Goal: Task Accomplishment & Management: Manage account settings

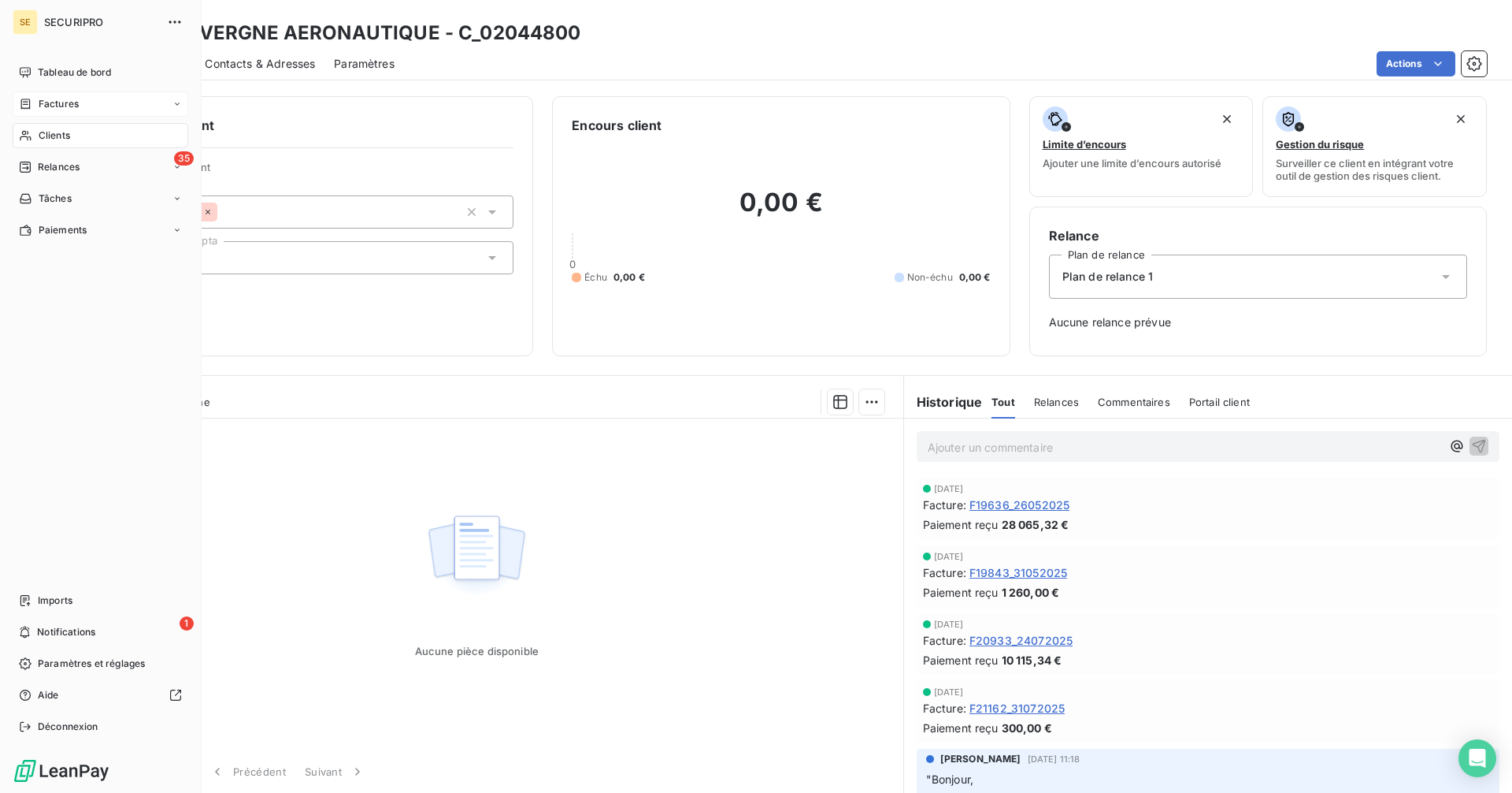
click at [53, 105] on span "Factures" at bounding box center [59, 103] width 41 height 14
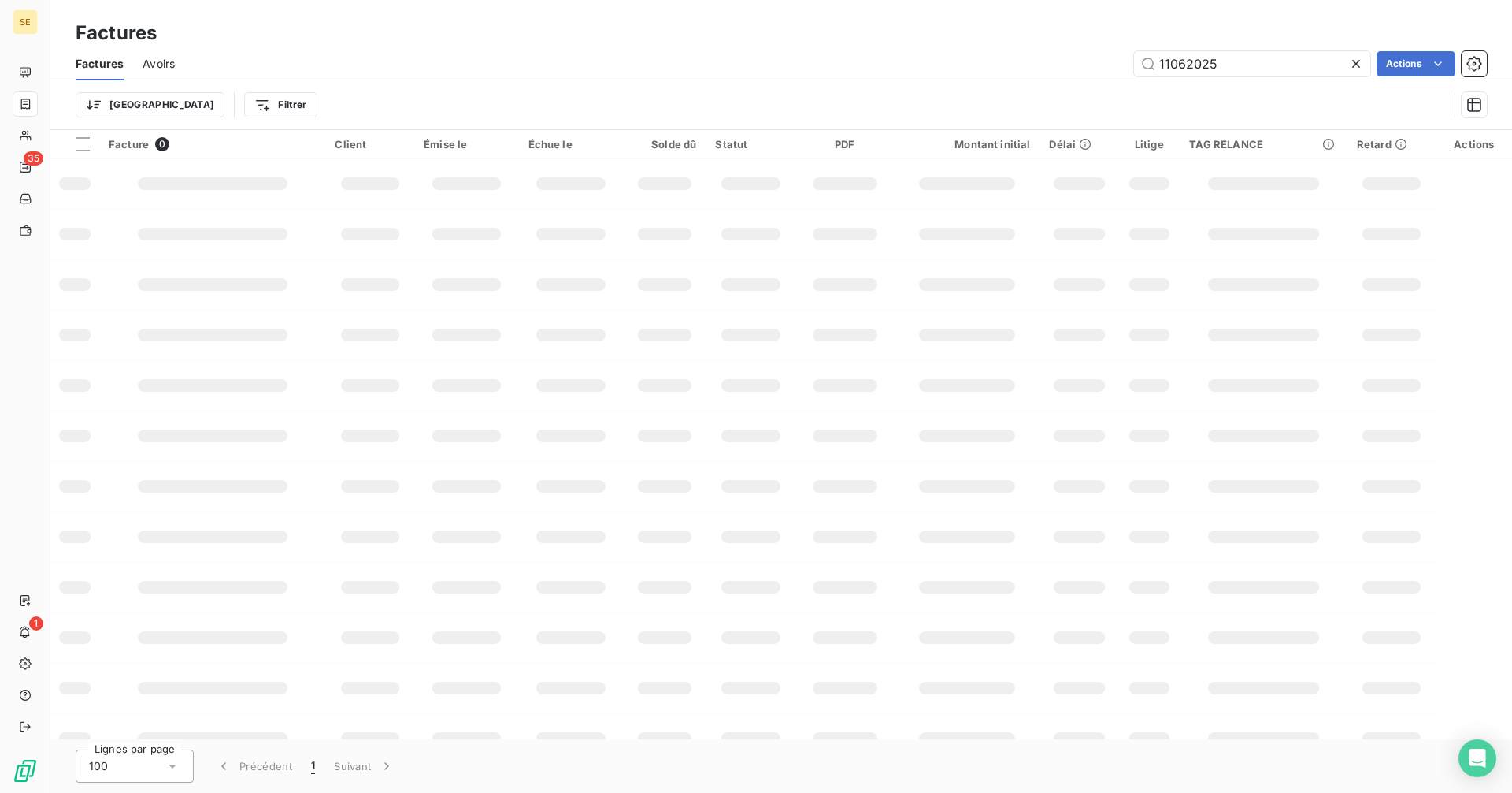
drag, startPoint x: 1268, startPoint y: 62, endPoint x: 1047, endPoint y: 62, distance: 221.0
click at [1047, 62] on div "11062025 Actions" at bounding box center [840, 64] width 1293 height 25
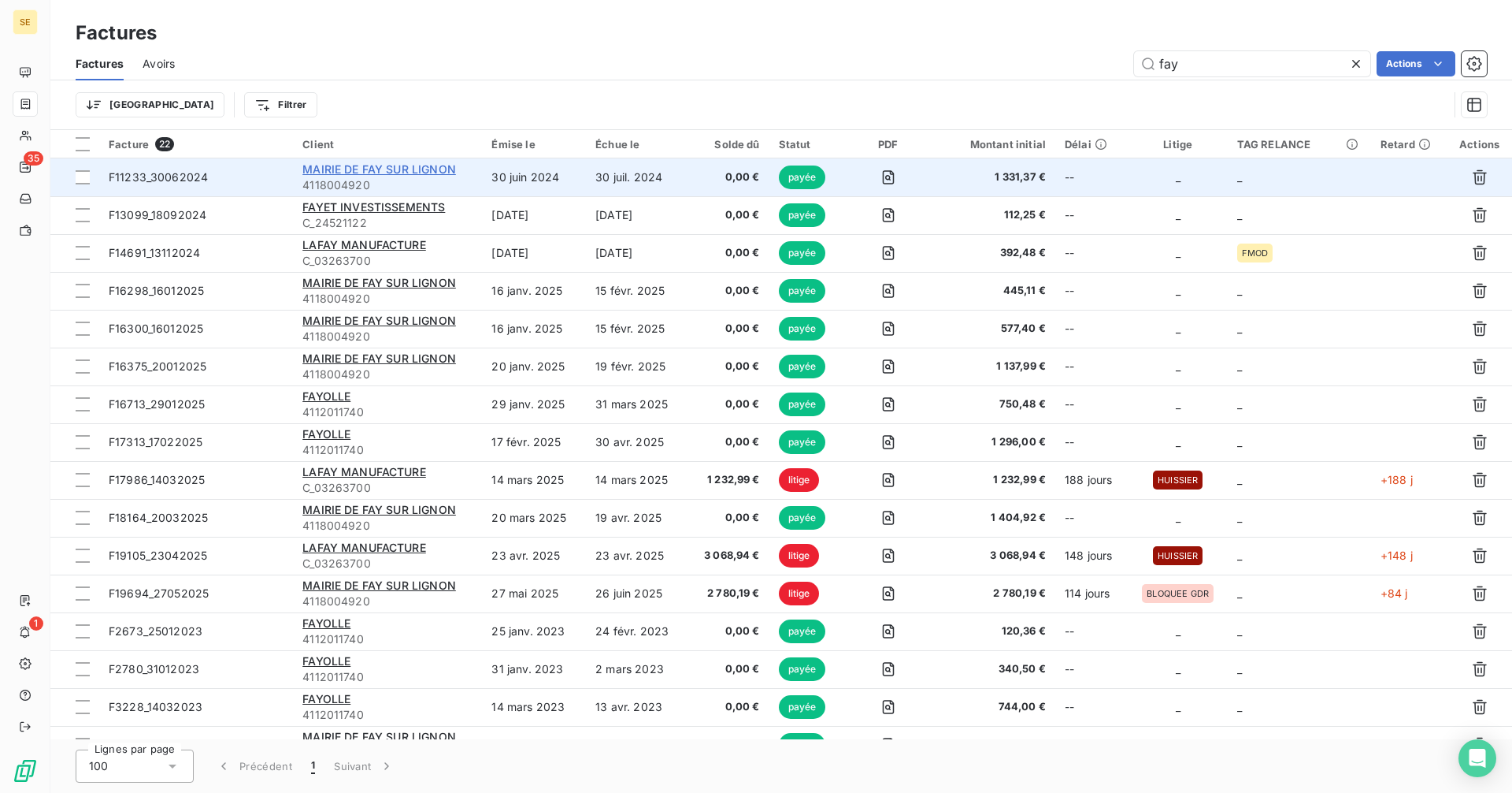
type input "fay"
click at [413, 171] on span "MAIRIE DE FAY SUR LIGNON" at bounding box center [379, 169] width 154 height 14
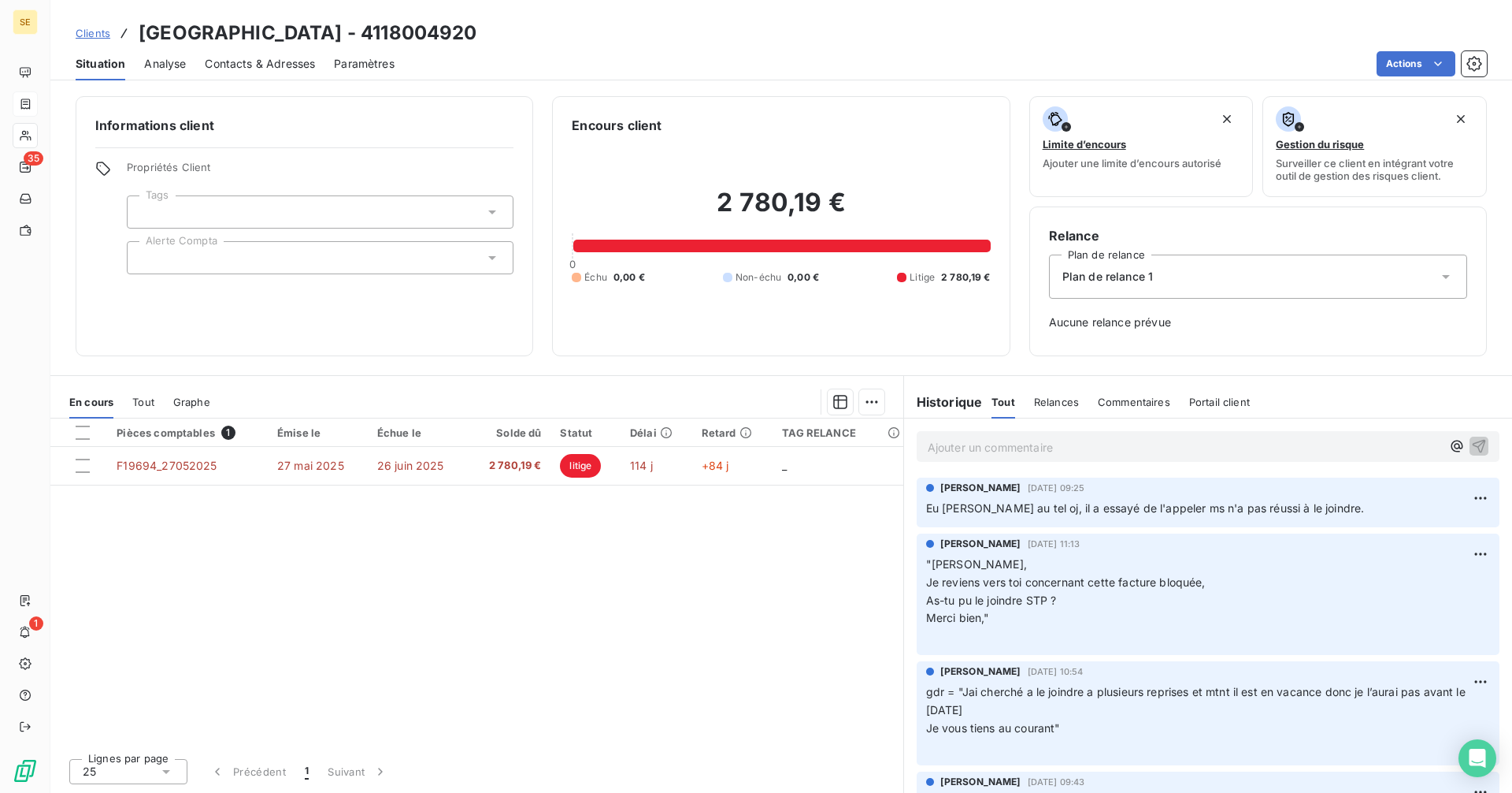
click at [89, 31] on span "Clients" at bounding box center [93, 33] width 35 height 13
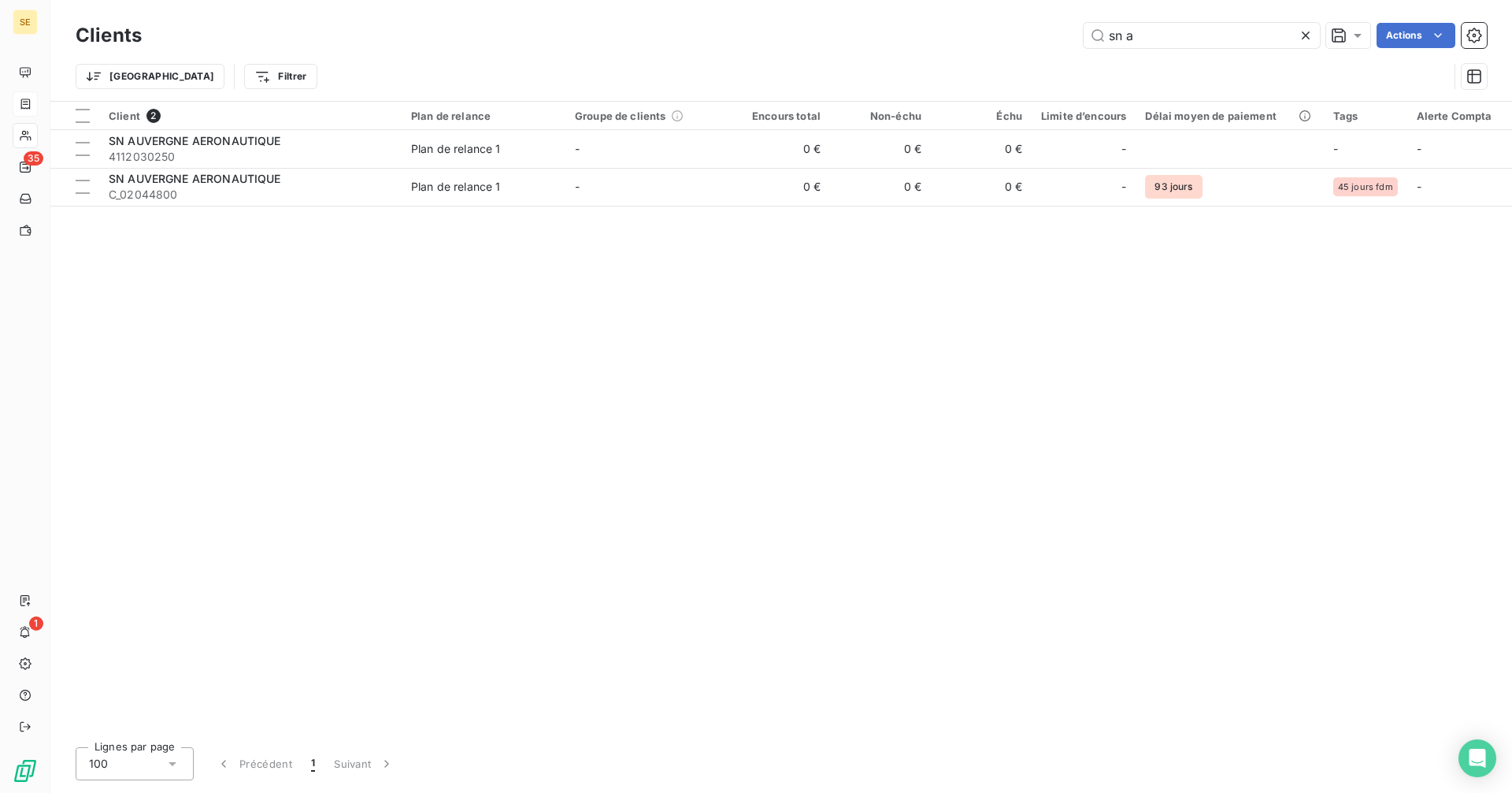
drag, startPoint x: 1150, startPoint y: 31, endPoint x: 1014, endPoint y: 23, distance: 136.2
click at [1042, 30] on div "sn a Actions" at bounding box center [823, 35] width 1327 height 25
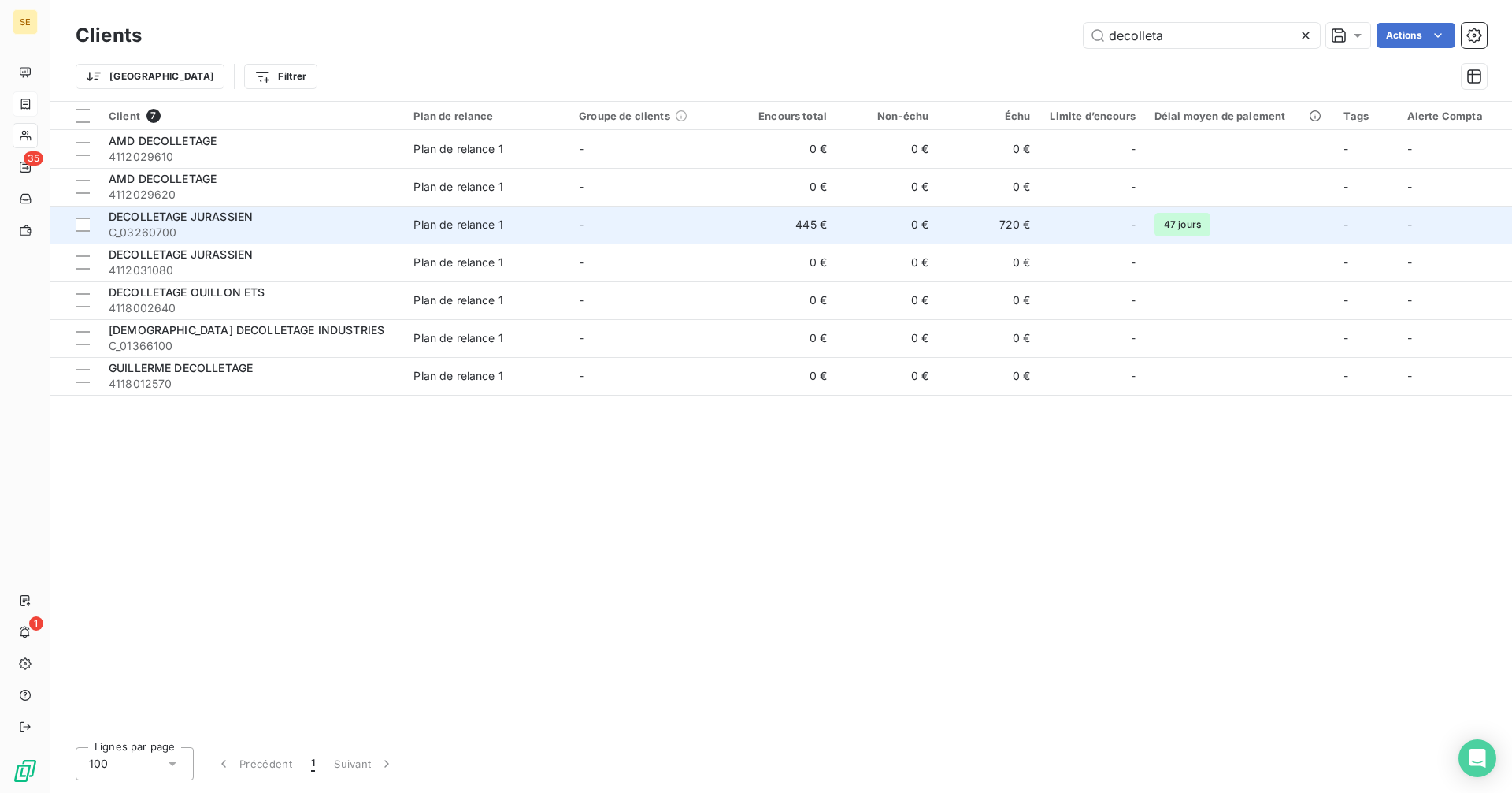
type input "decolleta"
click at [315, 223] on div "DECOLLETAGE JURASSIEN" at bounding box center [252, 216] width 286 height 16
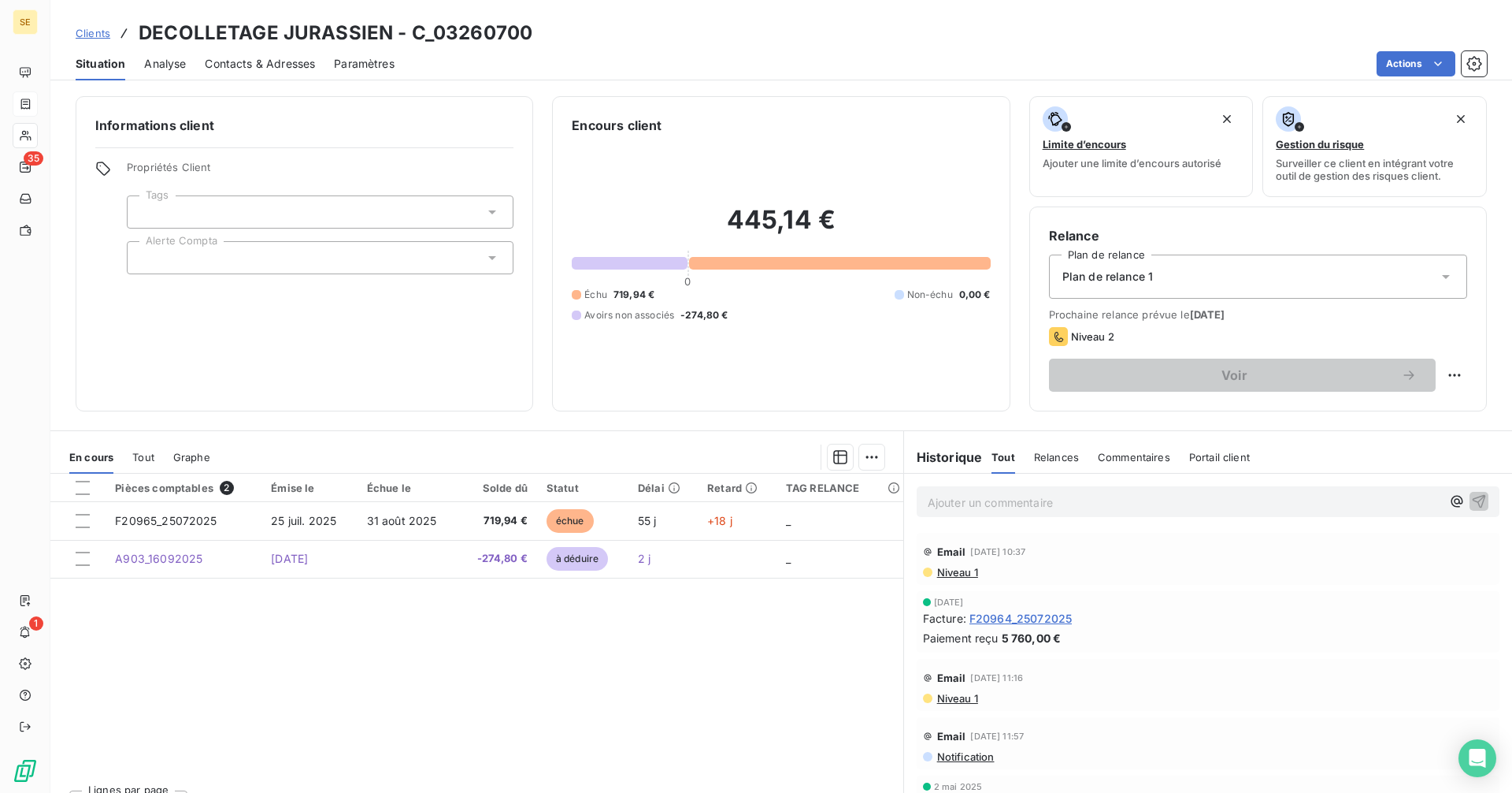
click at [233, 64] on span "Contacts & Adresses" at bounding box center [260, 64] width 111 height 16
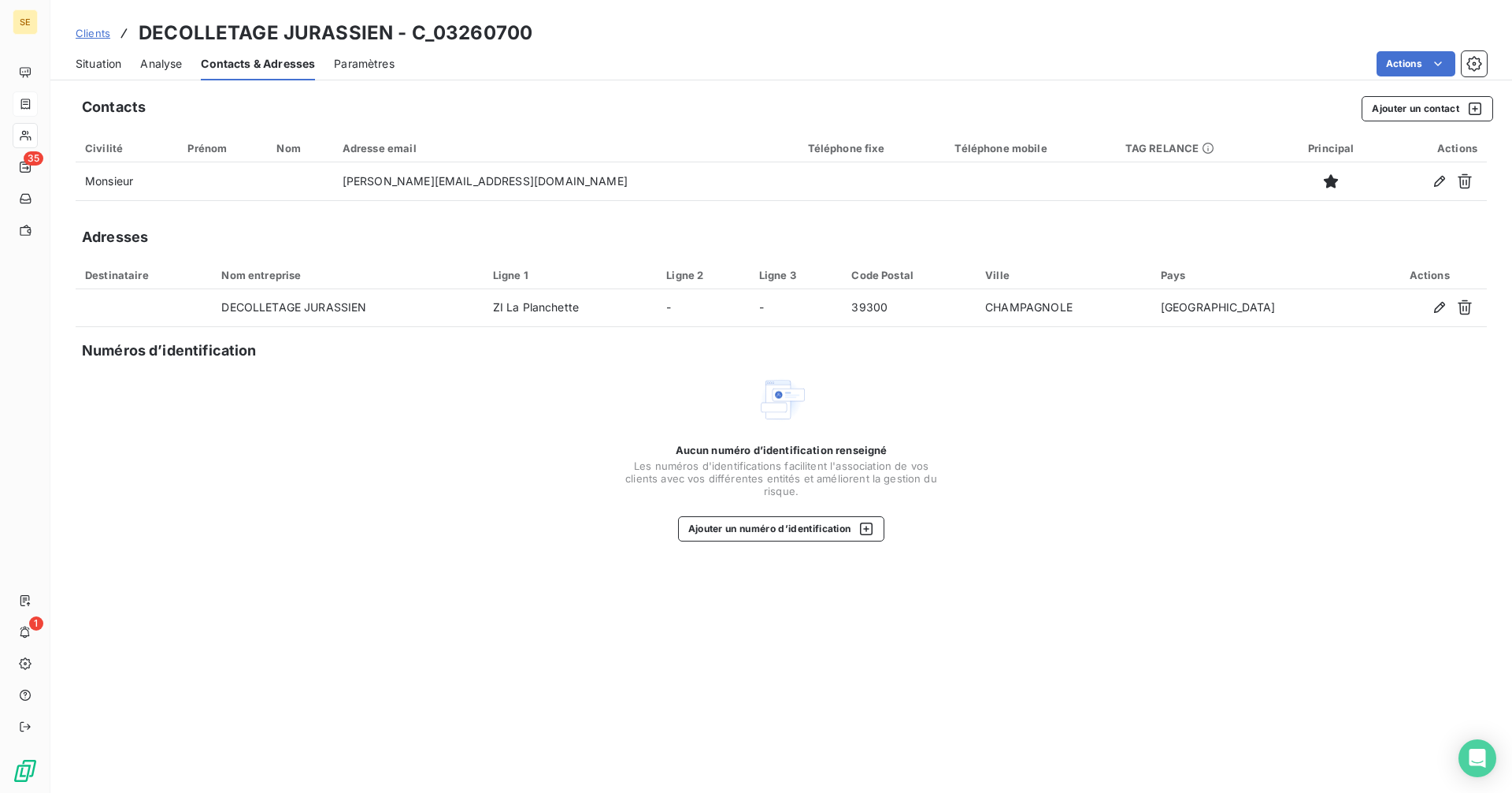
click at [90, 31] on span "Clients" at bounding box center [93, 33] width 35 height 13
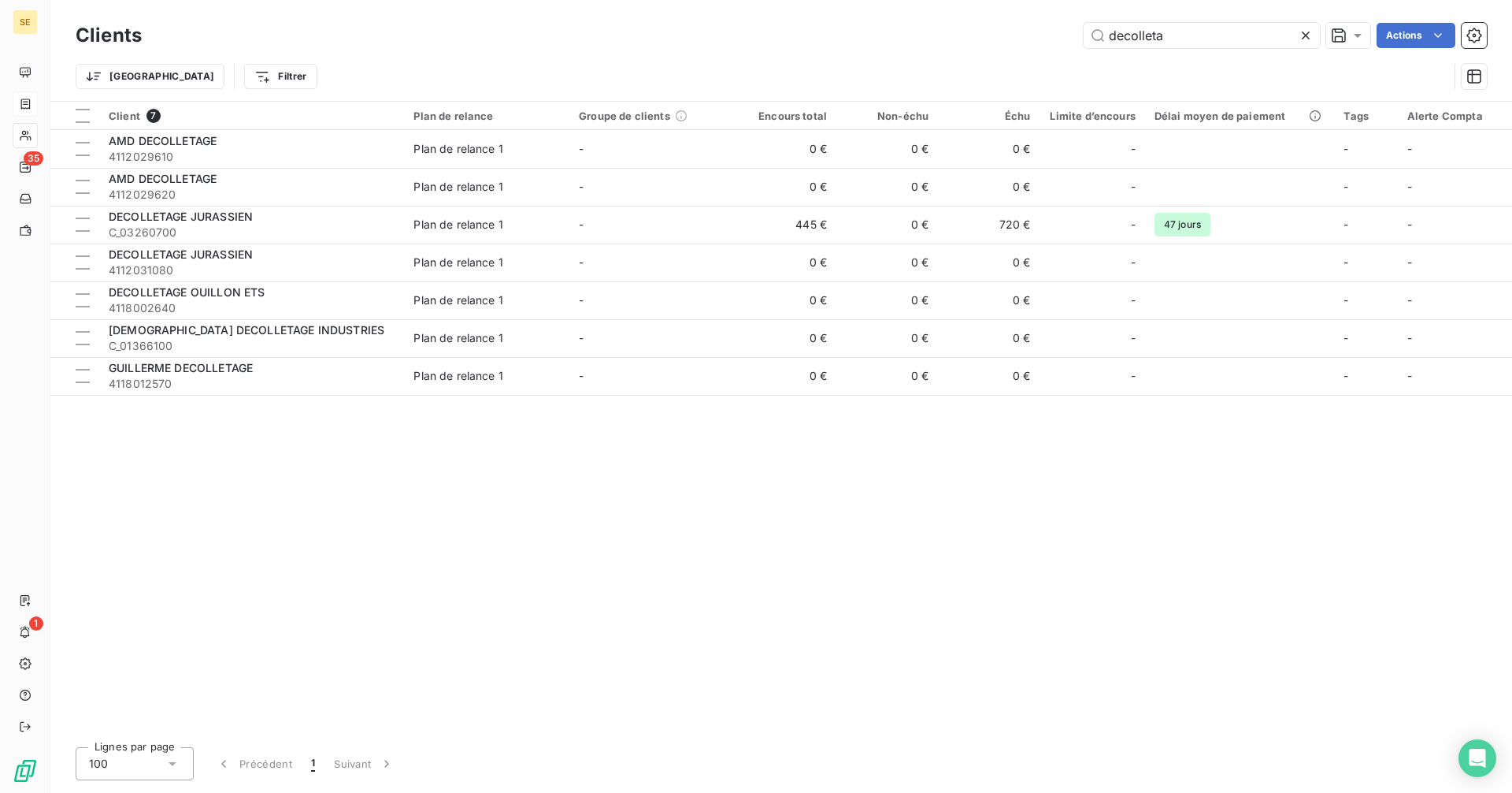
drag, startPoint x: 1199, startPoint y: 33, endPoint x: 872, endPoint y: 33, distance: 327.0
click at [878, 32] on div "decolleta Actions" at bounding box center [823, 35] width 1327 height 25
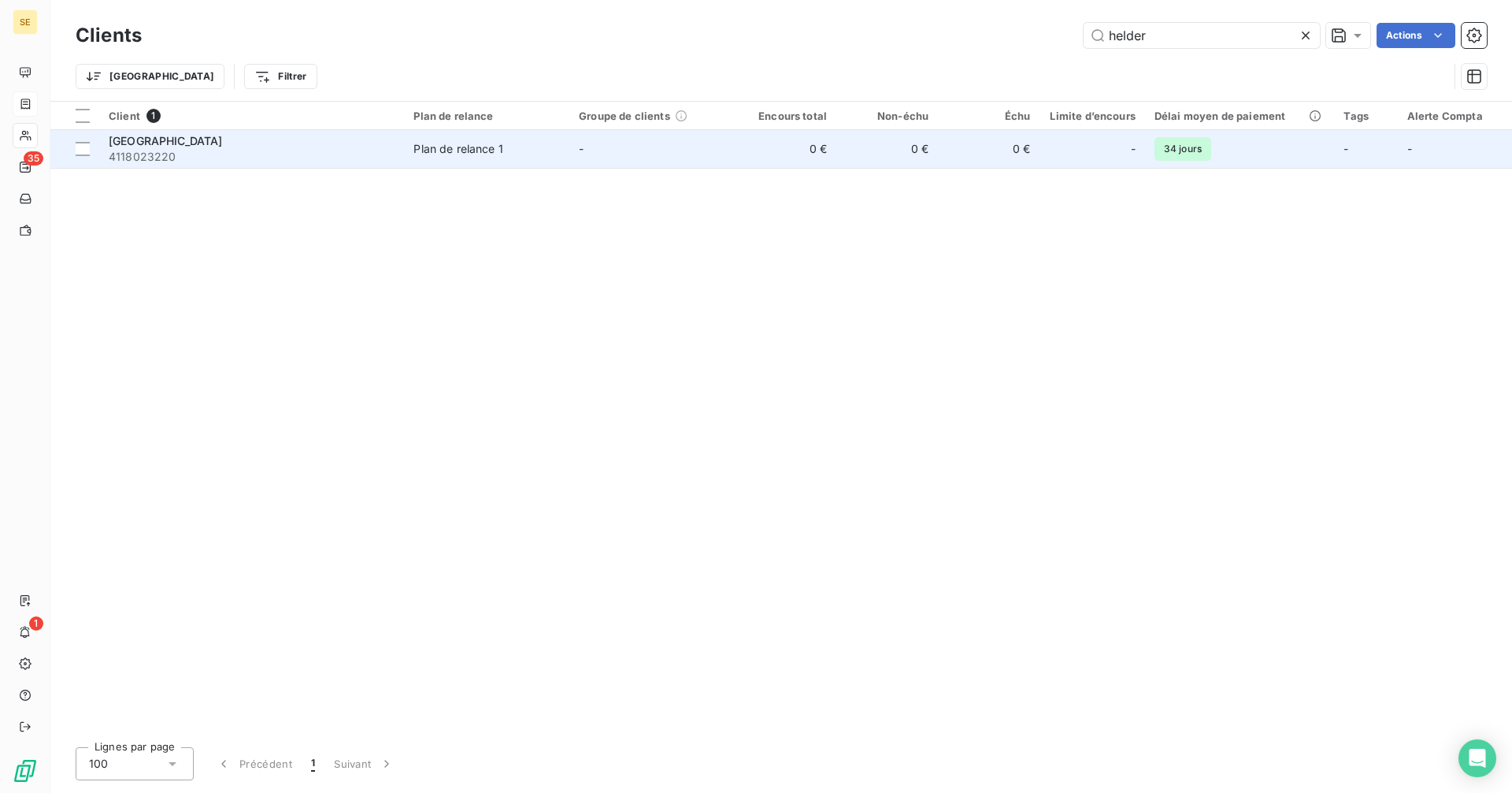
type input "helder"
click at [345, 152] on span "4118023220" at bounding box center [252, 156] width 286 height 16
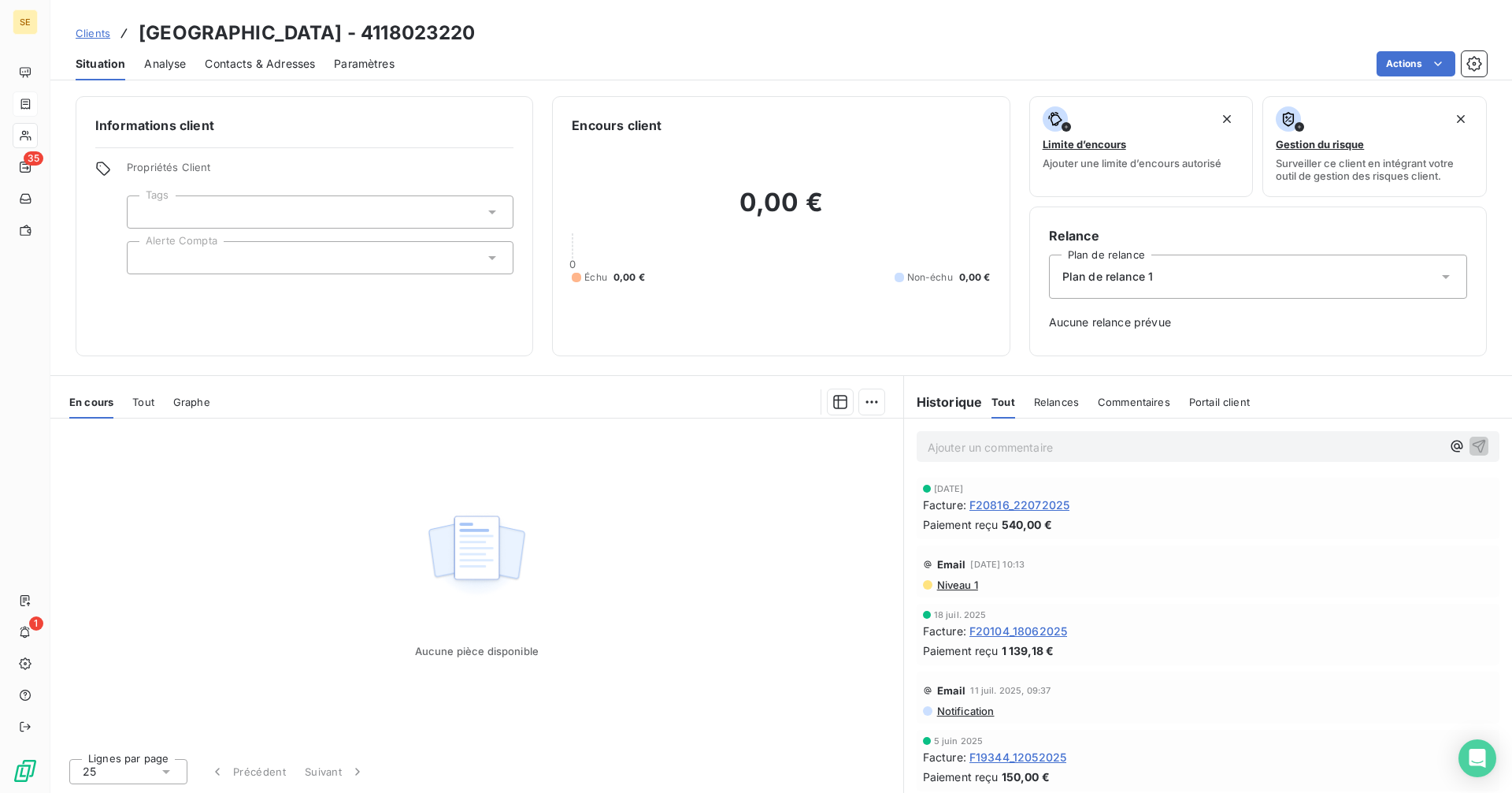
click at [1039, 507] on span "F20816_22072025" at bounding box center [1020, 504] width 100 height 17
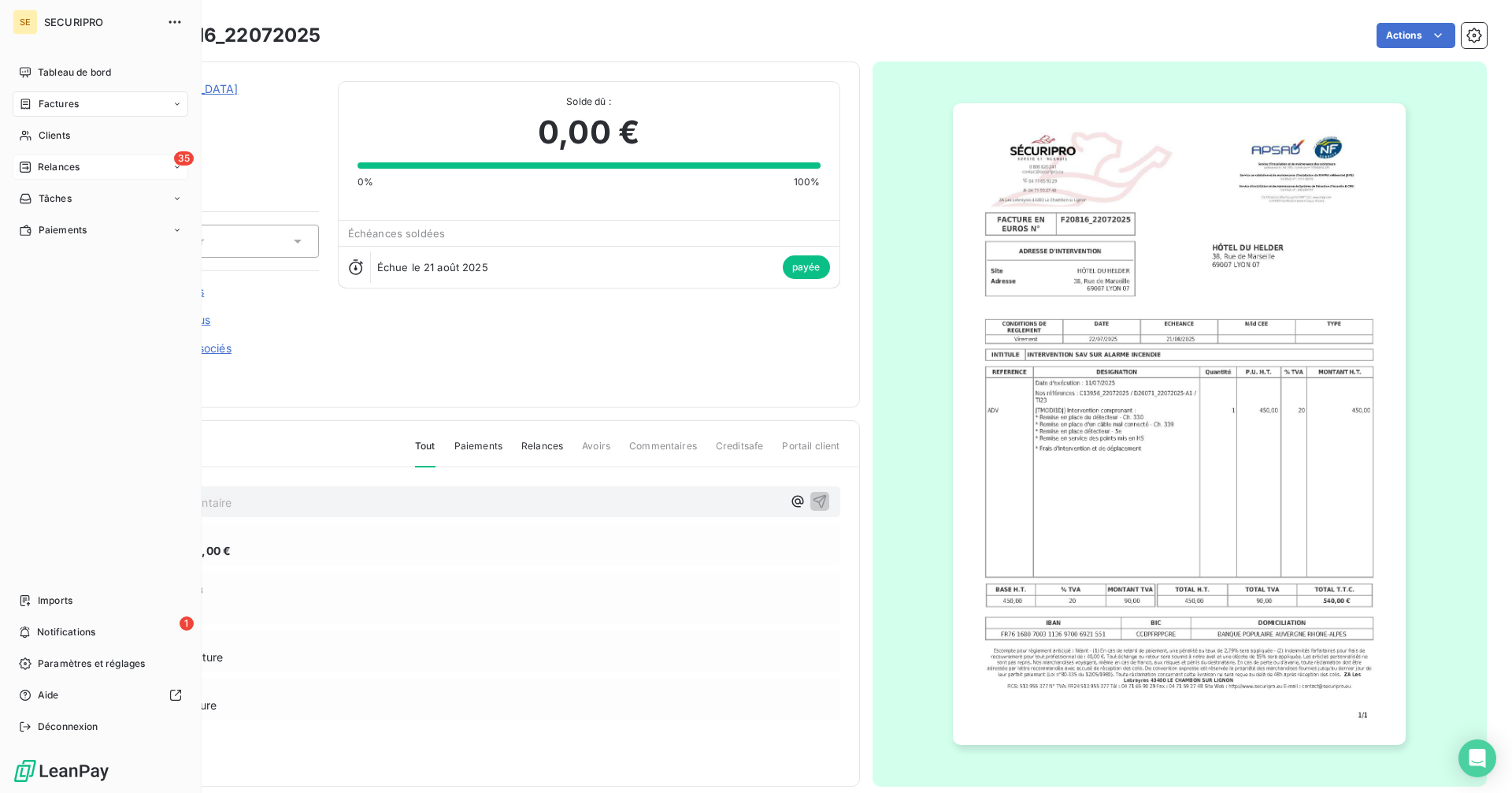
click at [41, 166] on span "Relances" at bounding box center [58, 166] width 41 height 14
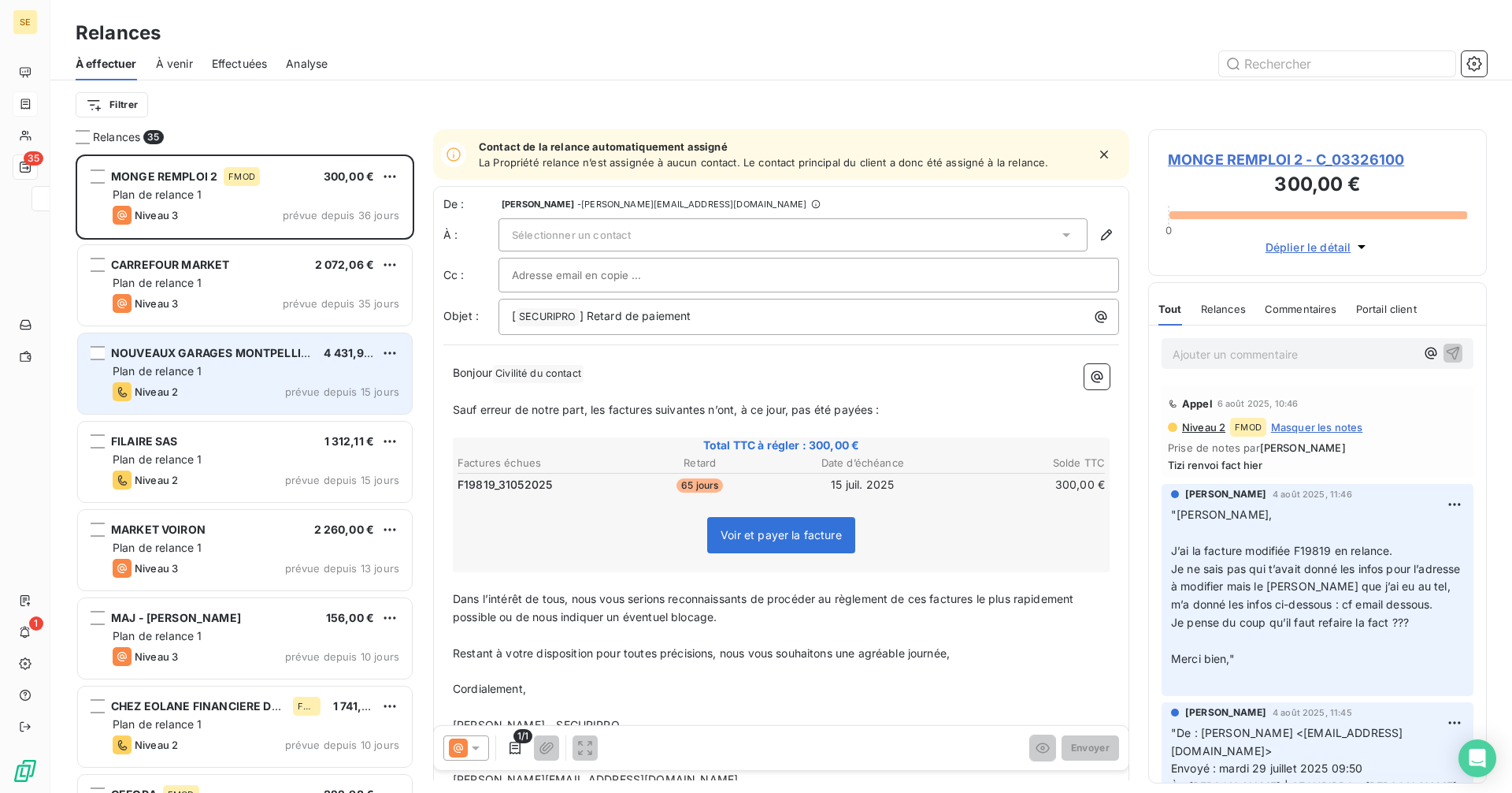
scroll to position [626, 327]
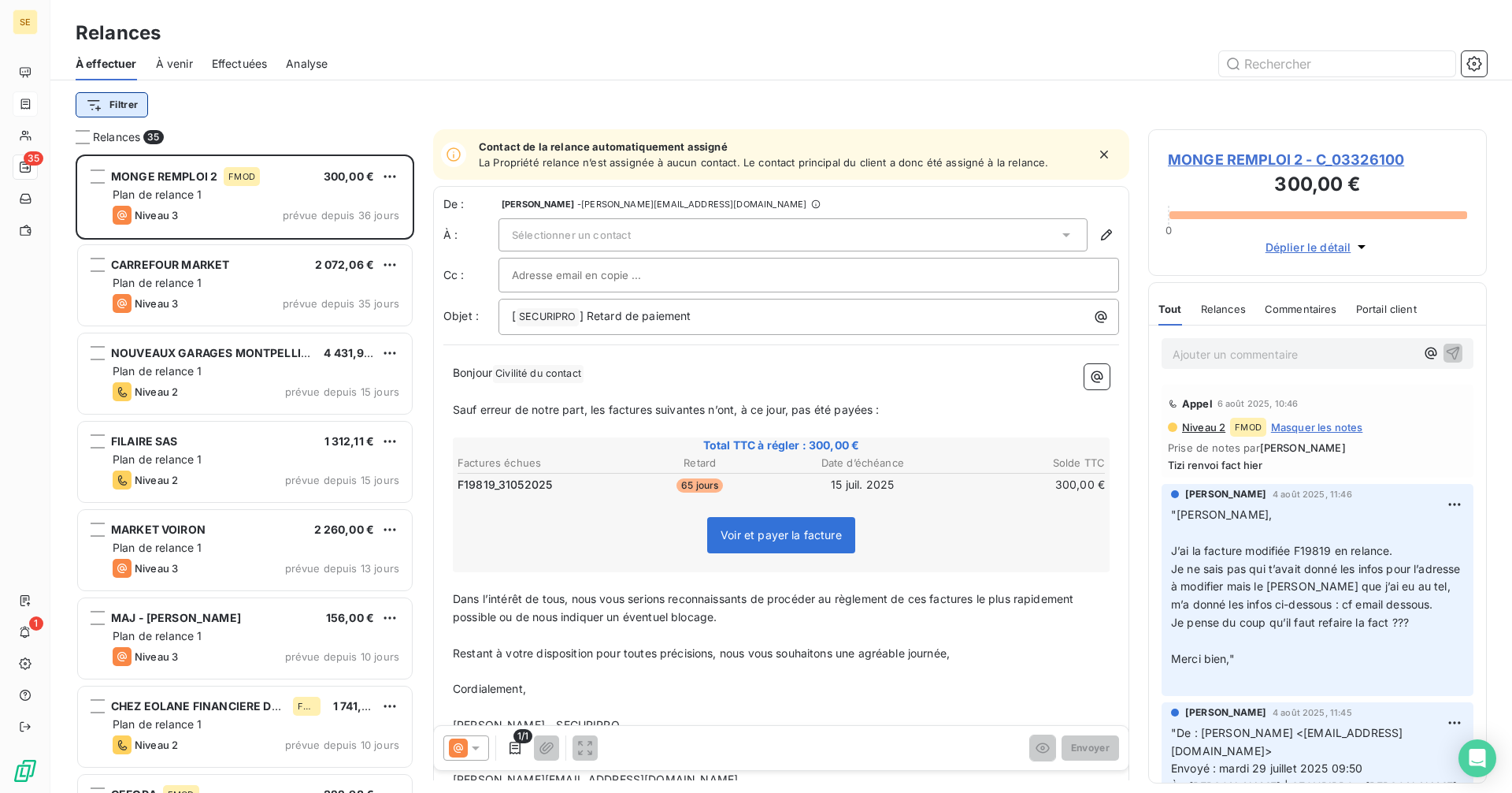
click at [122, 103] on html "SE 35 1 Relances À effectuer À venir Effectuées Analyse Filtrer Relances 35 MON…" at bounding box center [756, 396] width 1512 height 793
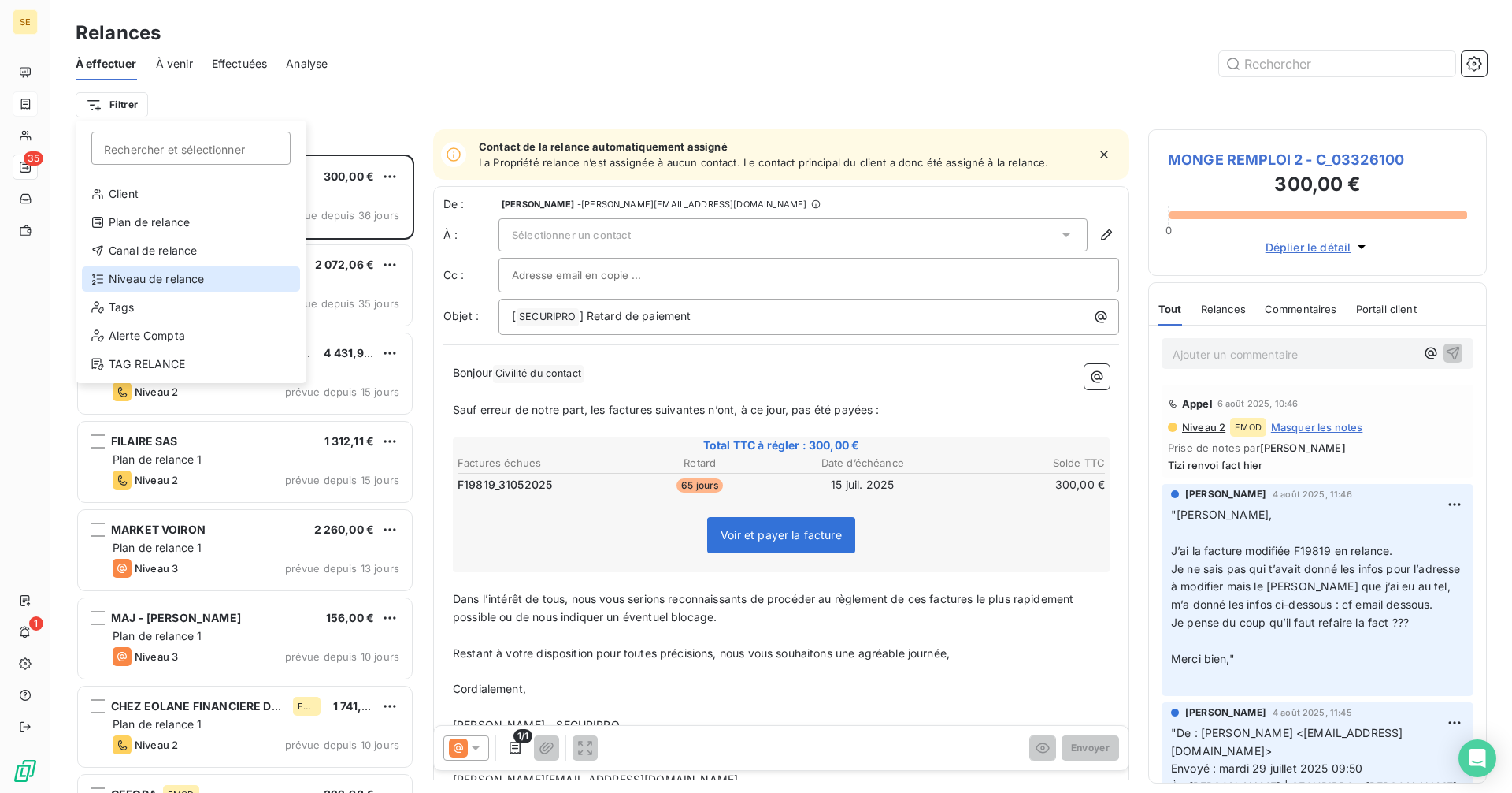
click at [156, 274] on div "Niveau de relance" at bounding box center [191, 278] width 219 height 25
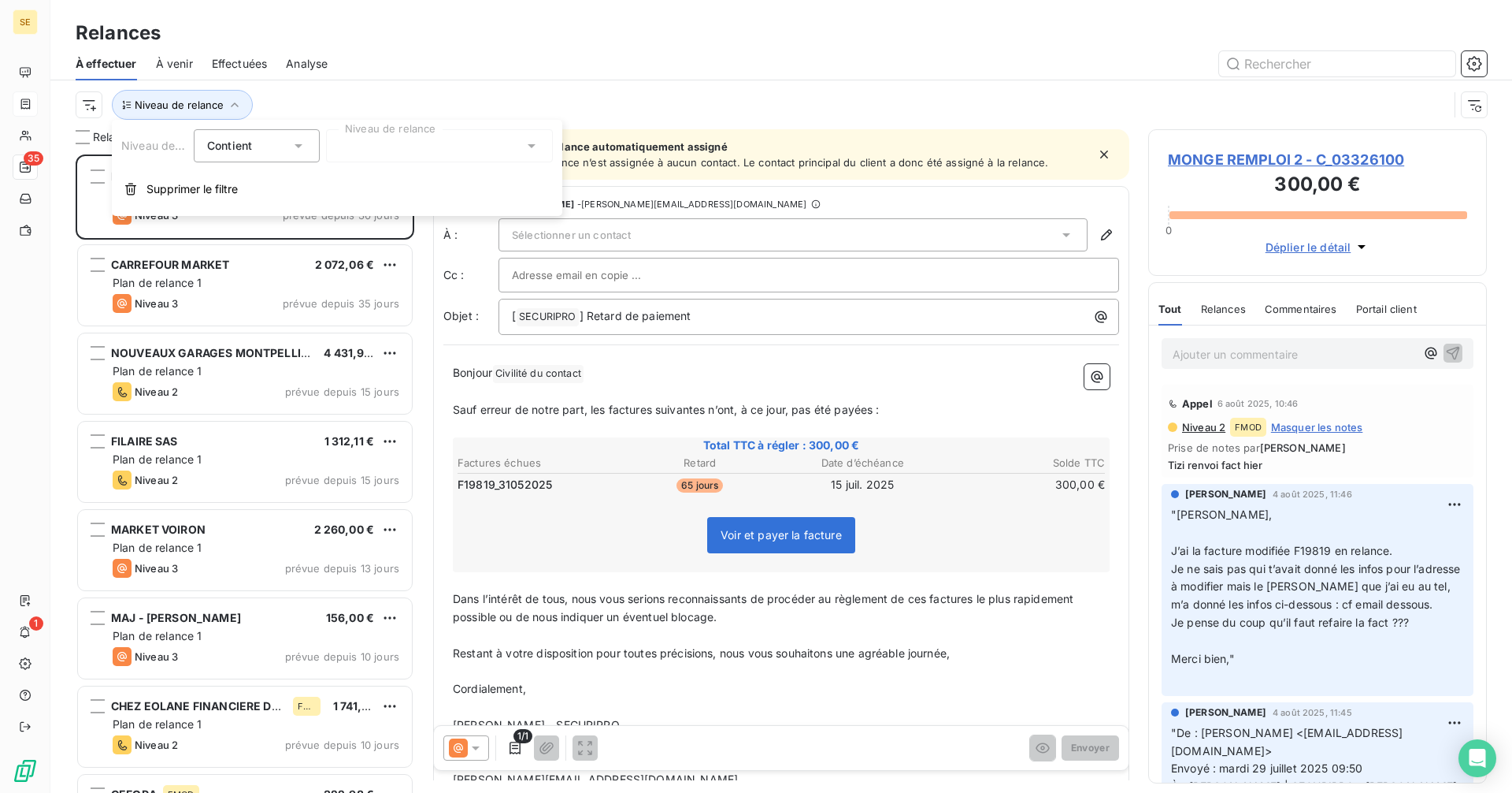
click at [385, 148] on div at bounding box center [440, 146] width 227 height 33
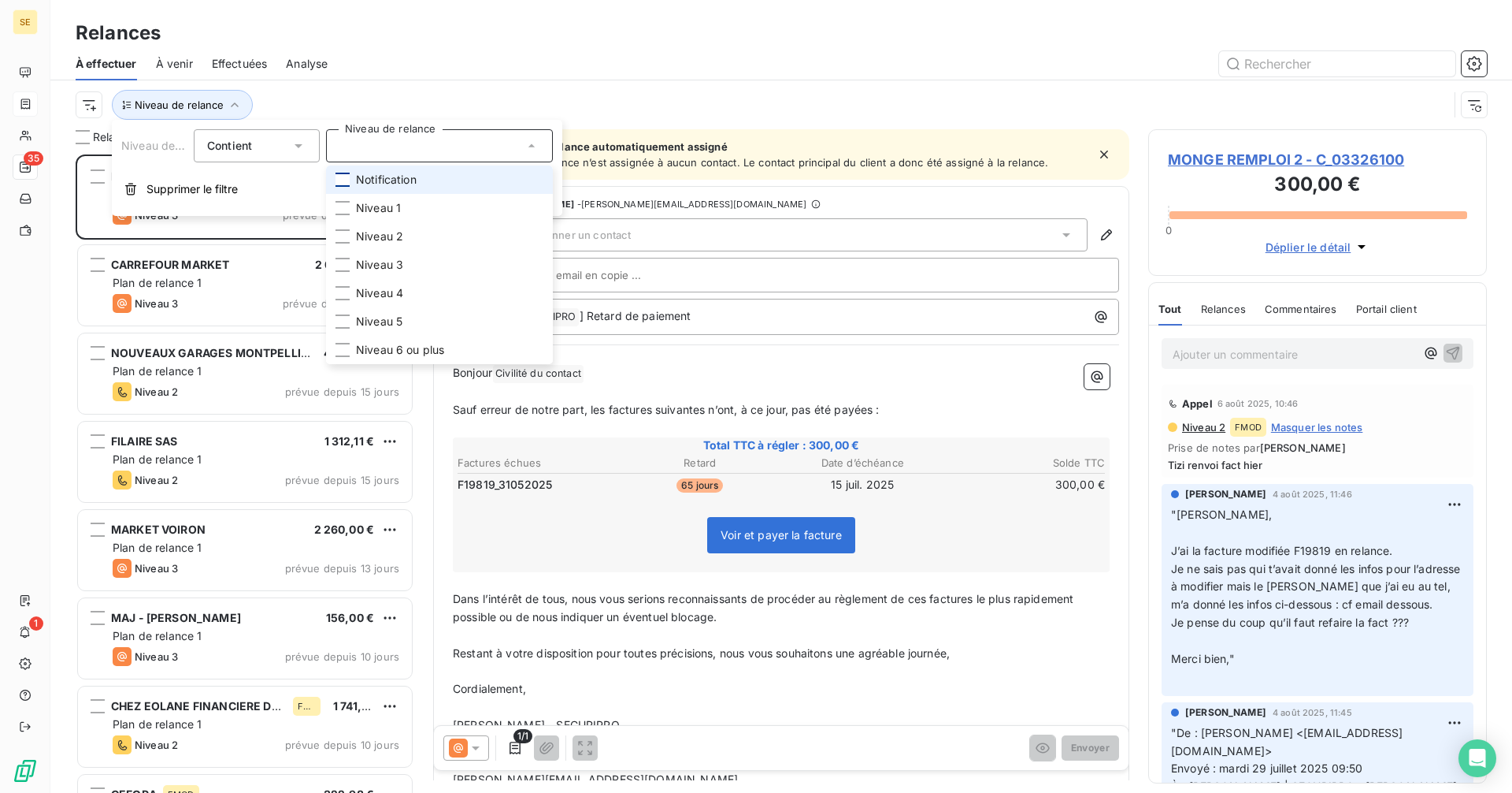
click at [338, 182] on div at bounding box center [342, 179] width 14 height 14
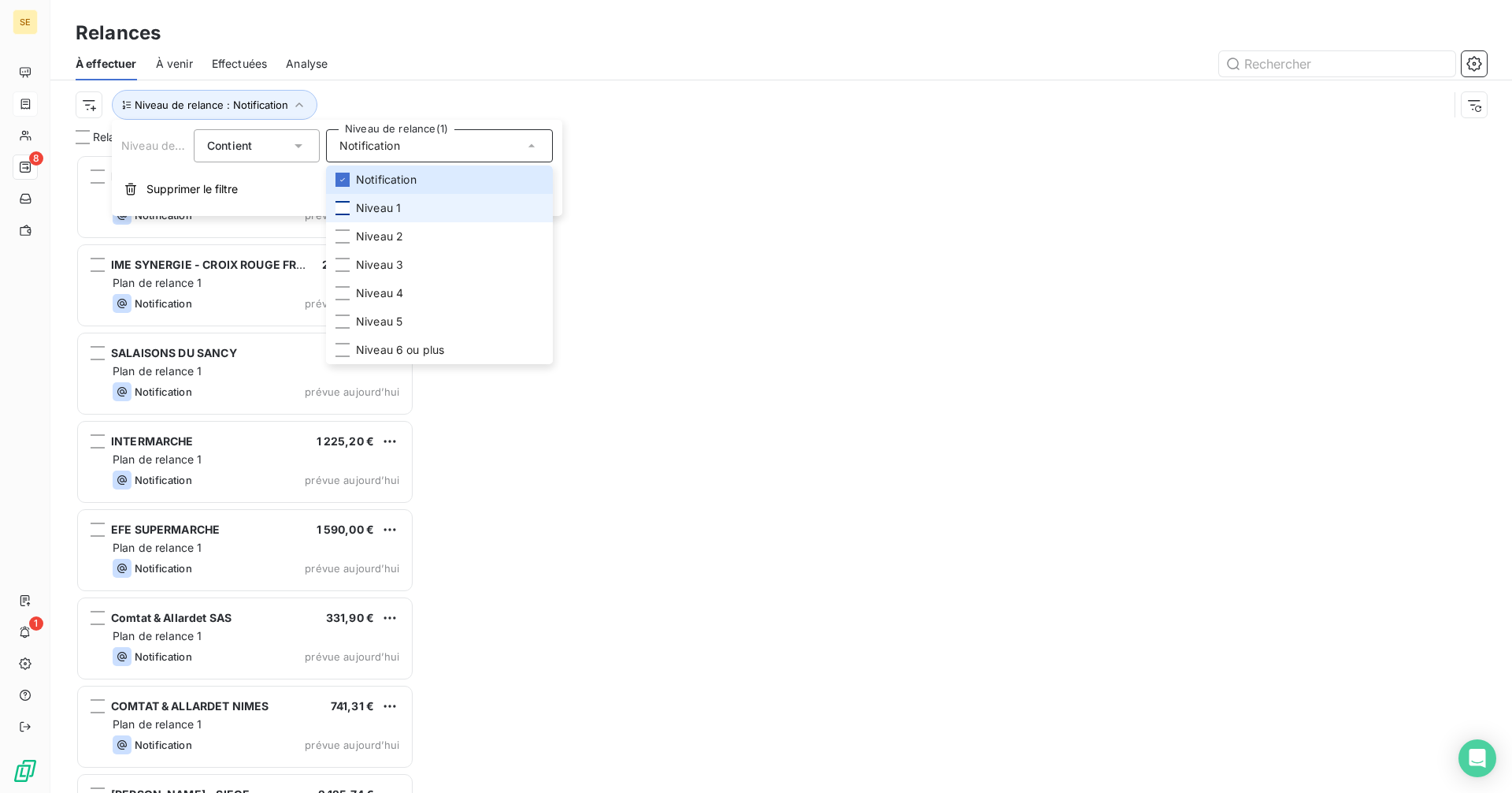
scroll to position [626, 327]
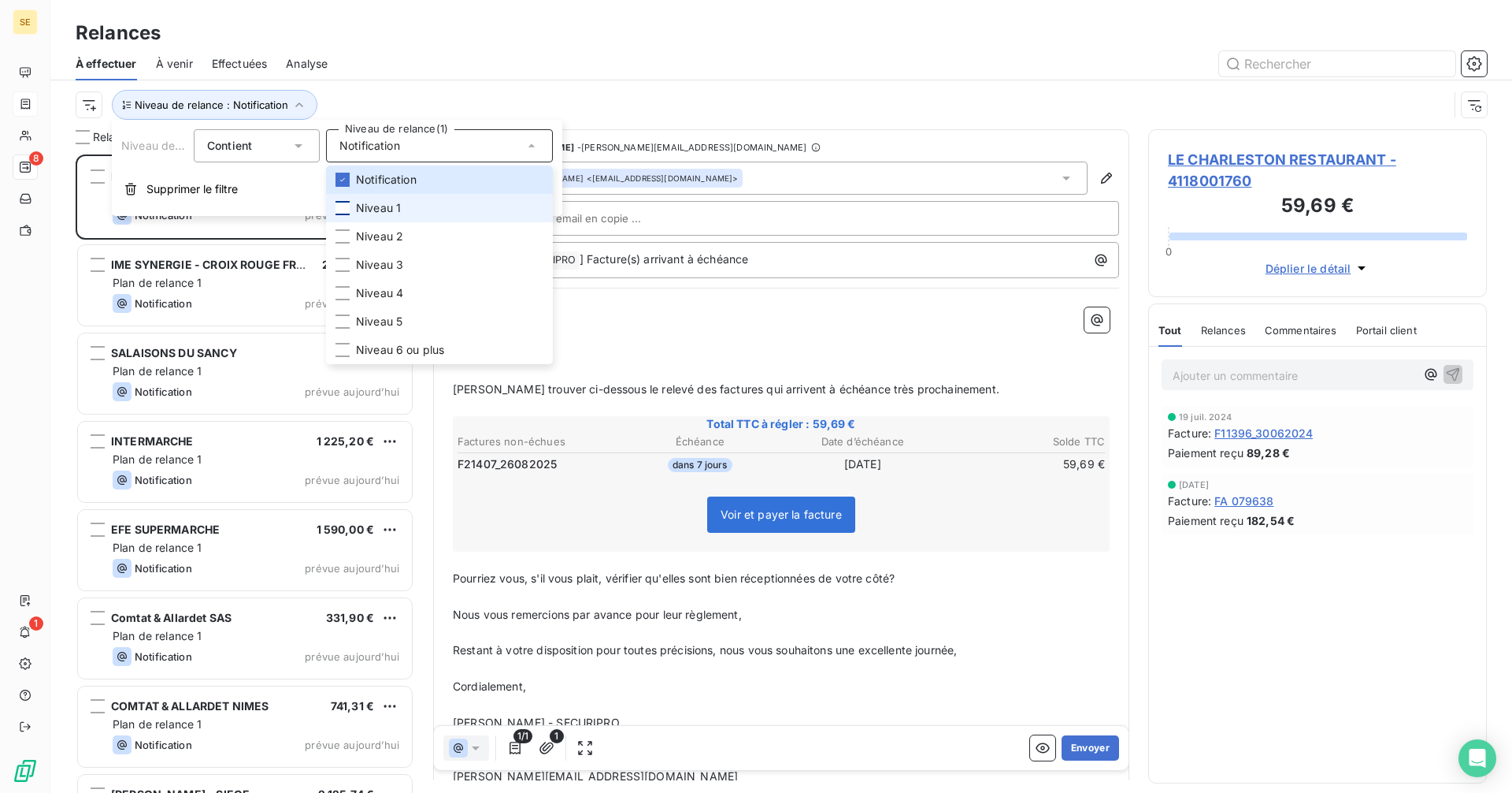
click at [342, 211] on div at bounding box center [342, 207] width 14 height 14
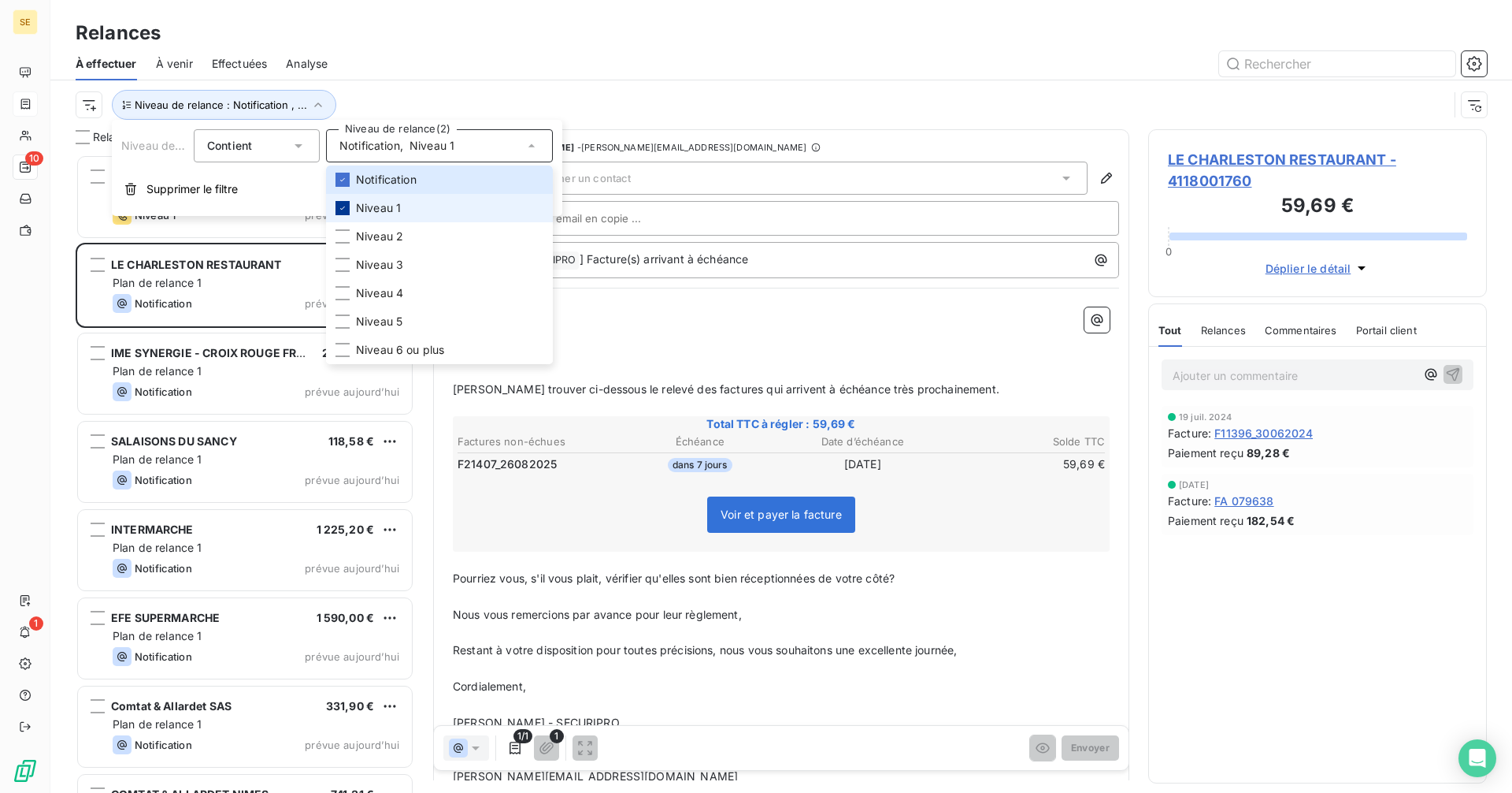
click at [339, 207] on icon at bounding box center [343, 207] width 9 height 9
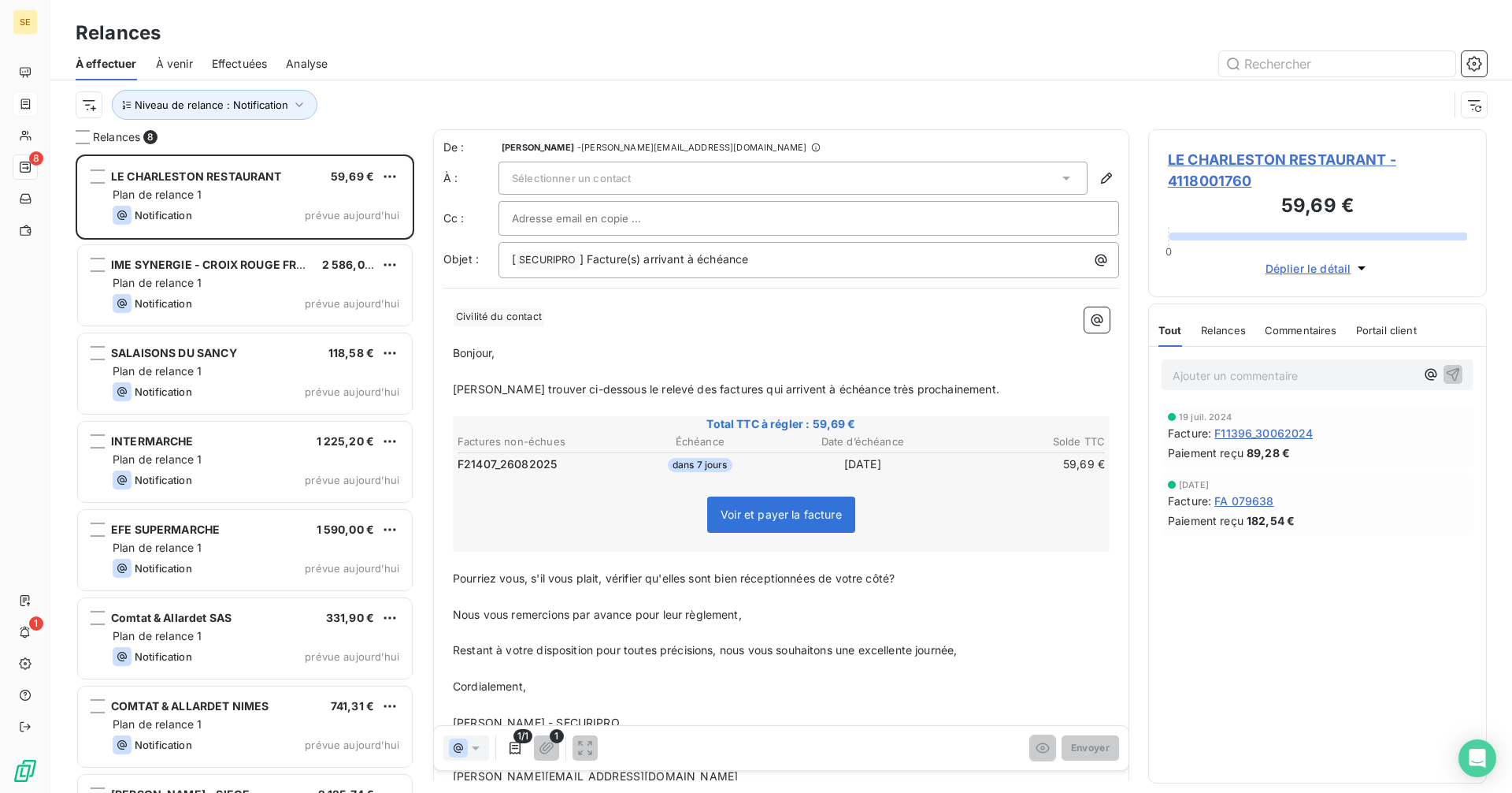
click at [576, 73] on div at bounding box center [916, 64] width 1140 height 25
click at [725, 183] on div "Sélectionner un contact" at bounding box center [793, 178] width 589 height 33
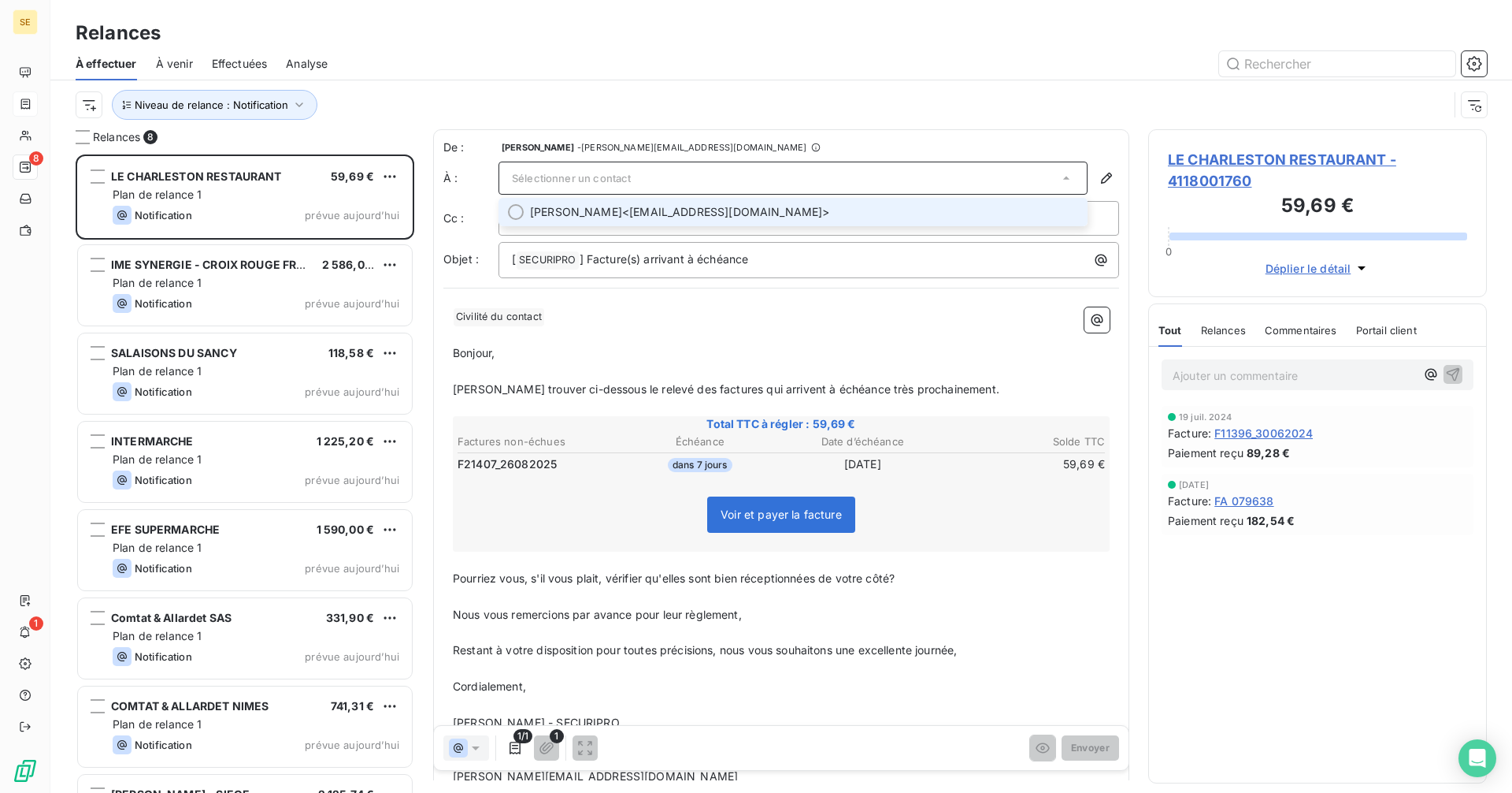
click at [722, 210] on span "[PERSON_NAME] <[EMAIL_ADDRESS][DOMAIN_NAME]>" at bounding box center [804, 211] width 549 height 16
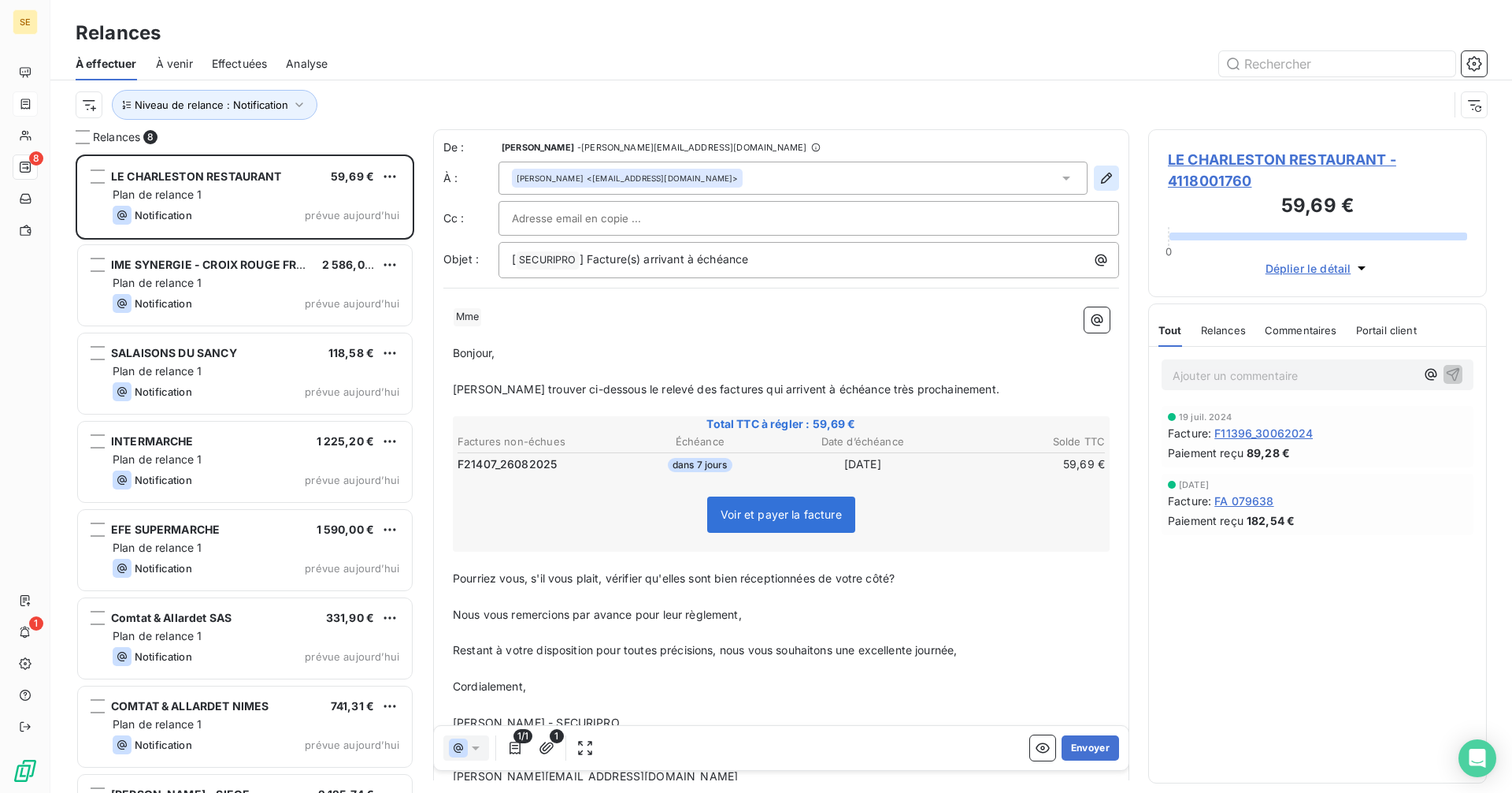
click at [1101, 174] on icon "button" at bounding box center [1106, 178] width 11 height 11
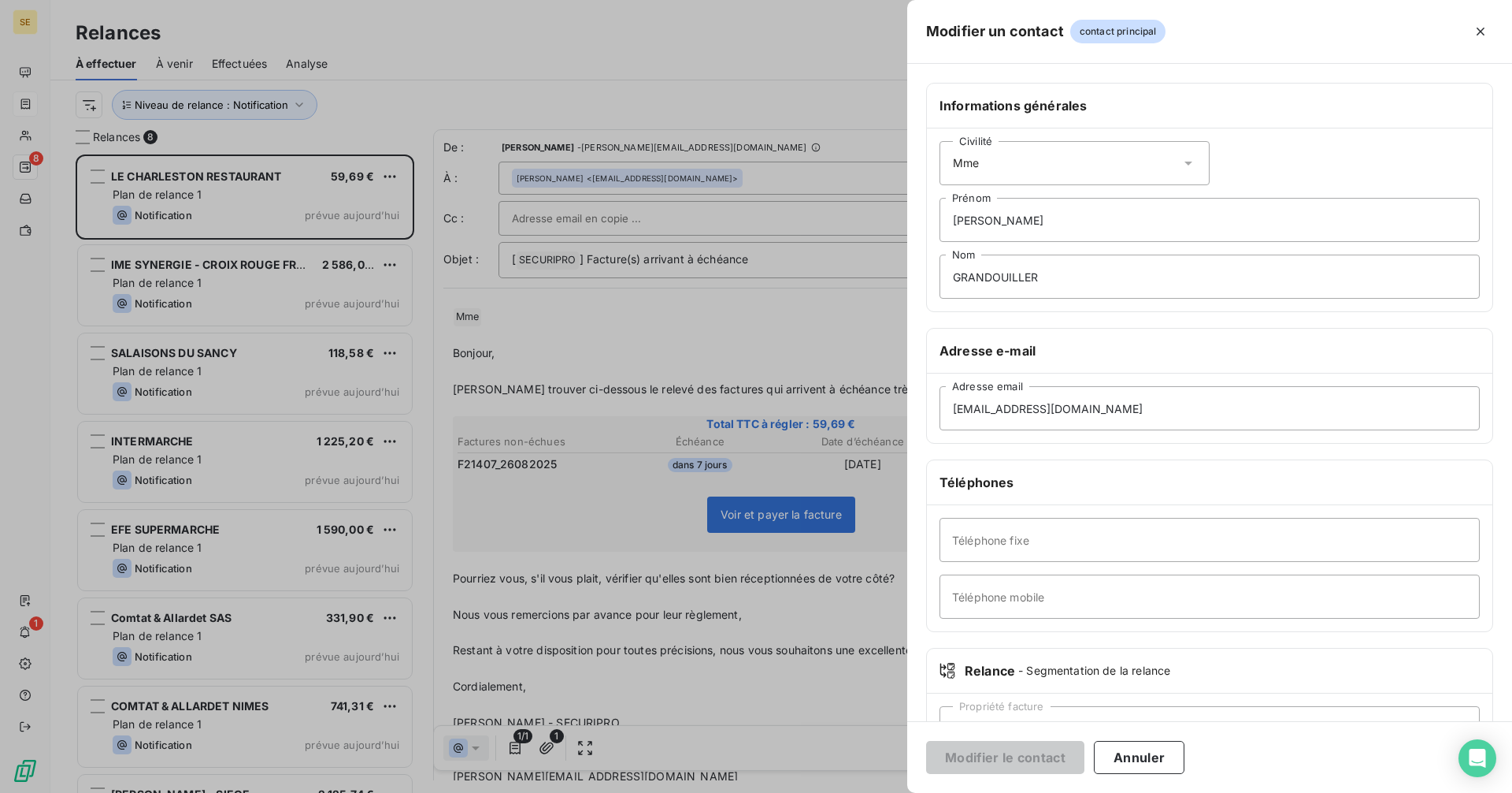
click at [1018, 169] on div "Civilité Mme" at bounding box center [1074, 163] width 270 height 44
click at [1020, 209] on li "Madame" at bounding box center [1074, 202] width 270 height 29
drag, startPoint x: 1034, startPoint y: 757, endPoint x: 1020, endPoint y: 745, distance: 18.4
click at [1034, 757] on button "Modifier le contact" at bounding box center [1006, 757] width 159 height 33
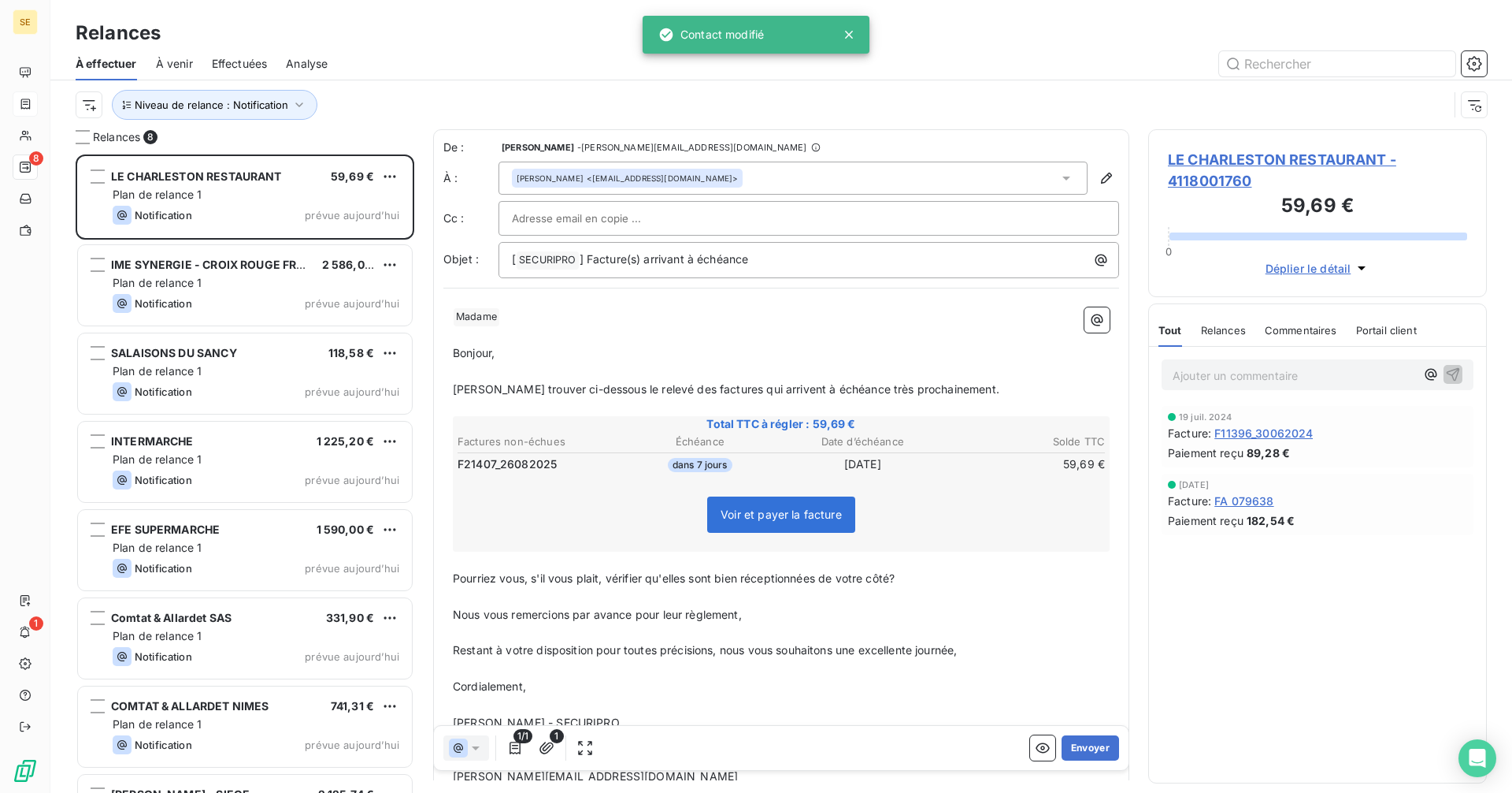
click at [707, 337] on p "﻿" at bounding box center [781, 336] width 657 height 18
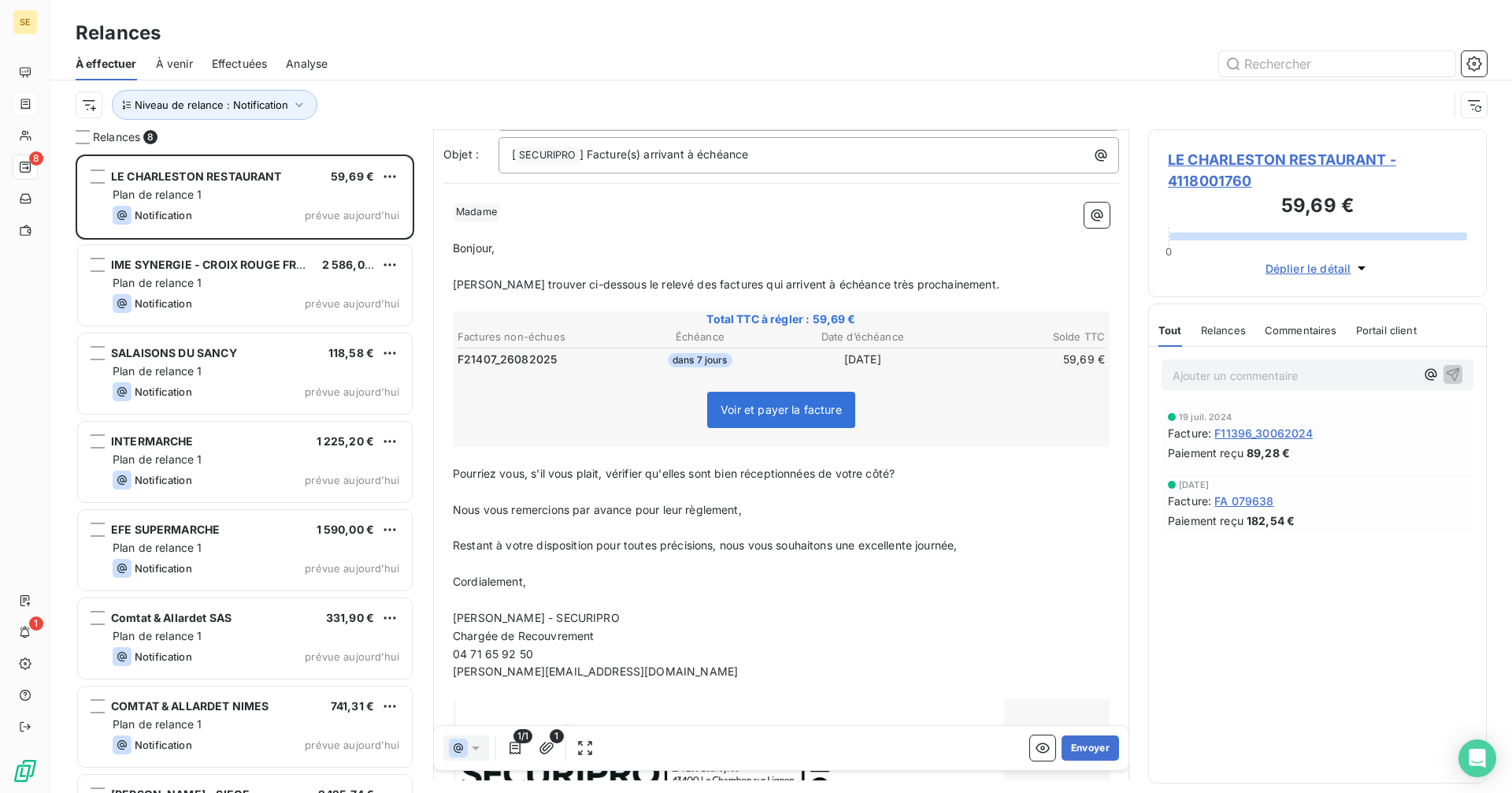
scroll to position [263, 0]
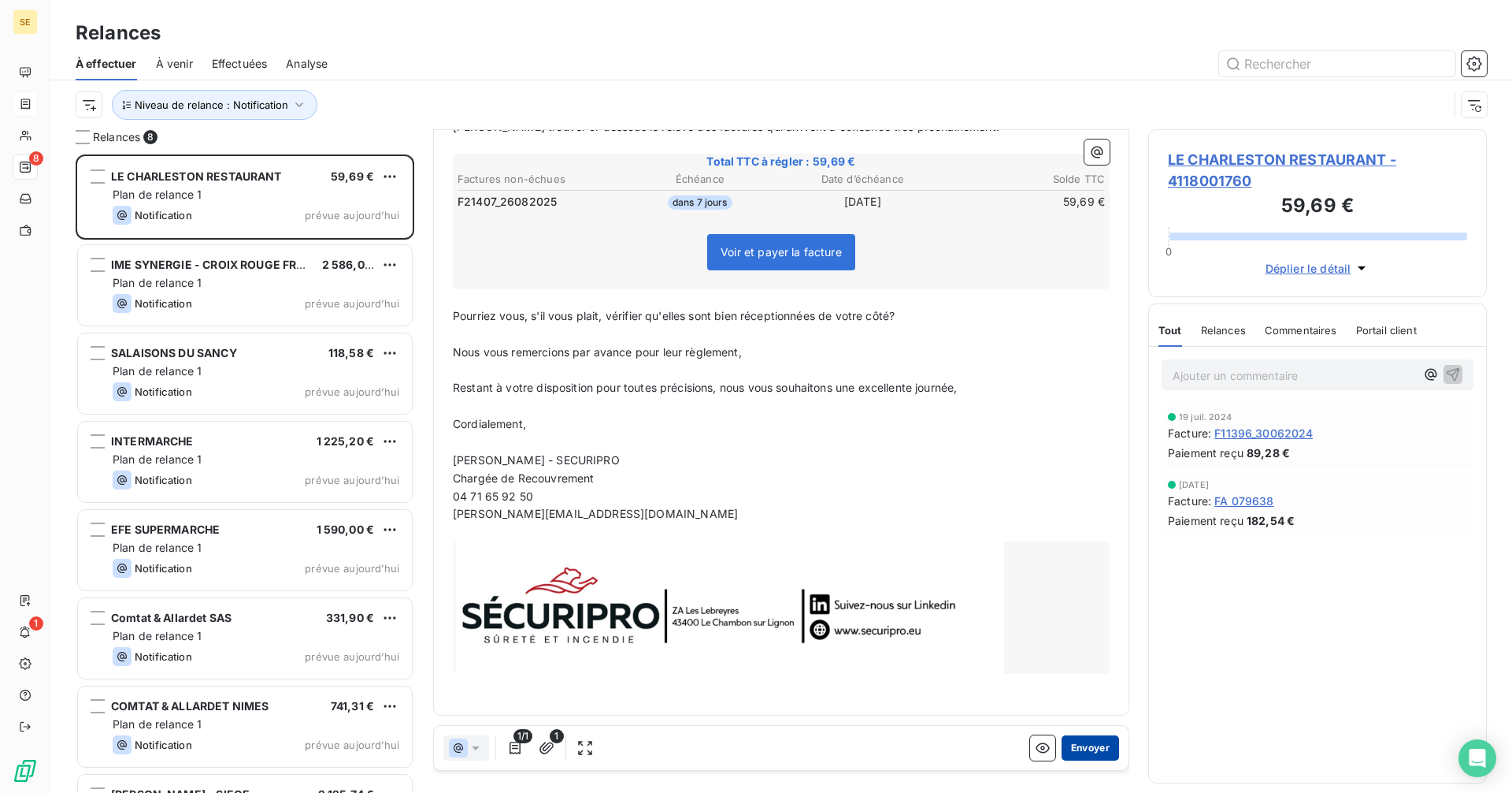
click at [1078, 749] on button "Envoyer" at bounding box center [1091, 747] width 57 height 25
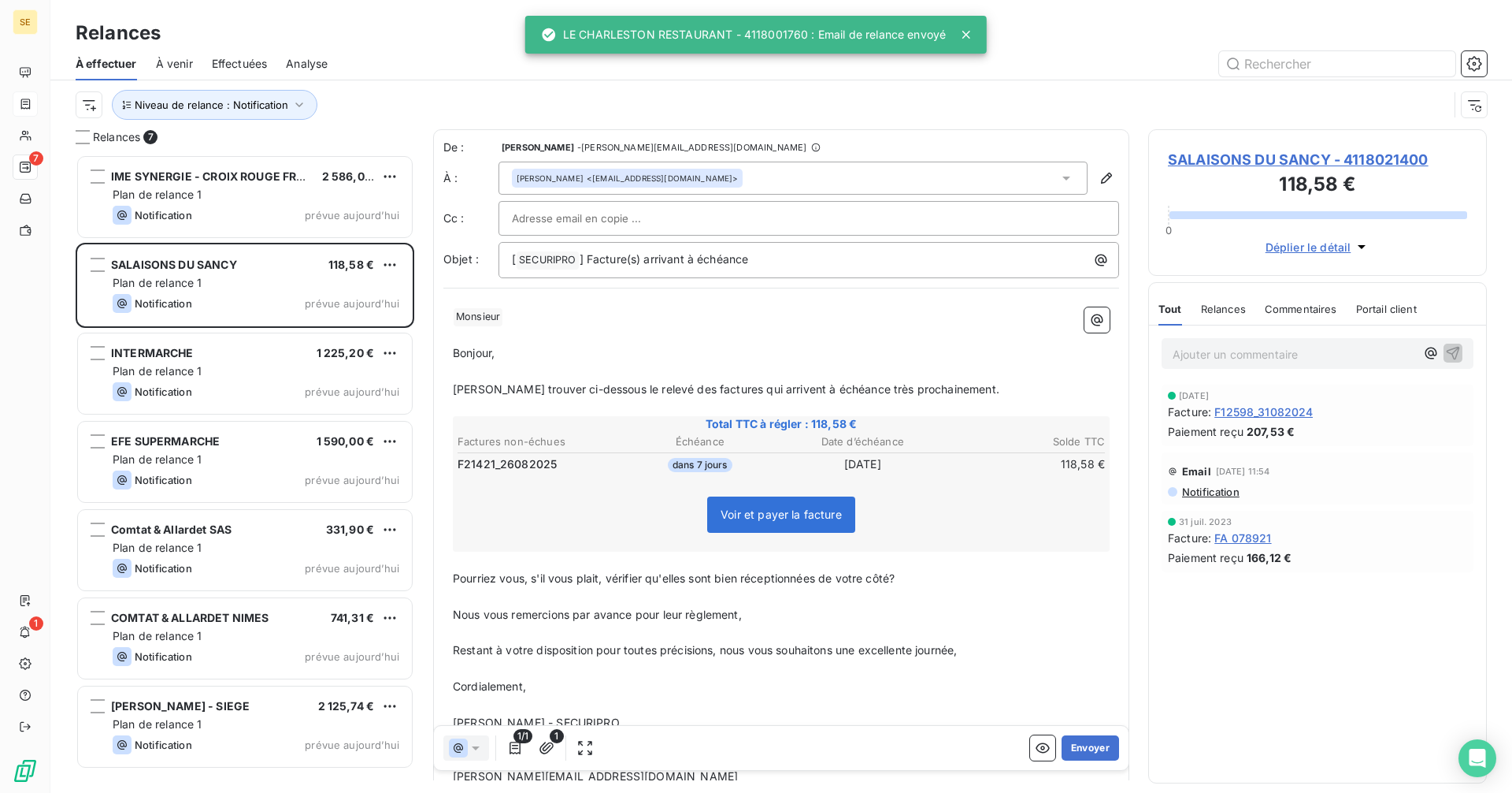
click at [758, 180] on div "[PERSON_NAME] <[EMAIL_ADDRESS][DOMAIN_NAME]>" at bounding box center [793, 178] width 589 height 33
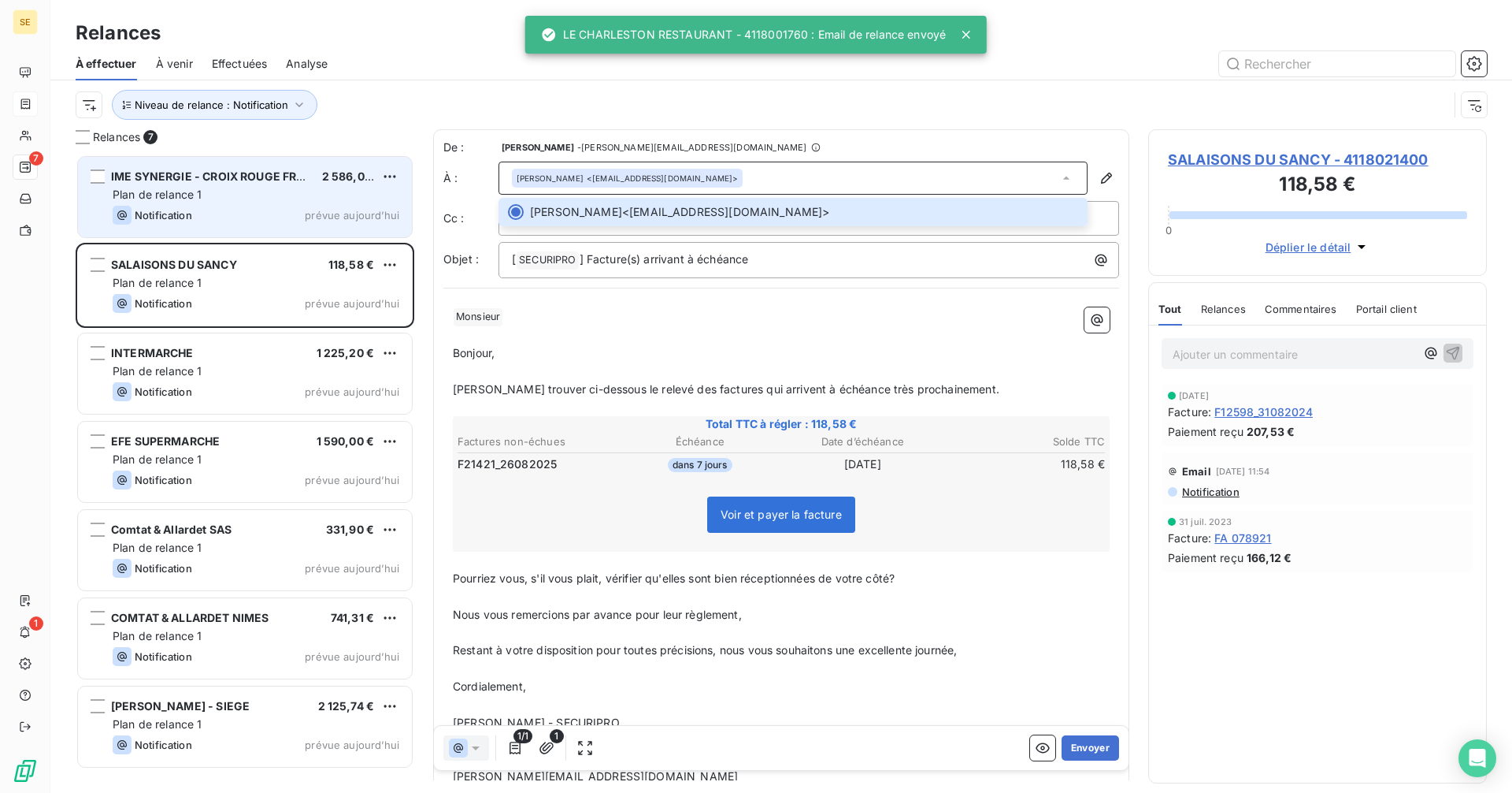
click at [204, 212] on div "Notification prévue aujourd’hui" at bounding box center [255, 215] width 287 height 19
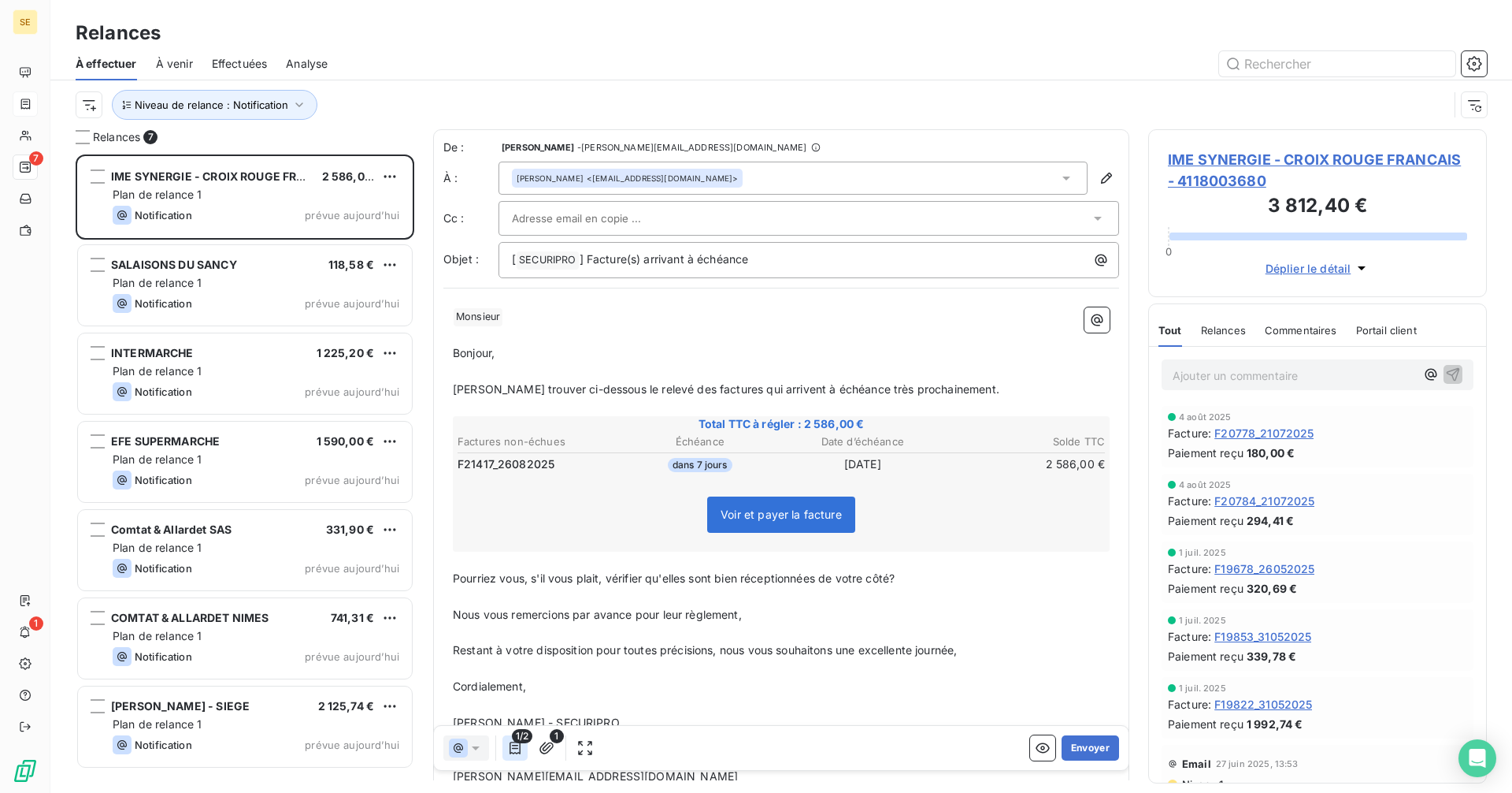
click at [526, 744] on button "button" at bounding box center [514, 747] width 25 height 25
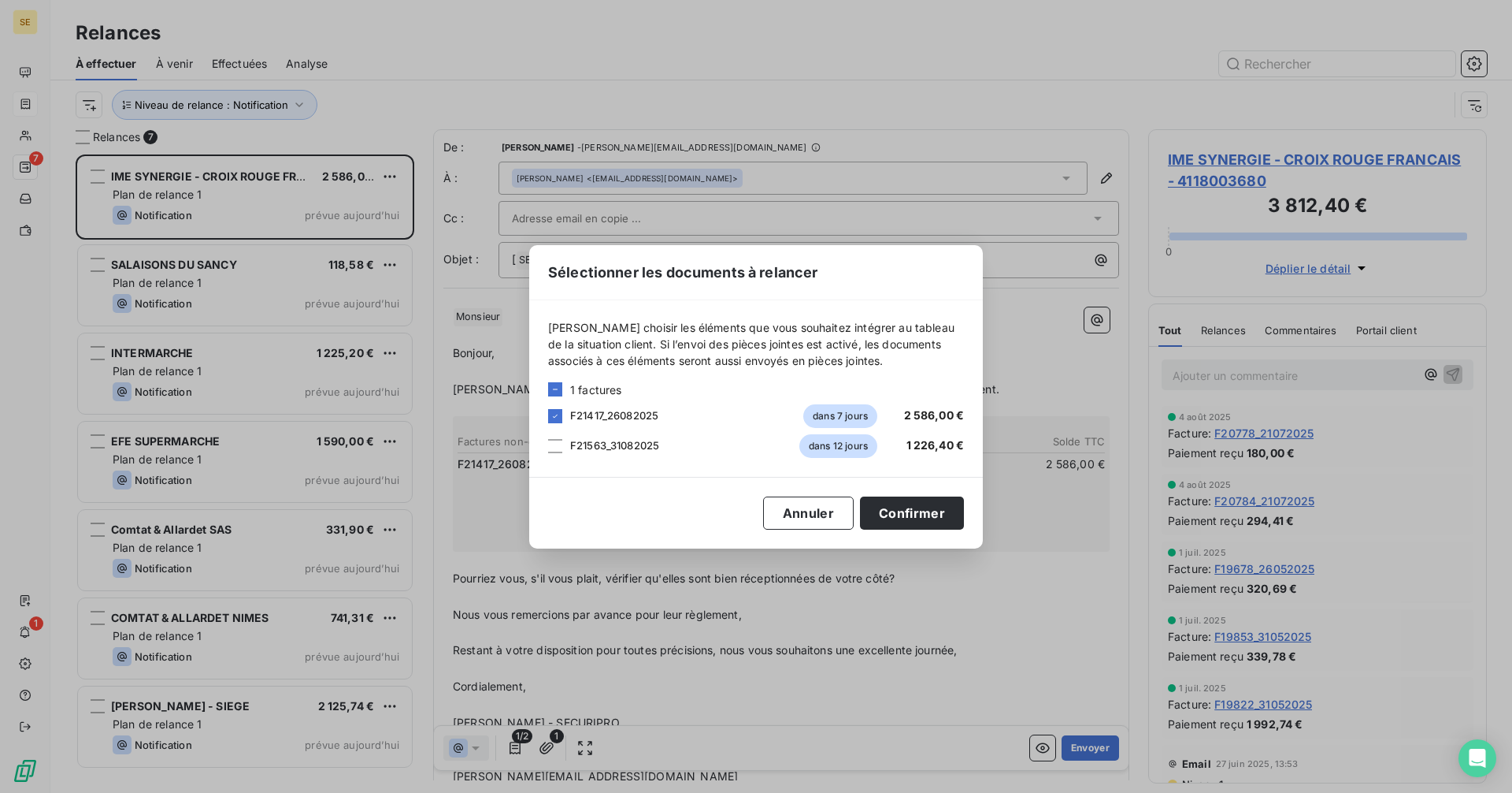
click at [526, 744] on div "Sélectionner les documents à relancer [PERSON_NAME] choisir les éléments que vo…" at bounding box center [756, 396] width 1512 height 793
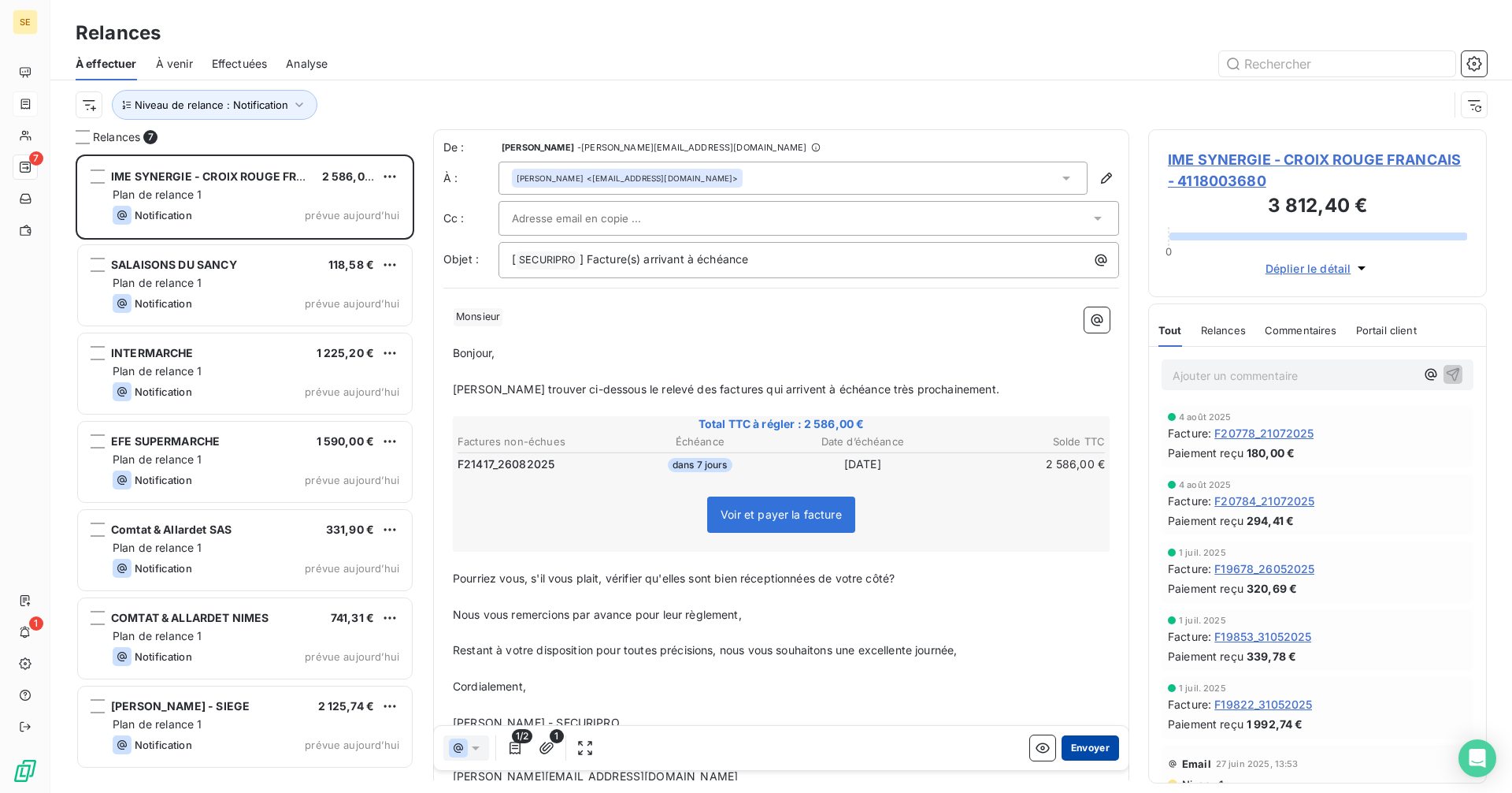
click at [1077, 740] on button "Envoyer" at bounding box center [1091, 747] width 57 height 25
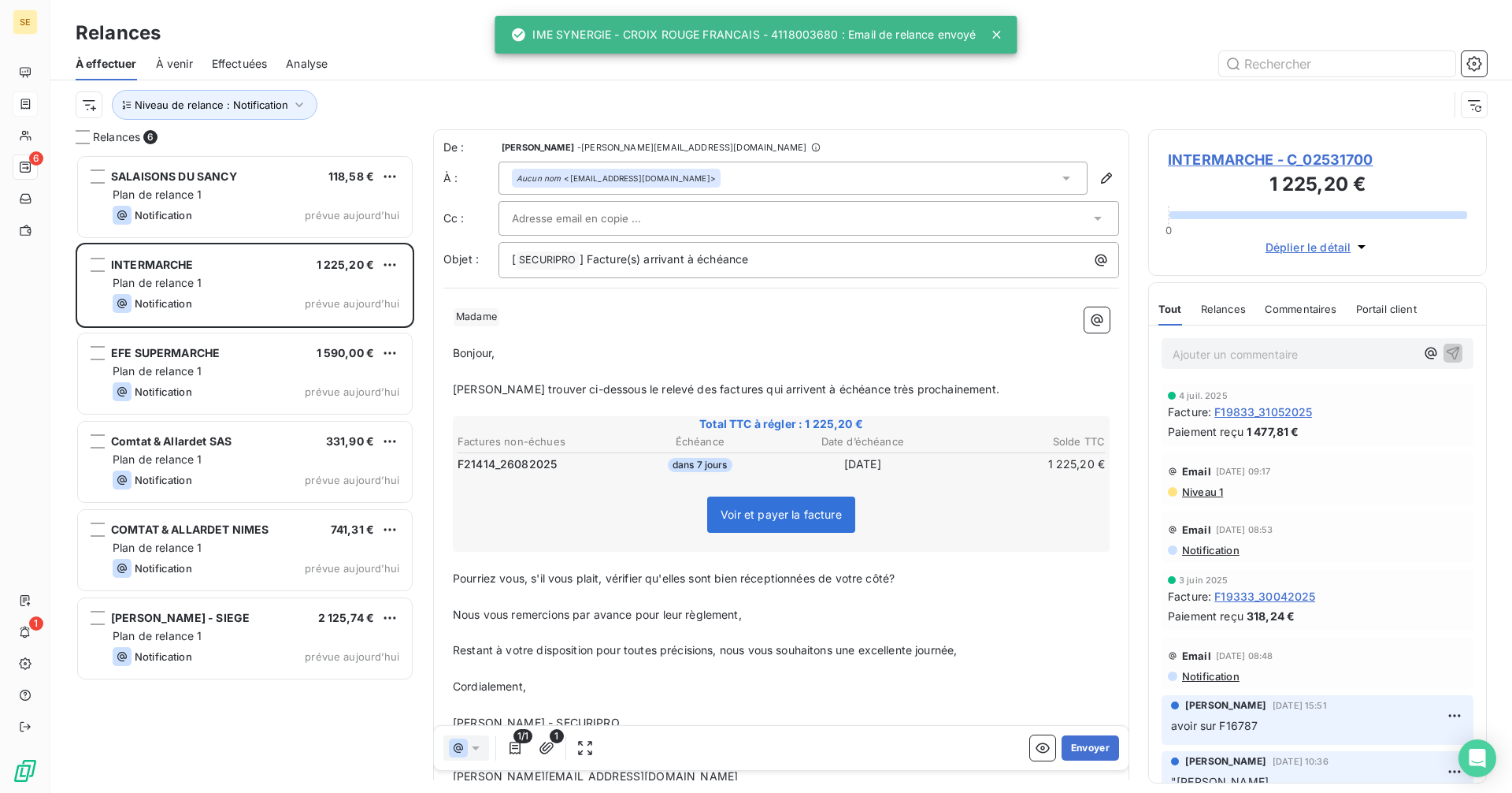
click at [724, 174] on div "Aucun nom <[EMAIL_ADDRESS][DOMAIN_NAME]>" at bounding box center [793, 178] width 589 height 33
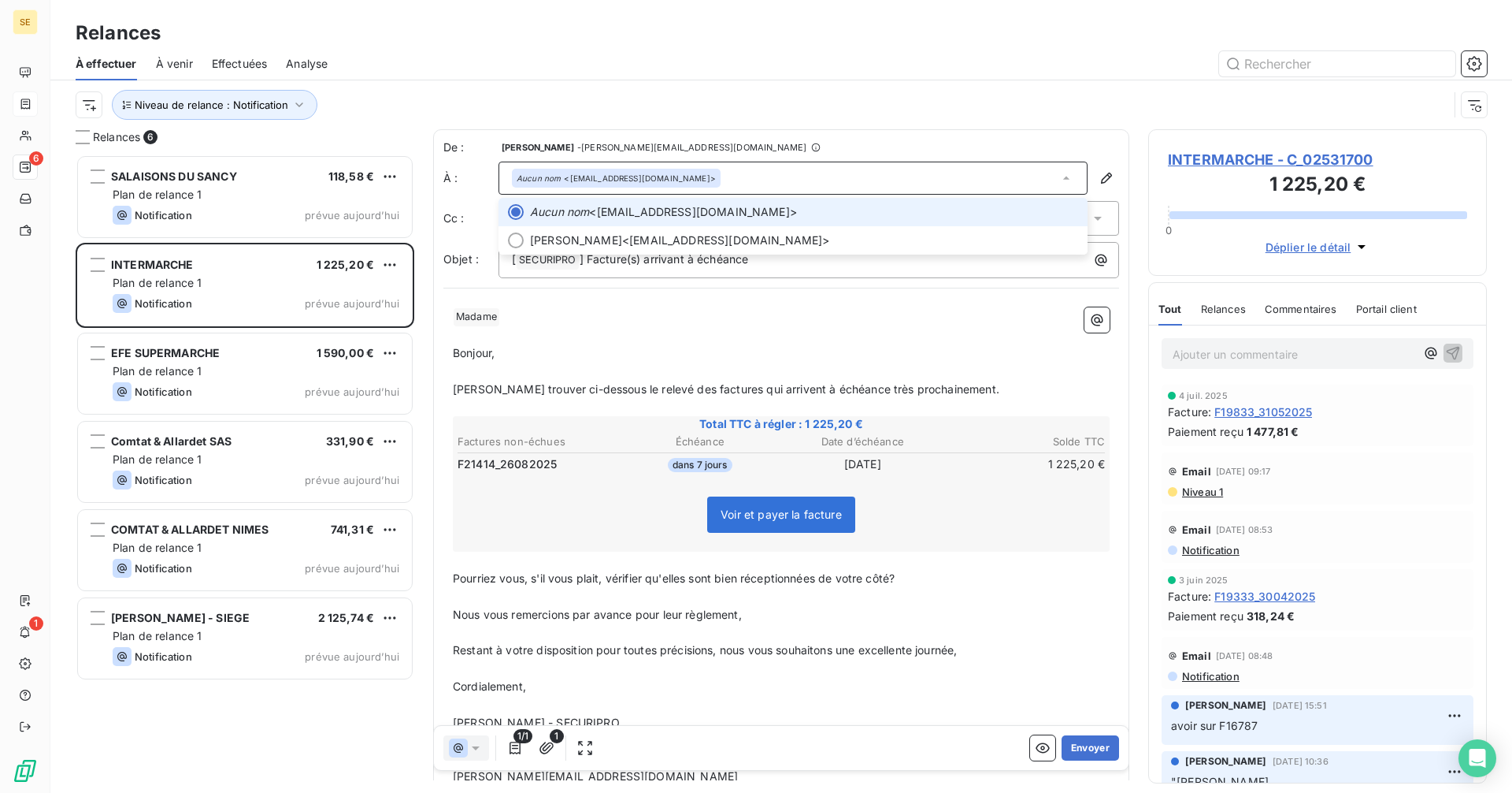
click at [724, 174] on div "Aucun nom <[EMAIL_ADDRESS][DOMAIN_NAME]>" at bounding box center [793, 178] width 589 height 33
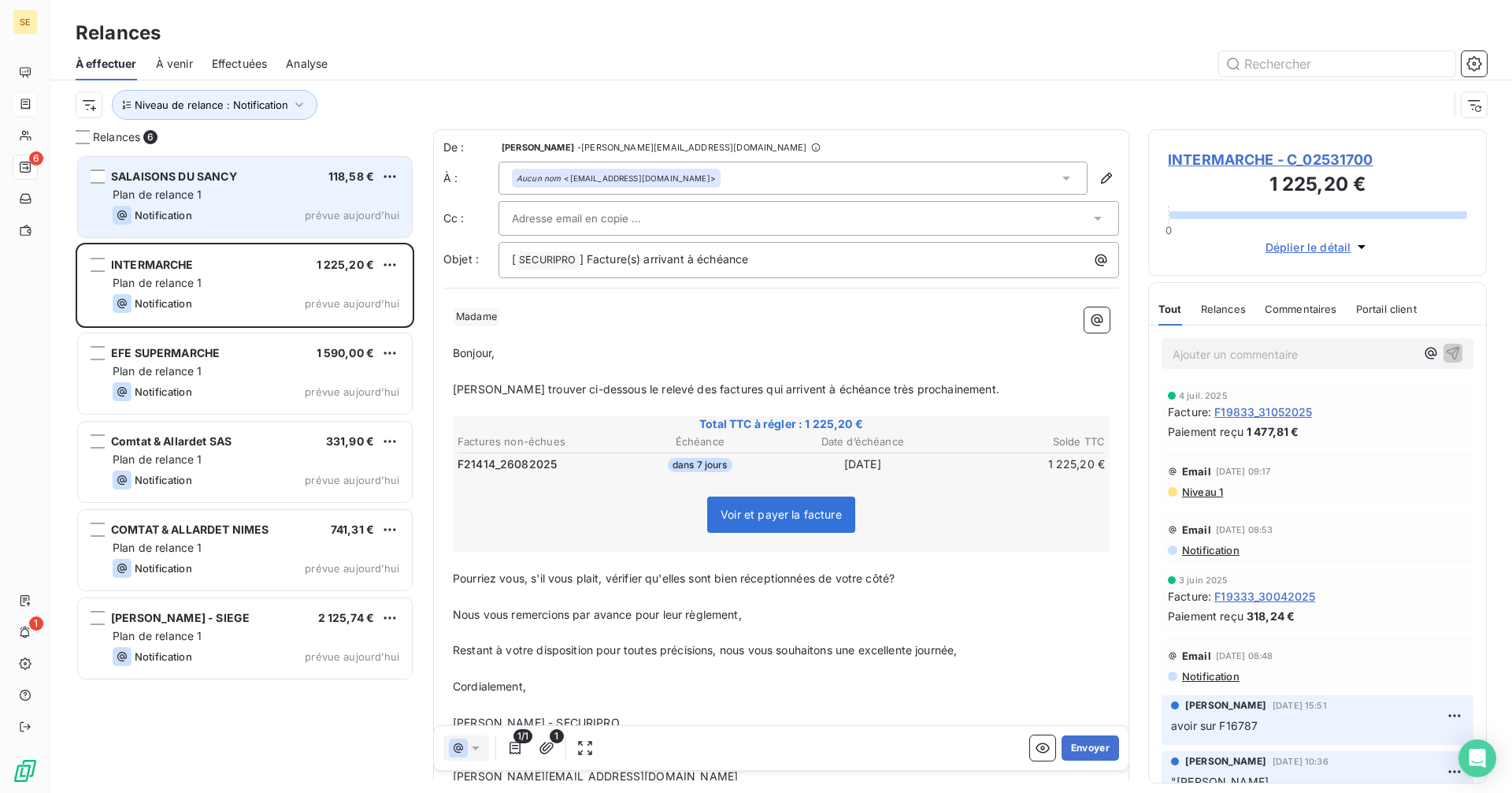
click at [269, 198] on div "Plan de relance 1" at bounding box center [255, 194] width 287 height 16
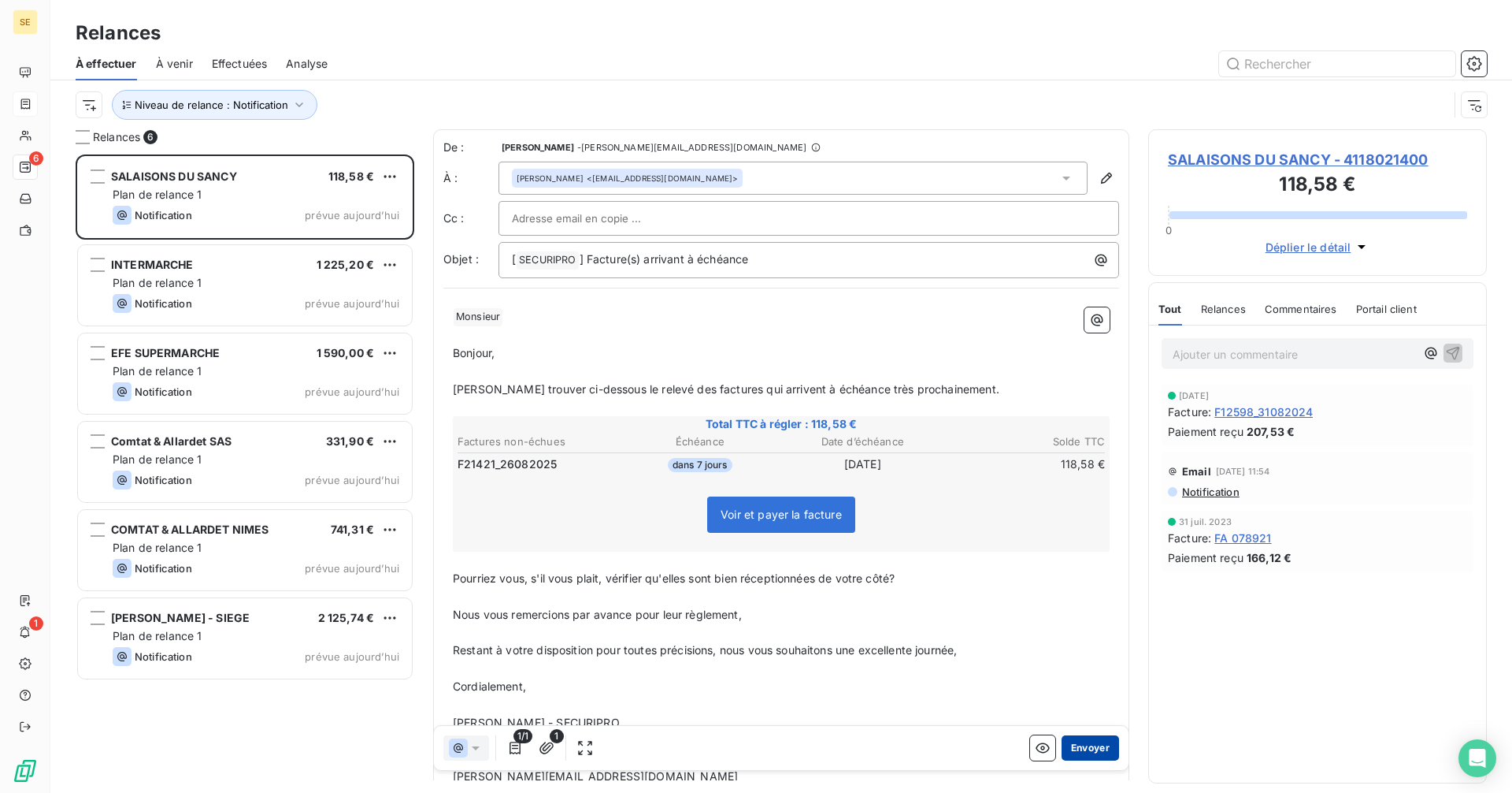
click at [1086, 750] on button "Envoyer" at bounding box center [1091, 747] width 57 height 25
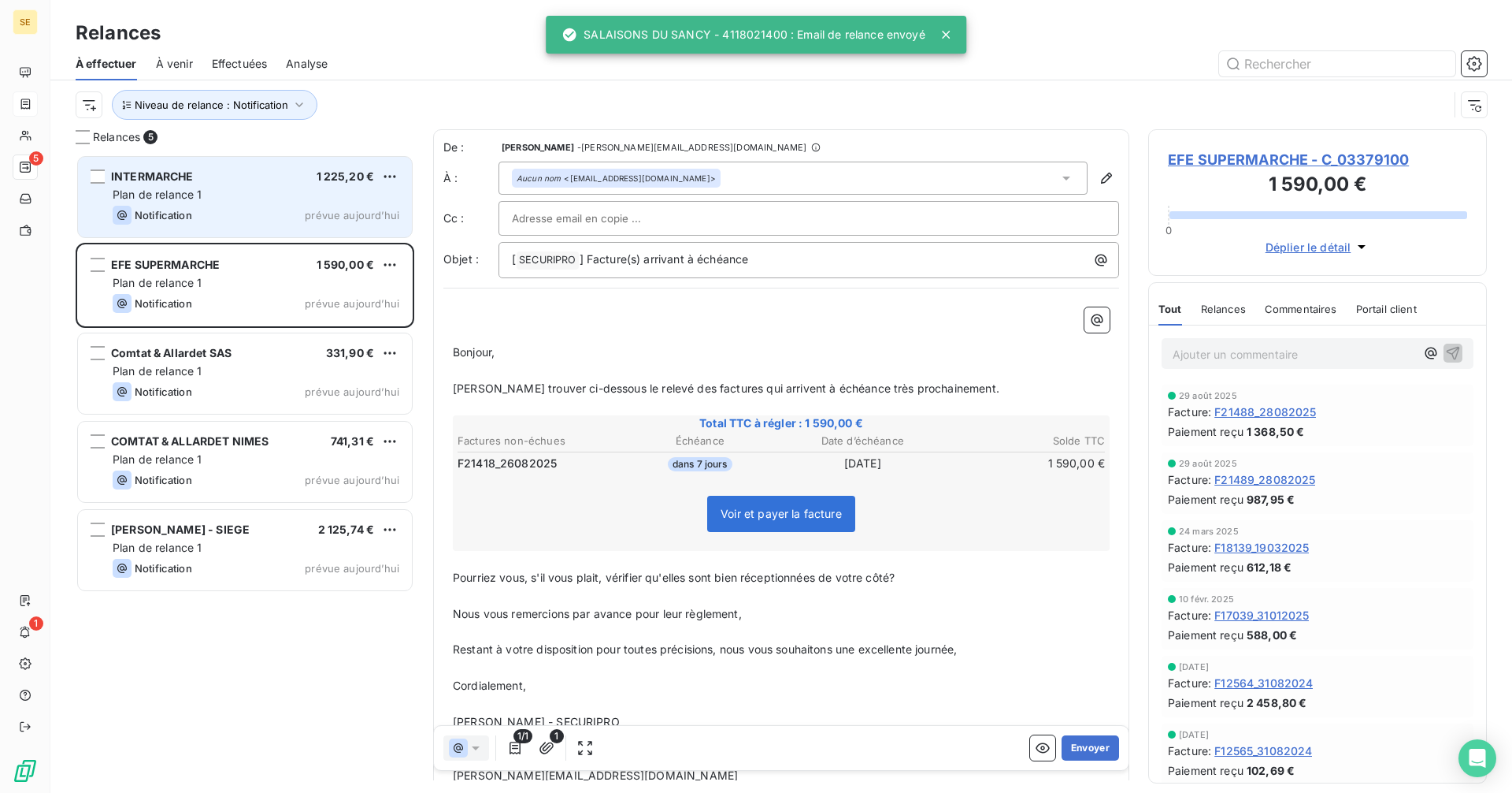
click at [279, 197] on div "Plan de relance 1" at bounding box center [255, 194] width 287 height 16
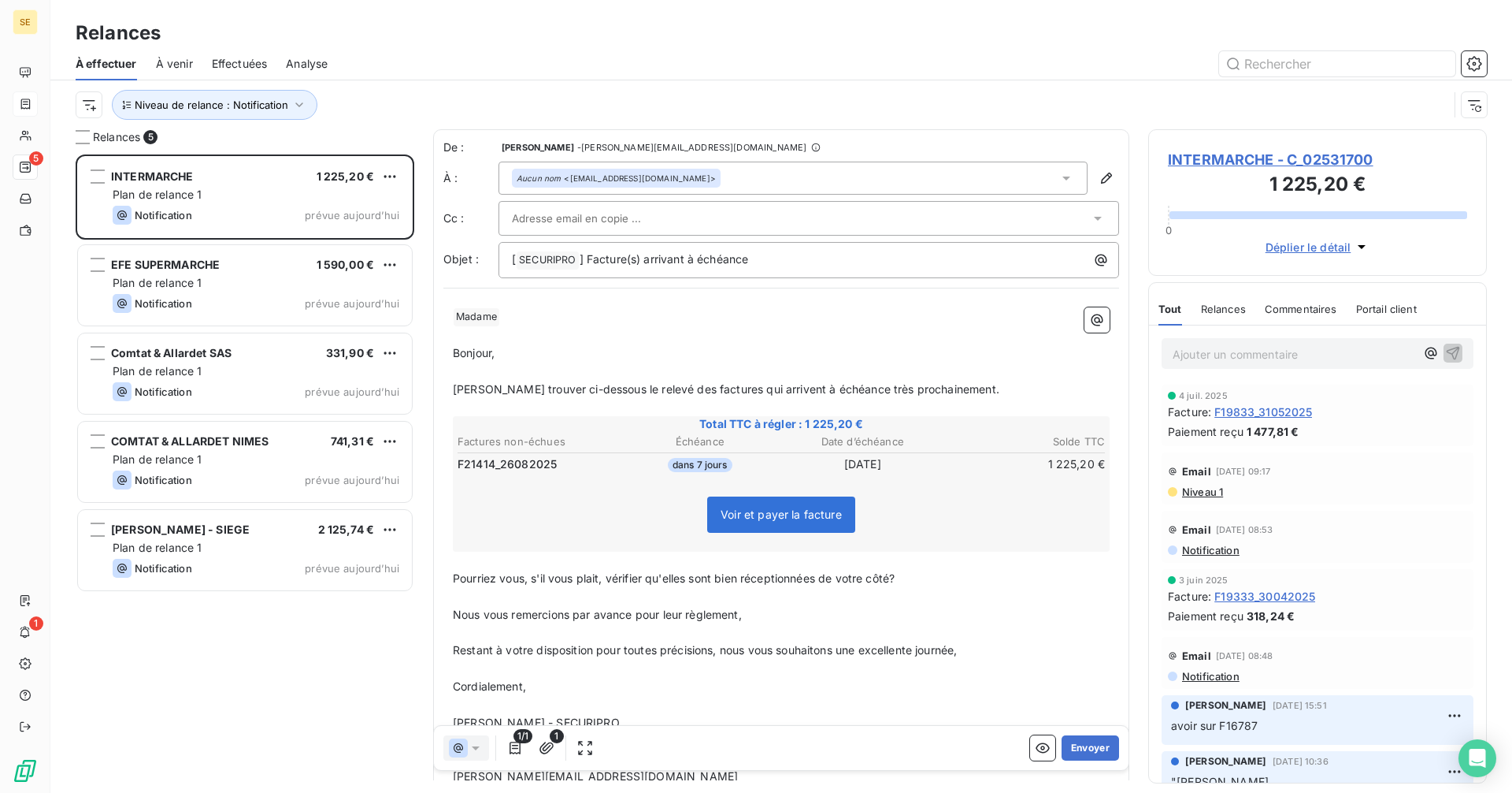
click at [738, 177] on div "Aucun nom <[EMAIL_ADDRESS][DOMAIN_NAME]>" at bounding box center [793, 178] width 589 height 33
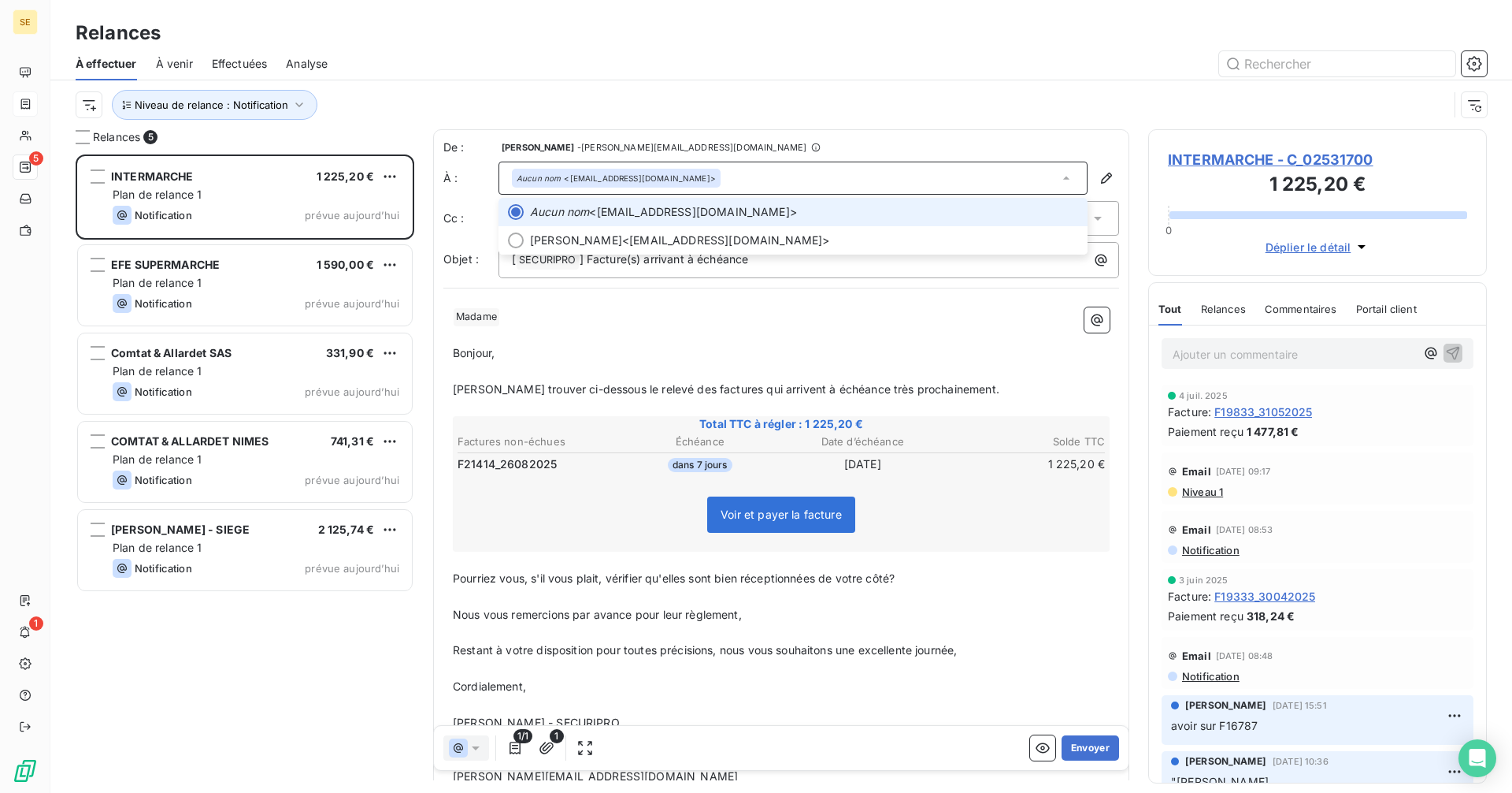
click at [738, 177] on div "Aucun nom <[EMAIL_ADDRESS][DOMAIN_NAME]>" at bounding box center [793, 178] width 589 height 33
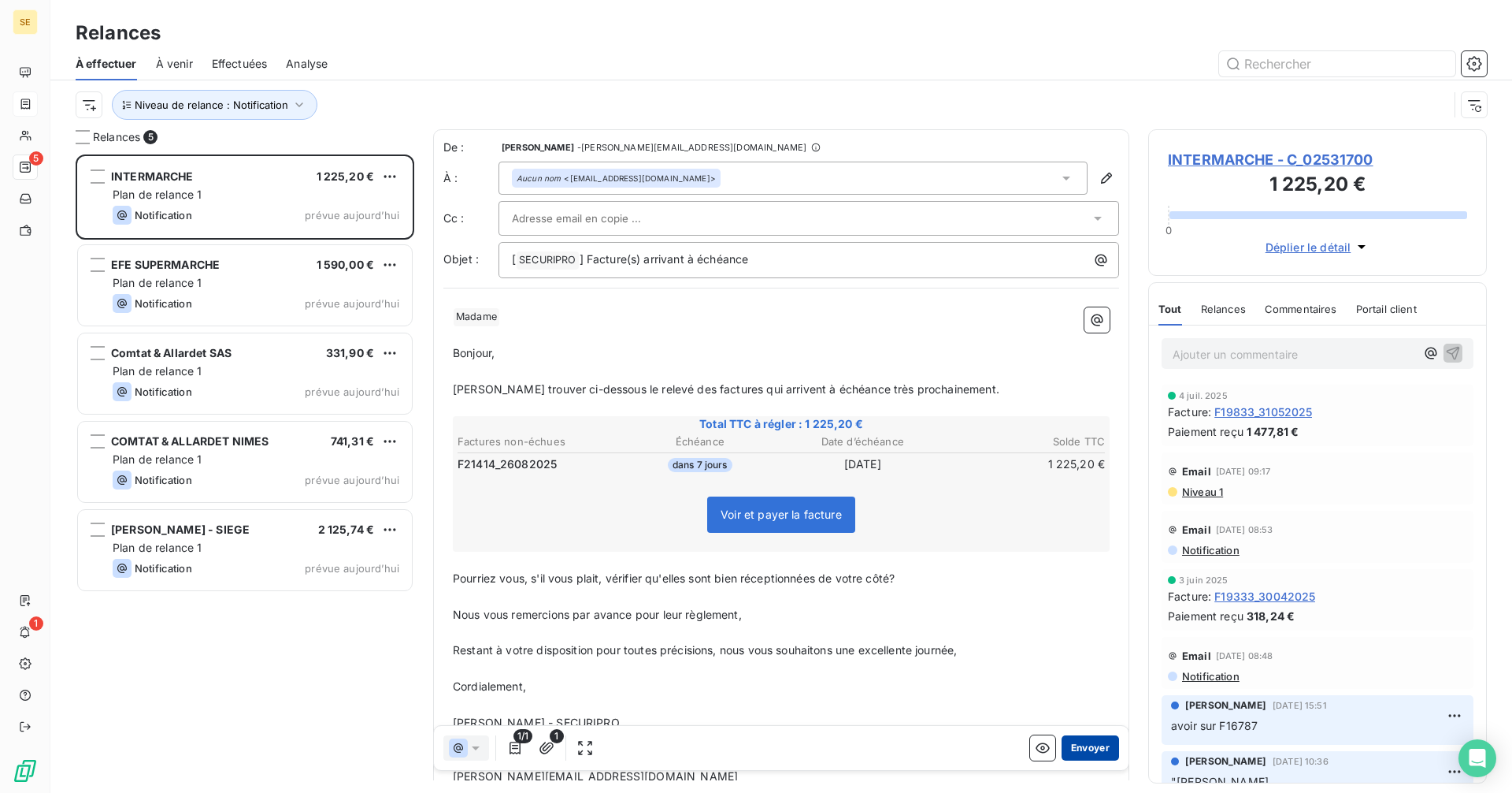
click at [1085, 738] on button "Envoyer" at bounding box center [1091, 747] width 57 height 25
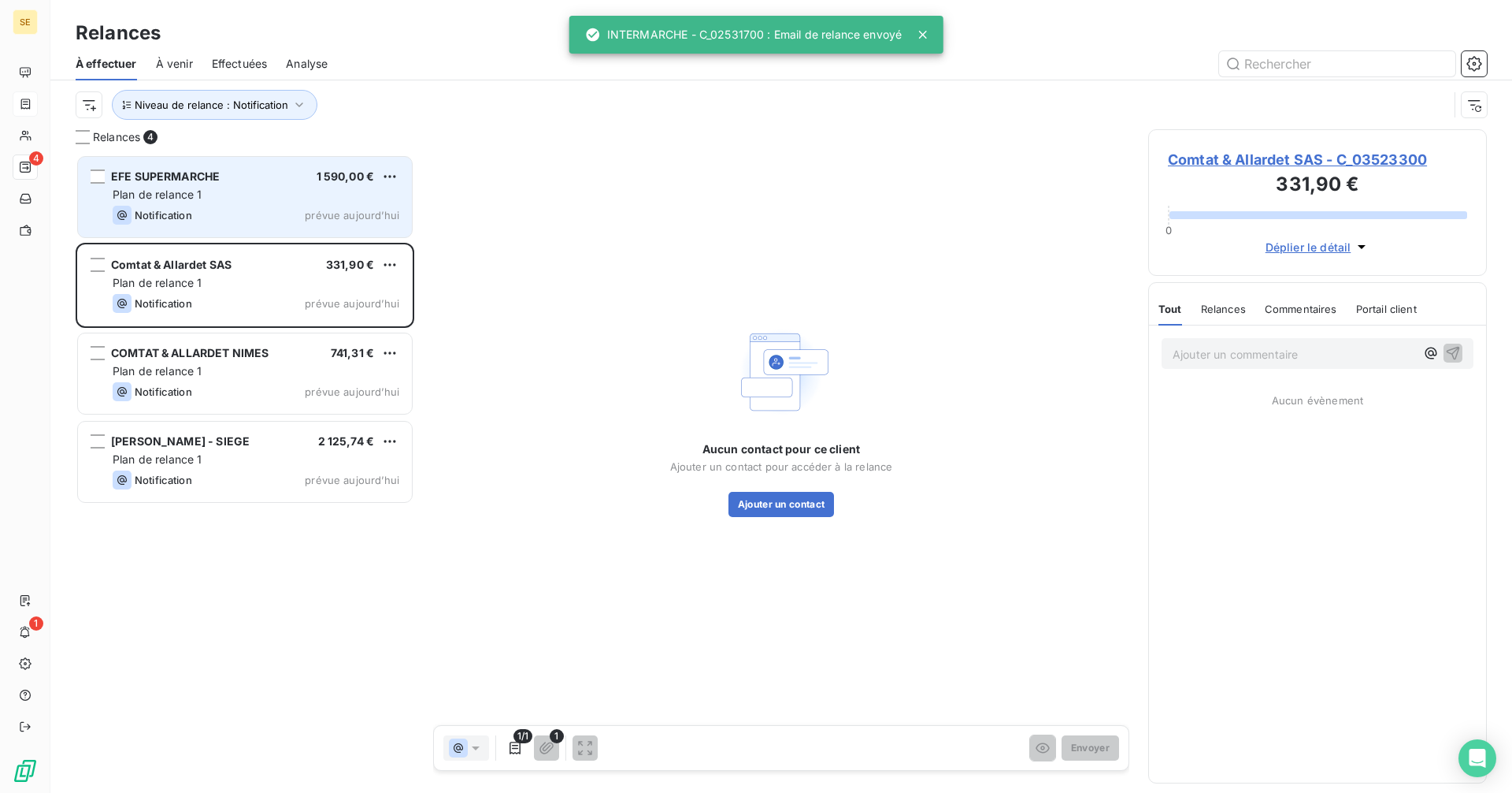
click at [255, 192] on div "Plan de relance 1" at bounding box center [255, 194] width 287 height 16
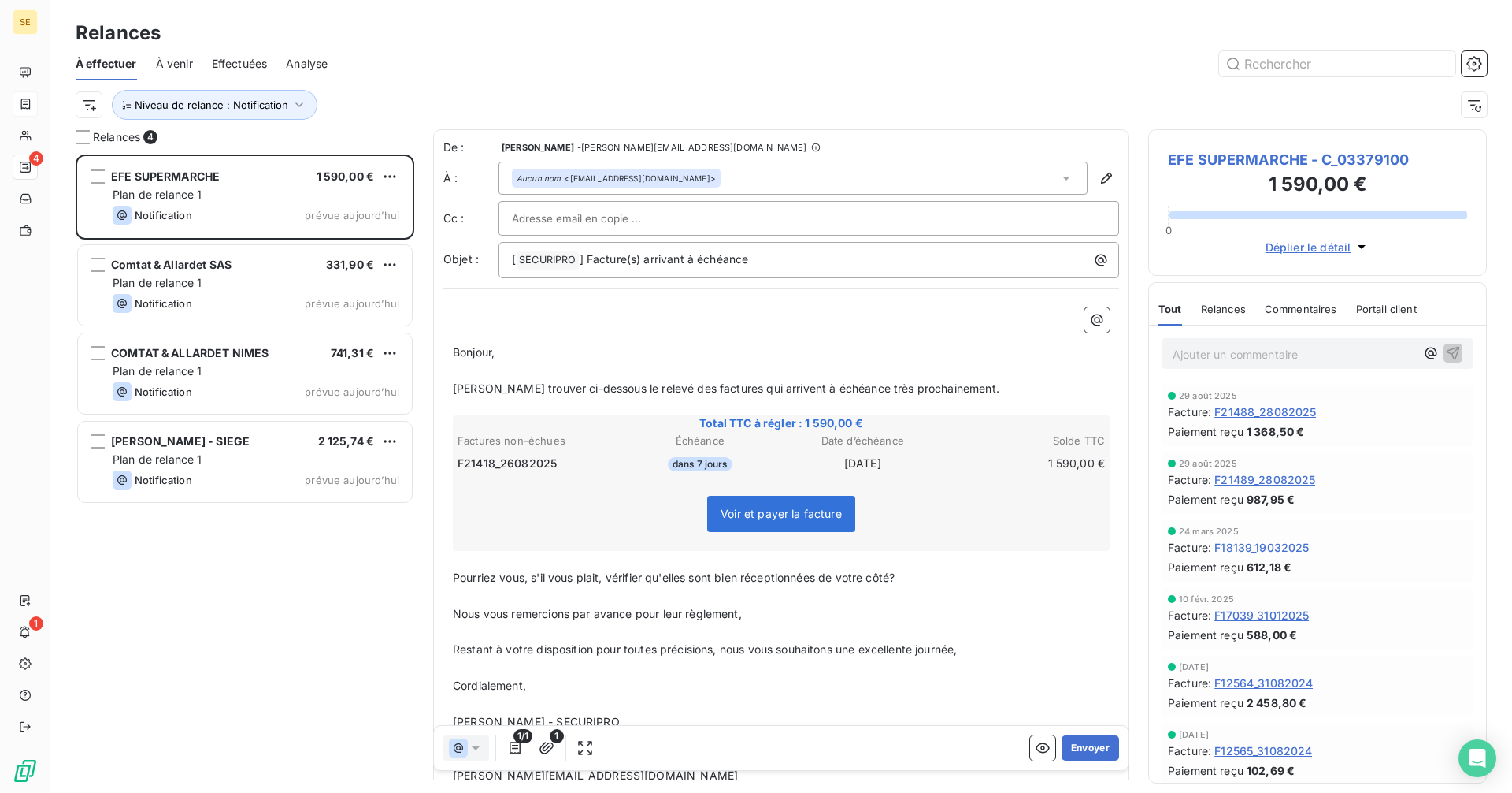
click at [780, 167] on div "Aucun nom <[EMAIL_ADDRESS][DOMAIN_NAME]>" at bounding box center [793, 178] width 589 height 33
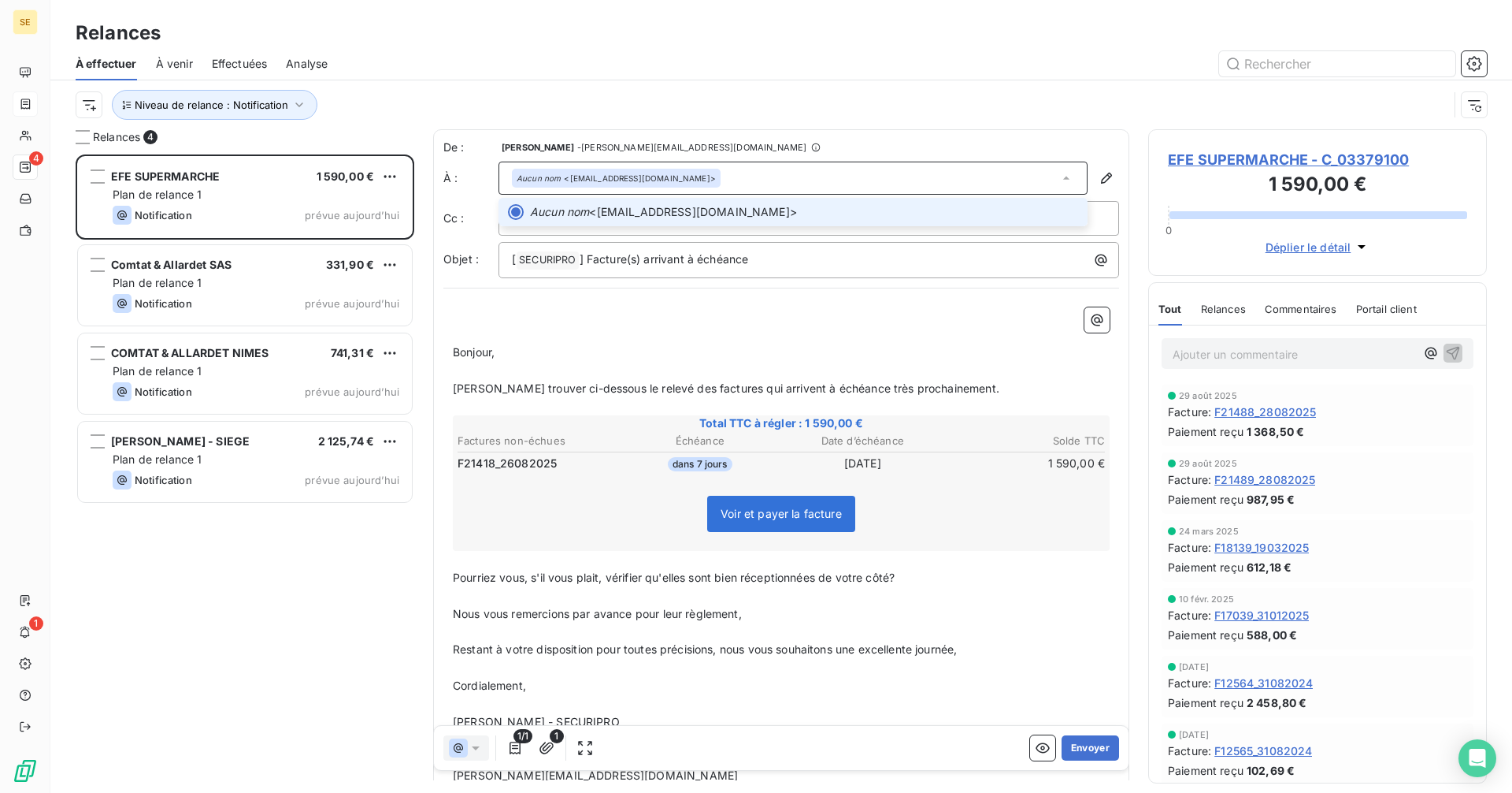
click at [782, 165] on div "Aucun nom <[EMAIL_ADDRESS][DOMAIN_NAME]>" at bounding box center [793, 178] width 589 height 33
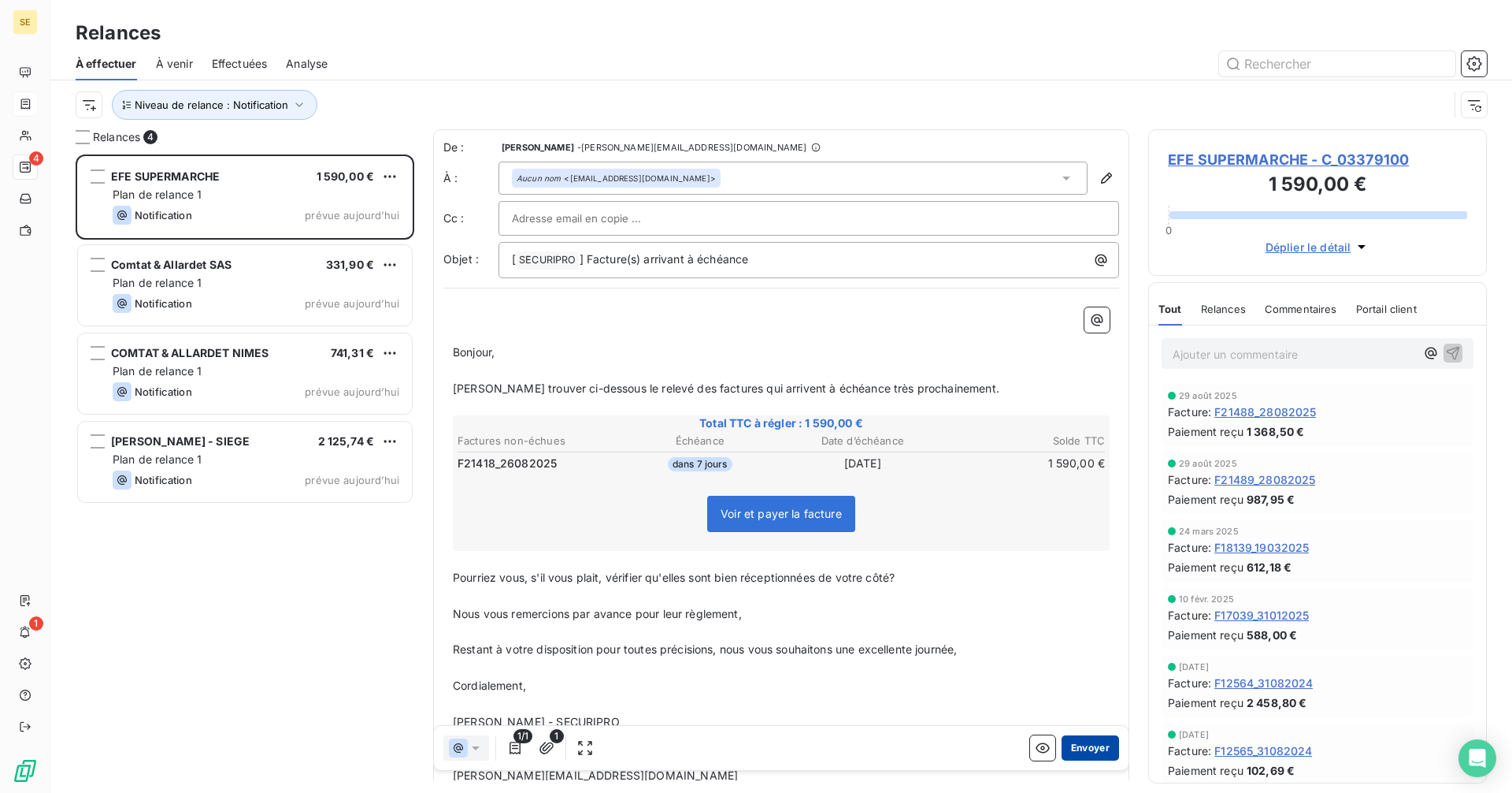
click at [1084, 748] on button "Envoyer" at bounding box center [1091, 747] width 57 height 25
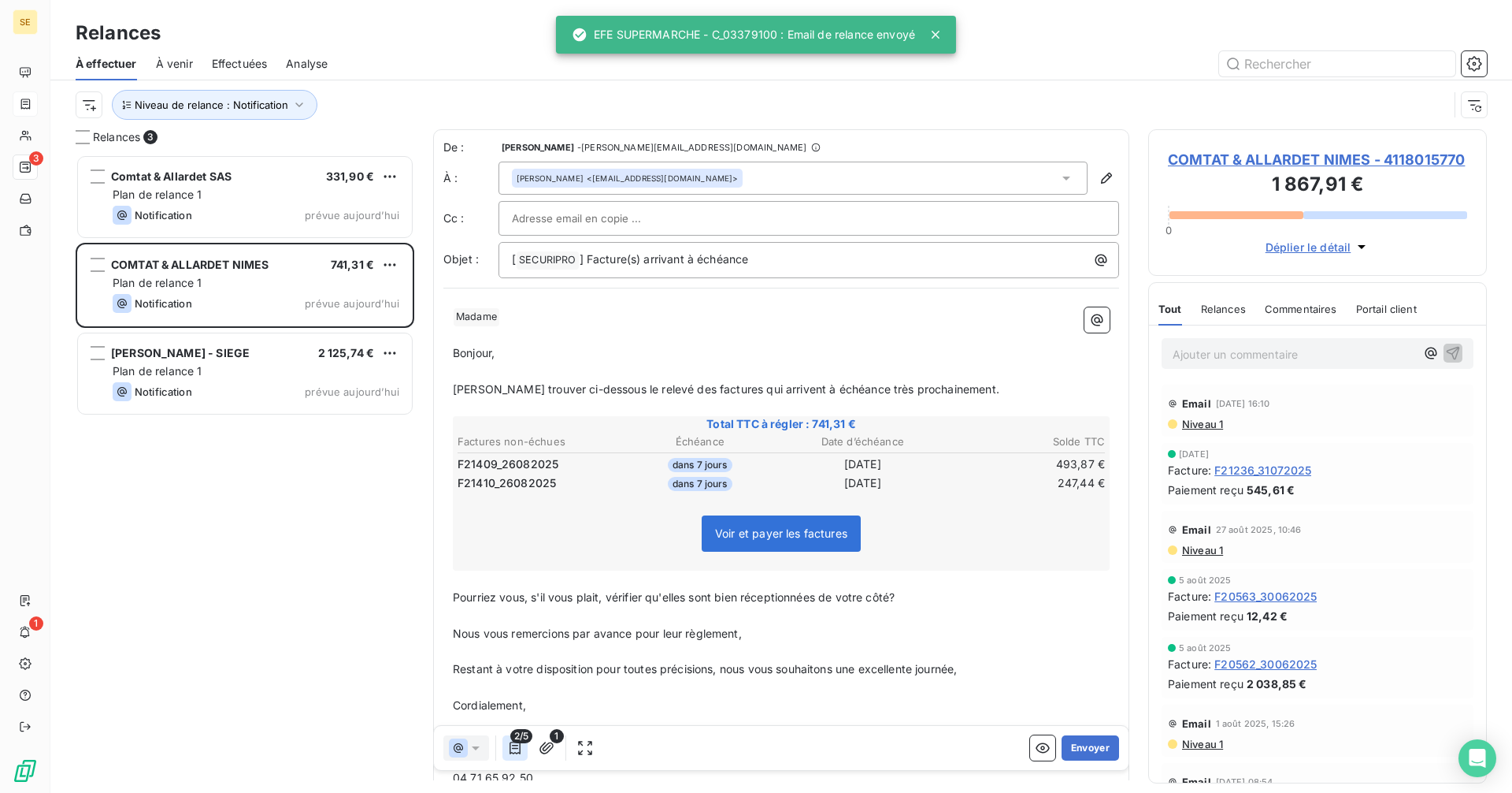
click at [512, 756] on button "button" at bounding box center [514, 747] width 25 height 25
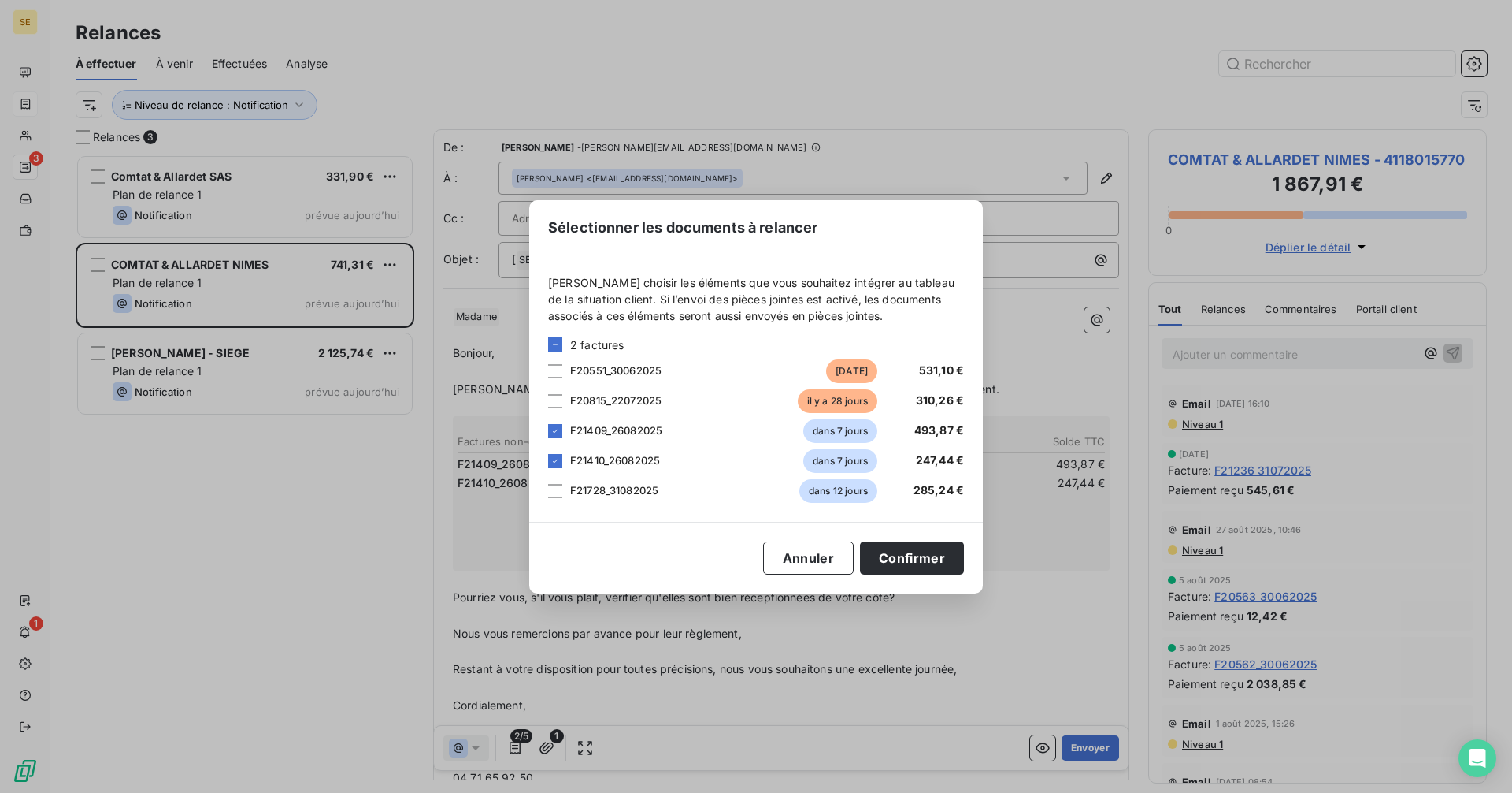
click at [295, 588] on div "Sélectionner les documents à relancer [PERSON_NAME] choisir les éléments que vo…" at bounding box center [756, 396] width 1512 height 793
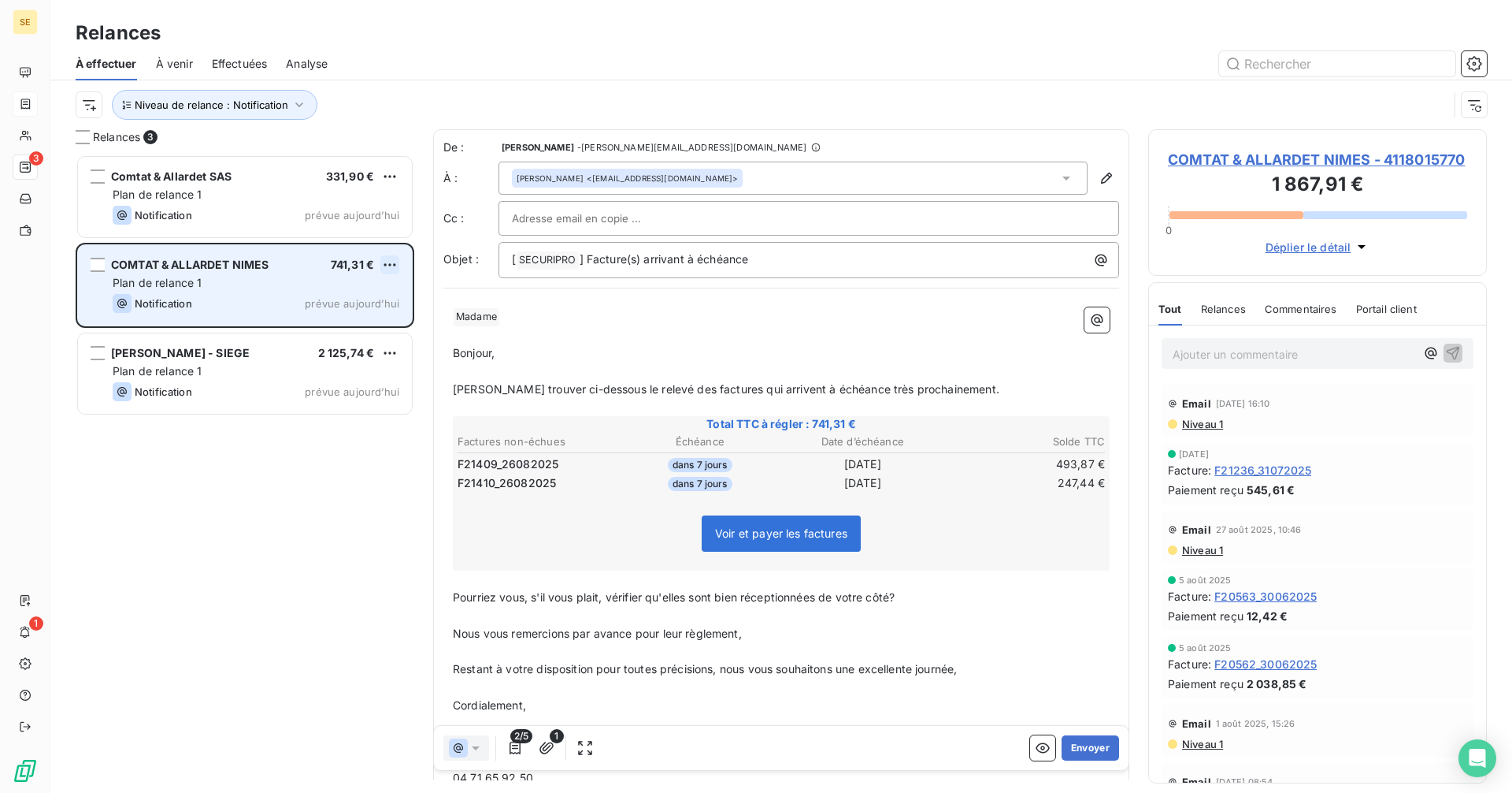
click at [388, 265] on html "SE 3 1 Relances À effectuer À venir Effectuées Analyse Niveau de relance : Noti…" at bounding box center [756, 396] width 1512 height 793
click at [301, 326] on div "Passer cette action" at bounding box center [322, 324] width 141 height 25
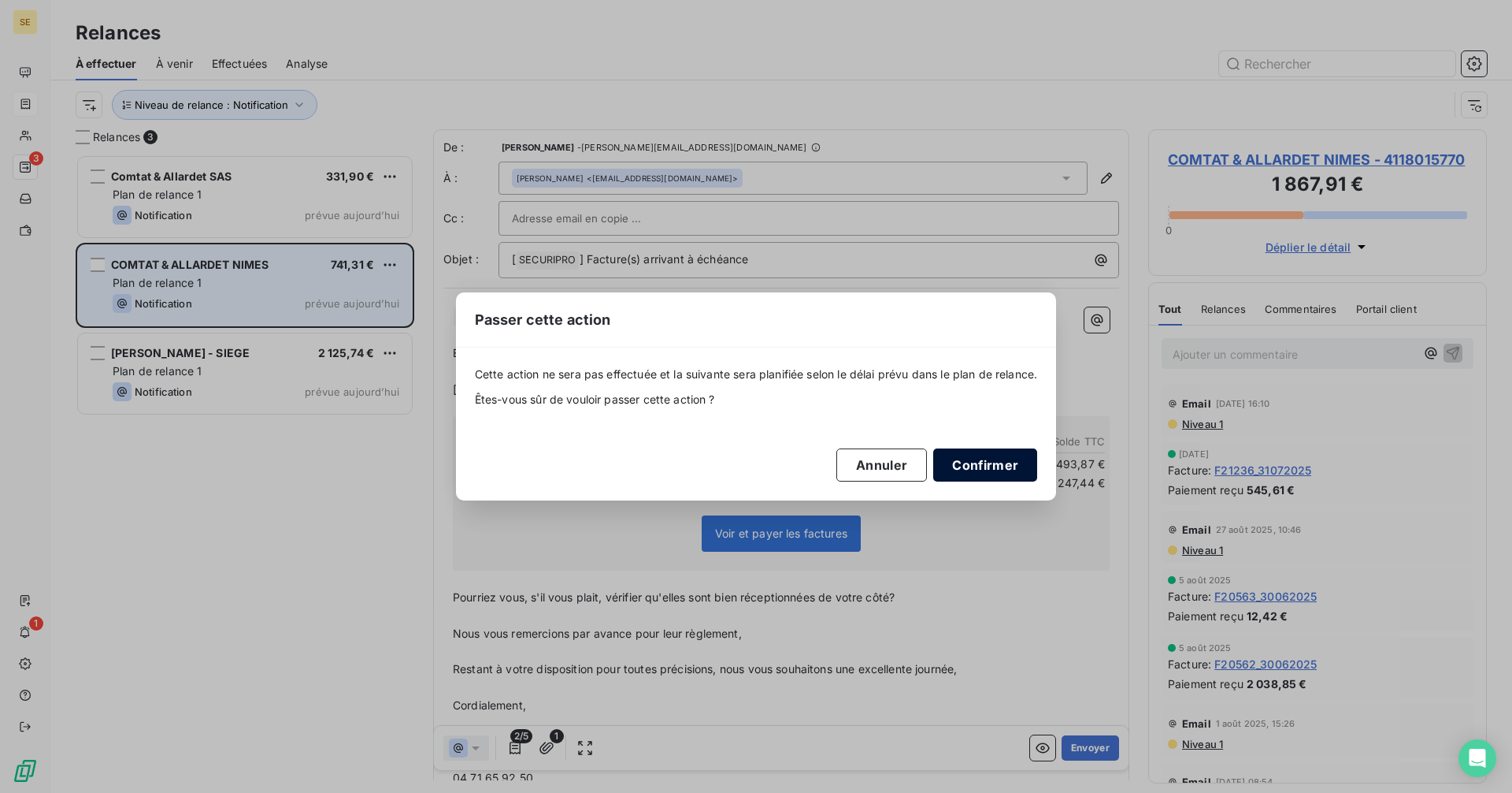
click at [997, 468] on button "Confirmer" at bounding box center [985, 465] width 104 height 33
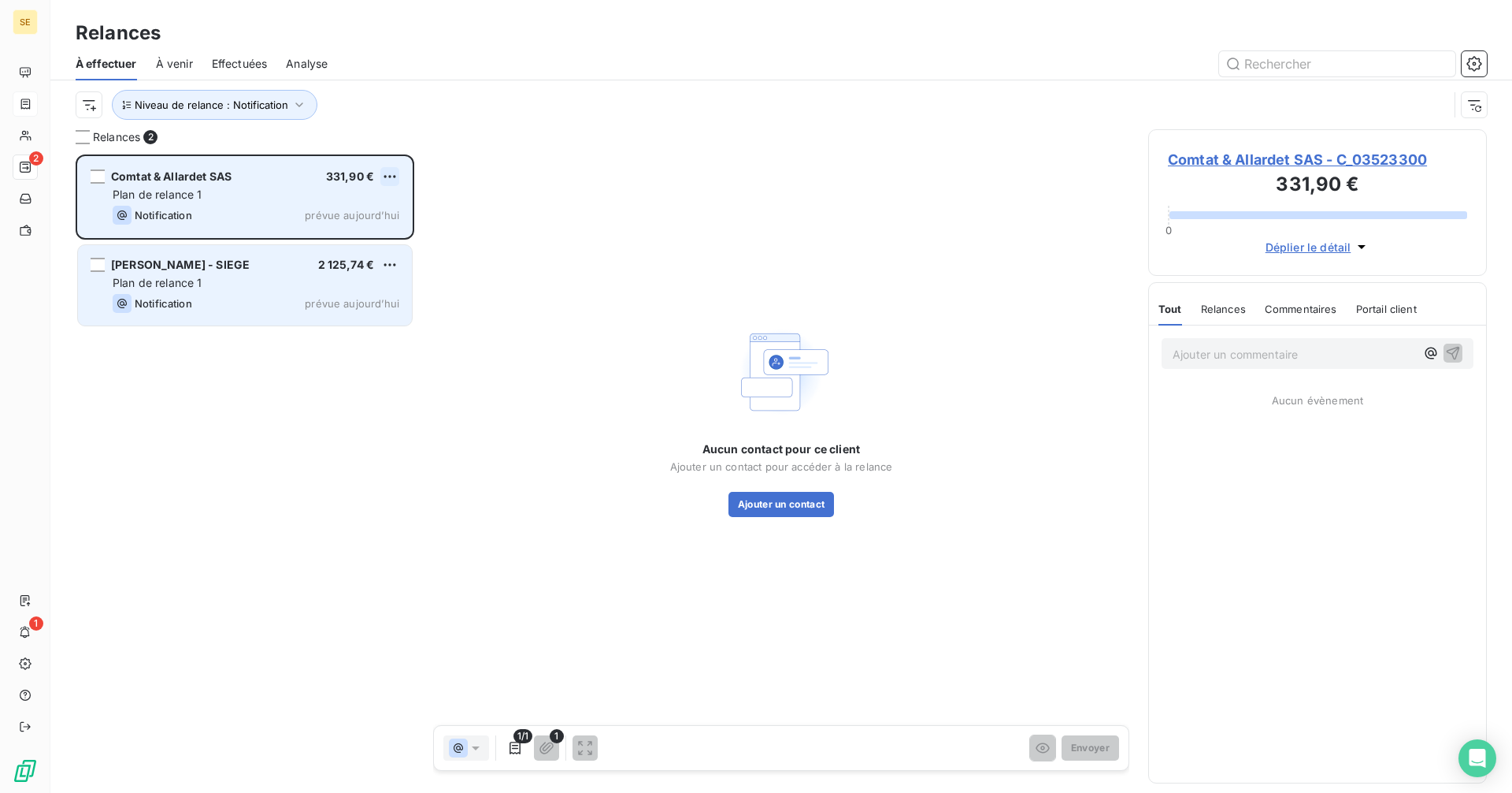
click at [392, 172] on html "SE 2 1 Relances À effectuer À venir Effectuées Analyse Niveau de relance : Noti…" at bounding box center [756, 396] width 1512 height 793
click at [328, 231] on div "Passer cette action" at bounding box center [322, 236] width 141 height 25
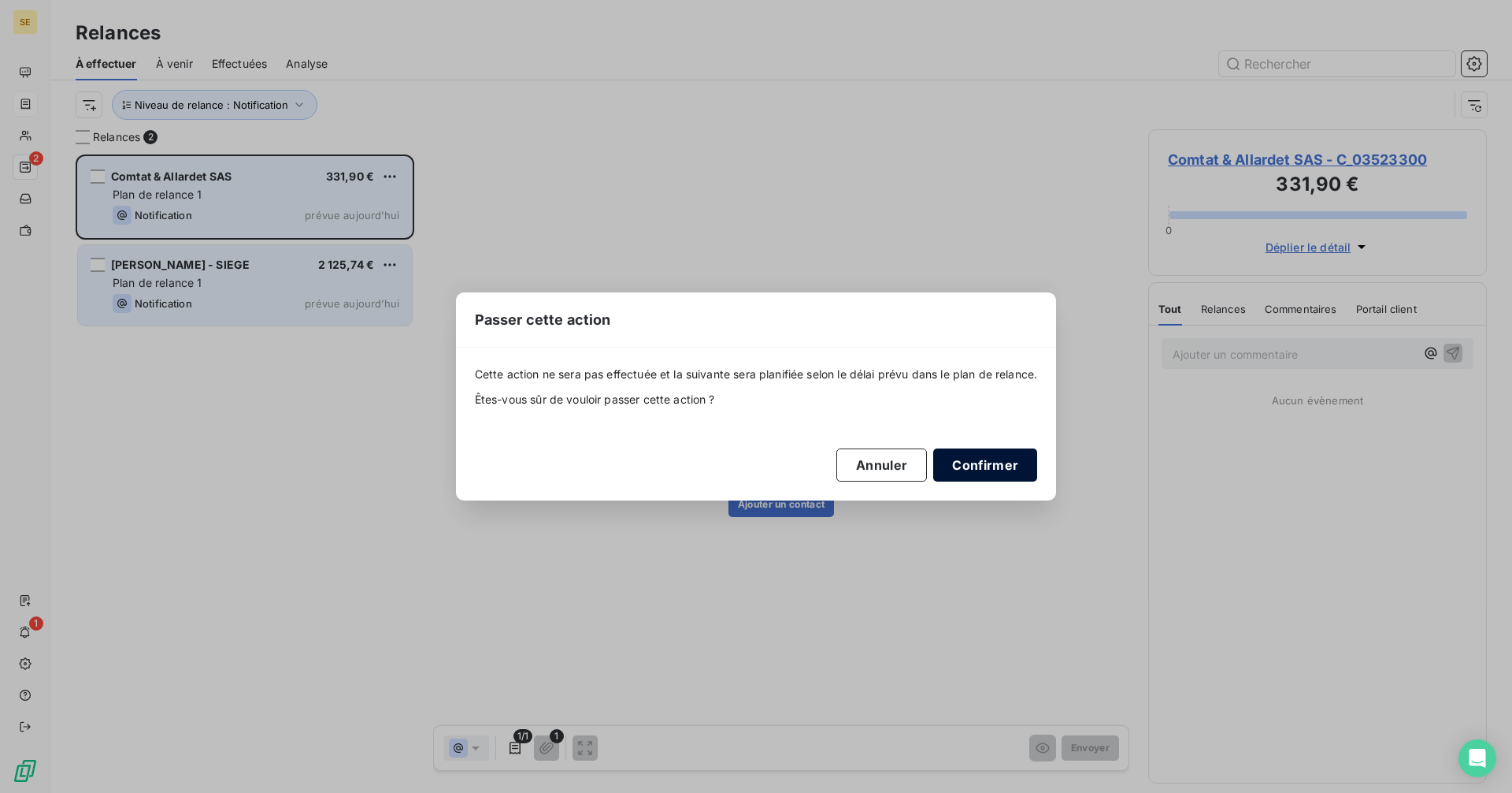
click at [987, 475] on button "Confirmer" at bounding box center [985, 465] width 104 height 33
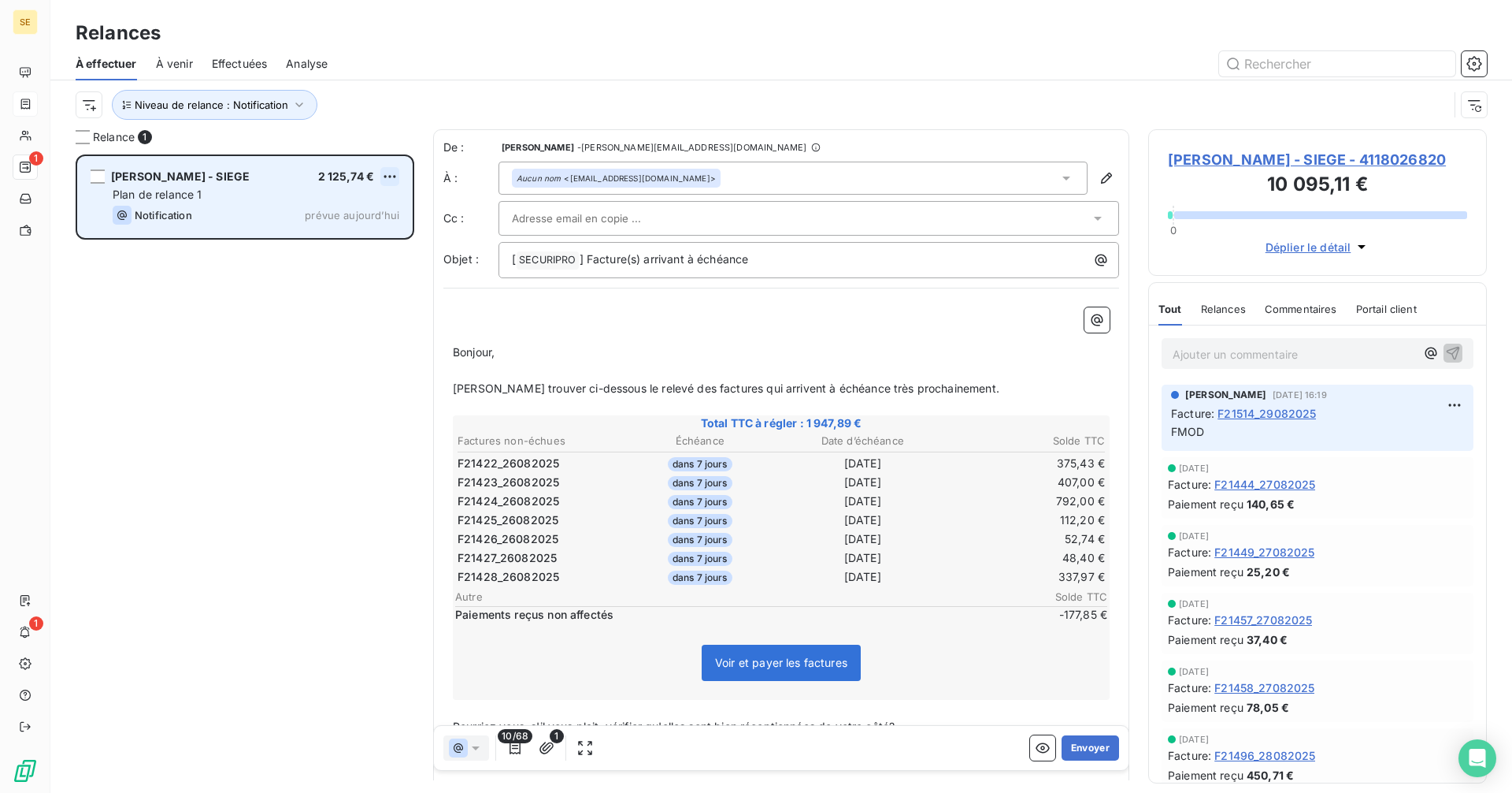
click at [384, 172] on html "SE 1 1 Relances À effectuer À venir Effectuées Analyse Niveau de relance : Noti…" at bounding box center [756, 396] width 1512 height 793
click at [314, 246] on div "Passer cette action" at bounding box center [322, 236] width 141 height 25
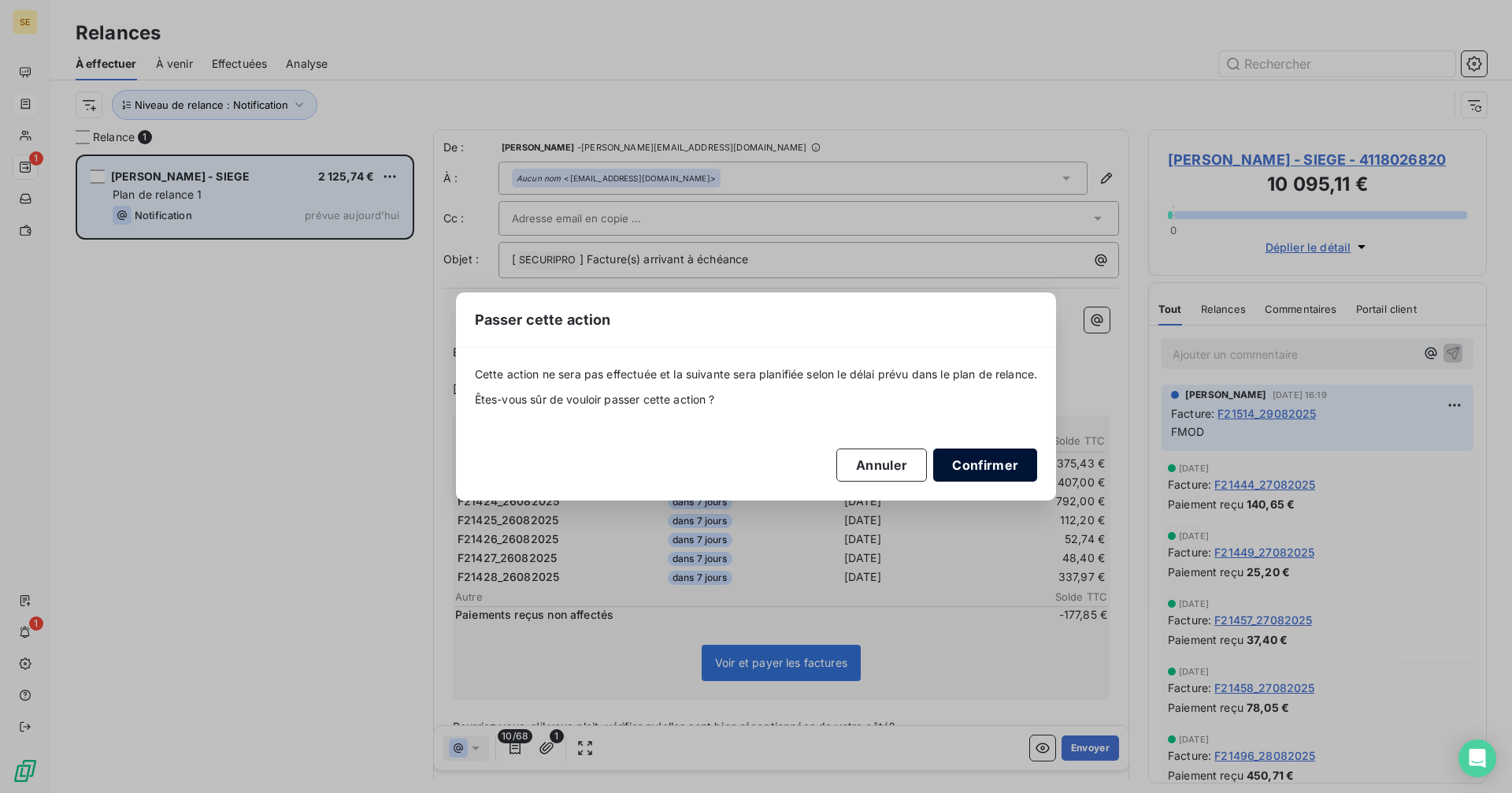
click at [1002, 467] on button "Confirmer" at bounding box center [985, 465] width 104 height 33
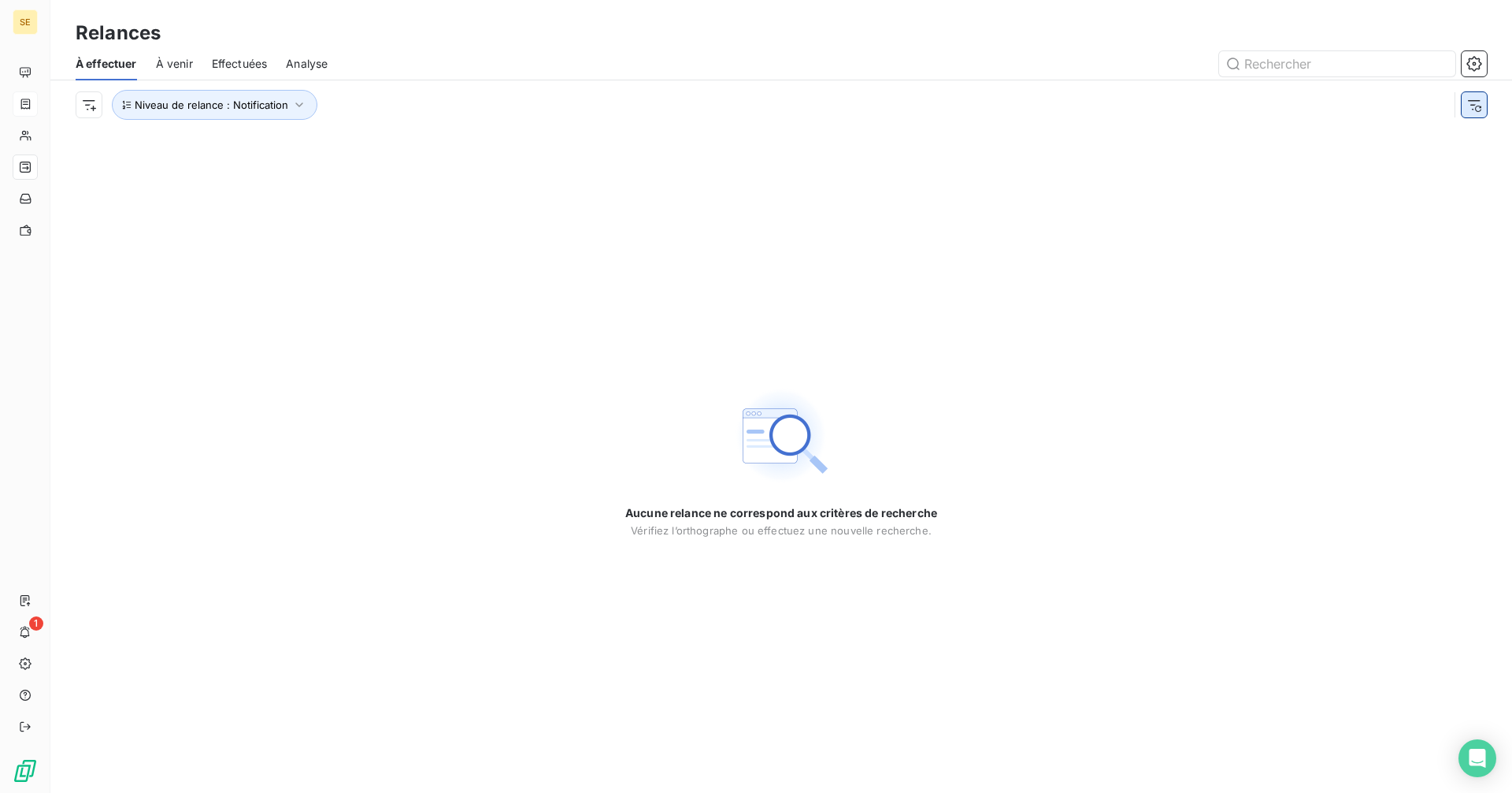
click at [1471, 109] on icon "button" at bounding box center [1474, 104] width 16 height 16
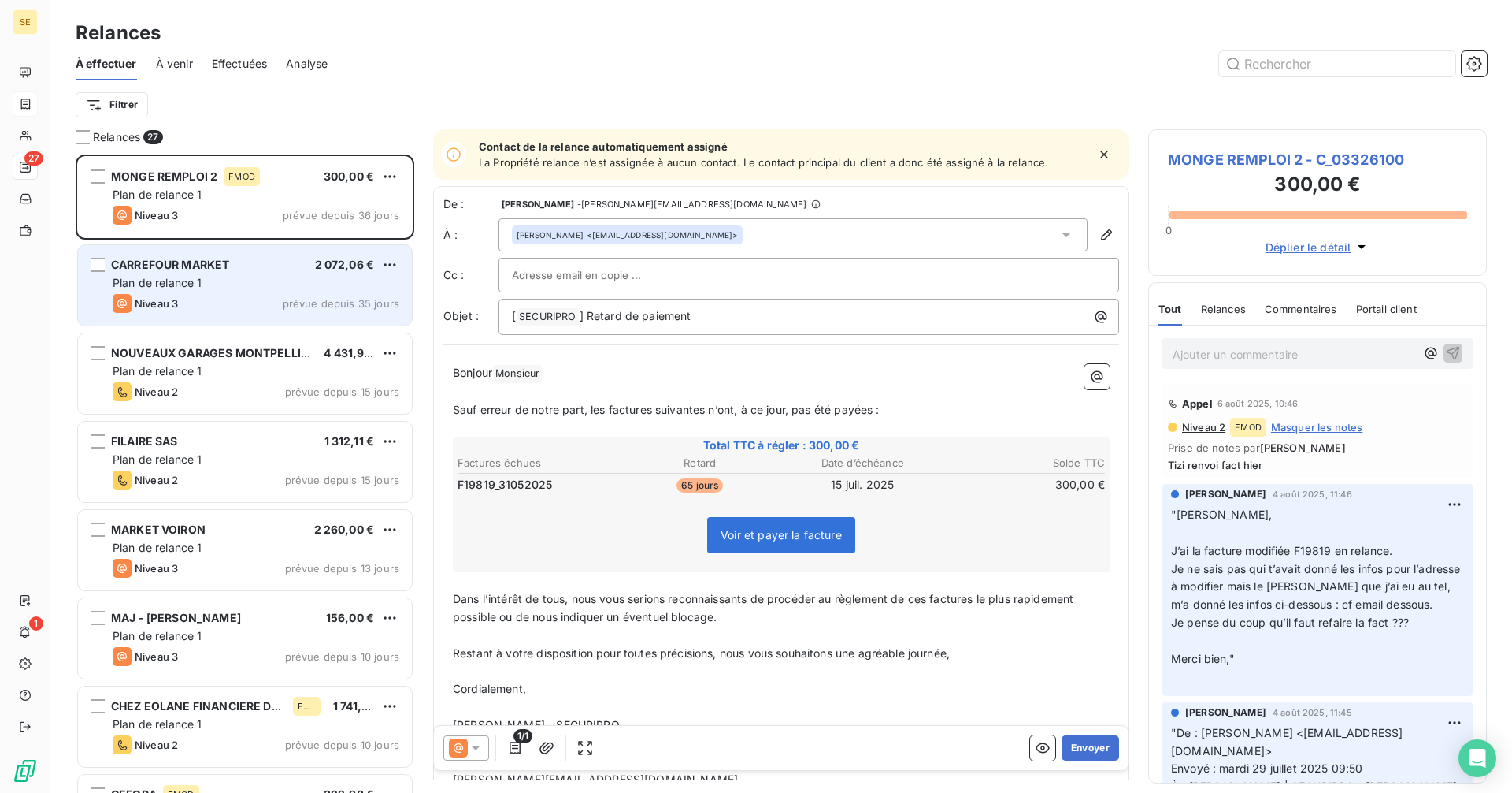
scroll to position [626, 327]
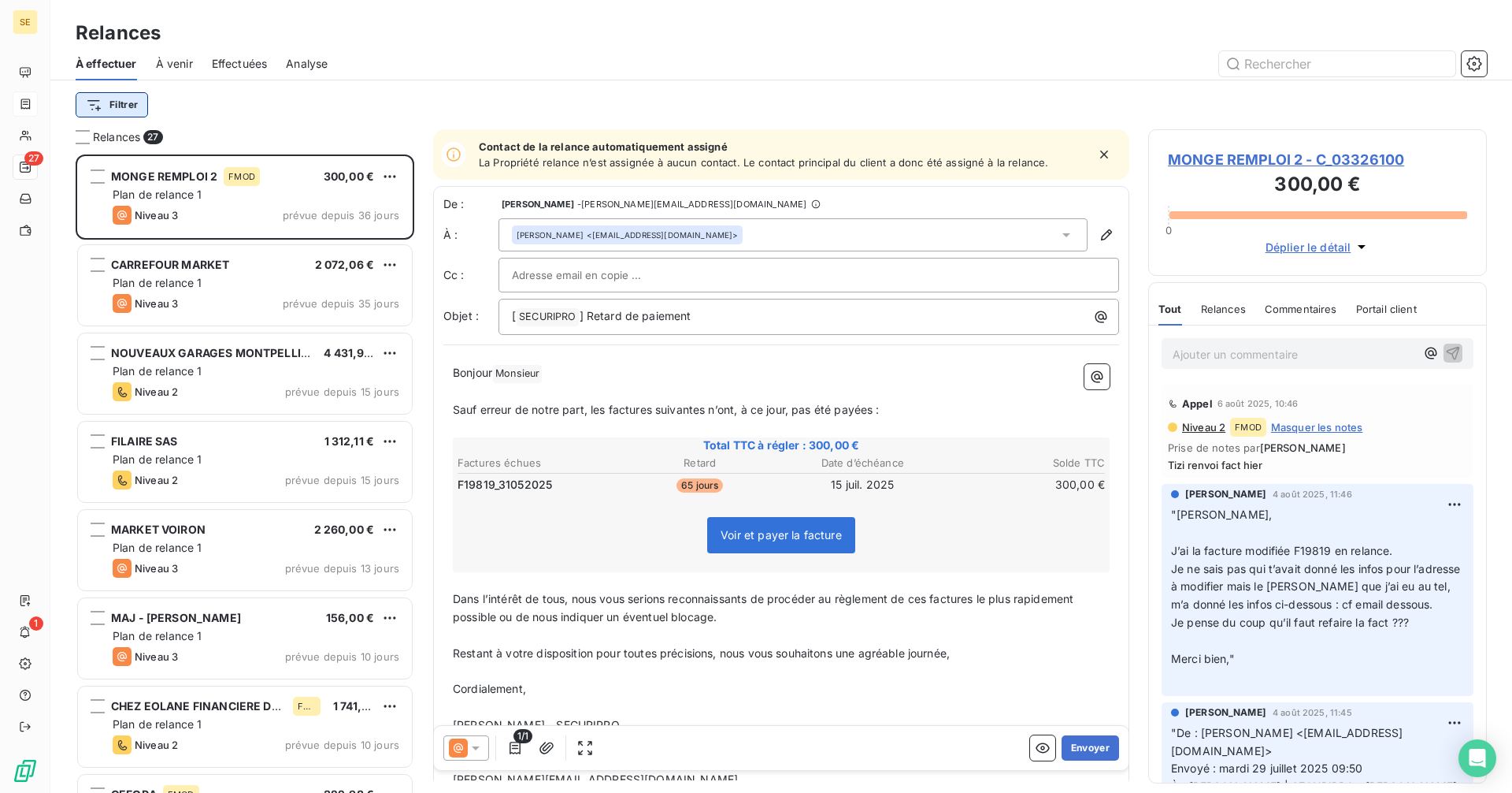
click at [122, 107] on html "SE 27 1 Relances À effectuer À venir Effectuées Analyse Filtrer Relances 27 MON…" at bounding box center [756, 396] width 1512 height 793
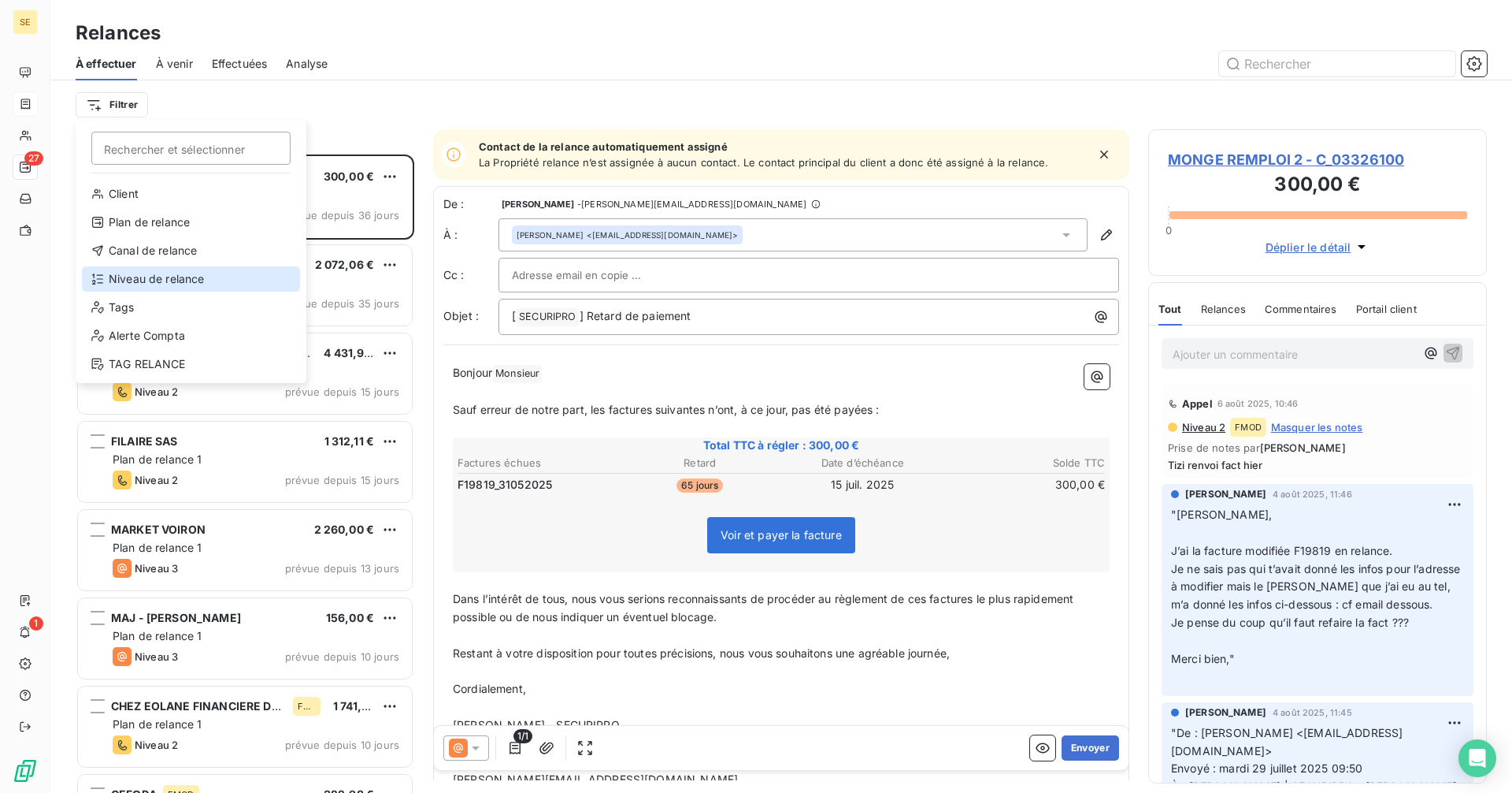
click at [129, 287] on div "Niveau de relance" at bounding box center [191, 278] width 219 height 25
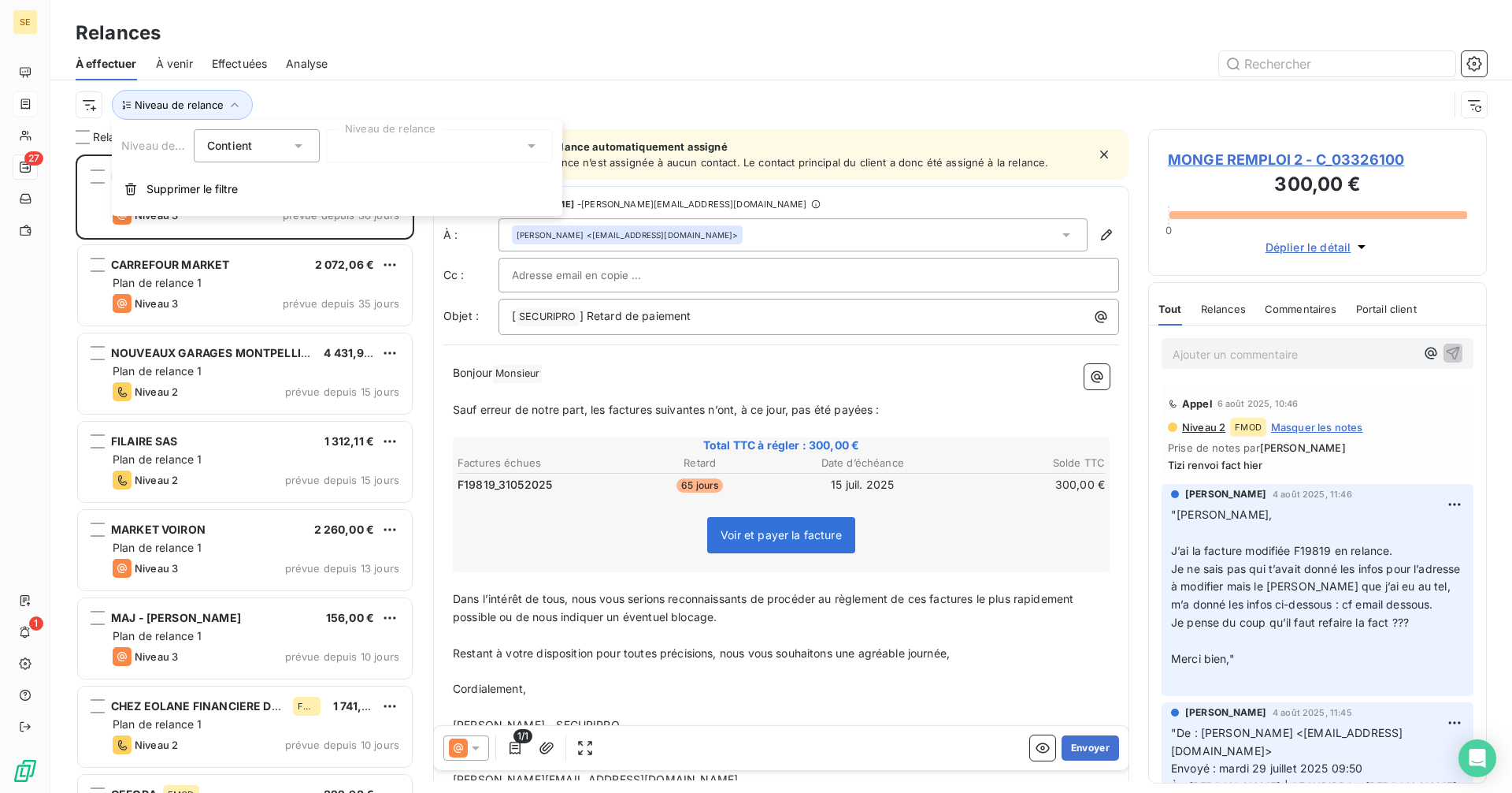
click at [408, 142] on div at bounding box center [440, 146] width 227 height 33
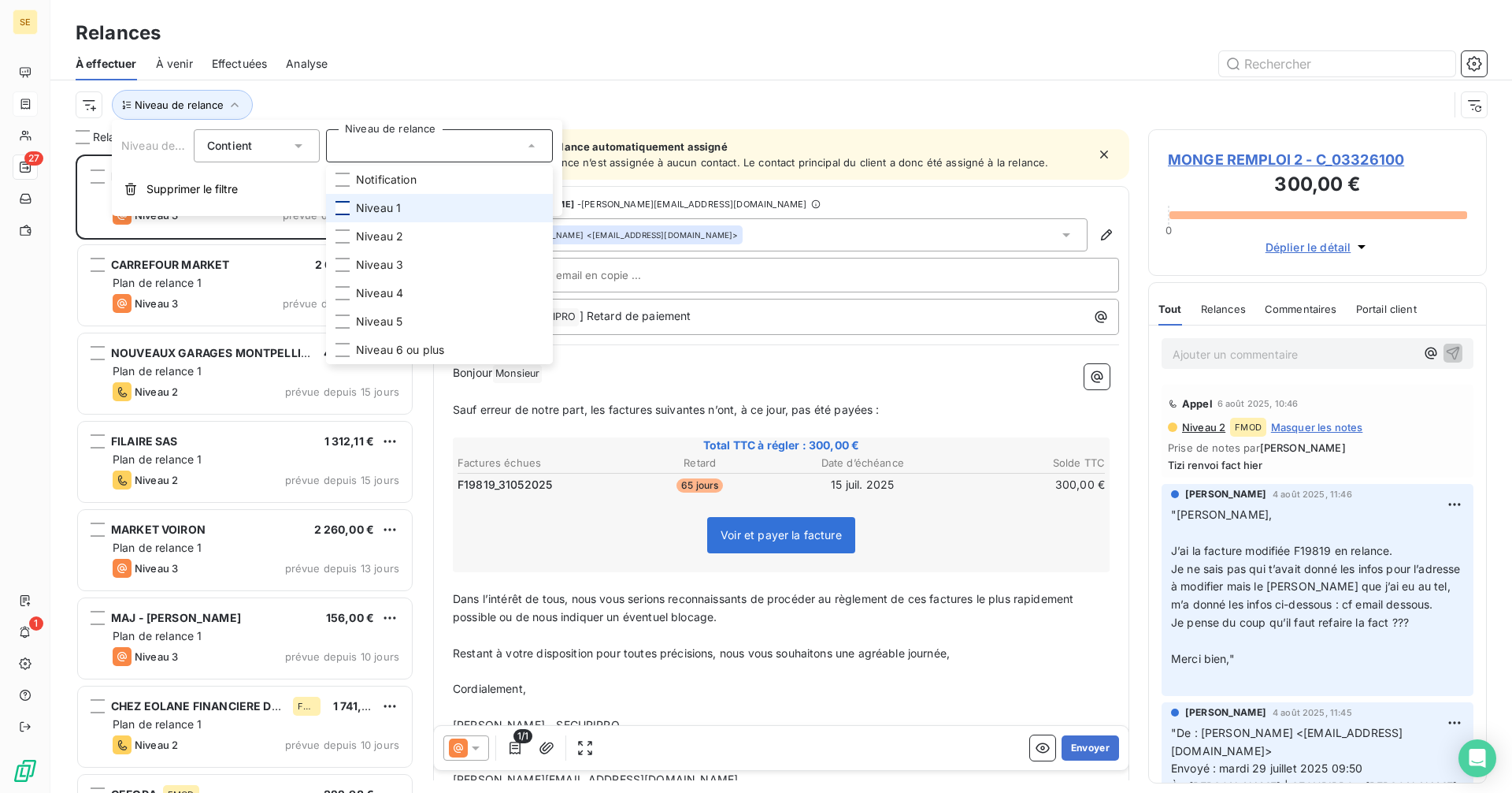
click at [341, 207] on div at bounding box center [342, 207] width 14 height 14
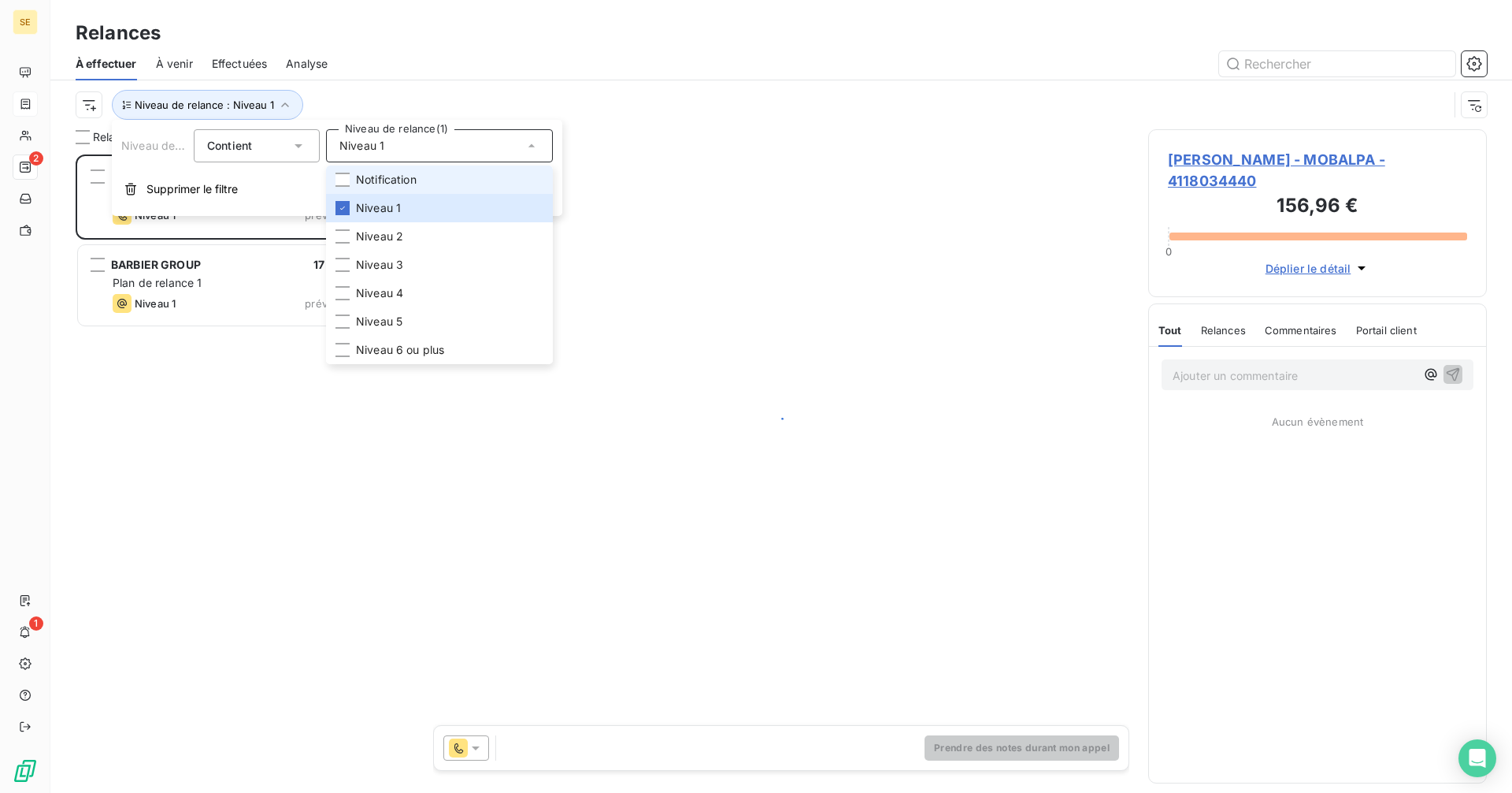
scroll to position [626, 327]
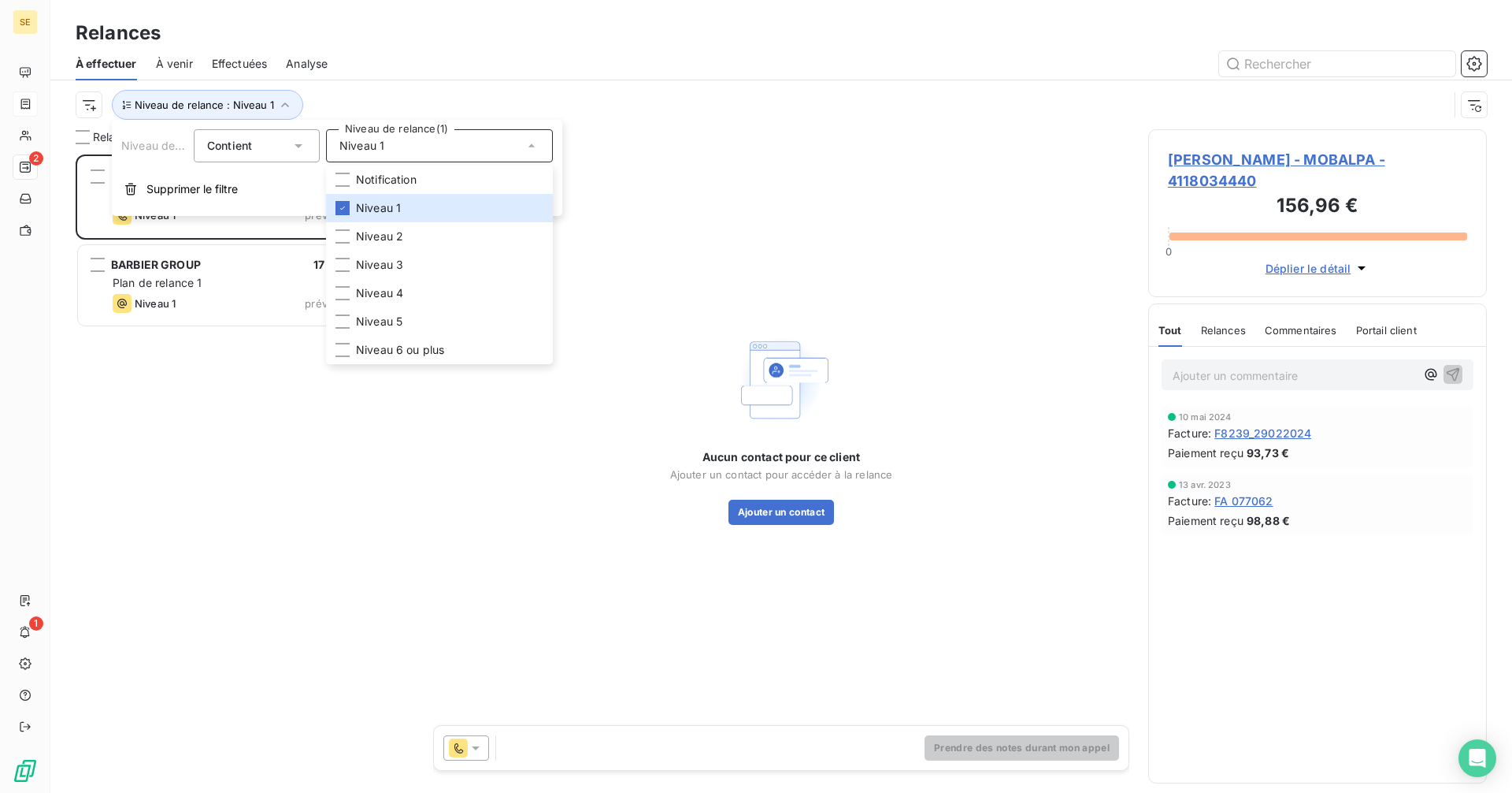
click at [558, 48] on div "À effectuer À venir Effectuées Analyse" at bounding box center [782, 64] width 1462 height 33
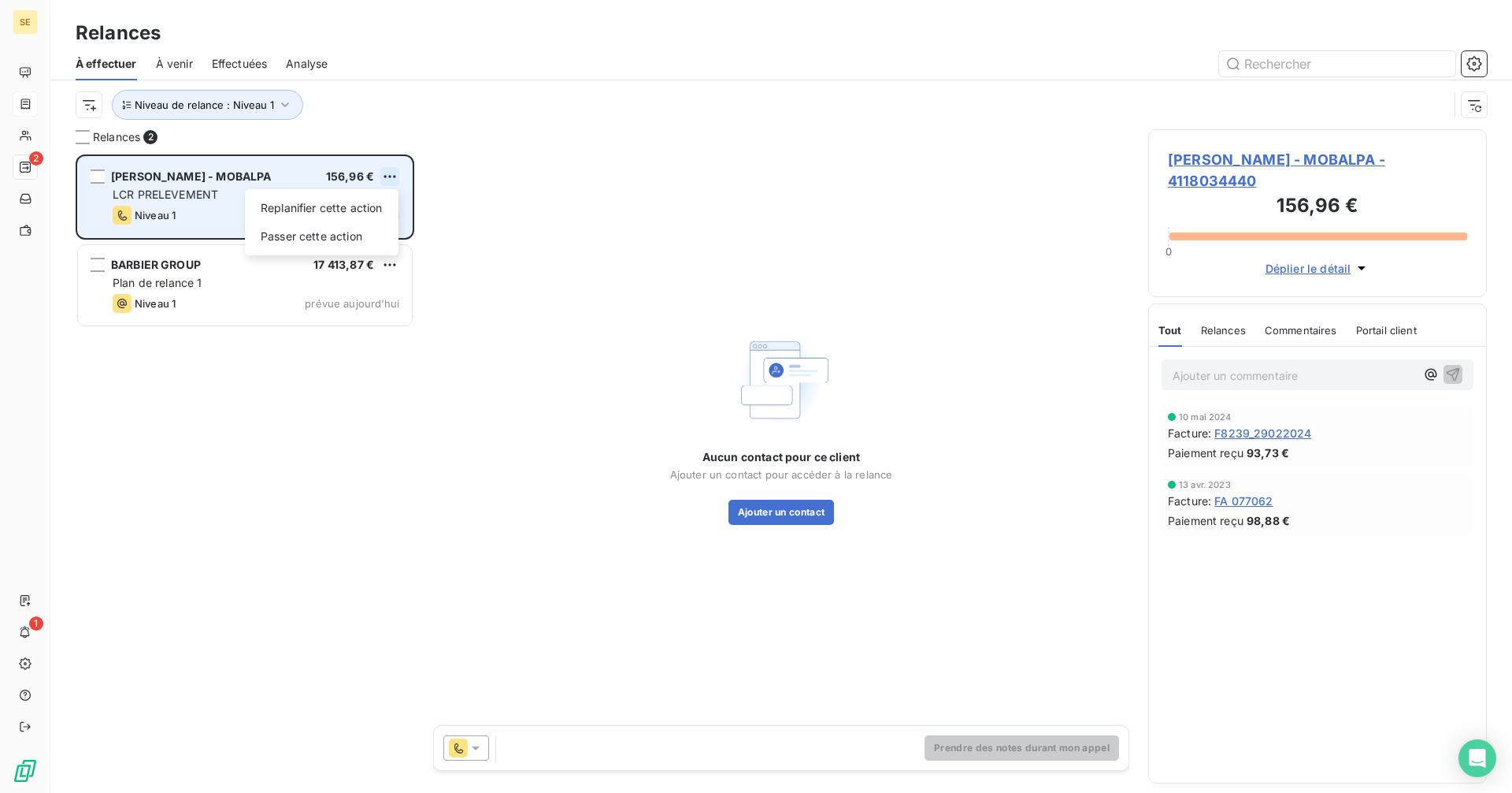
click at [390, 177] on html "SE 2 1 Relances À effectuer À venir Effectuées Analyse Niveau de relance : Nive…" at bounding box center [756, 396] width 1512 height 793
click at [319, 210] on div "Replanifier cette action" at bounding box center [322, 207] width 141 height 25
select select "8"
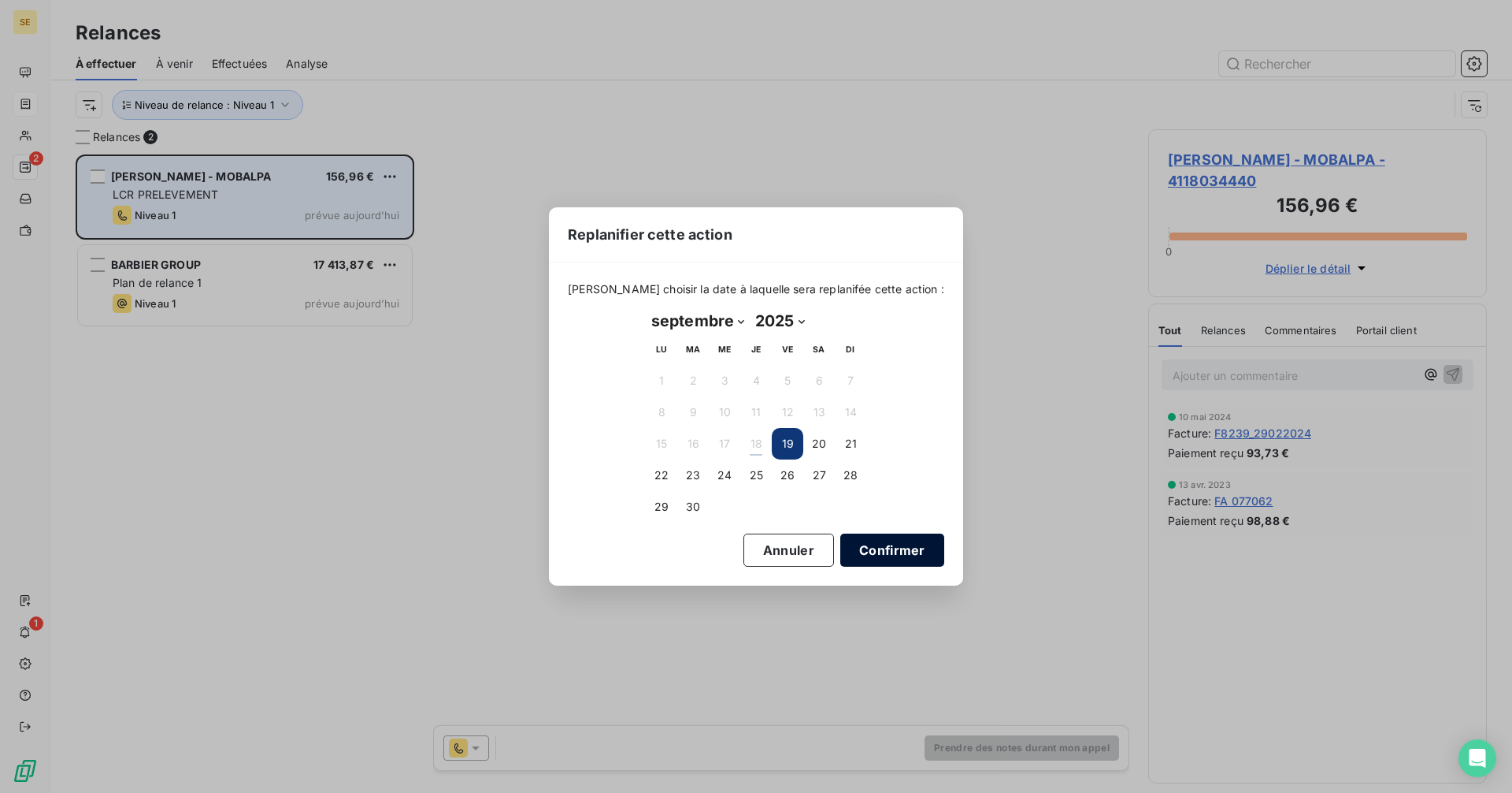
click at [872, 551] on button "Confirmer" at bounding box center [892, 550] width 104 height 33
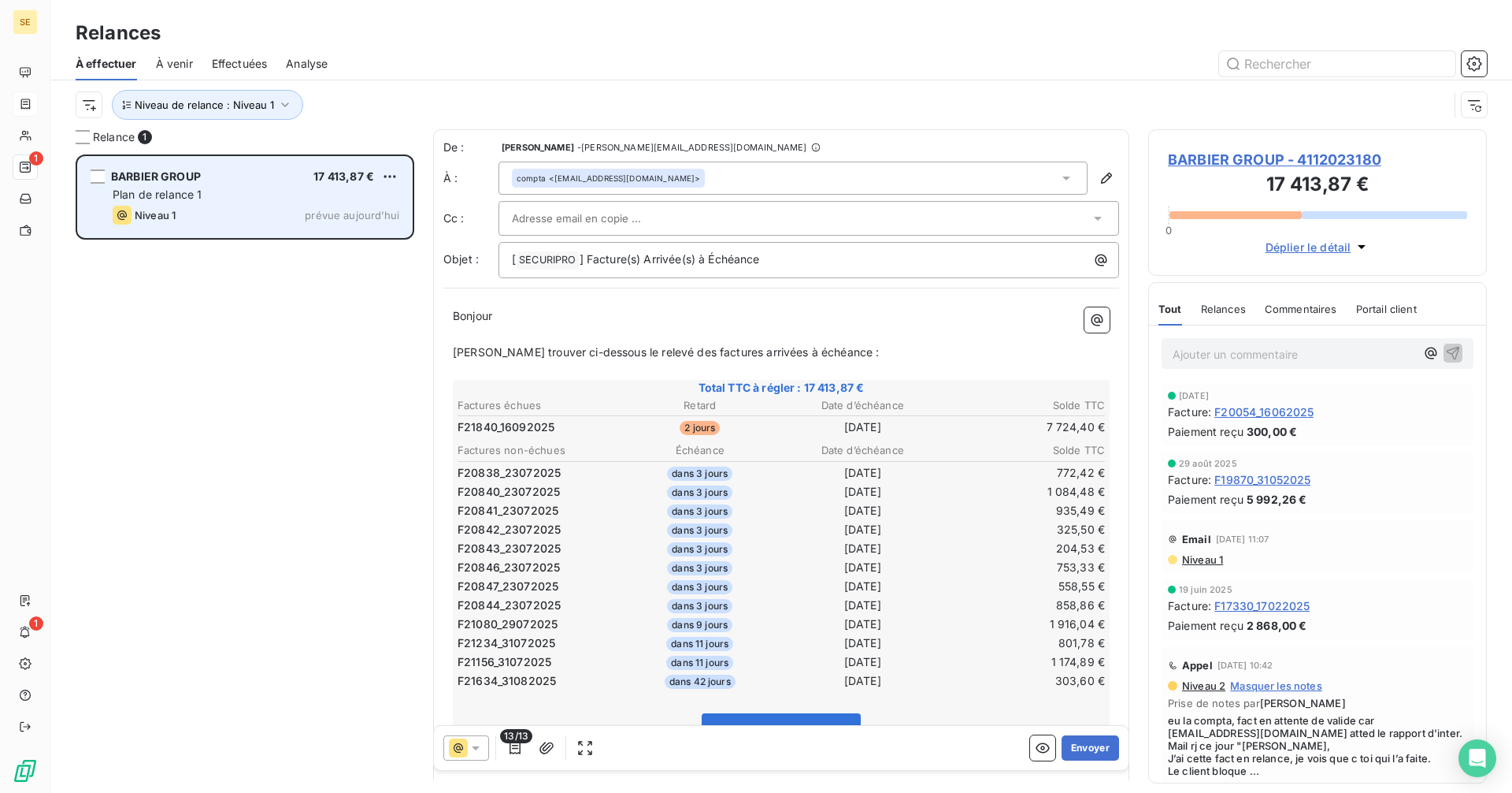
click at [1274, 160] on span "BARBIER GROUP - 4112023180" at bounding box center [1317, 159] width 300 height 21
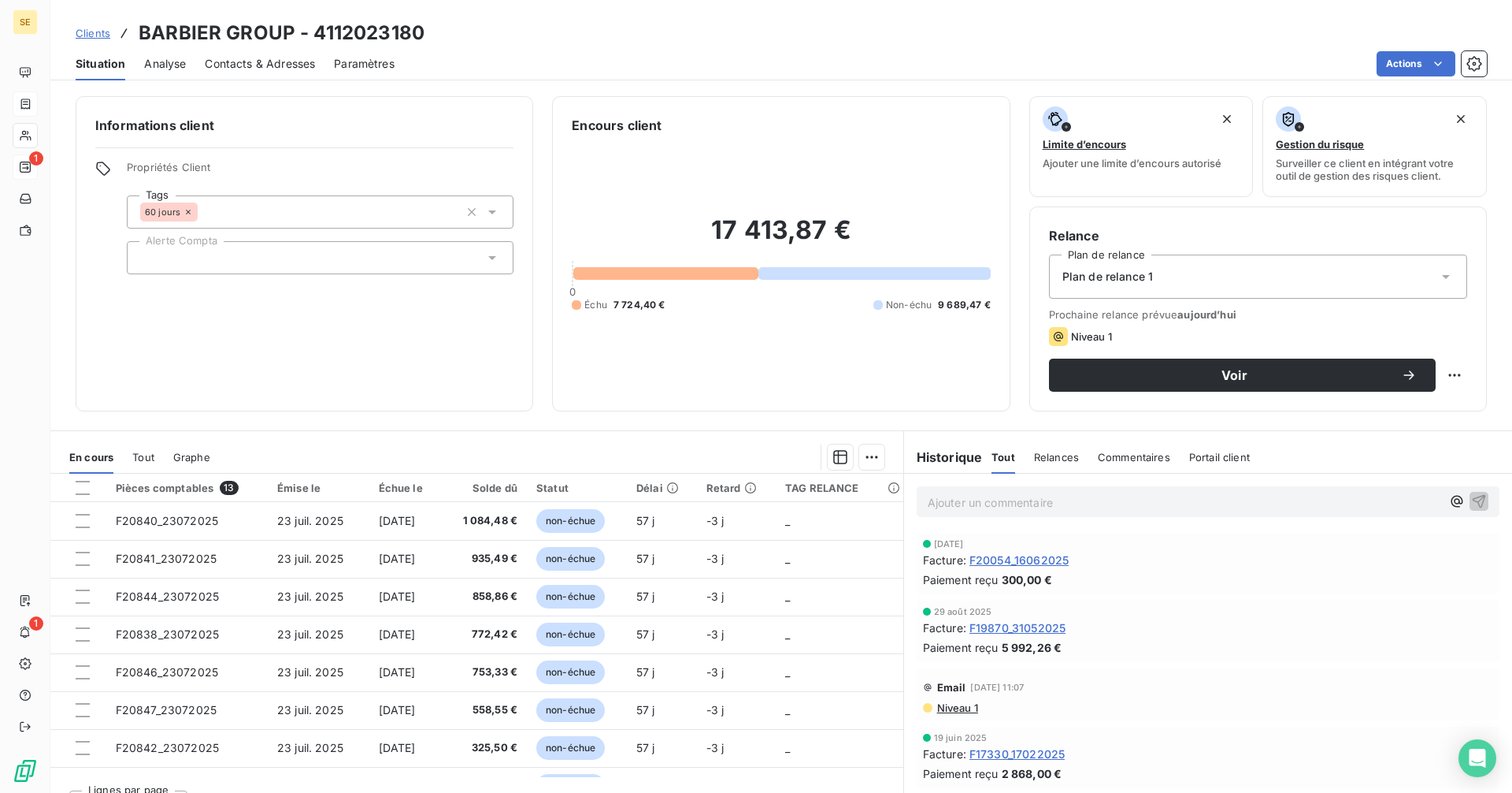
scroll to position [78, 0]
click at [140, 452] on span "Tout" at bounding box center [144, 457] width 22 height 13
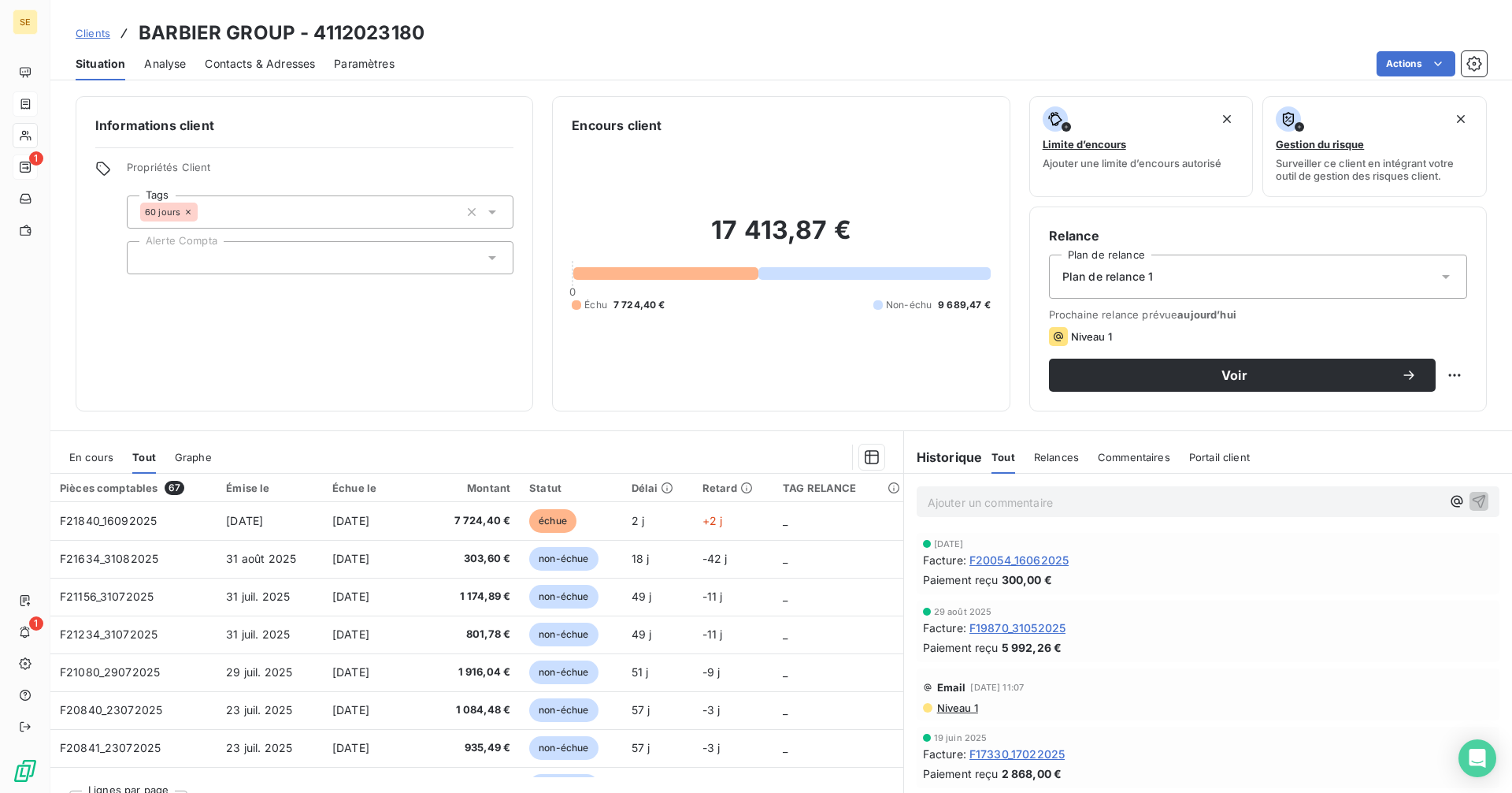
click at [88, 461] on span "En cours" at bounding box center [91, 457] width 44 height 13
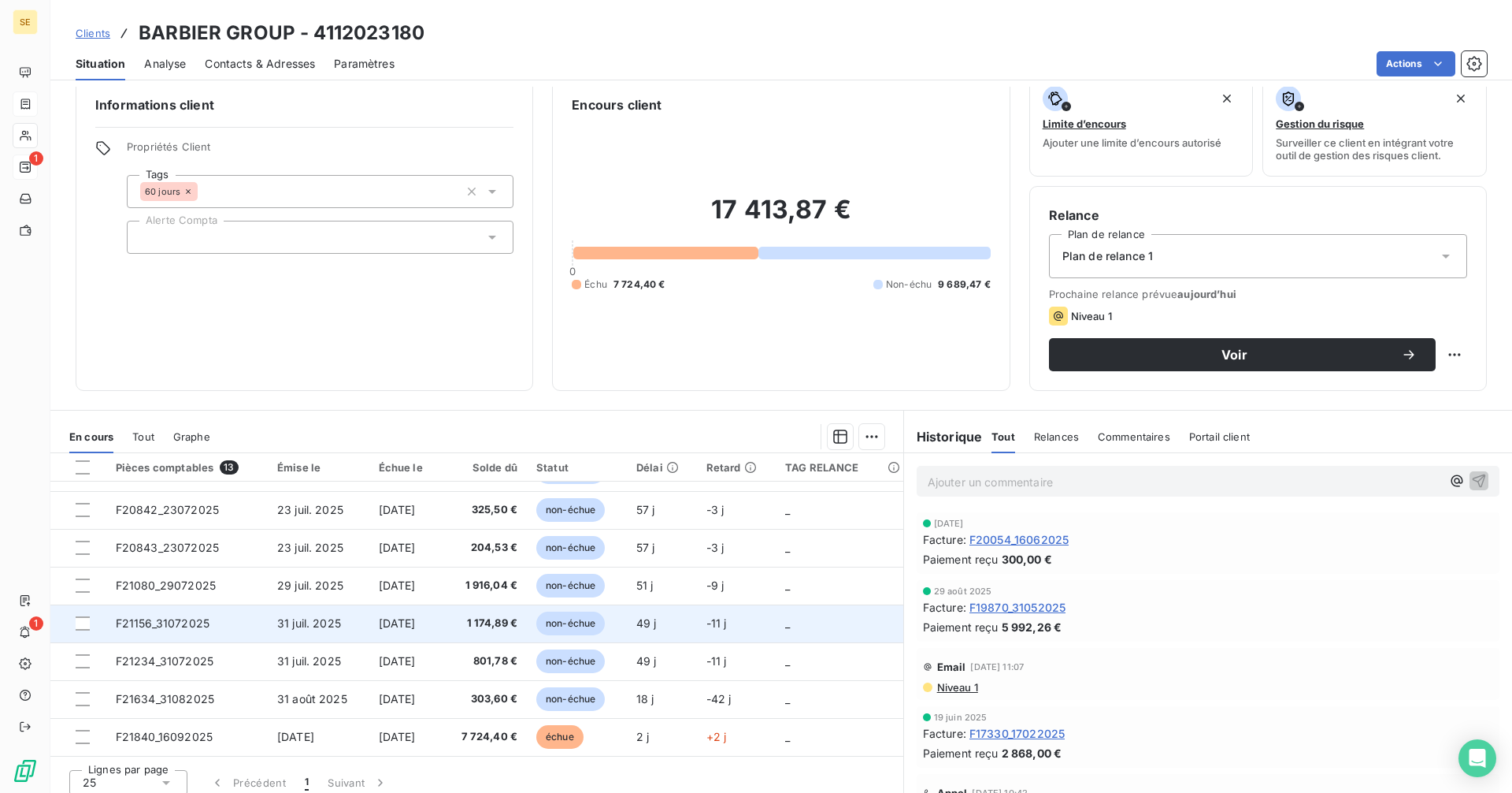
scroll to position [31, 0]
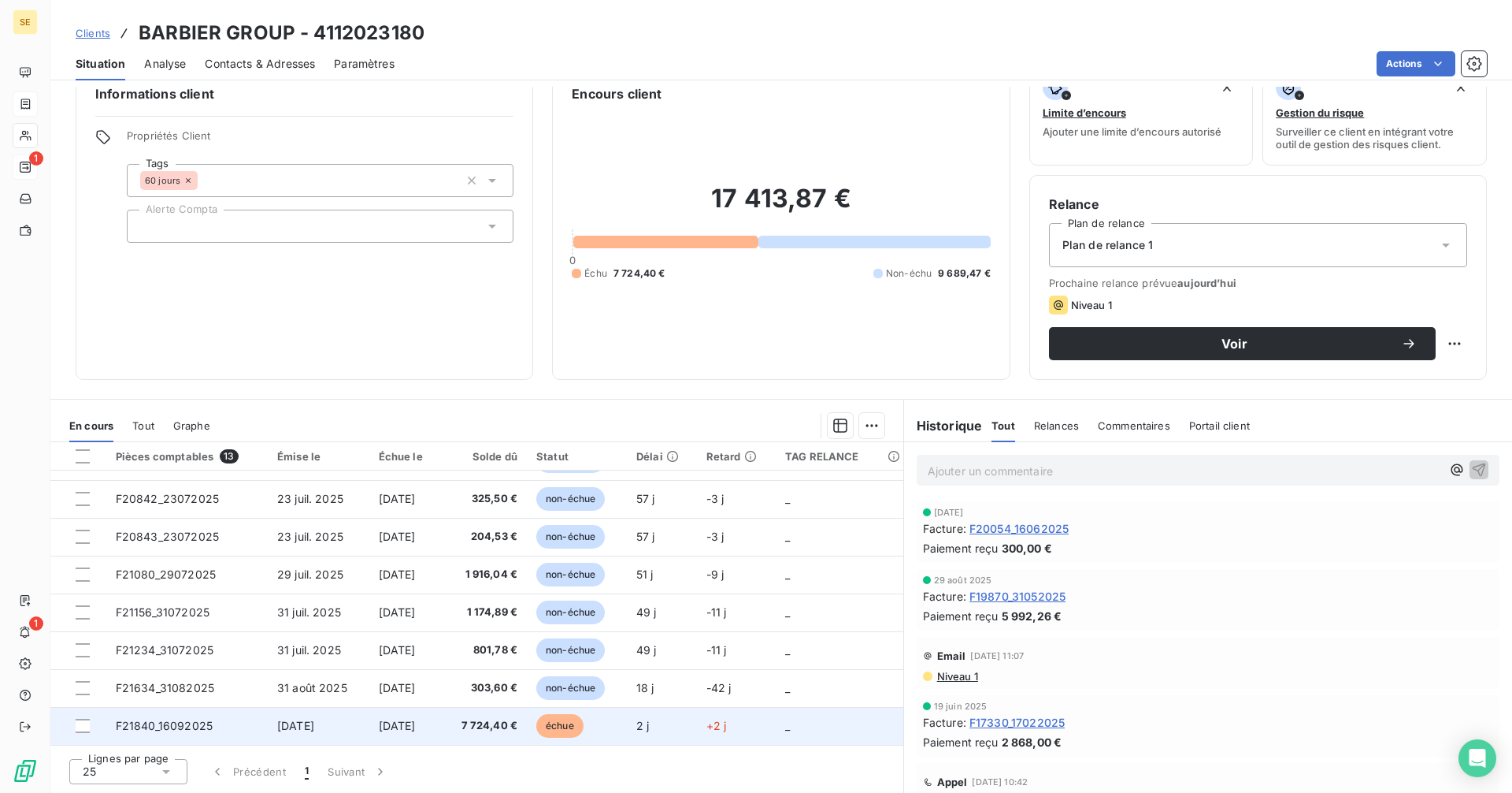
click at [497, 727] on span "7 724,40 €" at bounding box center [484, 725] width 67 height 16
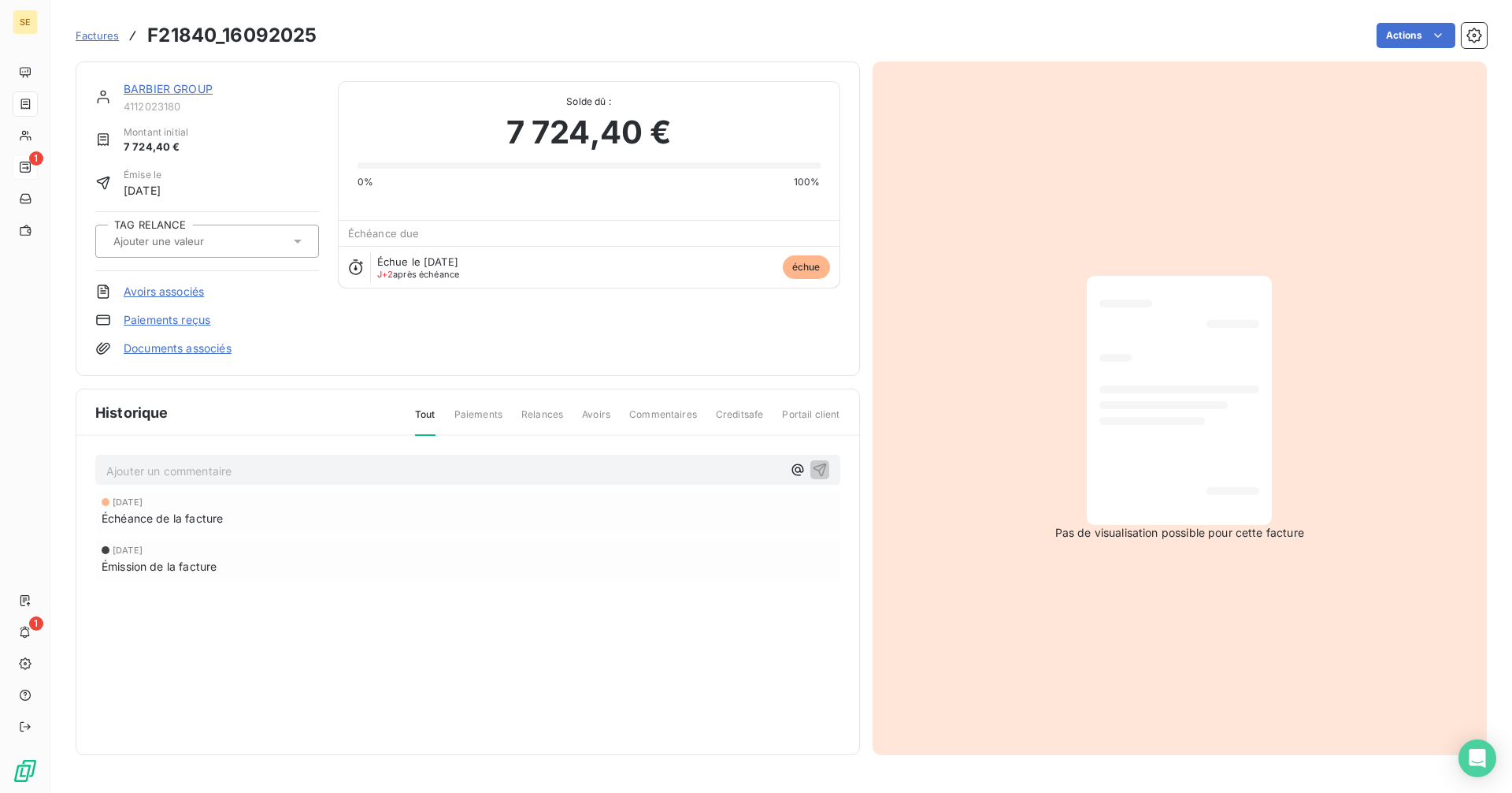
click at [182, 88] on link "BARBIER GROUP" at bounding box center [168, 89] width 89 height 14
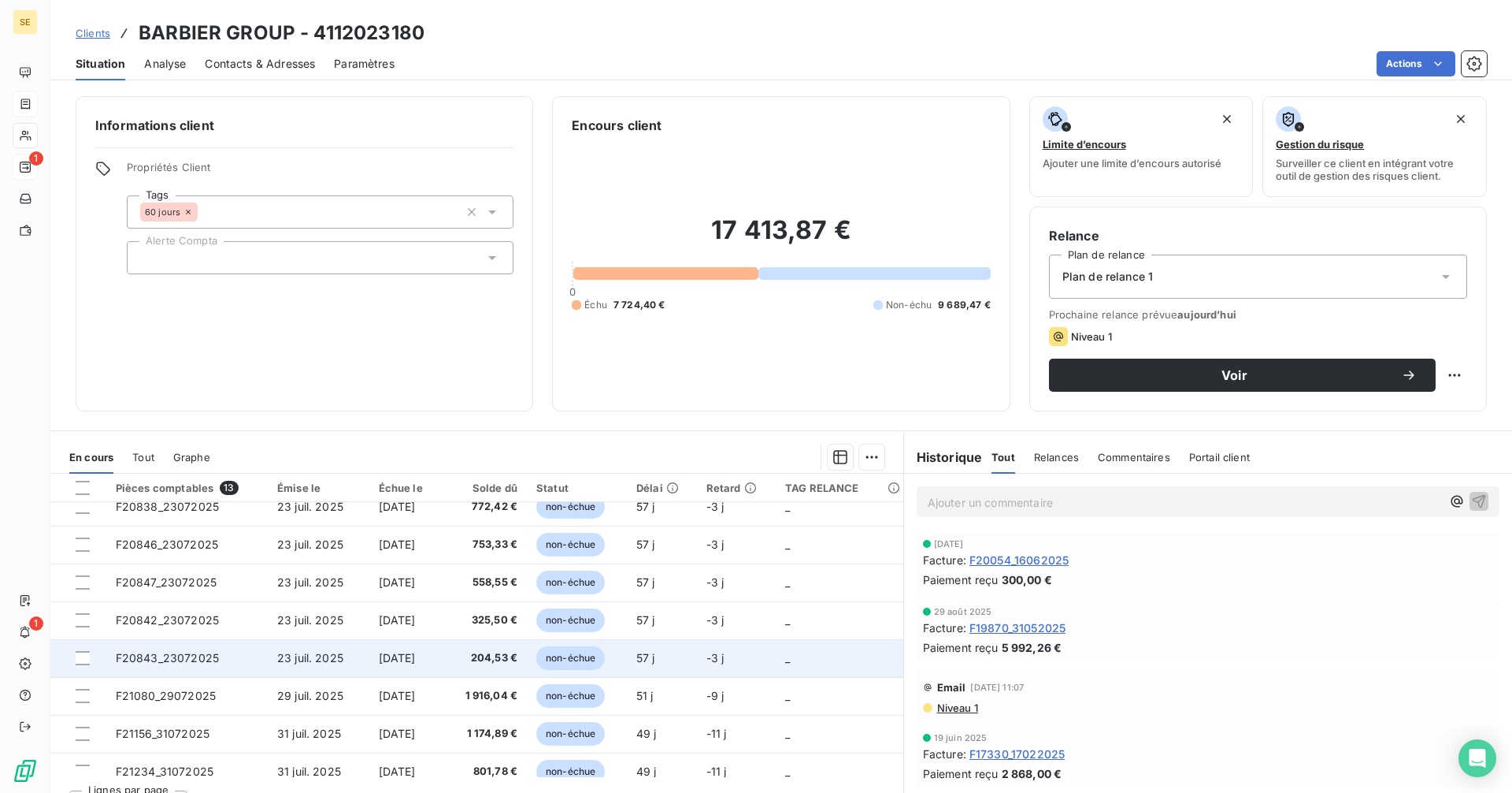
scroll to position [218, 0]
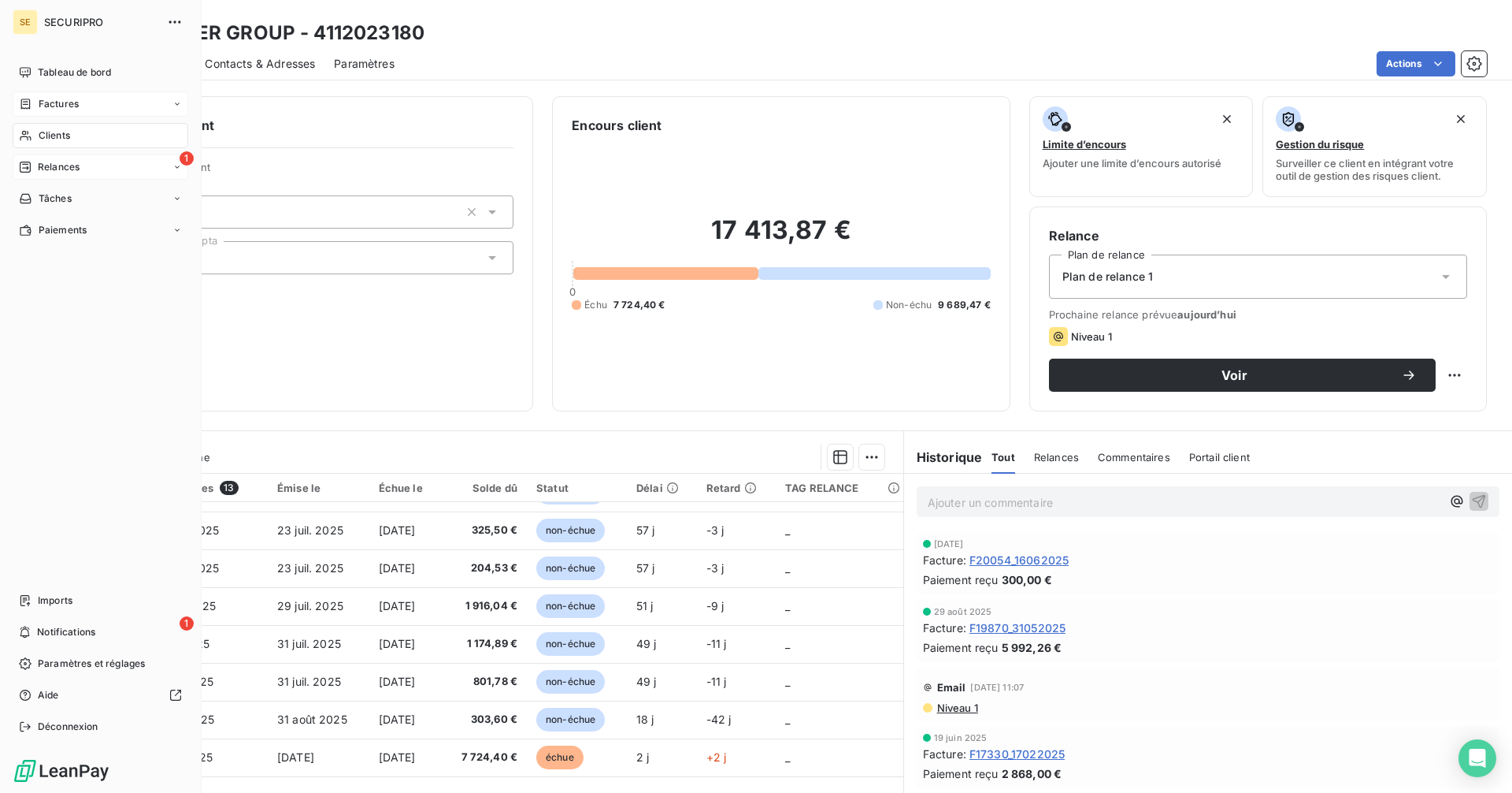
click at [50, 105] on span "Factures" at bounding box center [59, 103] width 41 height 14
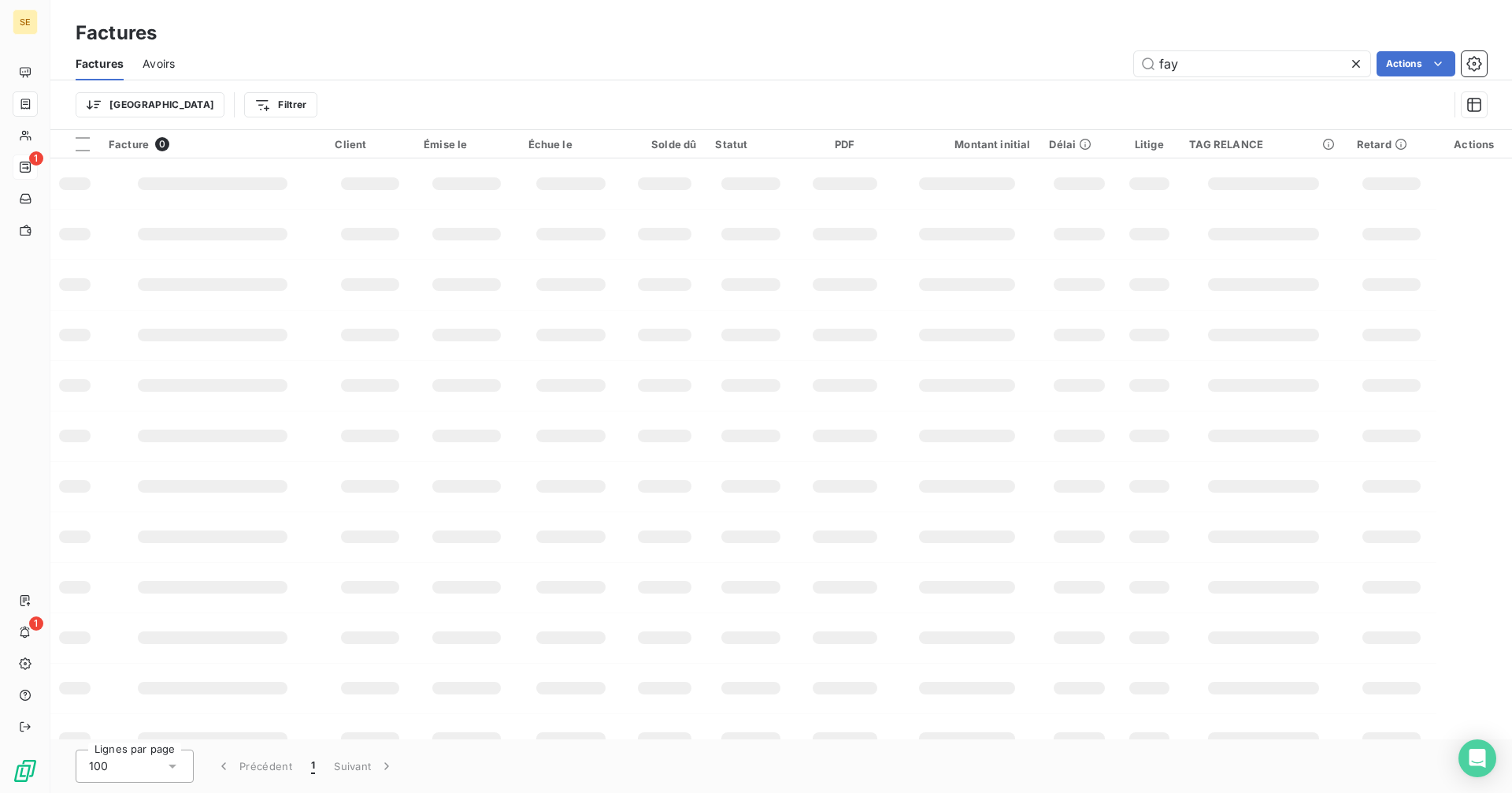
drag, startPoint x: 1200, startPoint y: 66, endPoint x: 1104, endPoint y: 57, distance: 96.4
click at [1104, 58] on div "fay Actions" at bounding box center [840, 64] width 1293 height 25
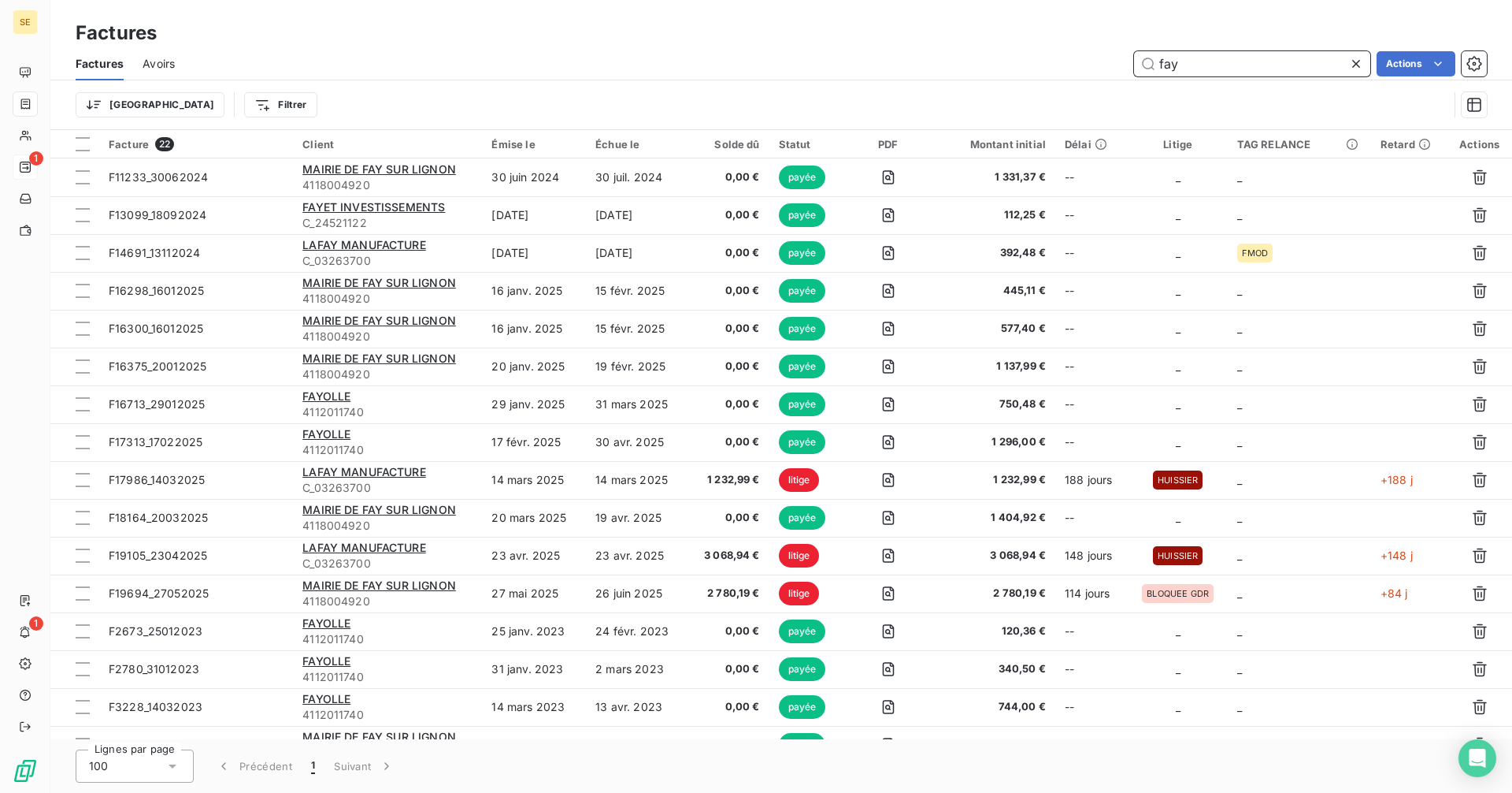
click at [1211, 62] on input "fay" at bounding box center [1252, 64] width 236 height 25
drag, startPoint x: 1211, startPoint y: 62, endPoint x: 1185, endPoint y: 62, distance: 26.0
click at [1185, 62] on input "fay" at bounding box center [1252, 64] width 236 height 25
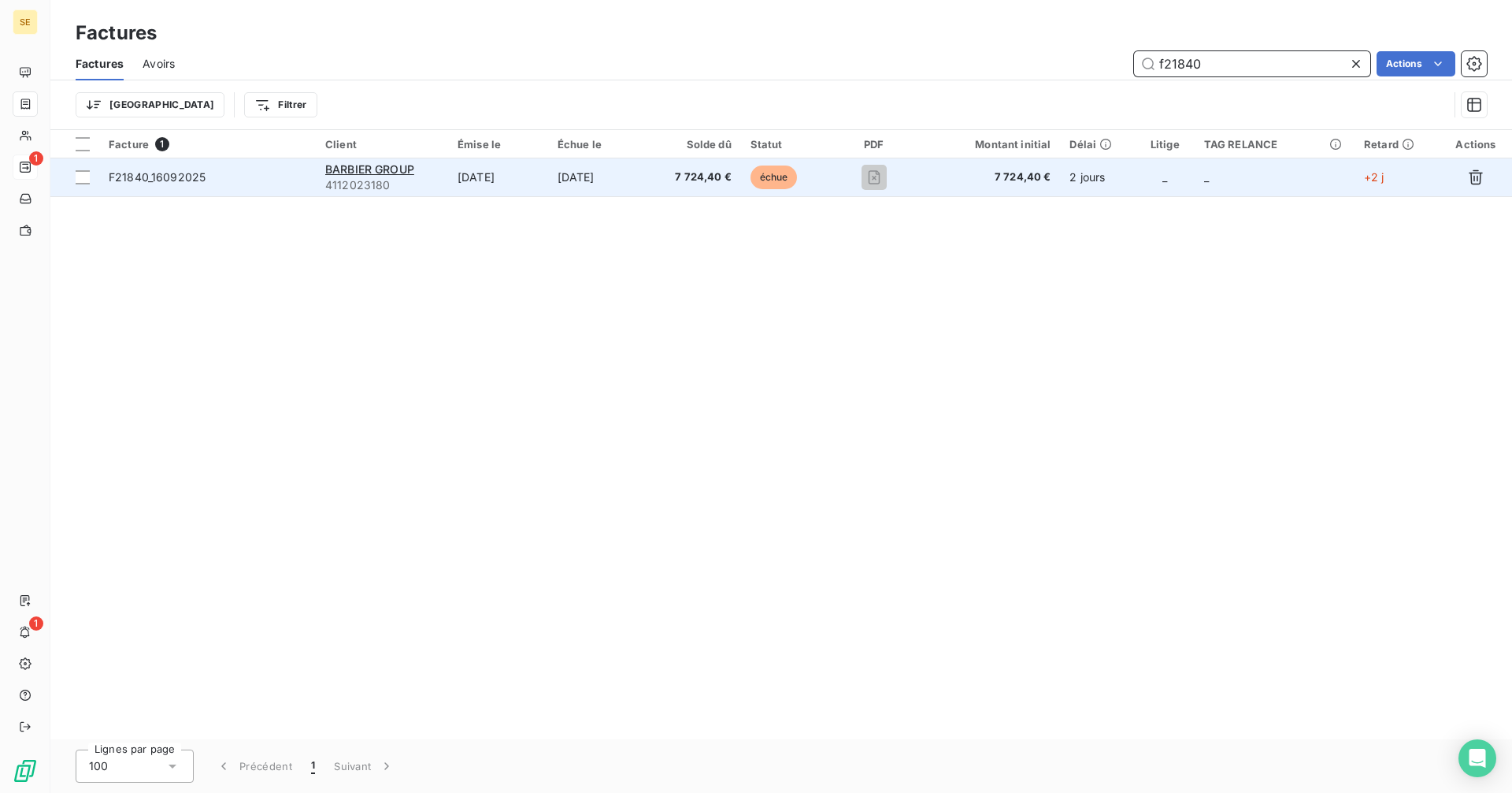
type input "f21840"
click at [579, 171] on td "[DATE]" at bounding box center [598, 177] width 100 height 38
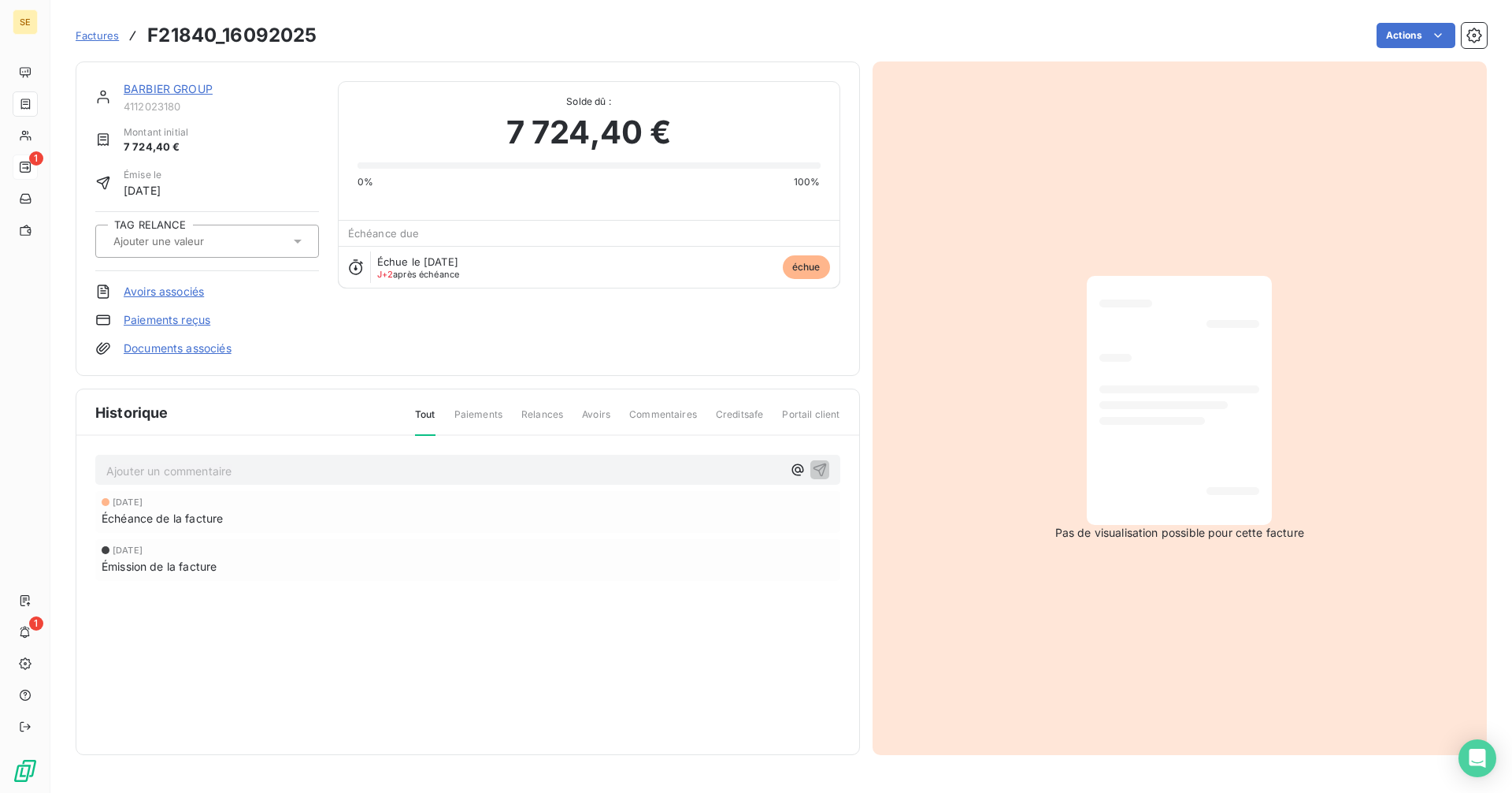
click at [185, 240] on input "text" at bounding box center [191, 241] width 159 height 14
drag, startPoint x: 684, startPoint y: 653, endPoint x: 920, endPoint y: 484, distance: 290.3
click at [685, 653] on div "Historique Tout Paiements Relances Avoirs Commentaires Creditsafe Portail clien…" at bounding box center [467, 572] width 783 height 365
click at [1416, 35] on html "SE 1 1 Factures F21840_16092025 Actions BARBIER GROUP 4112023180 Montant initia…" at bounding box center [756, 396] width 1512 height 793
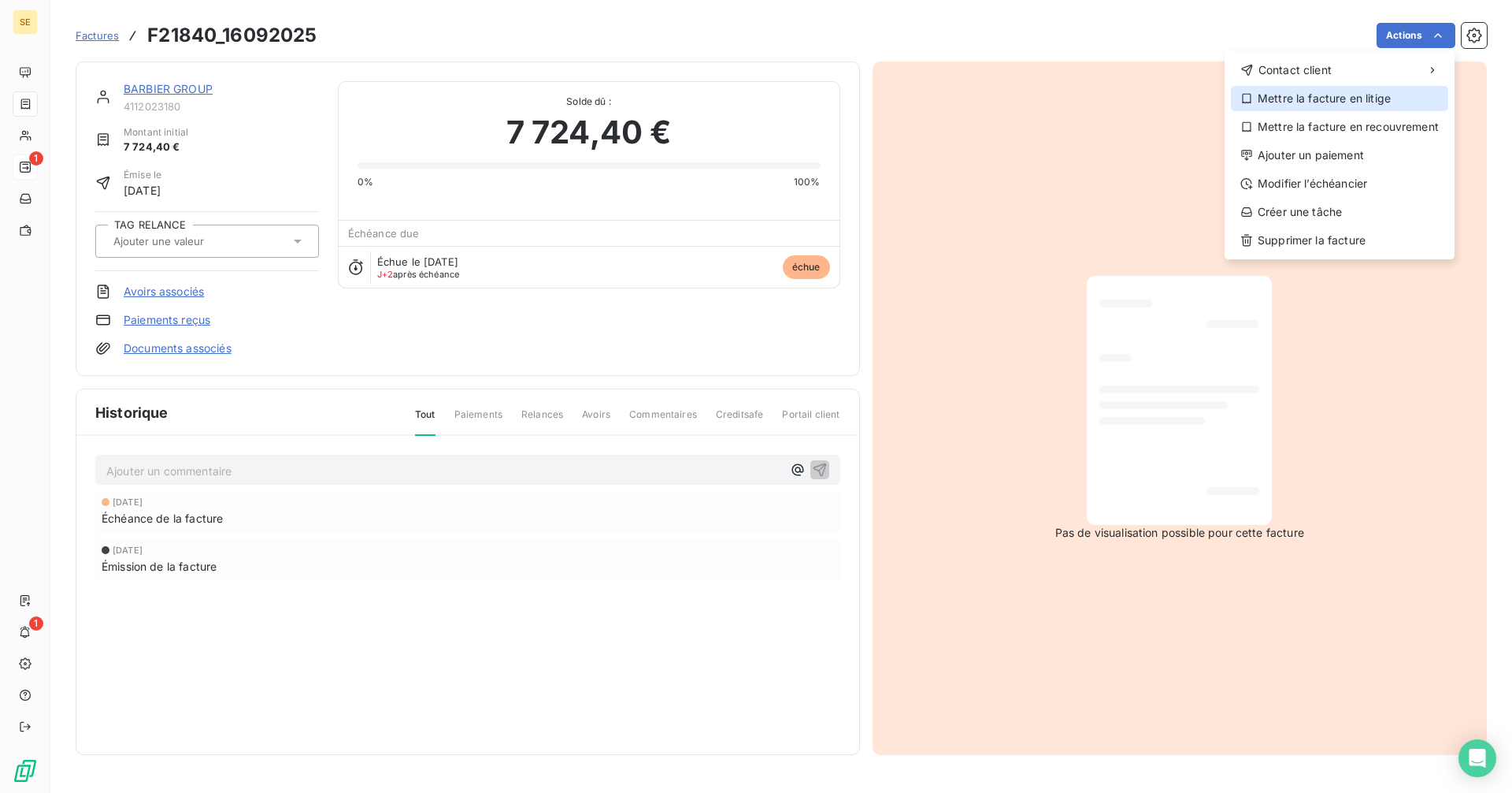
click at [1344, 101] on div "Mettre la facture en litige" at bounding box center [1340, 98] width 218 height 25
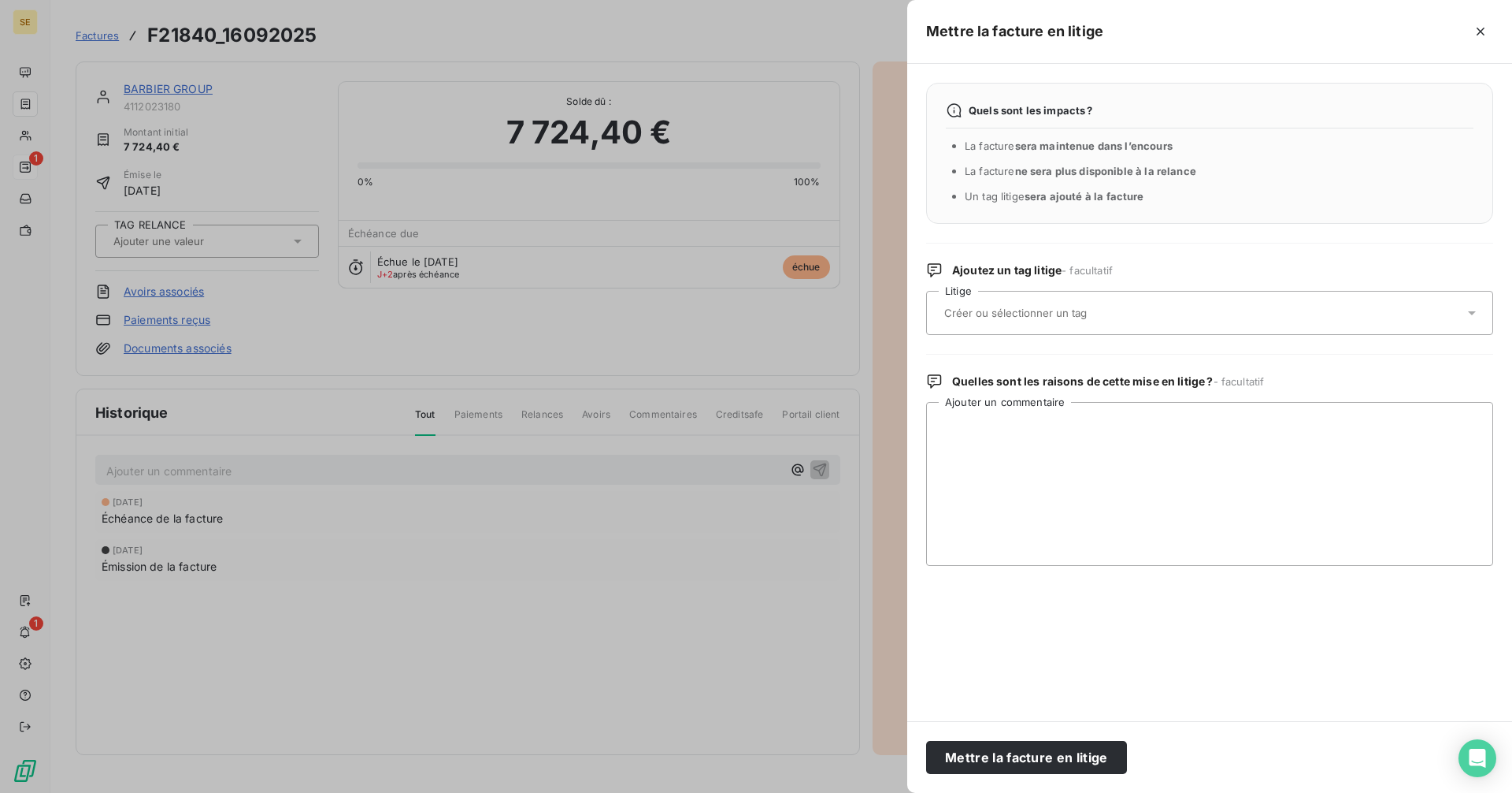
click at [1018, 325] on div at bounding box center [1201, 313] width 525 height 33
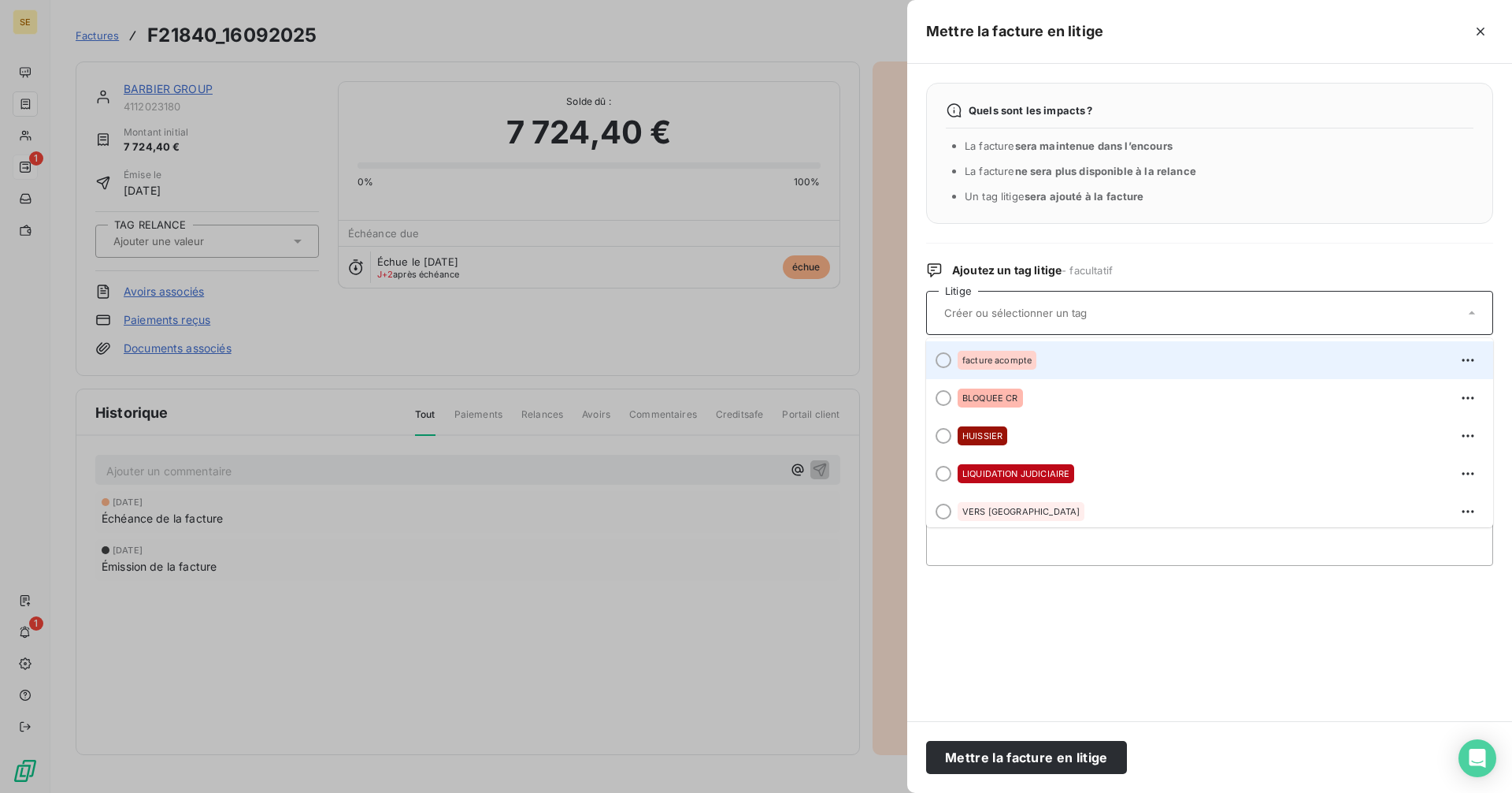
click at [1031, 359] on span "facture acompte" at bounding box center [997, 360] width 69 height 9
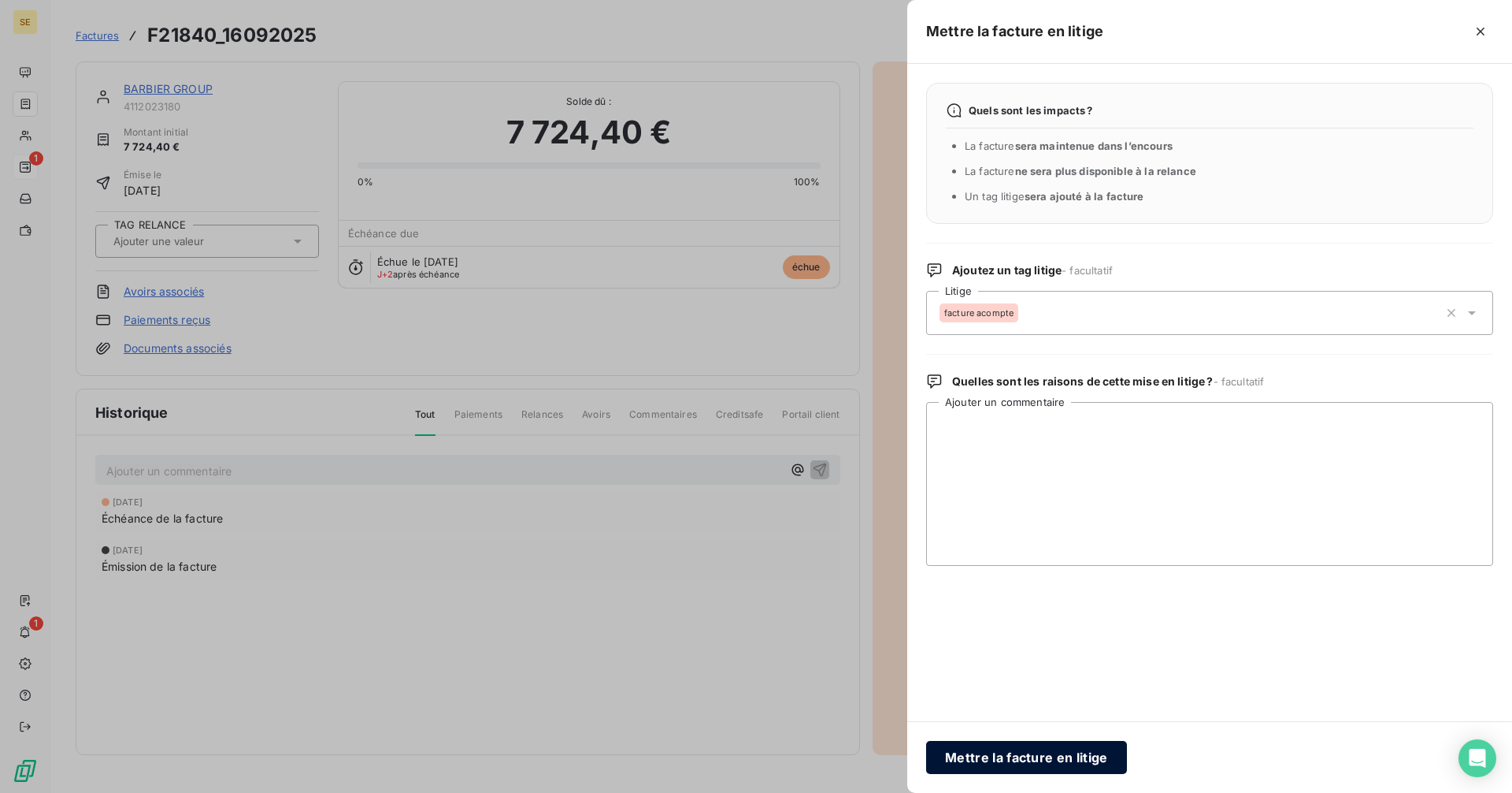
click at [1024, 764] on button "Mettre la facture en litige" at bounding box center [1027, 757] width 201 height 33
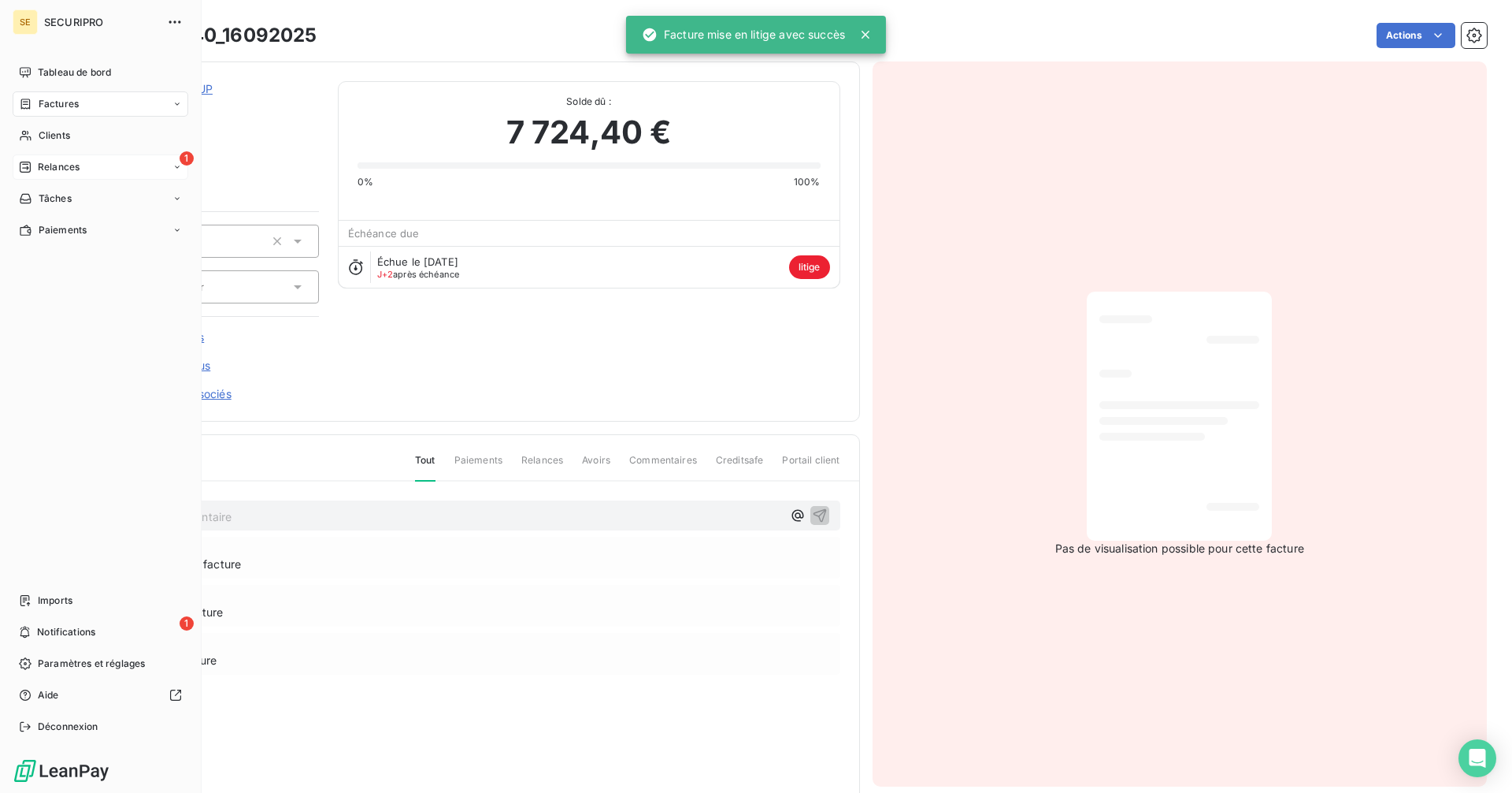
click at [31, 171] on div "Relances" at bounding box center [50, 166] width 61 height 14
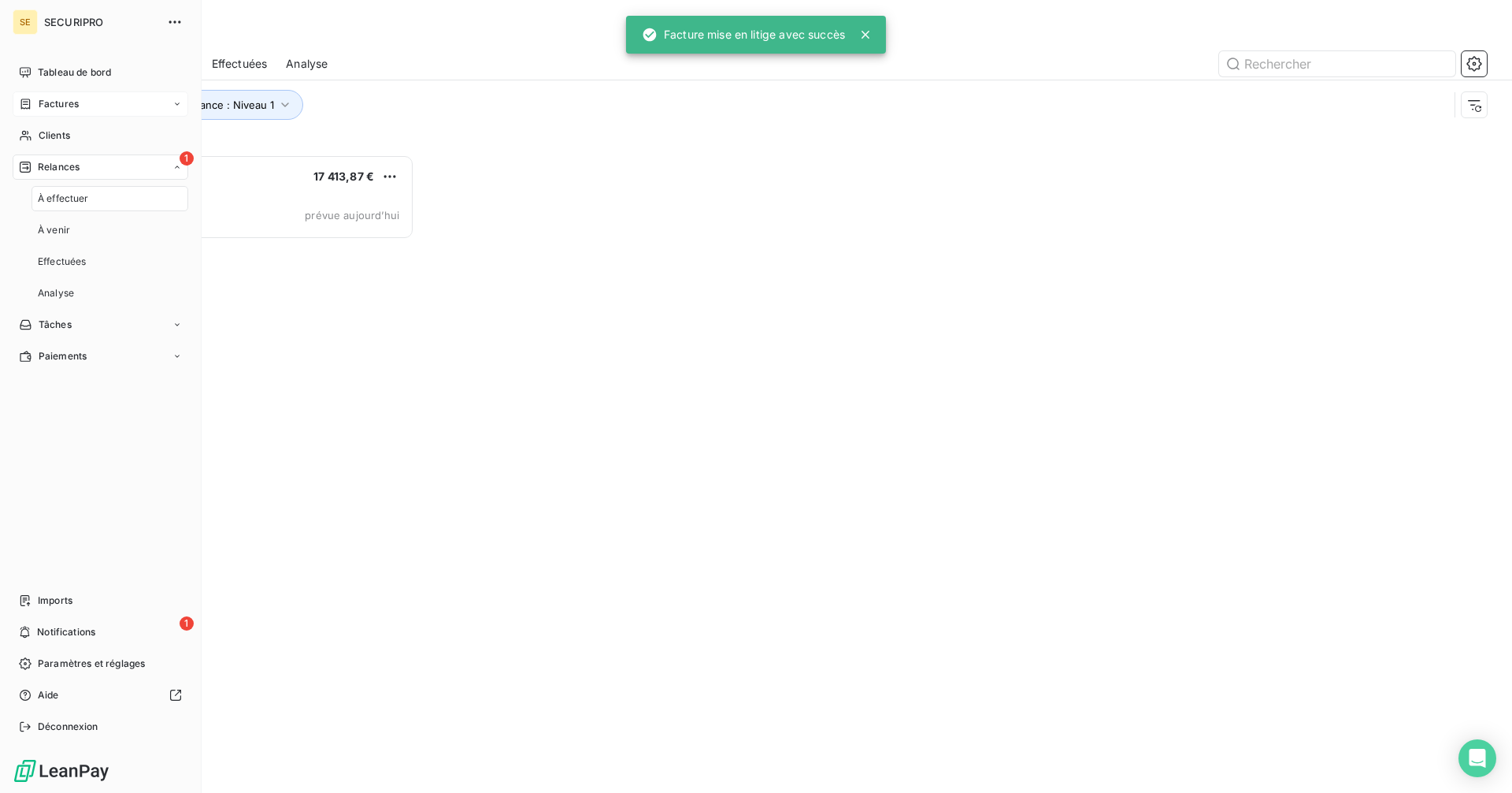
scroll to position [626, 327]
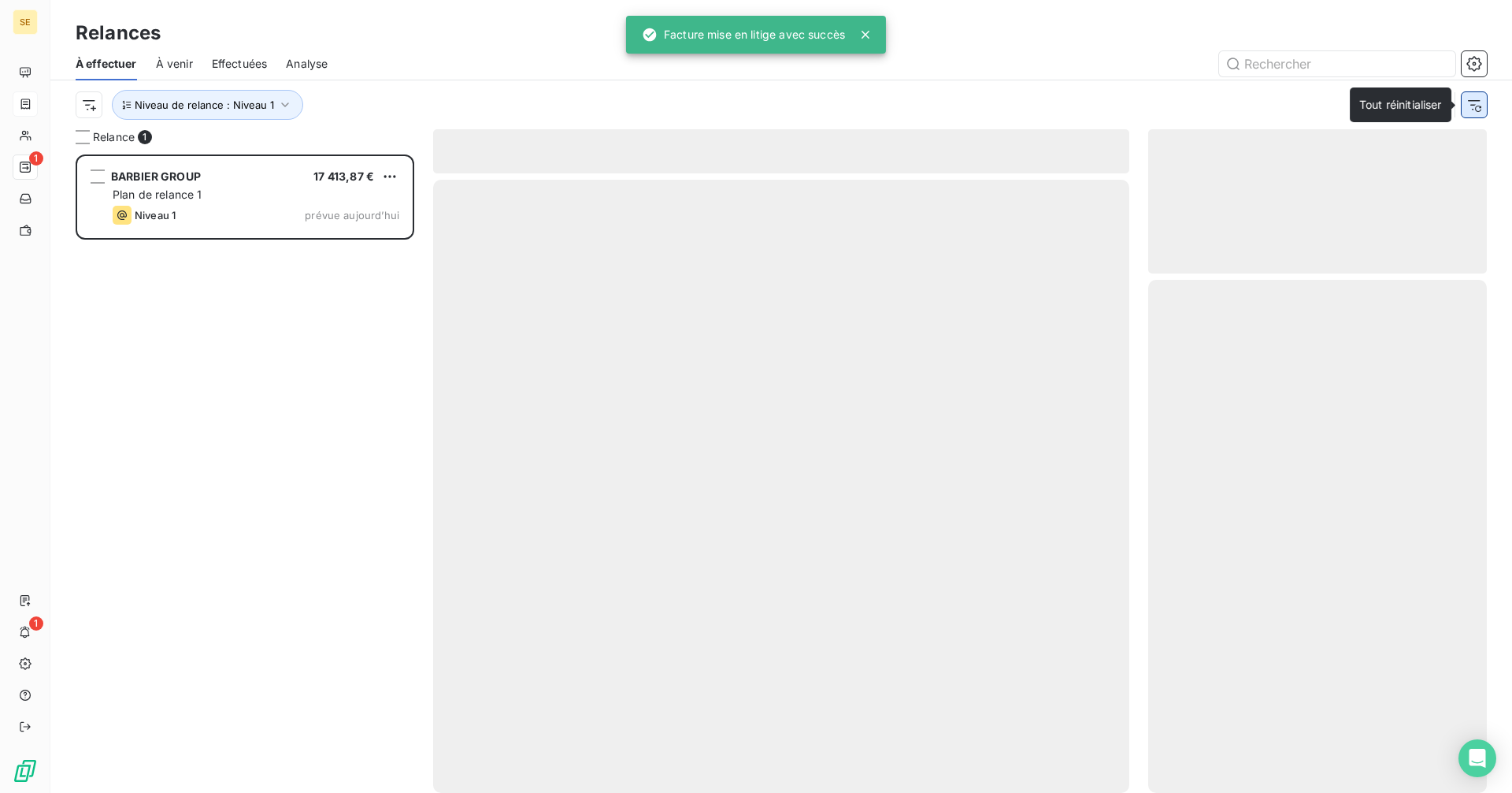
click at [1474, 101] on icon "button" at bounding box center [1474, 104] width 16 height 16
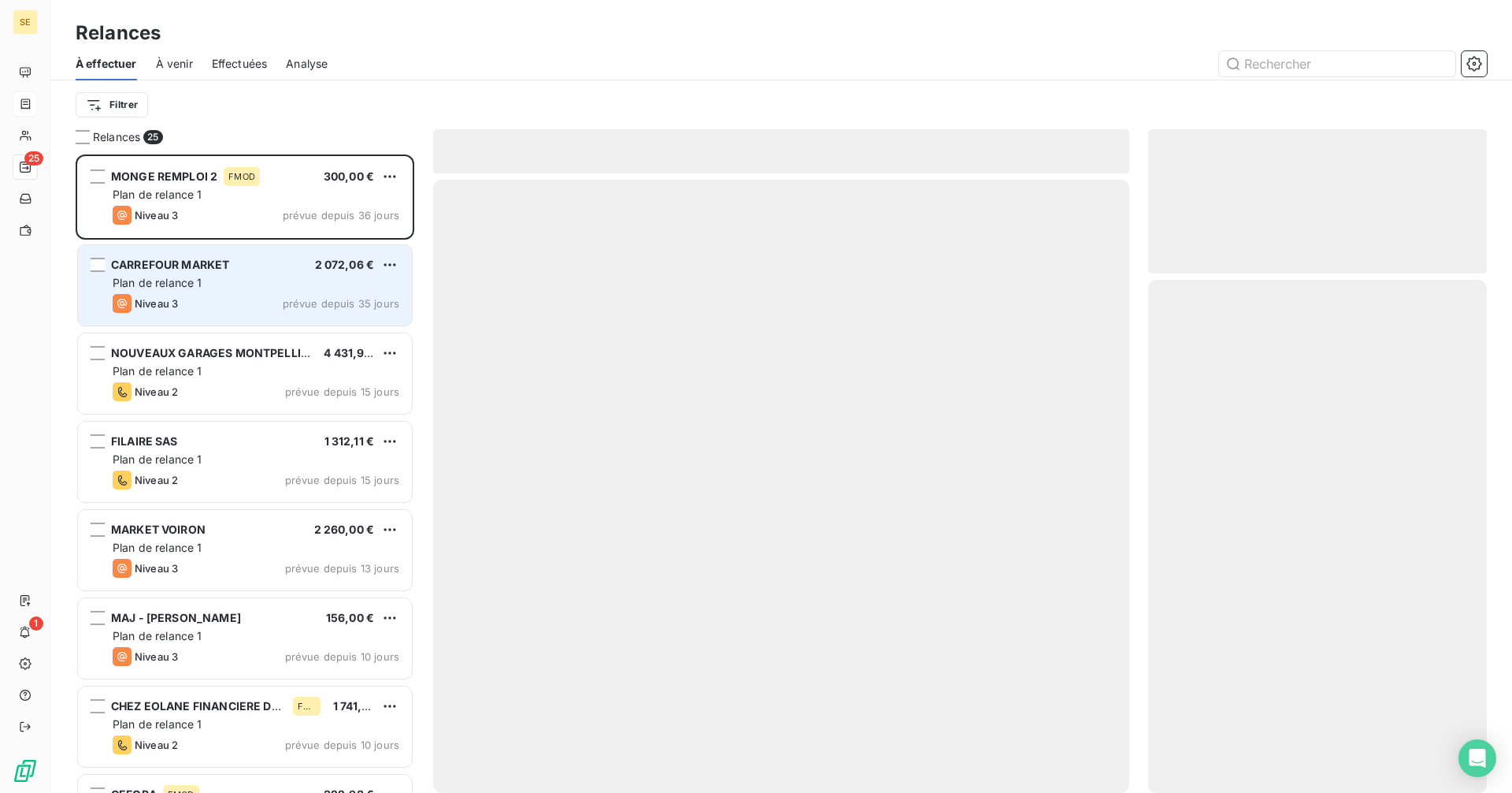
scroll to position [626, 327]
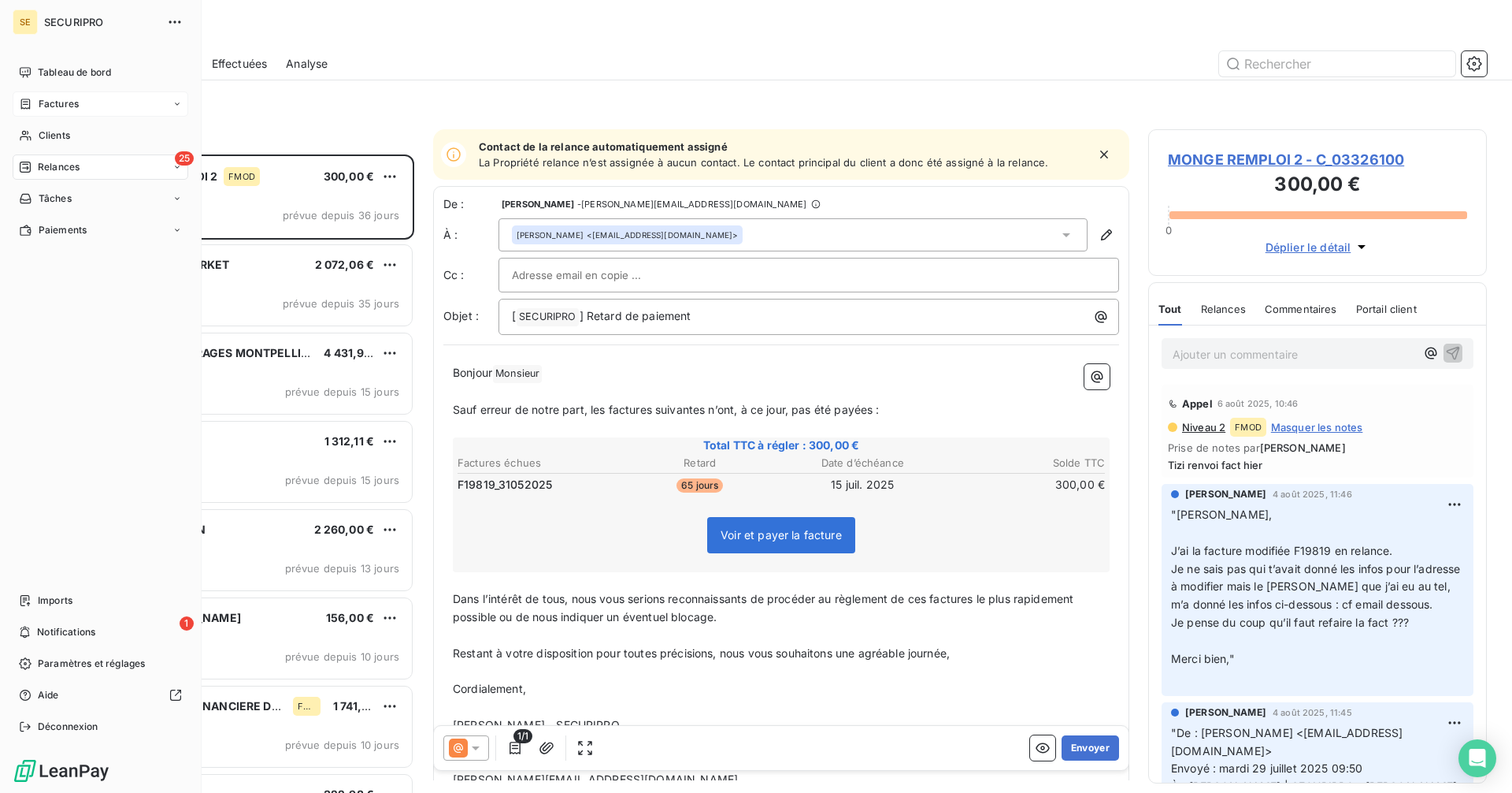
click at [66, 105] on span "Factures" at bounding box center [59, 103] width 41 height 14
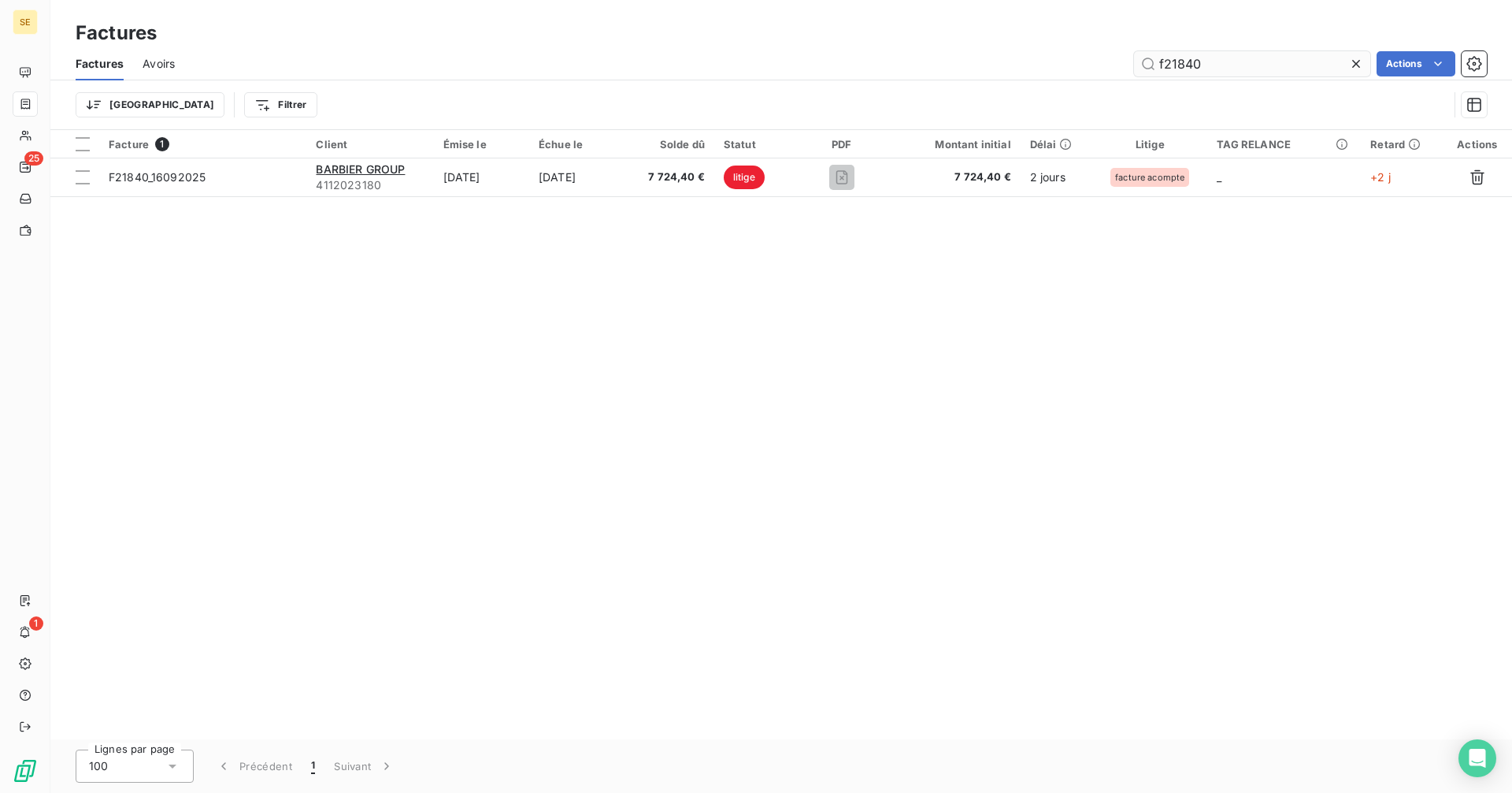
click at [1217, 65] on input "f21840" at bounding box center [1252, 64] width 236 height 25
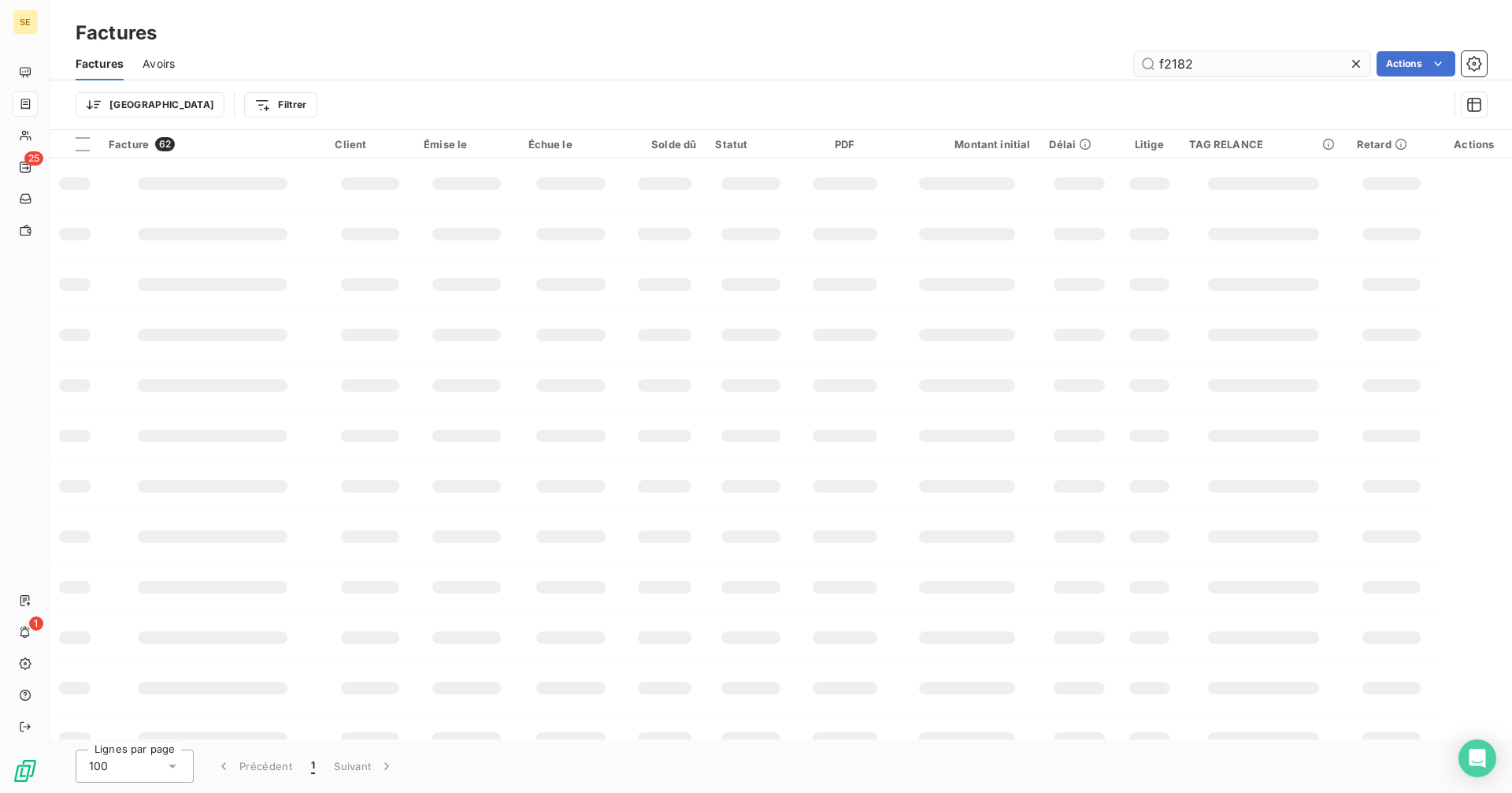
type input "f21821"
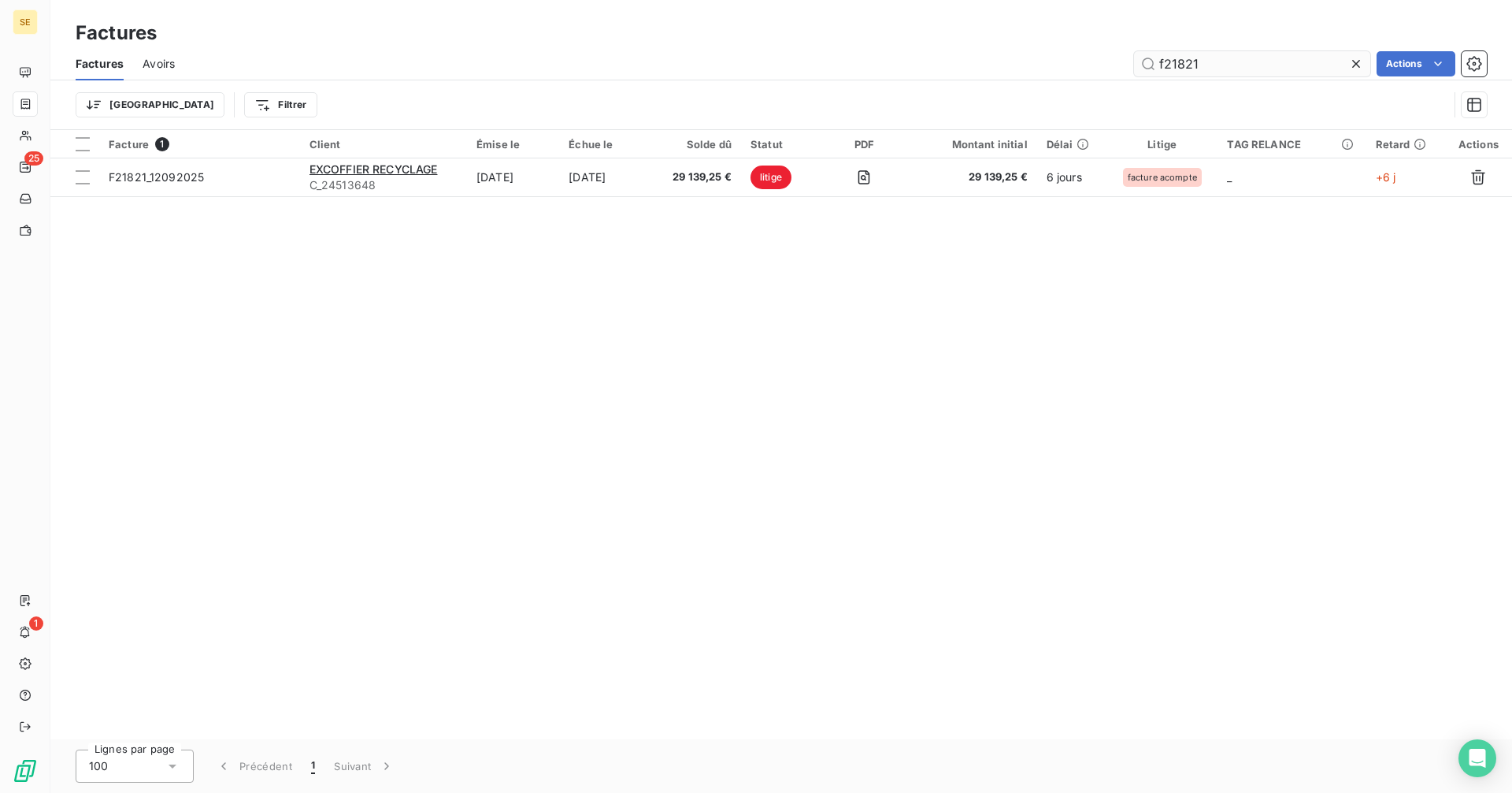
drag, startPoint x: 1202, startPoint y: 63, endPoint x: 1135, endPoint y: 74, distance: 67.9
click at [1135, 74] on input "f21821" at bounding box center [1252, 64] width 236 height 25
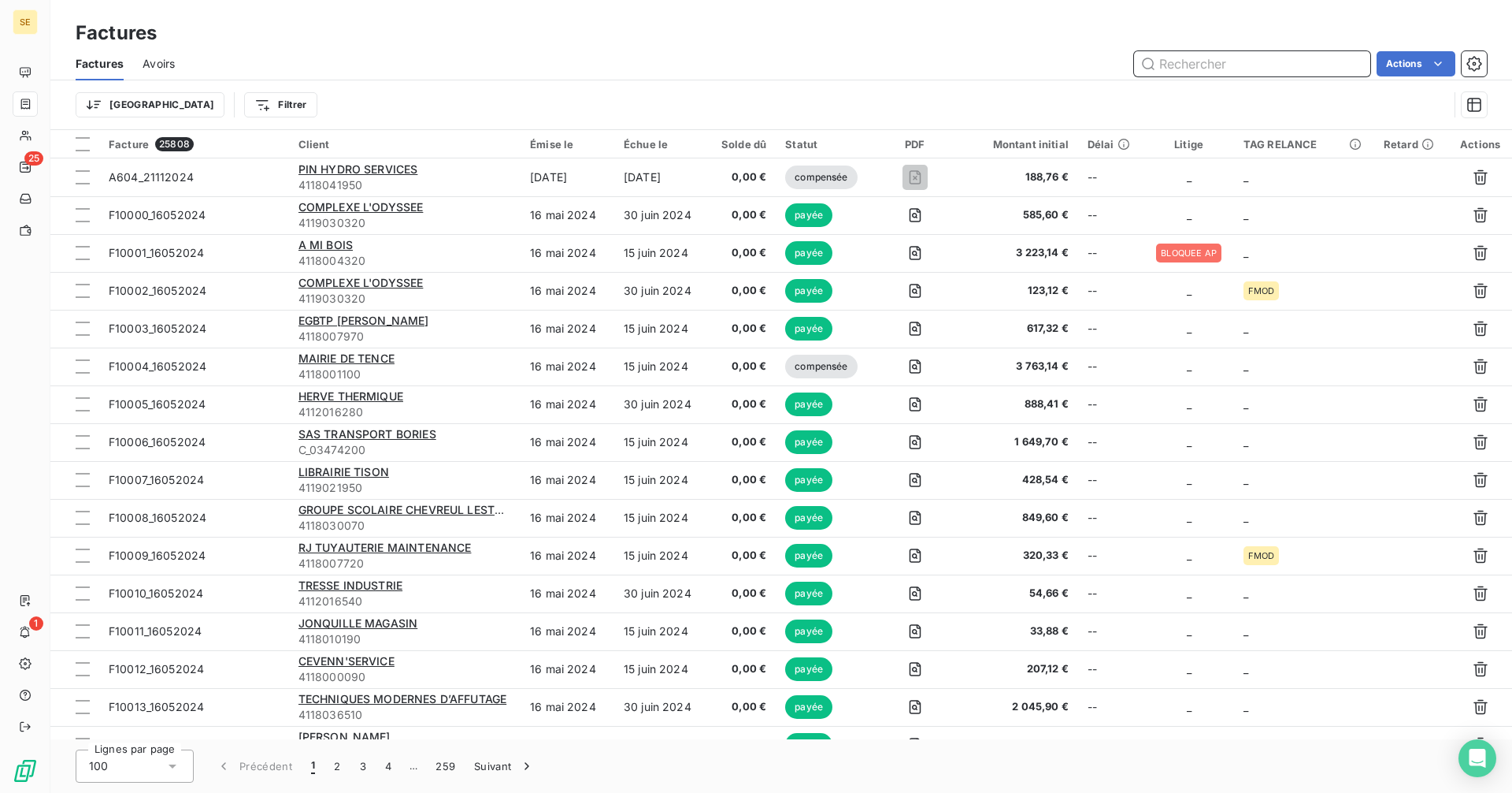
click at [1212, 62] on input "text" at bounding box center [1252, 64] width 236 height 25
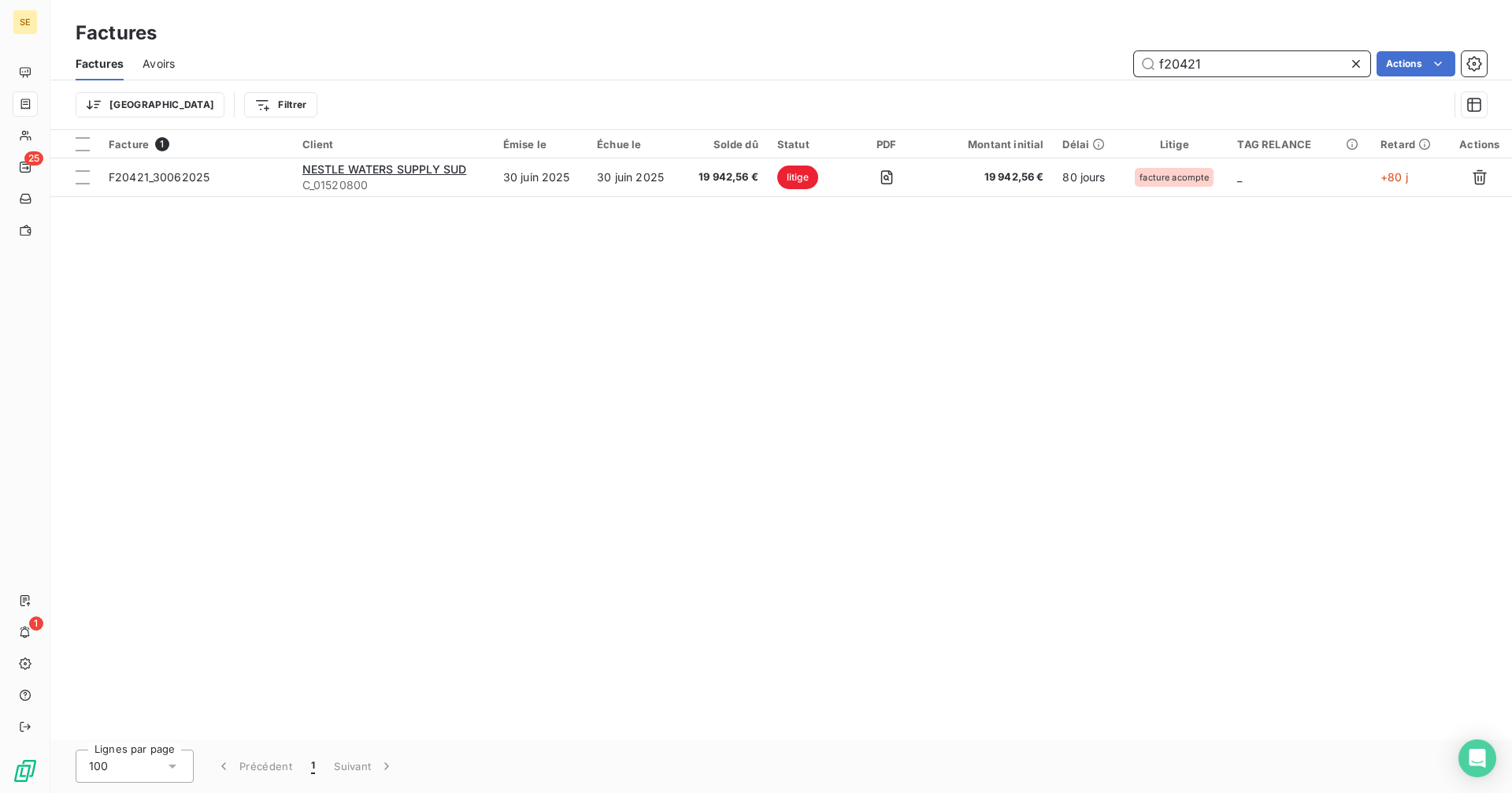
type input "f20421"
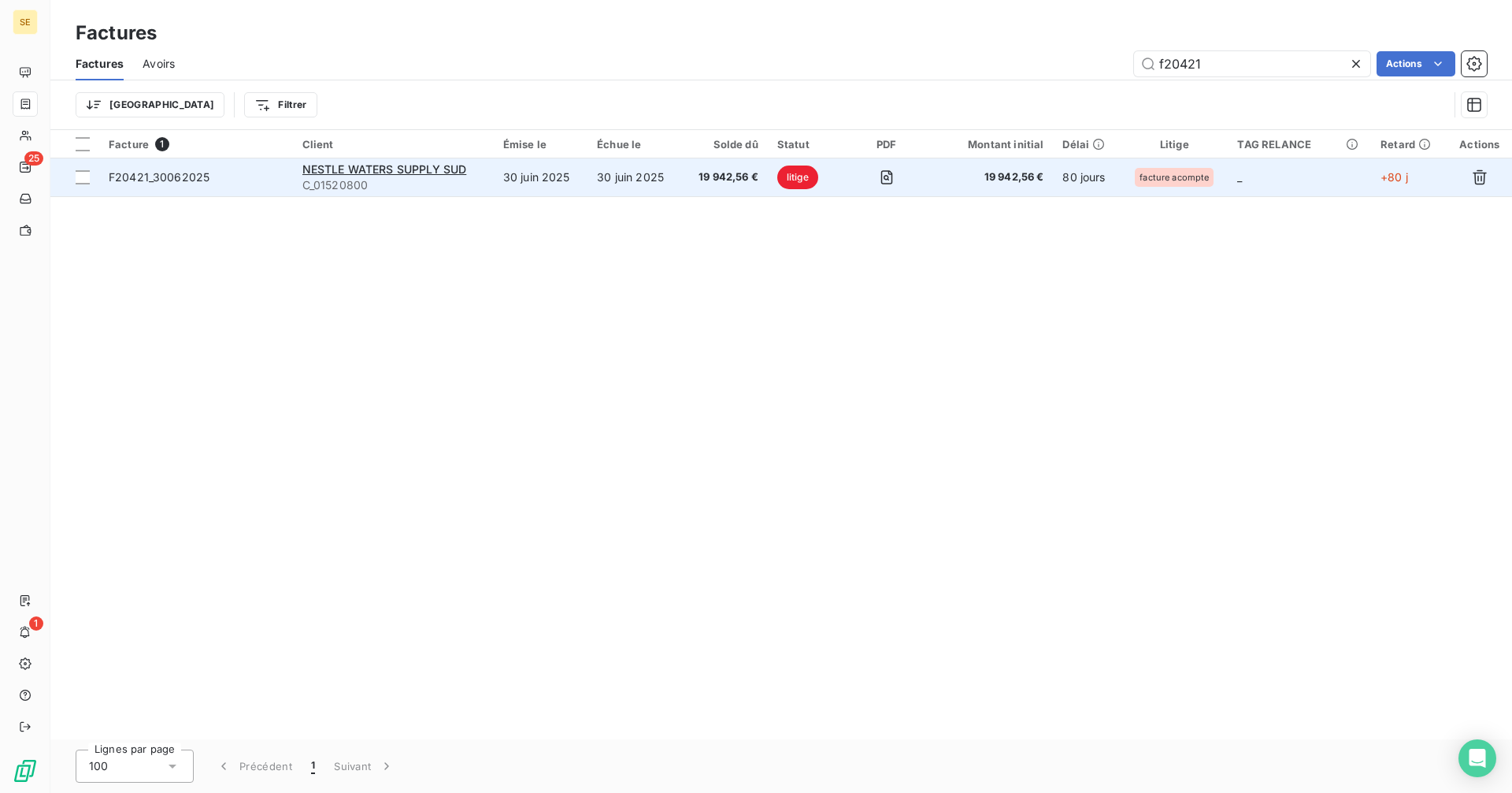
click at [669, 174] on td "30 juin 2025" at bounding box center [634, 177] width 94 height 38
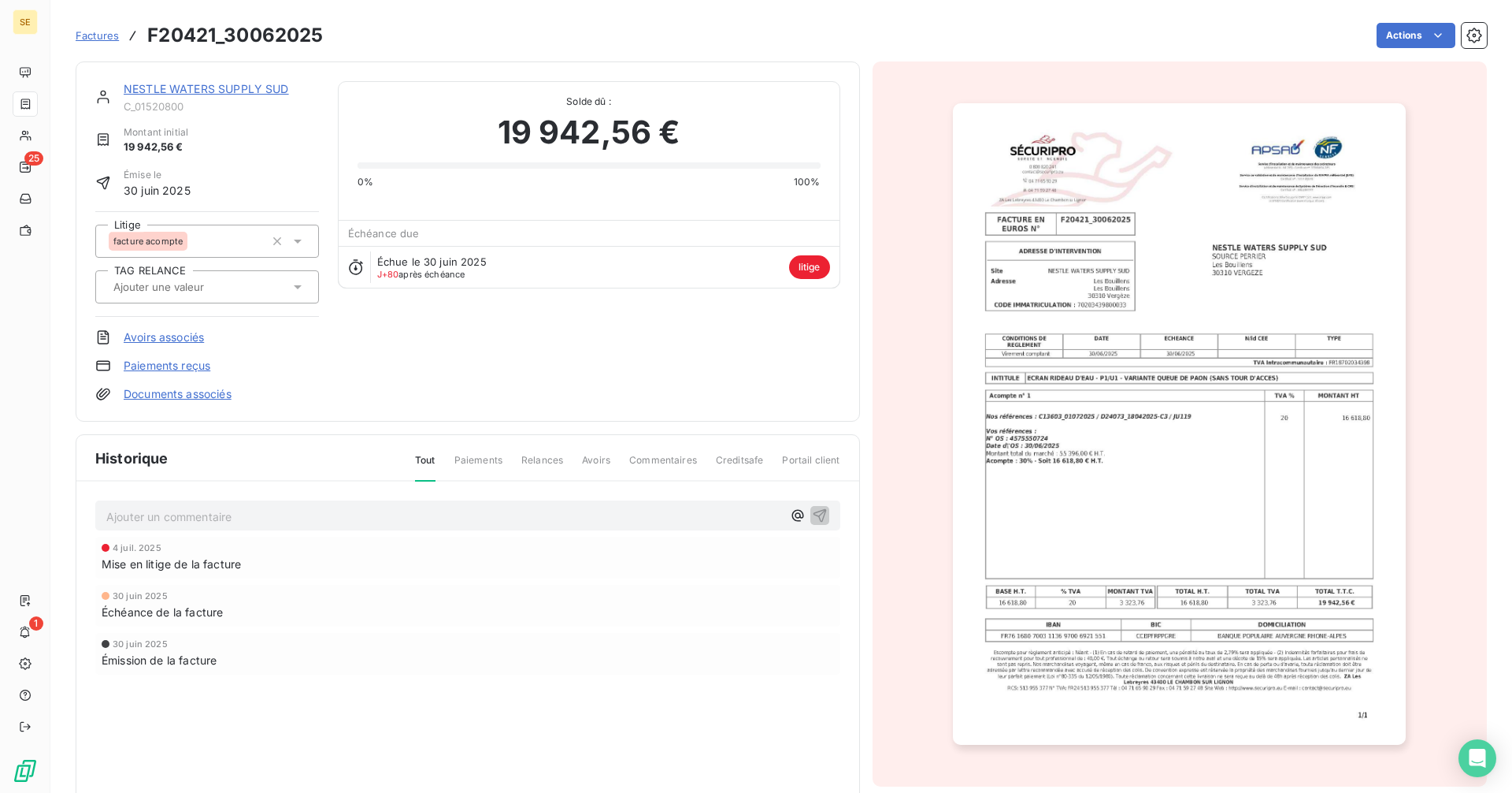
click at [177, 89] on link "NESTLE WATERS SUPPLY SUD" at bounding box center [206, 89] width 165 height 14
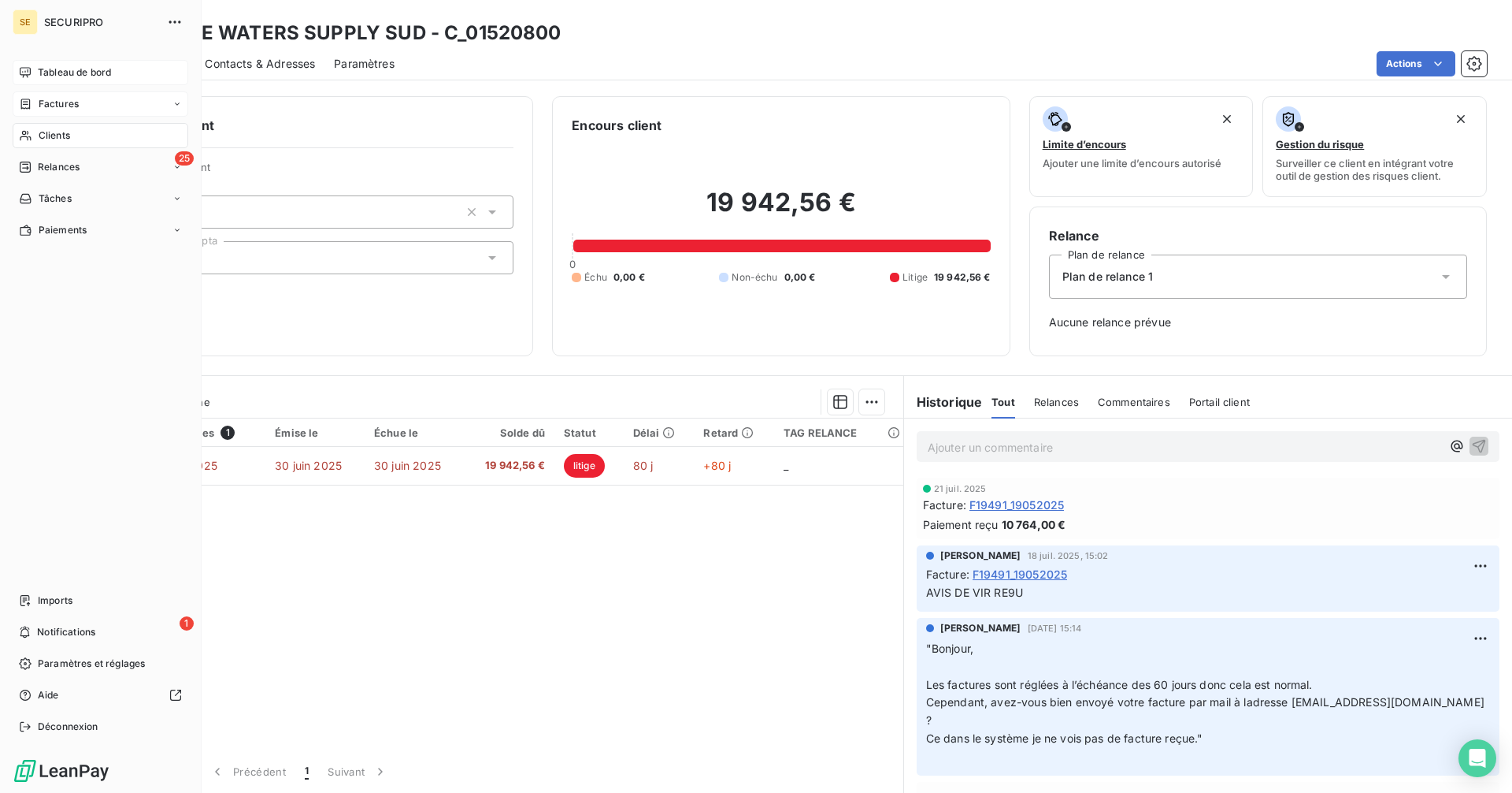
click at [37, 67] on div "Tableau de bord" at bounding box center [100, 72] width 176 height 25
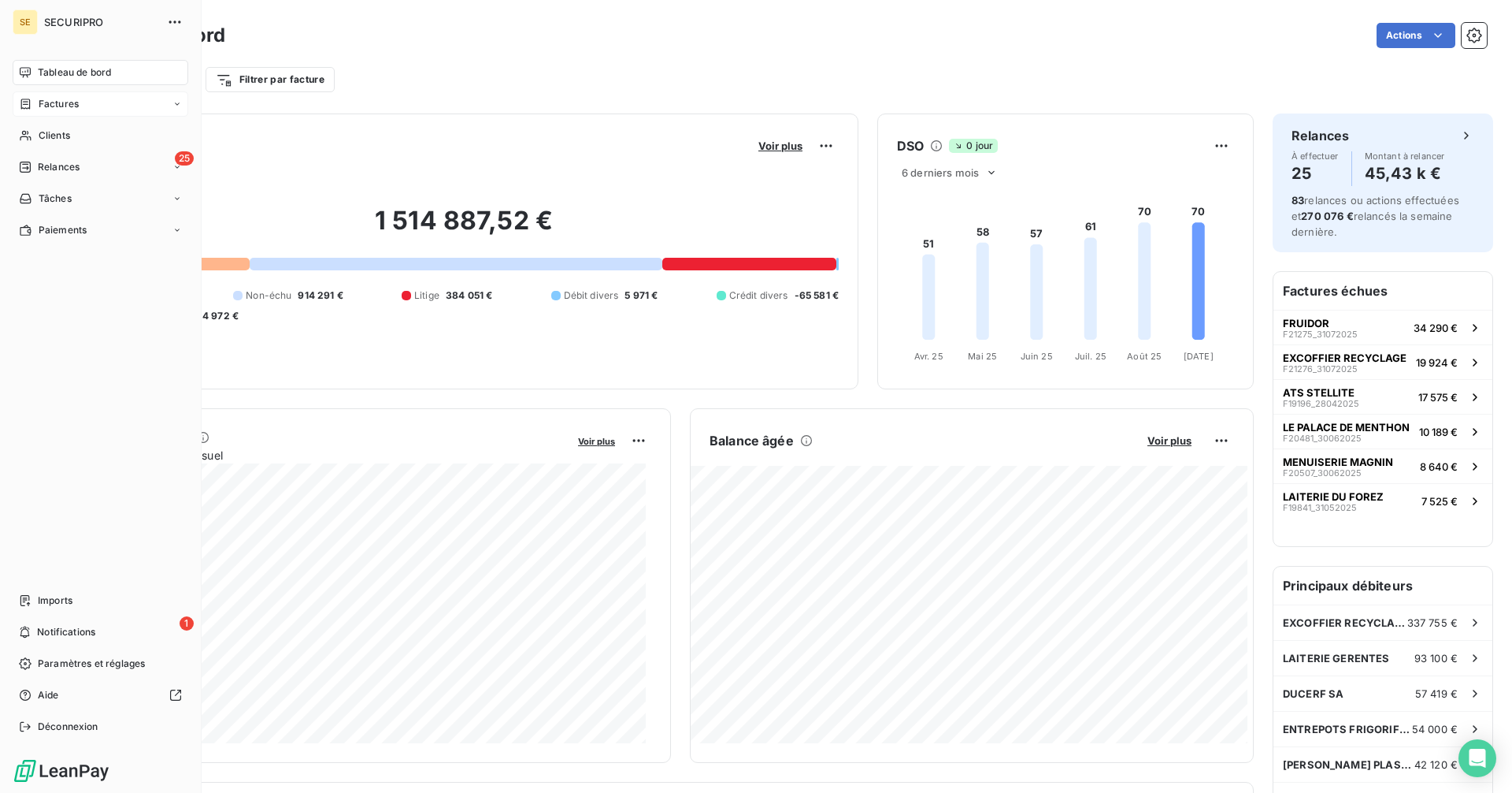
click at [57, 69] on span "Tableau de bord" at bounding box center [74, 72] width 73 height 14
click at [77, 160] on span "Relances" at bounding box center [58, 166] width 41 height 14
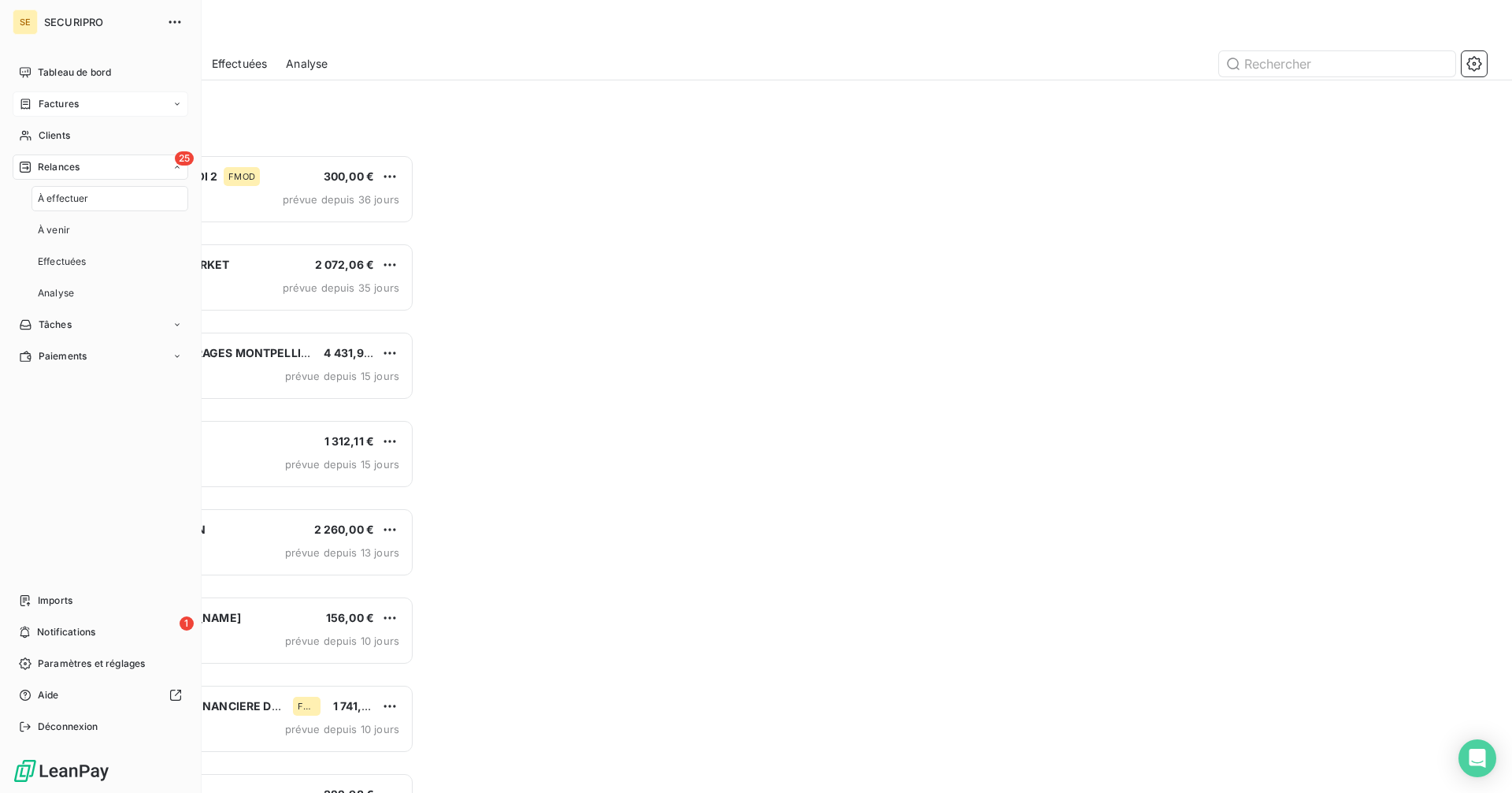
scroll to position [626, 327]
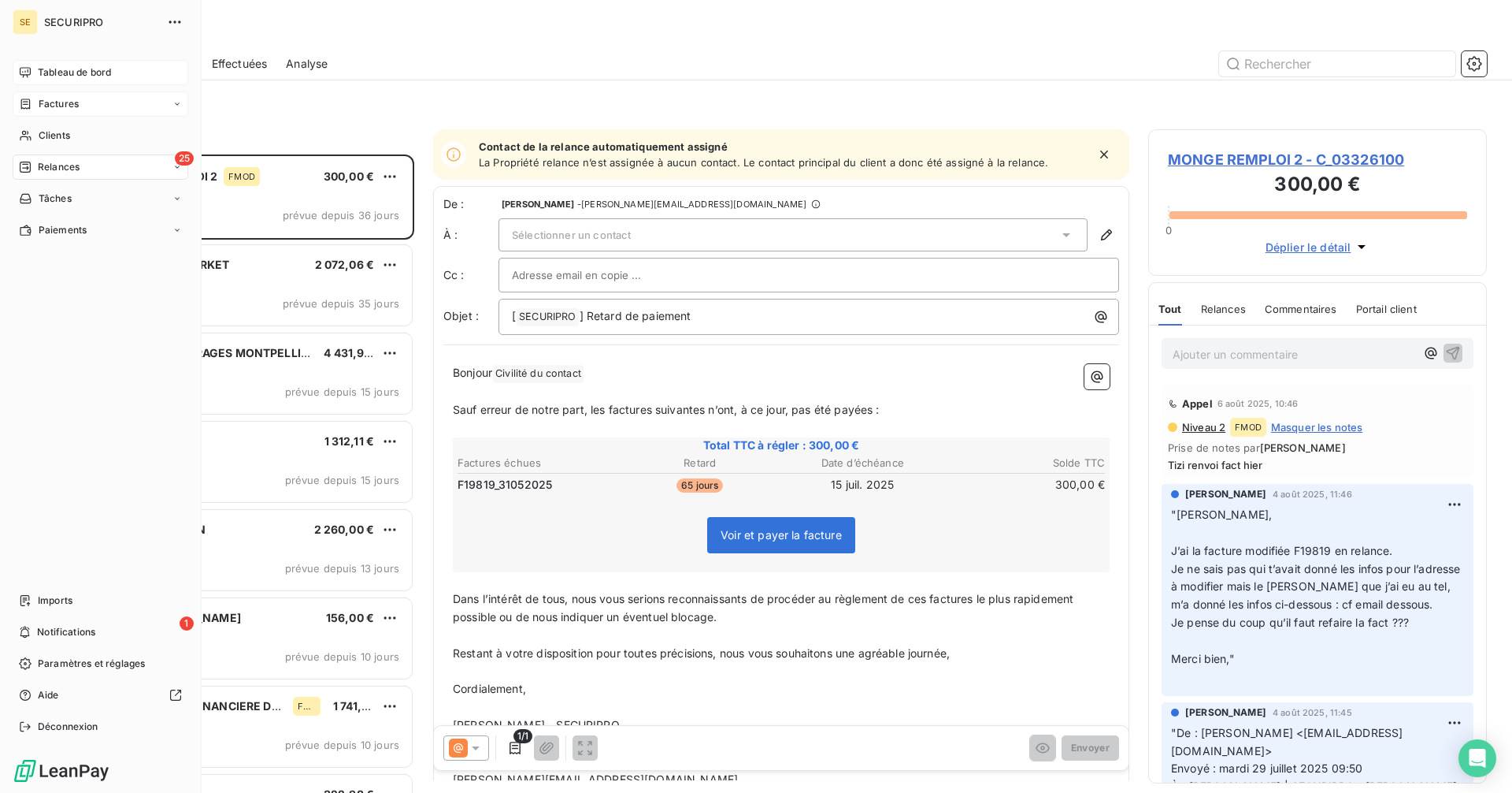
click at [65, 63] on div "Tableau de bord" at bounding box center [100, 72] width 176 height 25
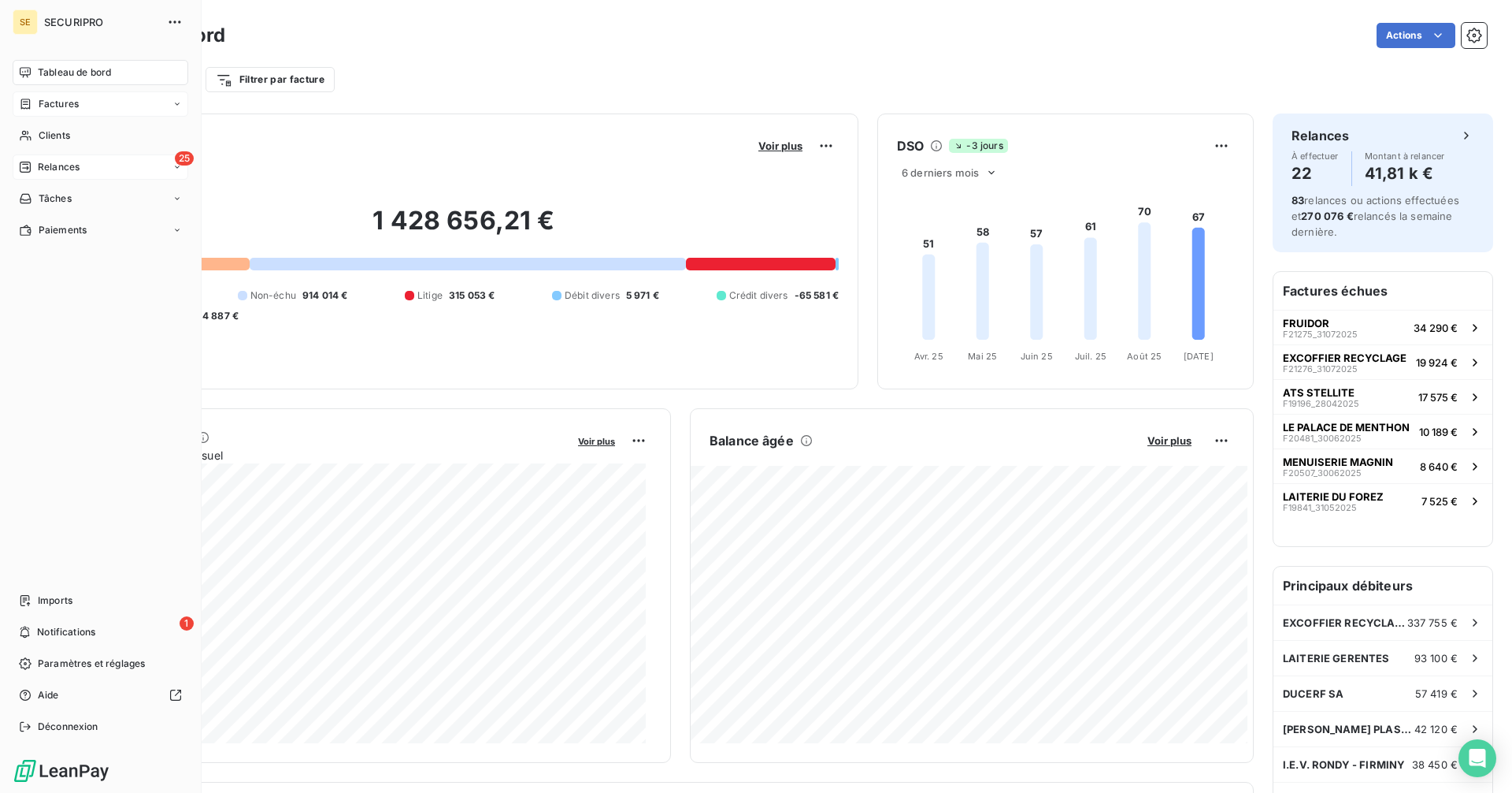
click at [53, 169] on span "Relances" at bounding box center [58, 166] width 41 height 14
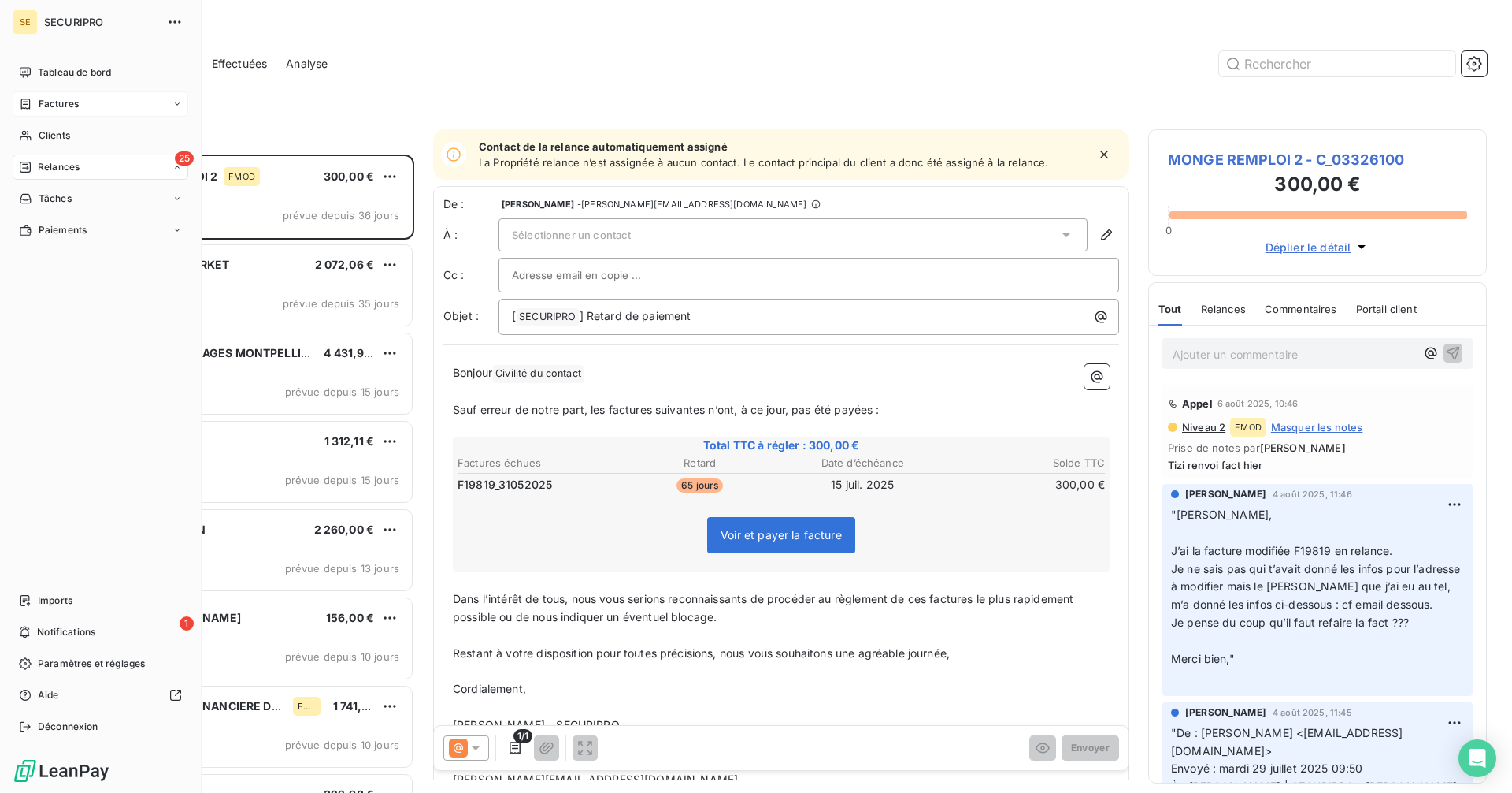
scroll to position [626, 327]
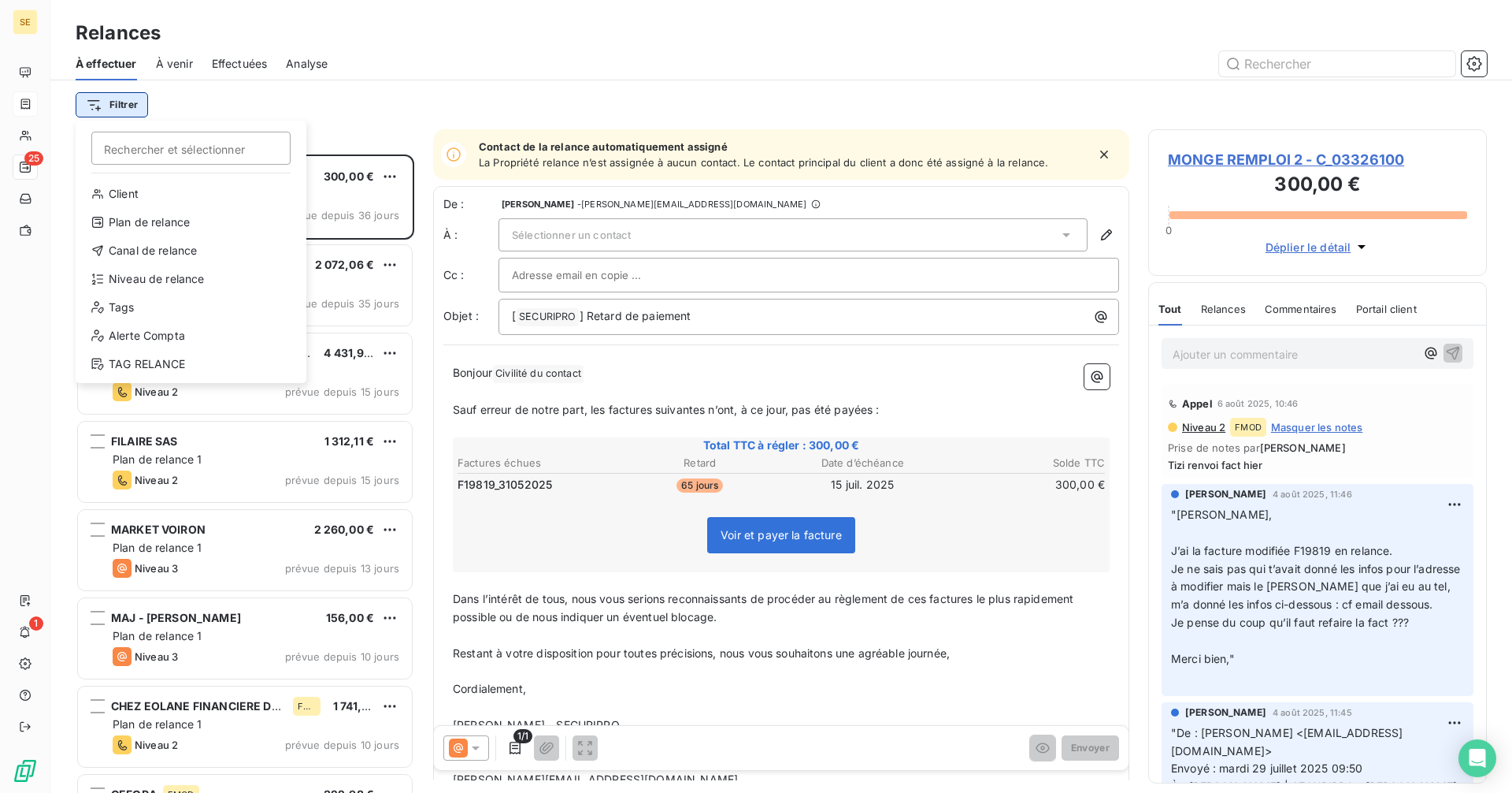
click at [116, 96] on html "SE 25 1 Relances À effectuer À venir Effectuées Analyse Filtrer Rechercher et s…" at bounding box center [756, 396] width 1512 height 793
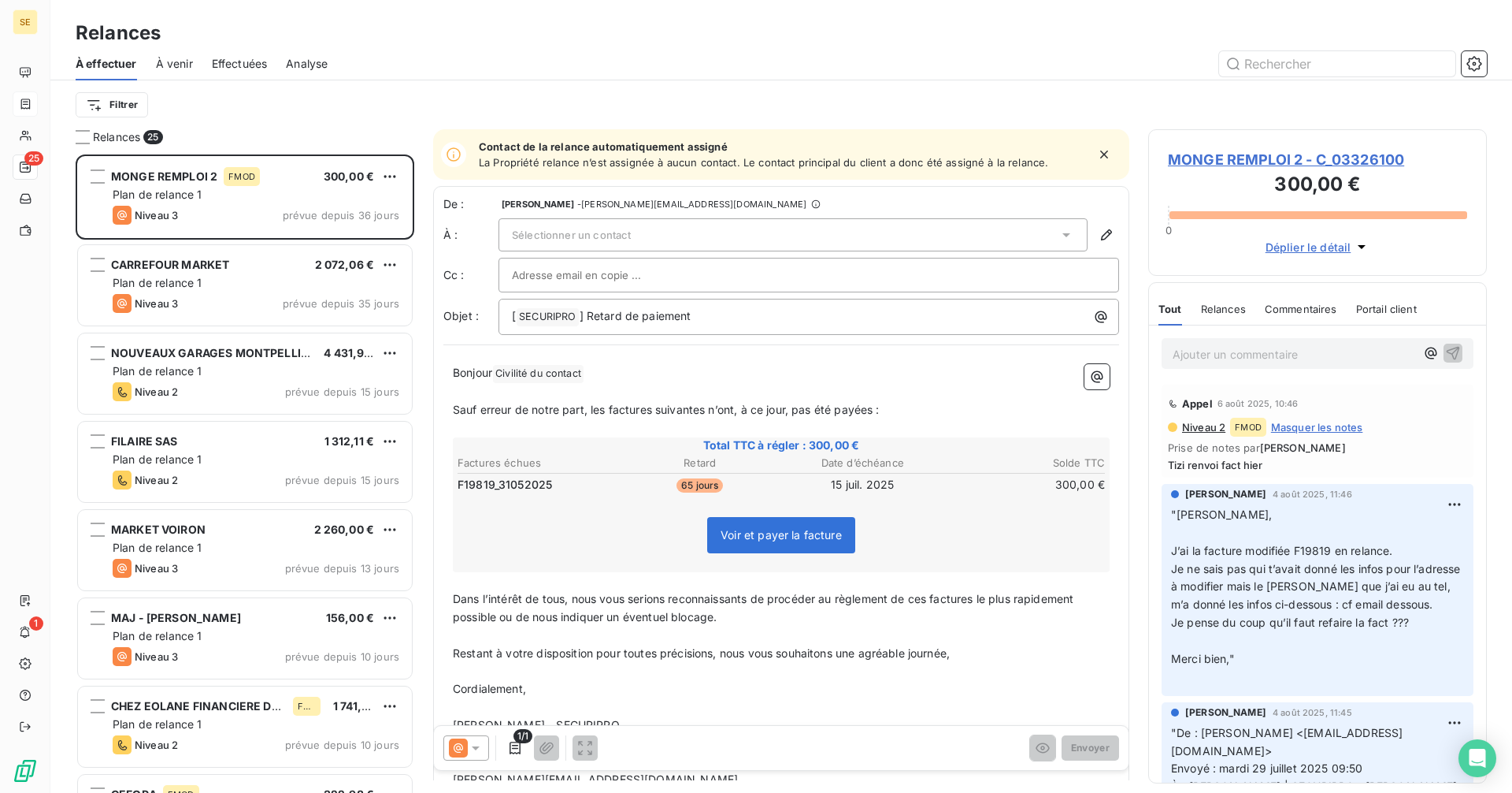
click at [411, 113] on html "SE 25 1 Relances À effectuer À venir Effectuées Analyse Filtrer Relances 25 MON…" at bounding box center [756, 396] width 1512 height 793
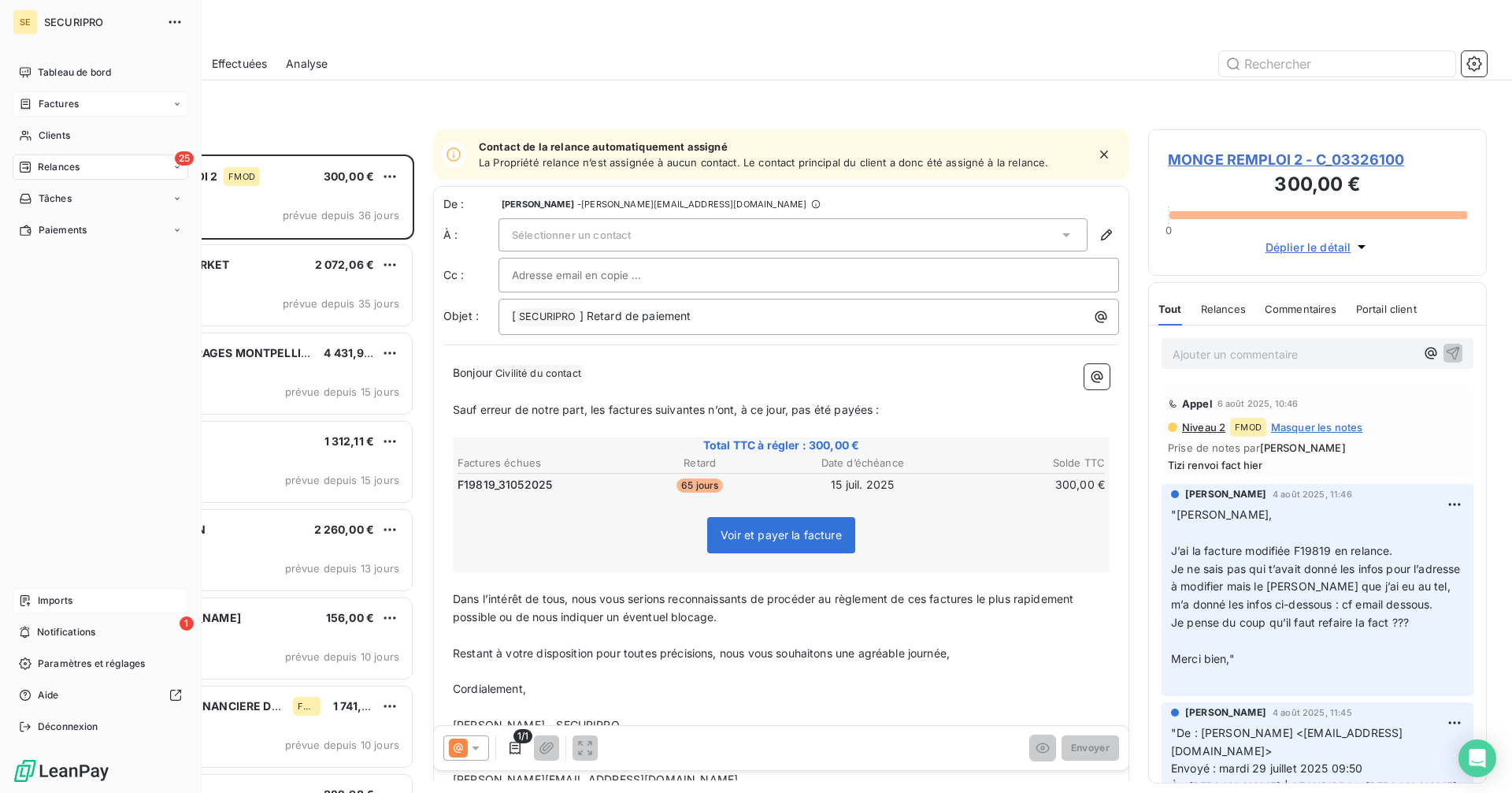
click at [43, 597] on span "Imports" at bounding box center [55, 599] width 35 height 14
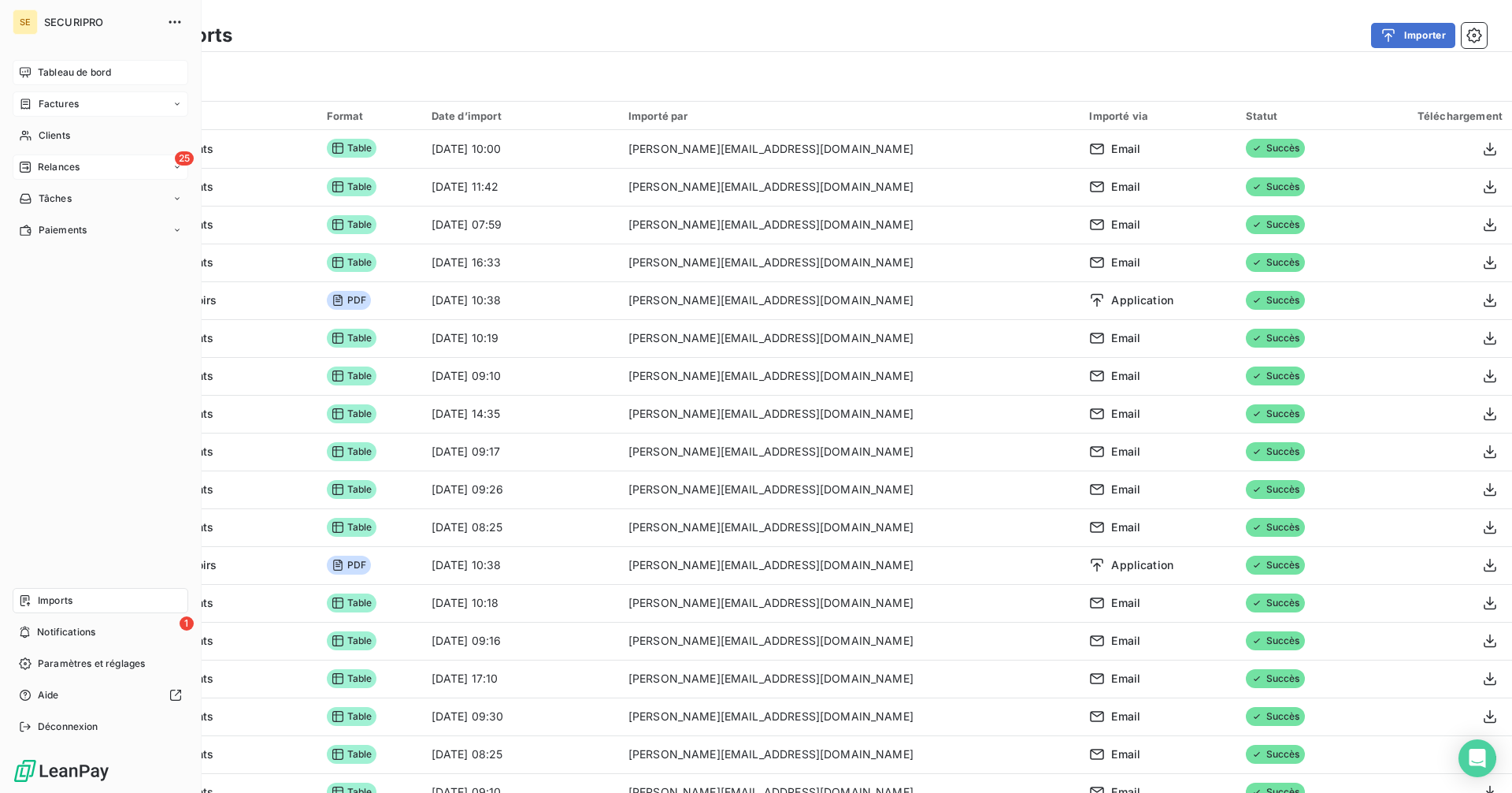
click at [42, 65] on span "Tableau de bord" at bounding box center [74, 72] width 73 height 14
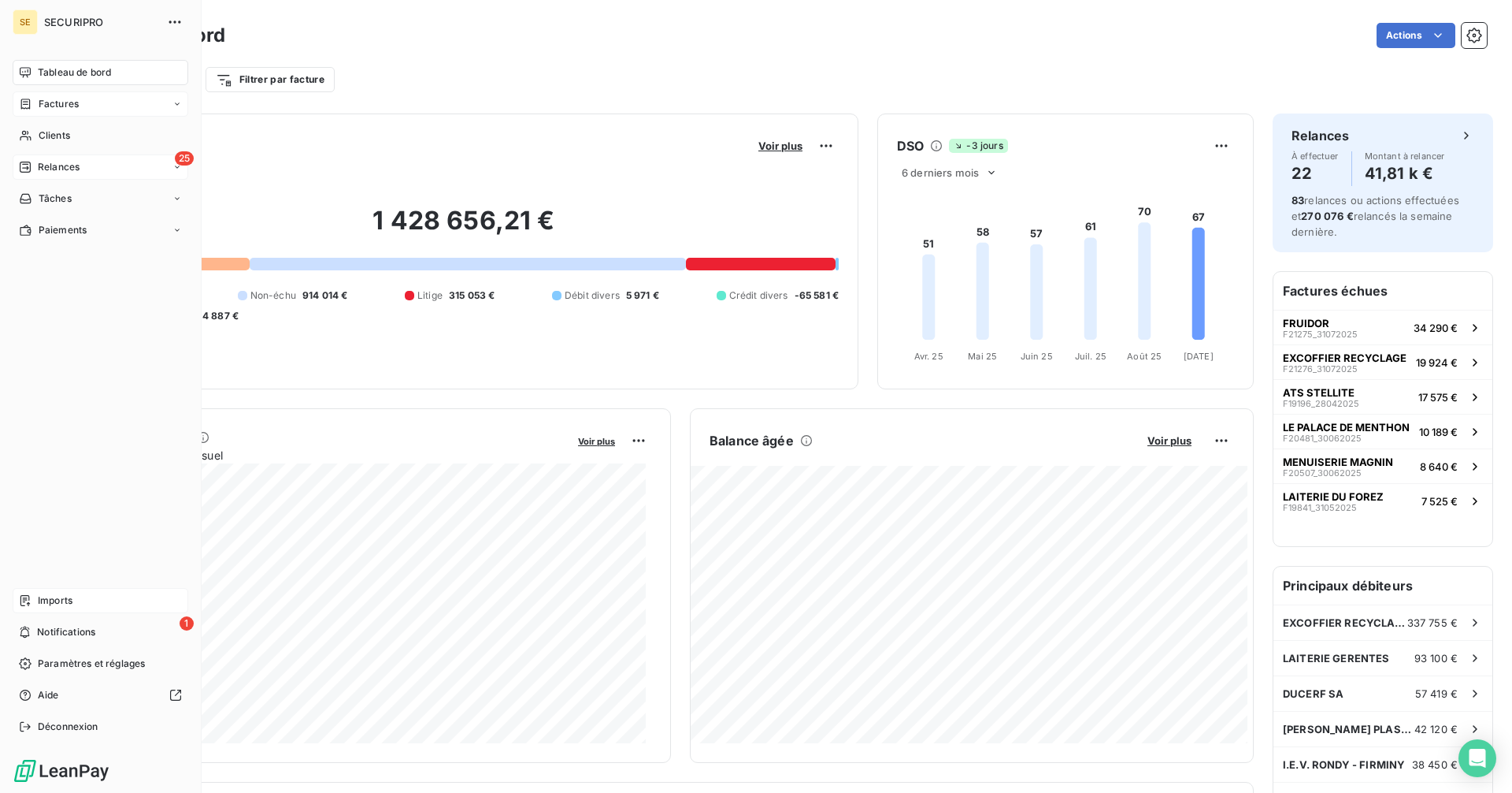
click at [16, 161] on div "25 Relances" at bounding box center [100, 166] width 176 height 25
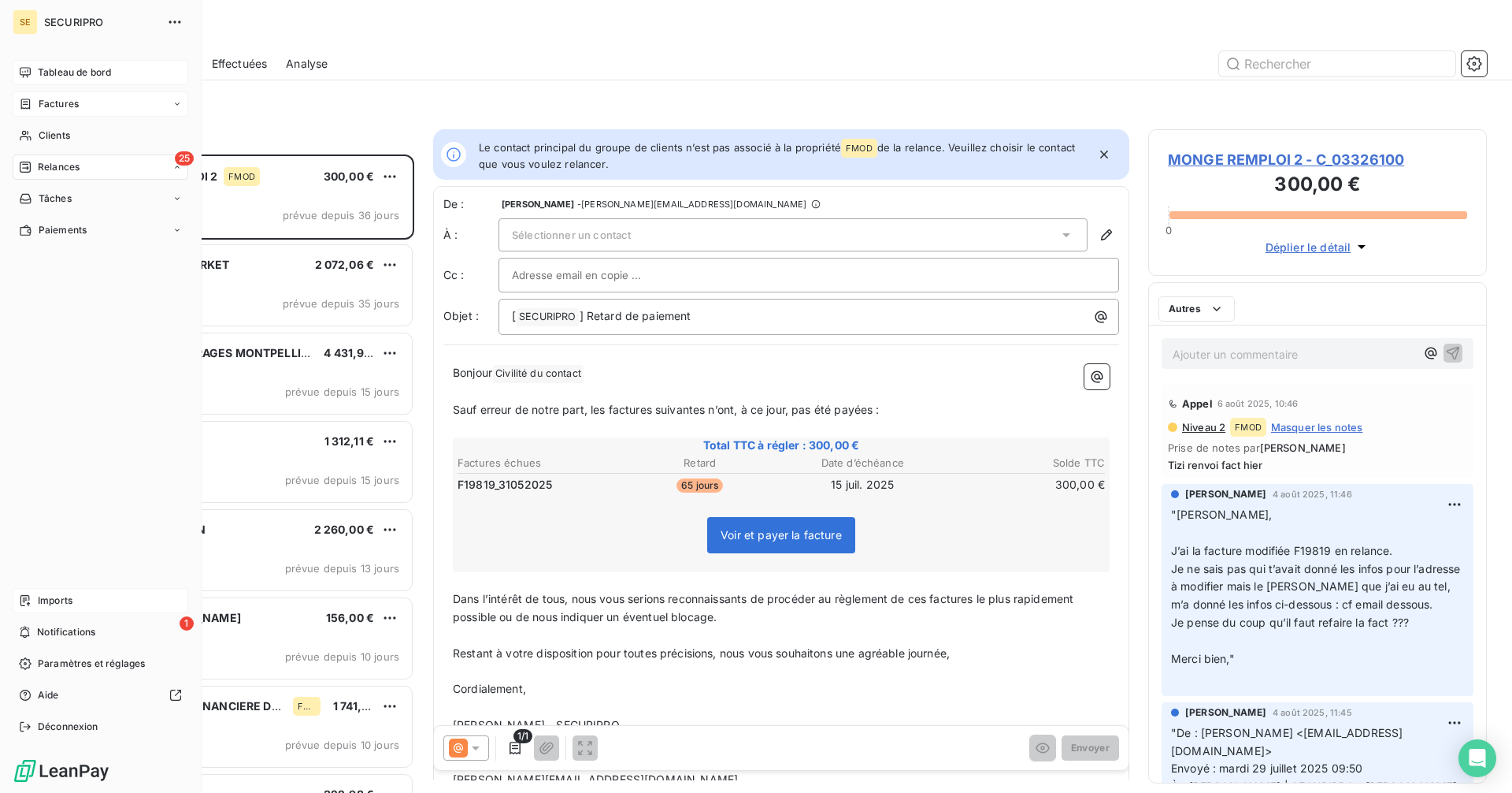
scroll to position [626, 327]
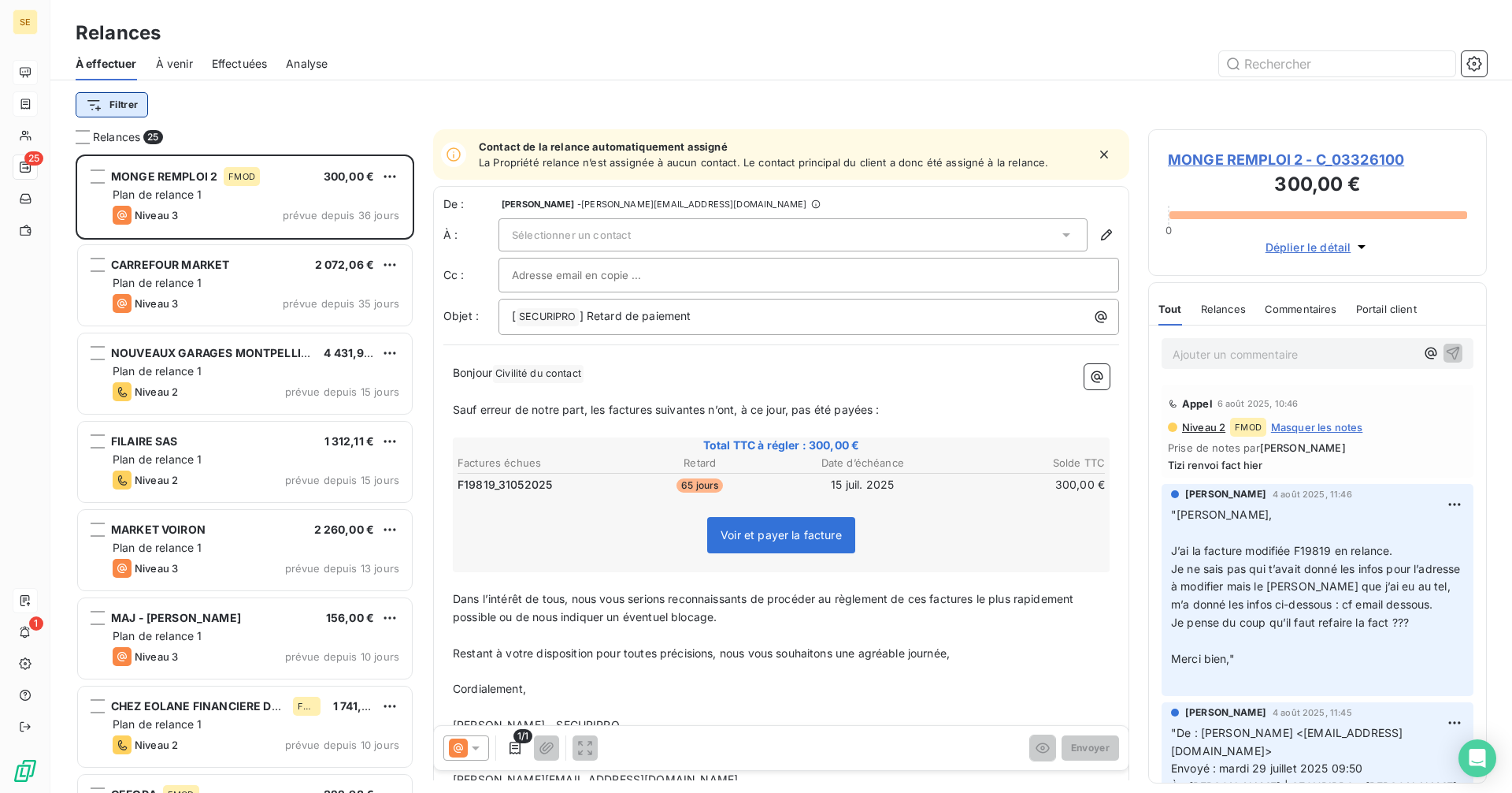
click at [122, 104] on html "SE 25 1 Relances À effectuer À venir Effectuées Analyse Filtrer Relances 25 MON…" at bounding box center [756, 396] width 1512 height 793
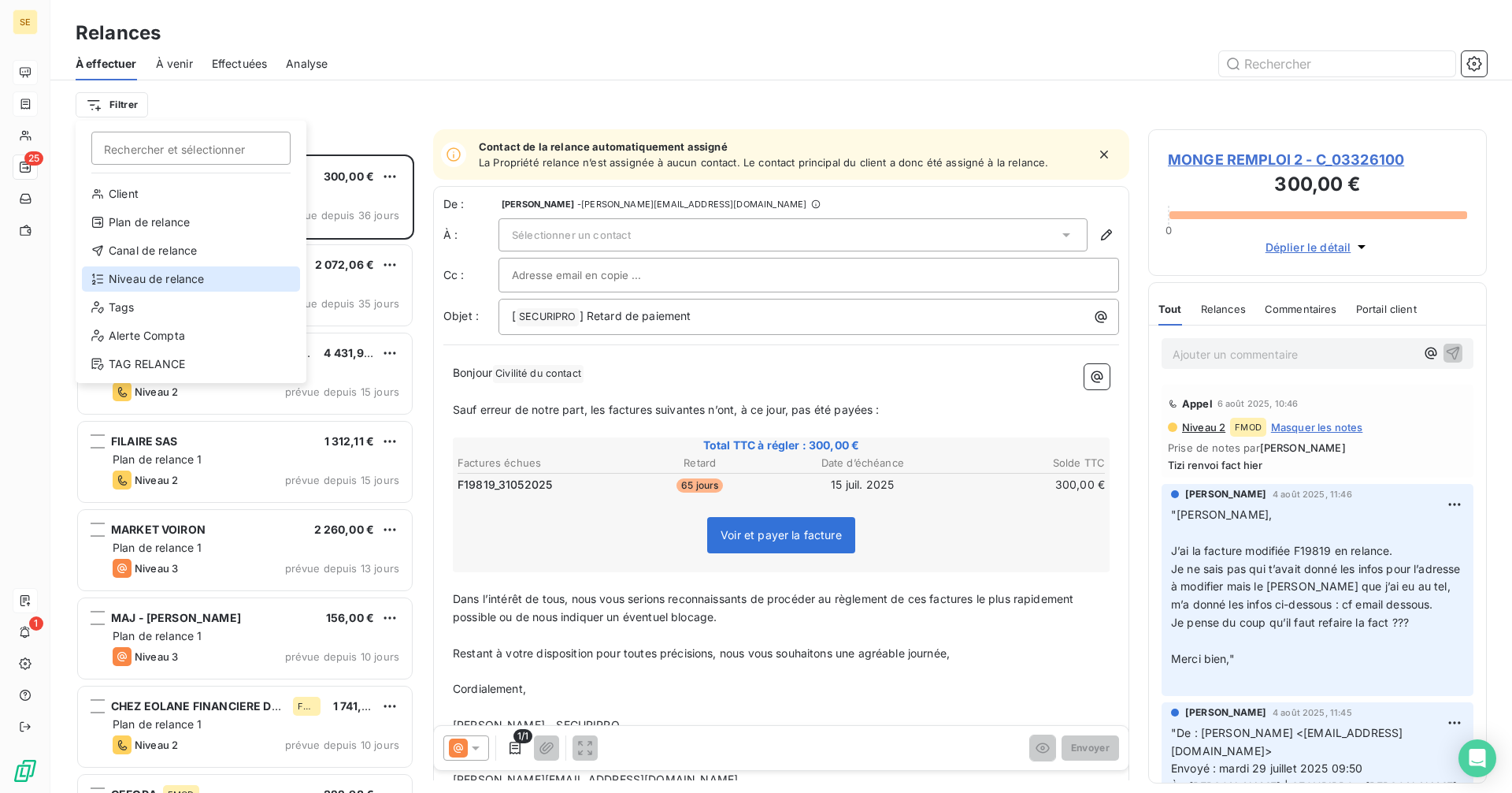
click at [147, 278] on div "Niveau de relance" at bounding box center [191, 278] width 219 height 25
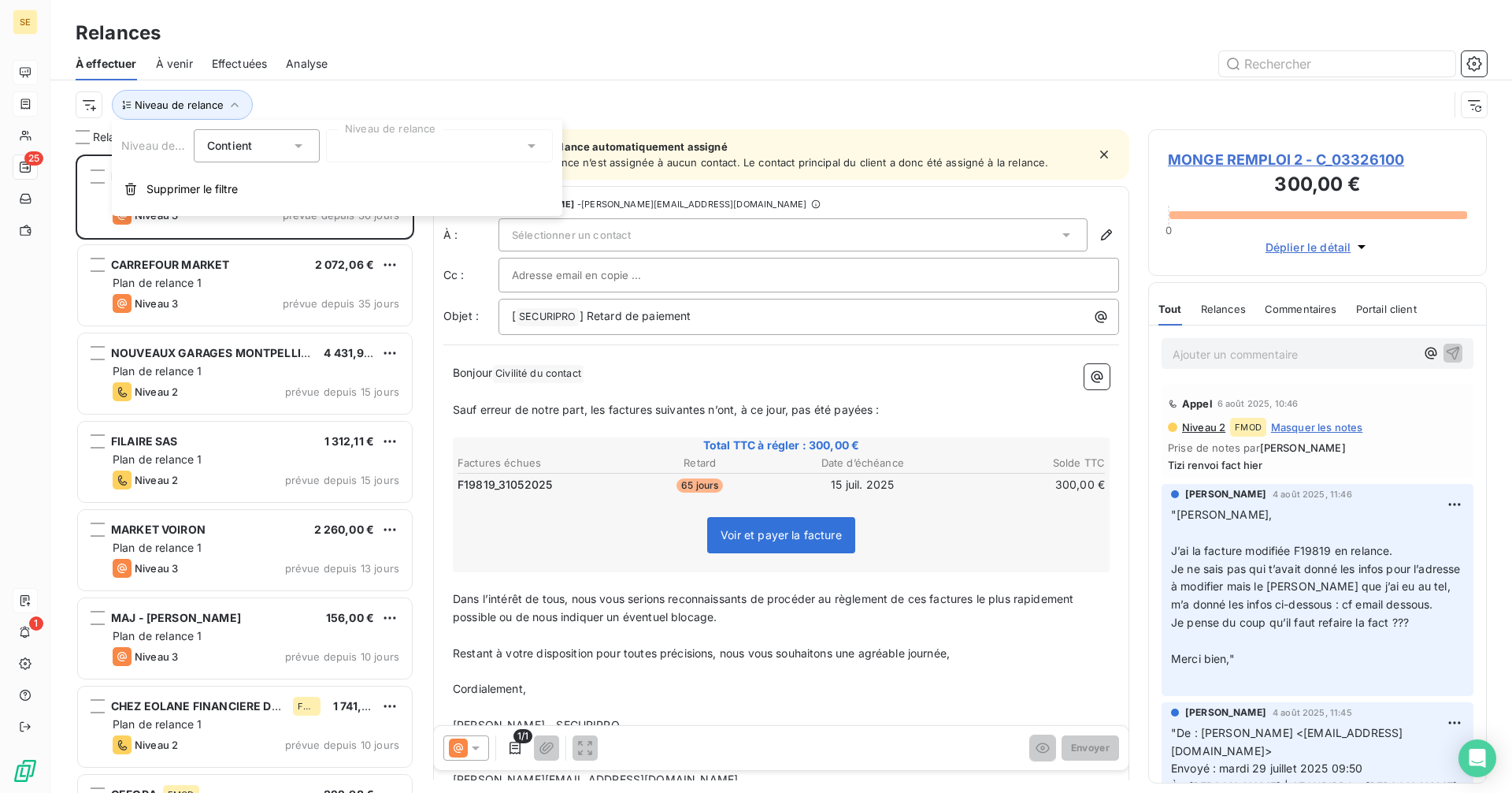
click at [388, 139] on div at bounding box center [440, 146] width 227 height 33
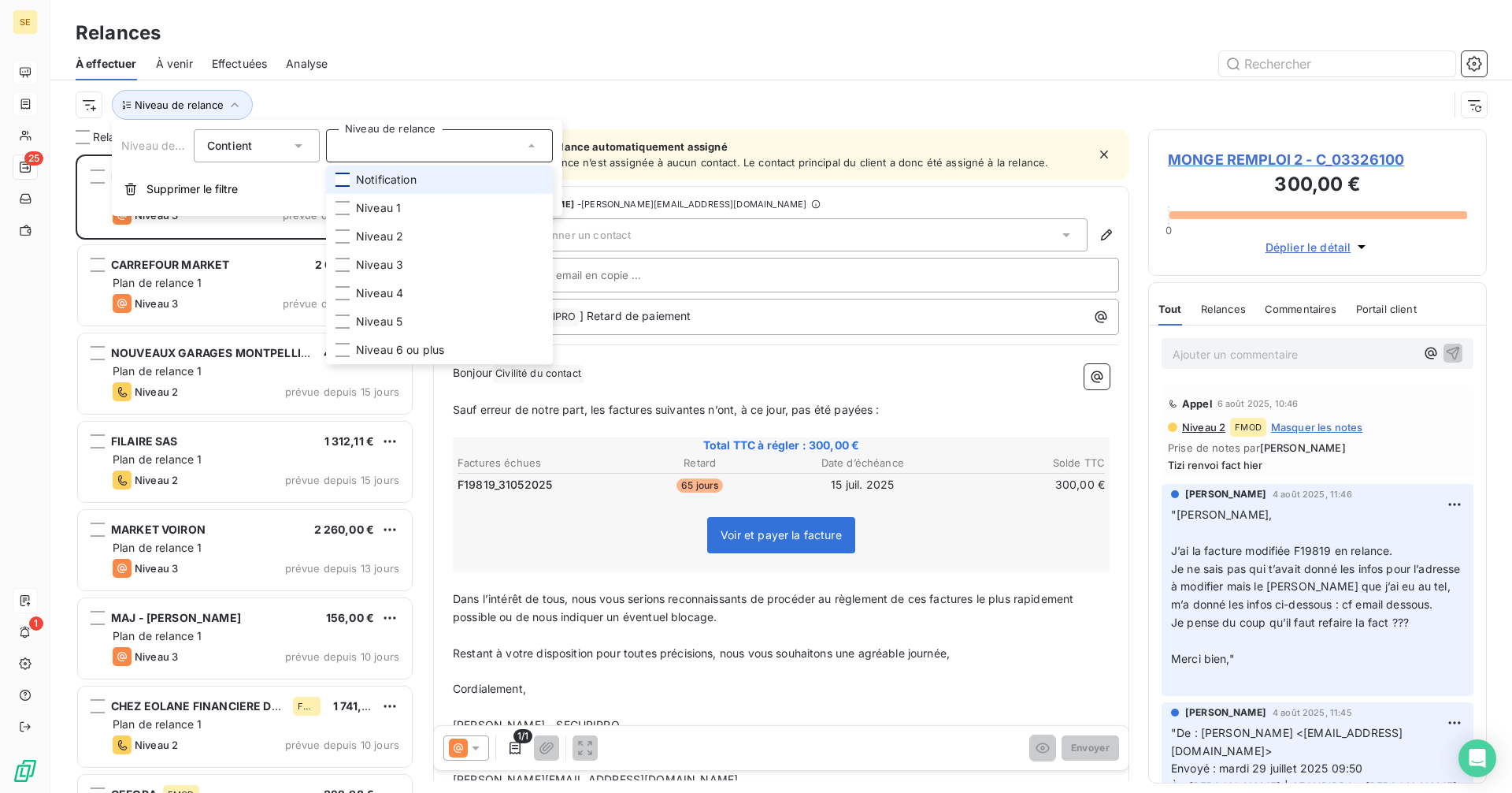
click at [344, 180] on div at bounding box center [342, 179] width 14 height 14
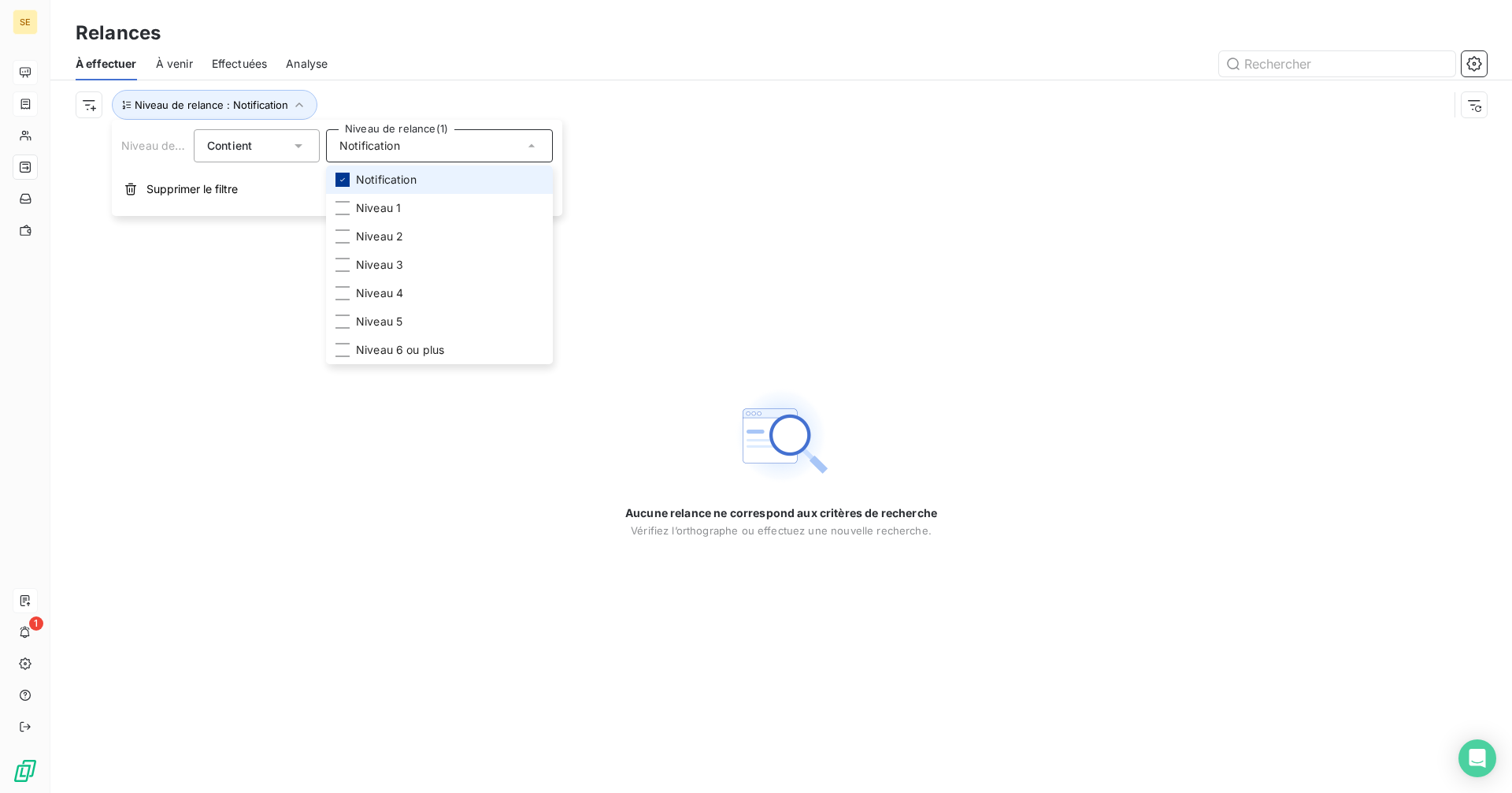
click at [344, 182] on icon at bounding box center [343, 180] width 9 height 9
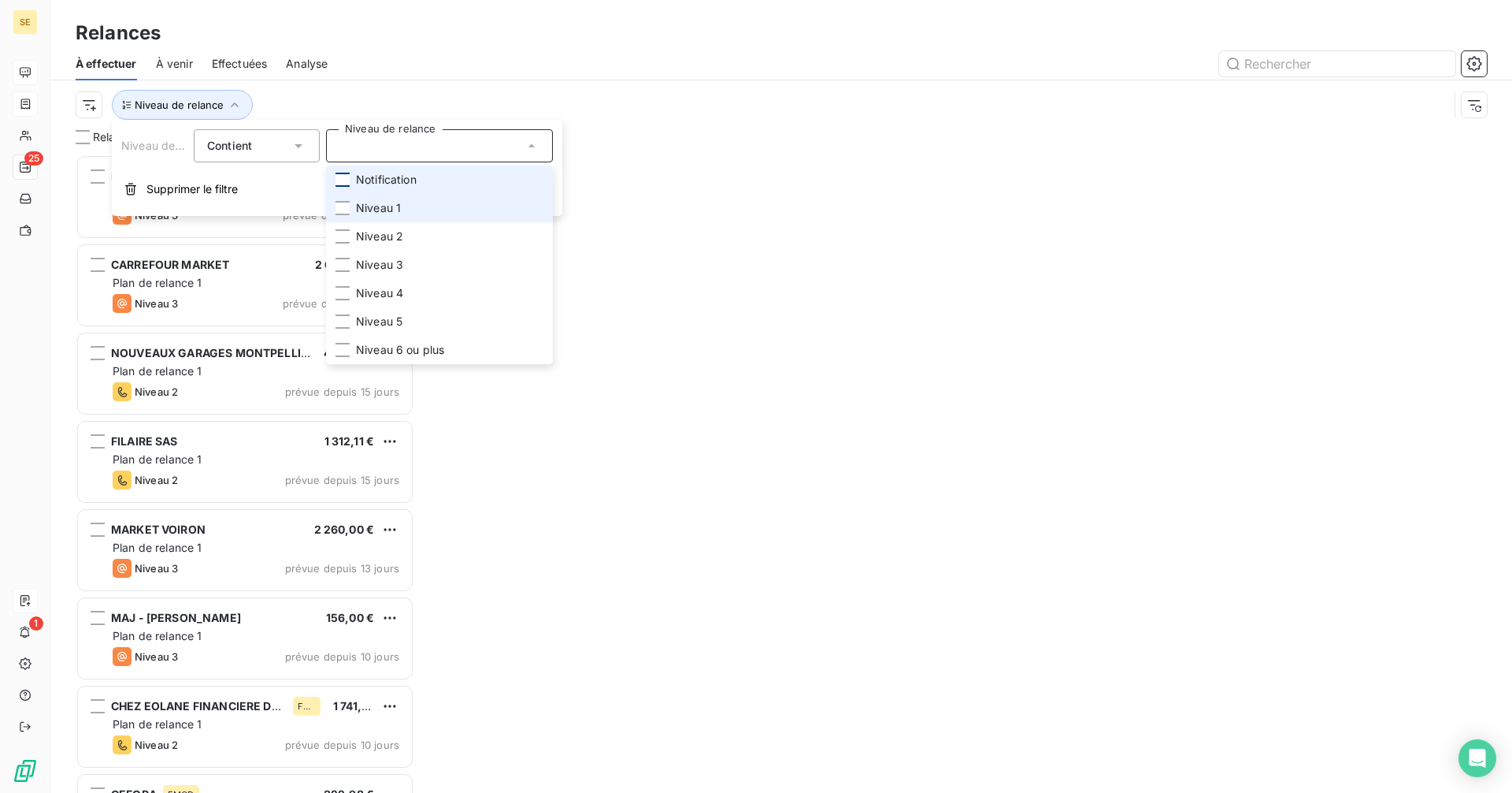
scroll to position [626, 327]
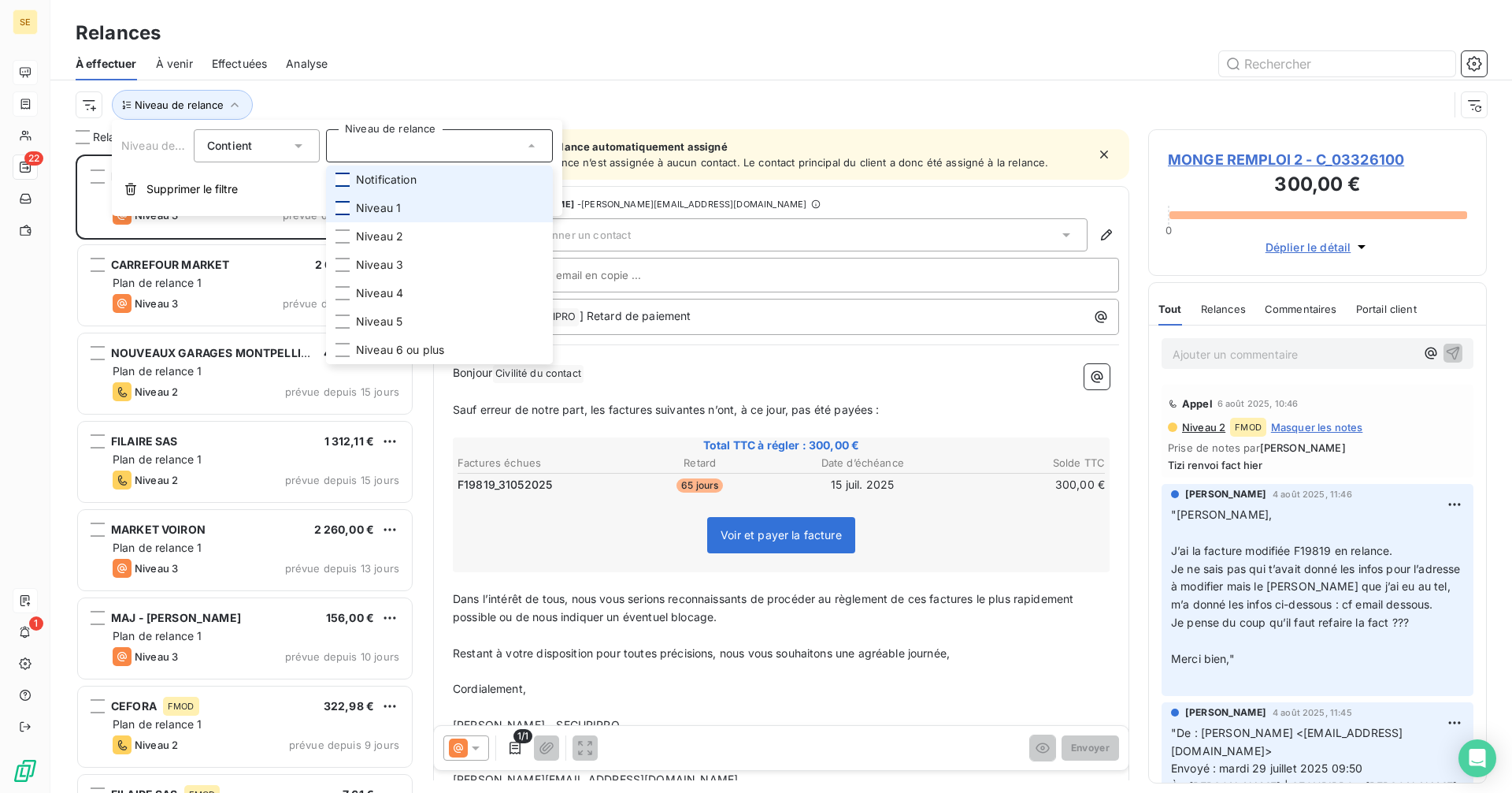
click at [345, 210] on div at bounding box center [342, 207] width 14 height 14
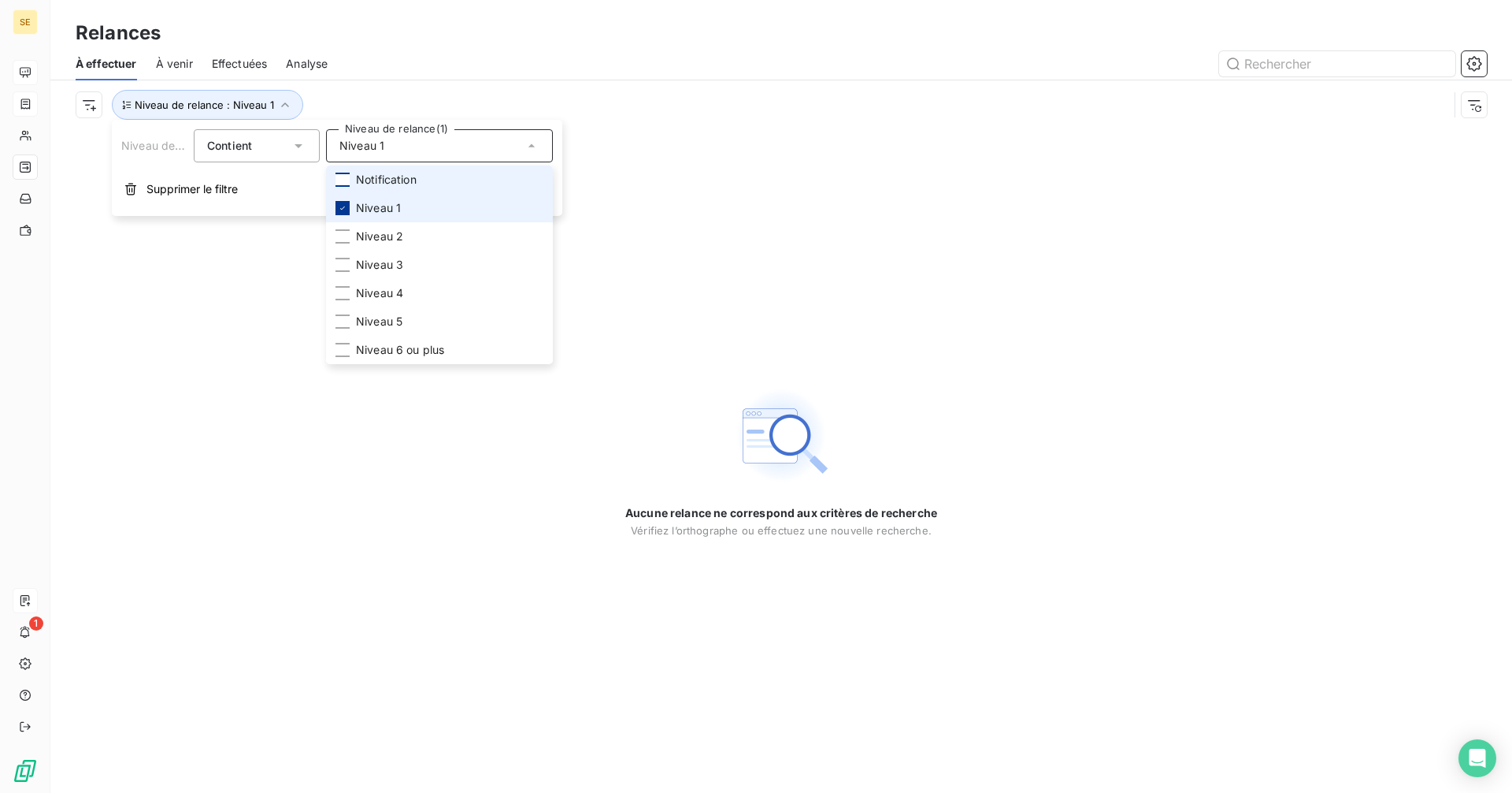
click at [348, 207] on div at bounding box center [342, 207] width 14 height 14
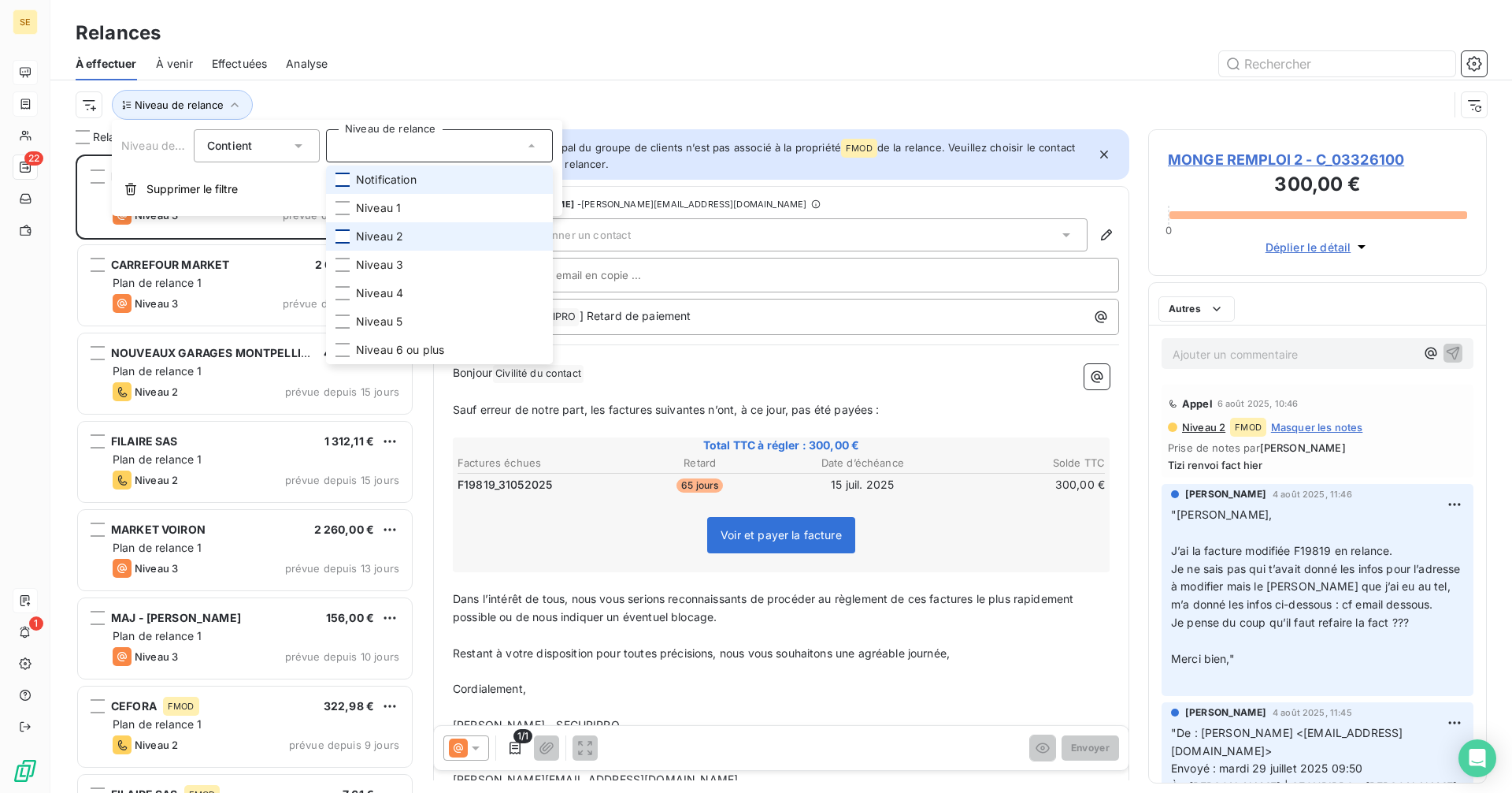
scroll to position [626, 327]
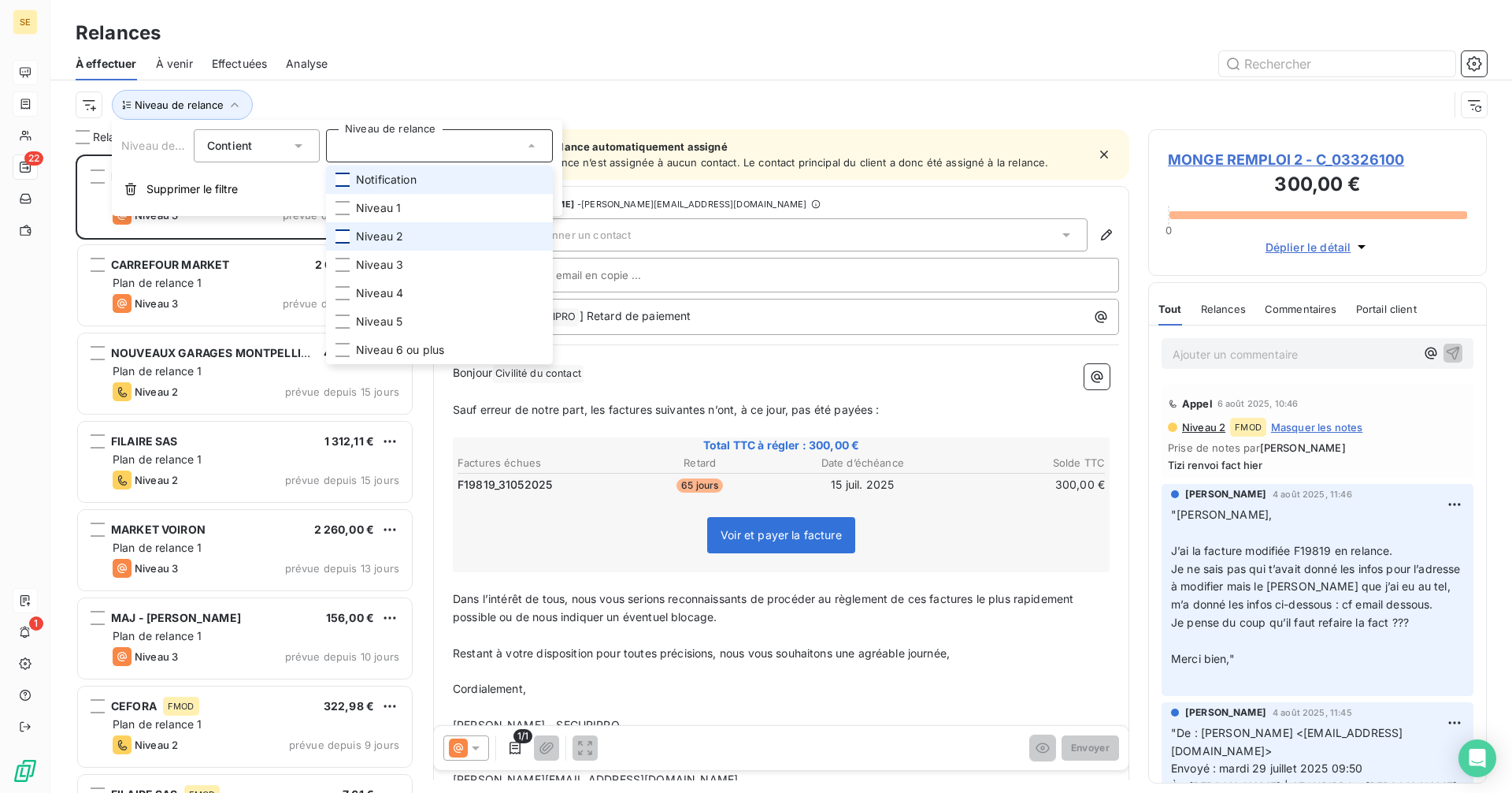
click at [347, 234] on div at bounding box center [342, 236] width 14 height 14
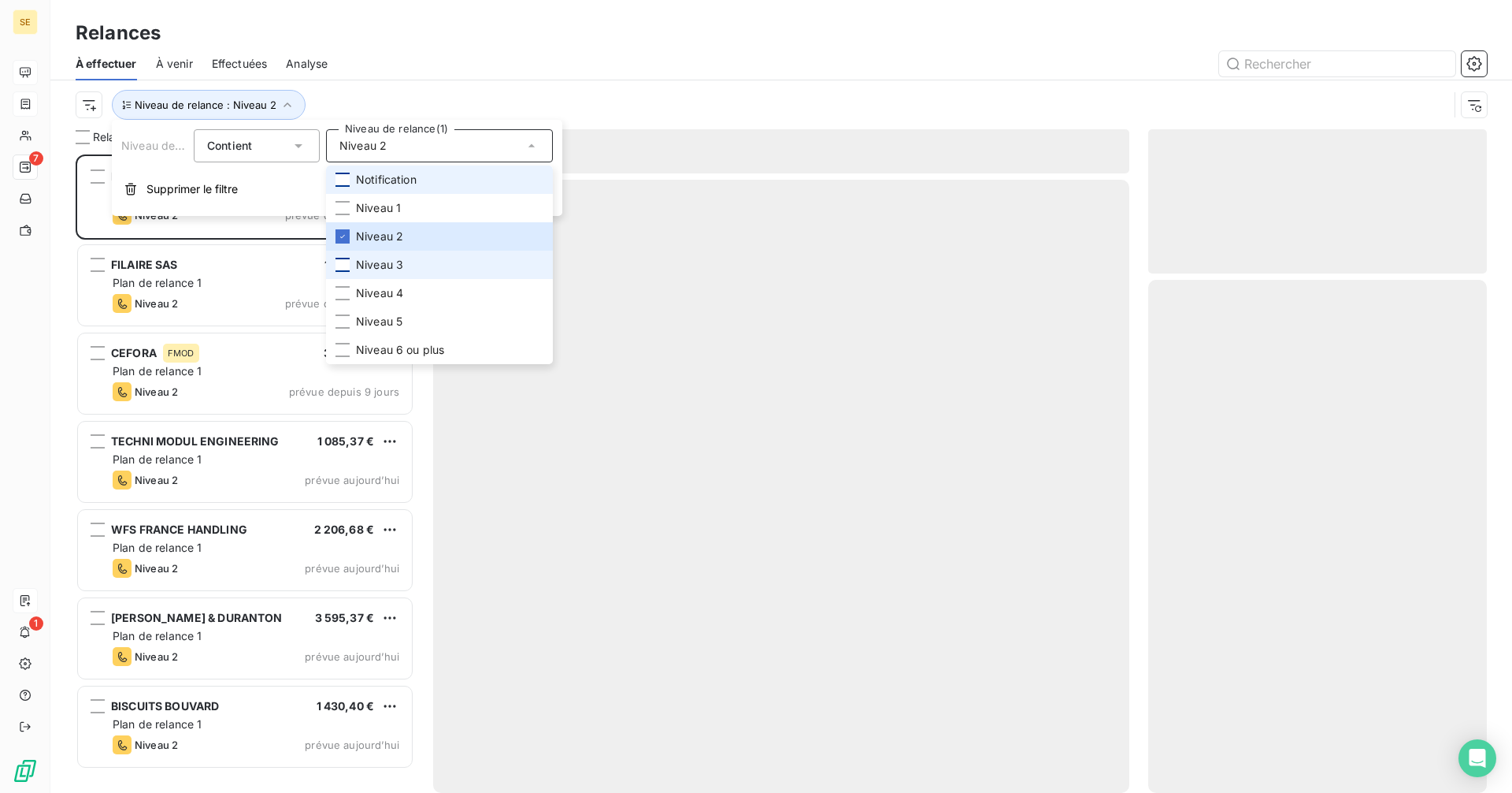
scroll to position [626, 327]
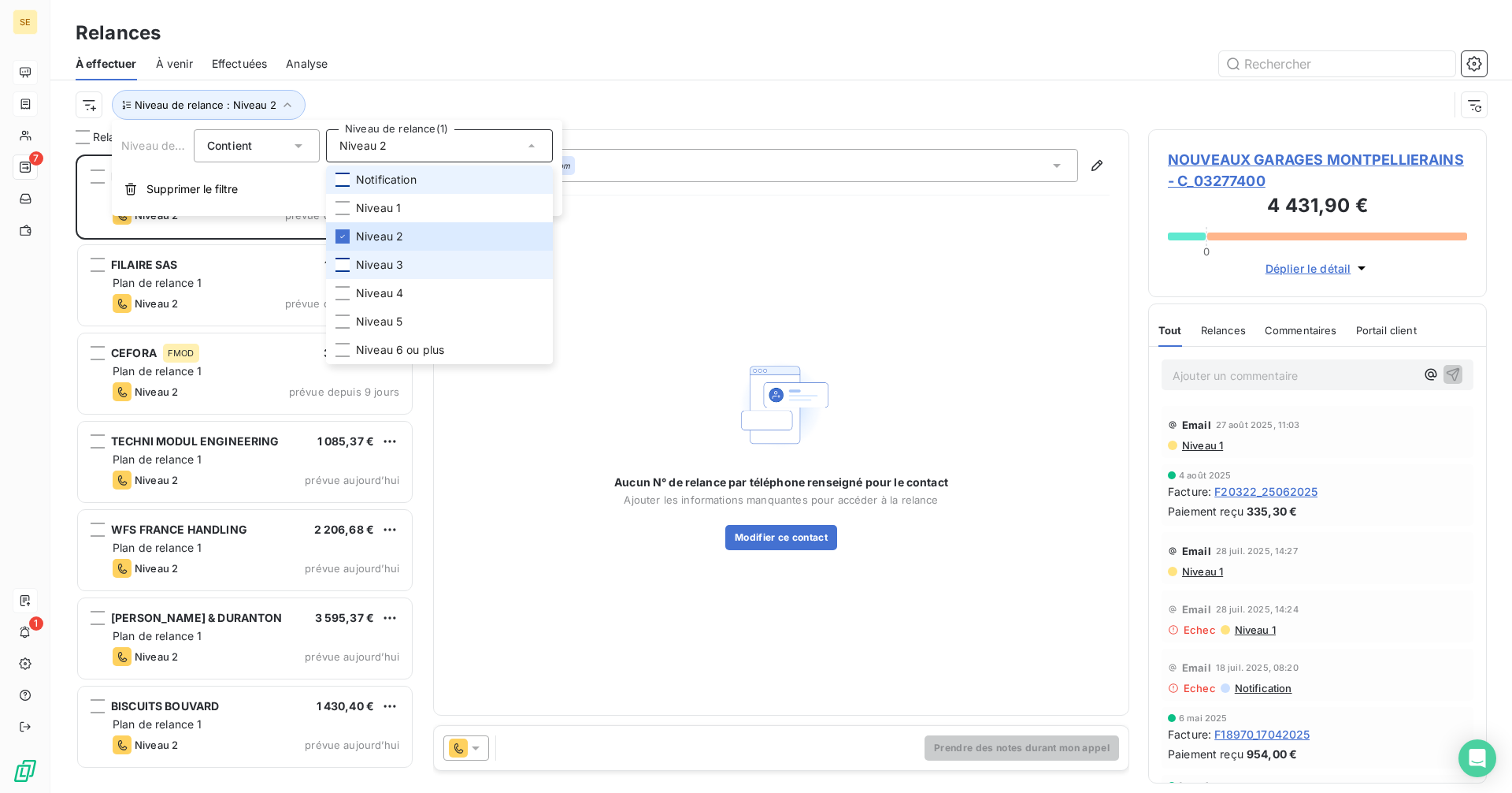
click at [344, 263] on div at bounding box center [342, 264] width 14 height 14
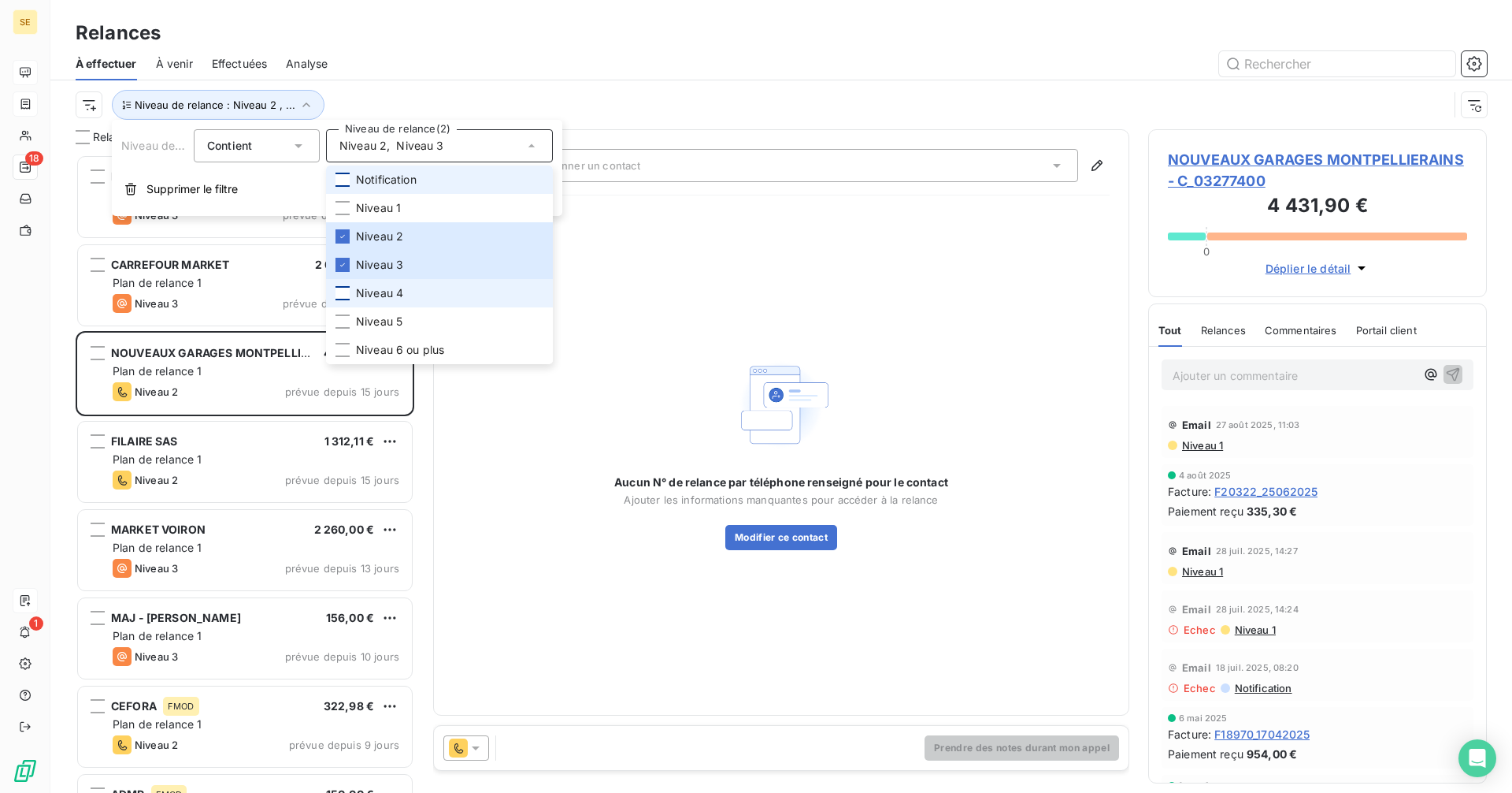
click at [347, 290] on div at bounding box center [342, 292] width 14 height 14
click at [344, 321] on div at bounding box center [342, 321] width 14 height 14
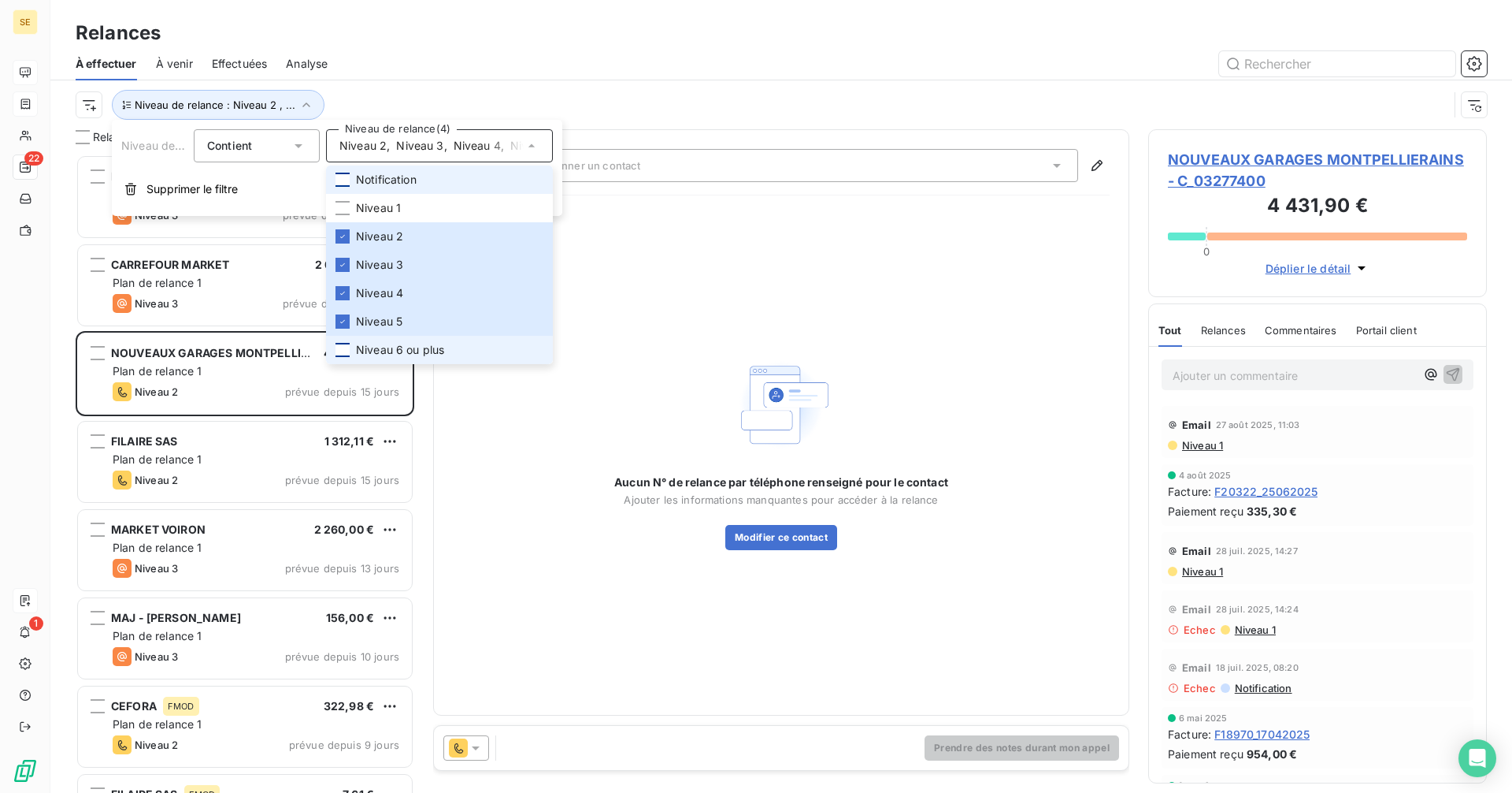
click at [343, 349] on div at bounding box center [342, 349] width 14 height 14
click at [1474, 100] on icon "button" at bounding box center [1474, 104] width 16 height 16
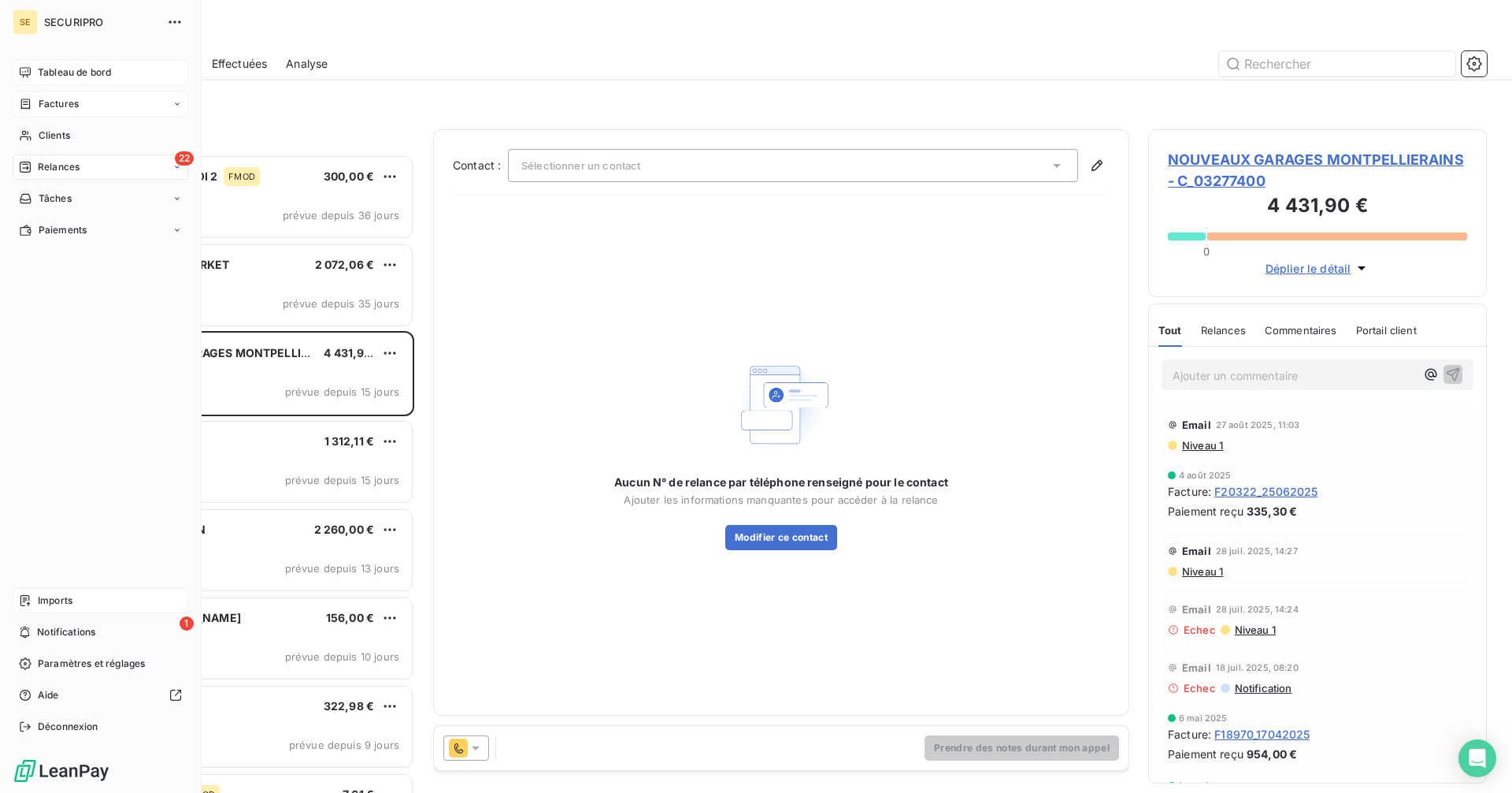
click at [30, 65] on div "Tableau de bord" at bounding box center [100, 72] width 176 height 25
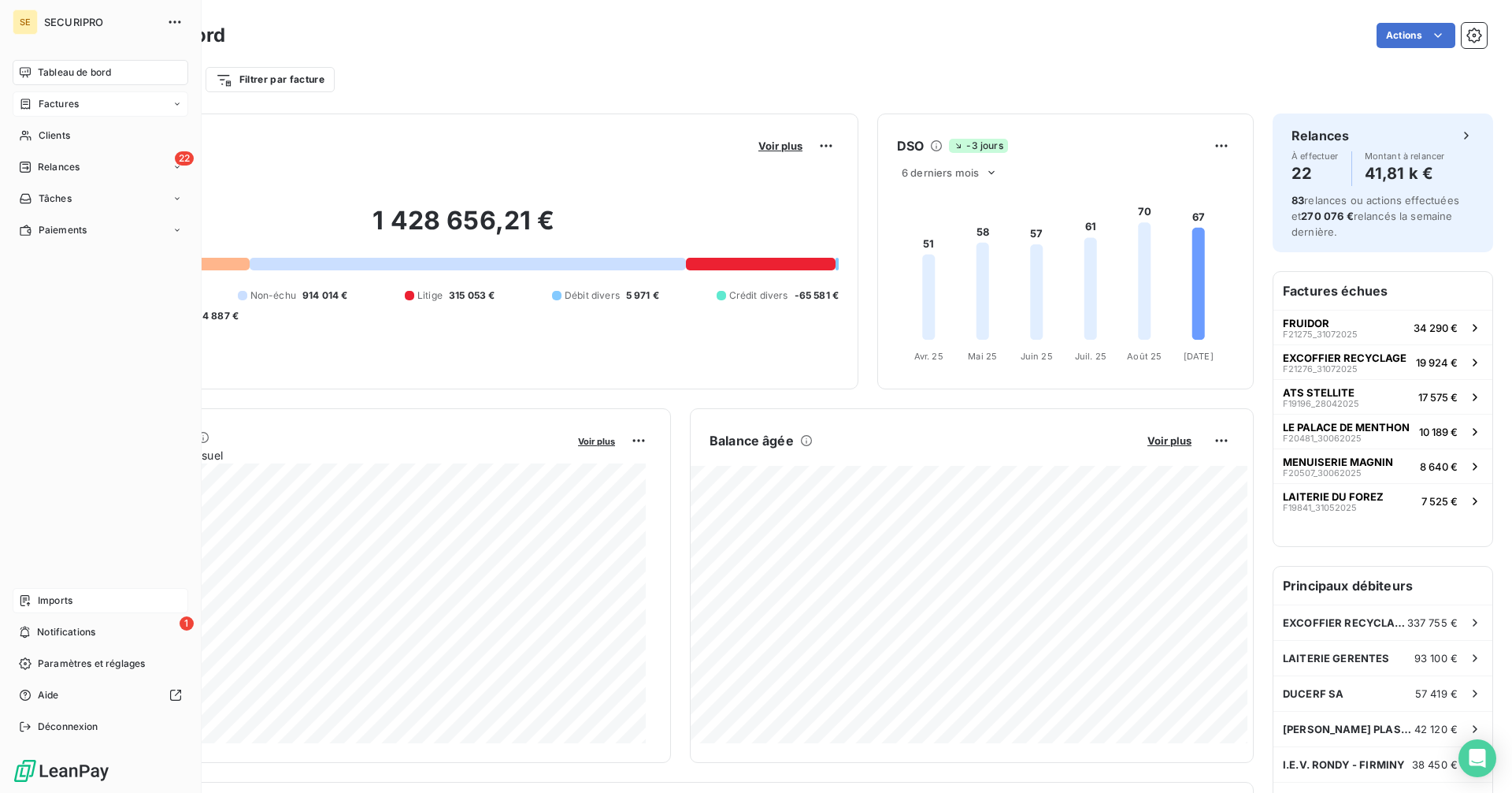
click at [76, 167] on span "Relances" at bounding box center [58, 166] width 41 height 14
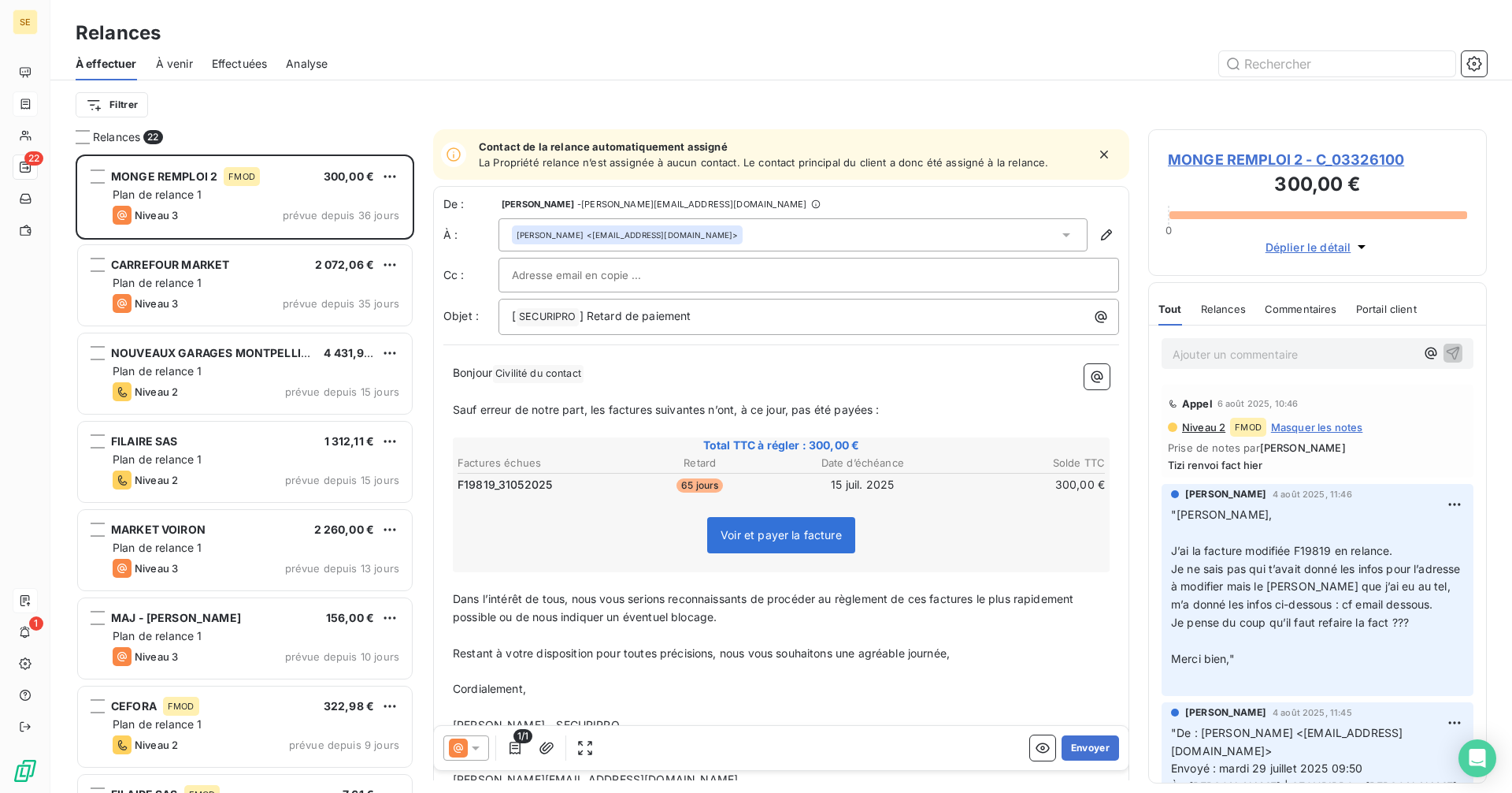
scroll to position [626, 327]
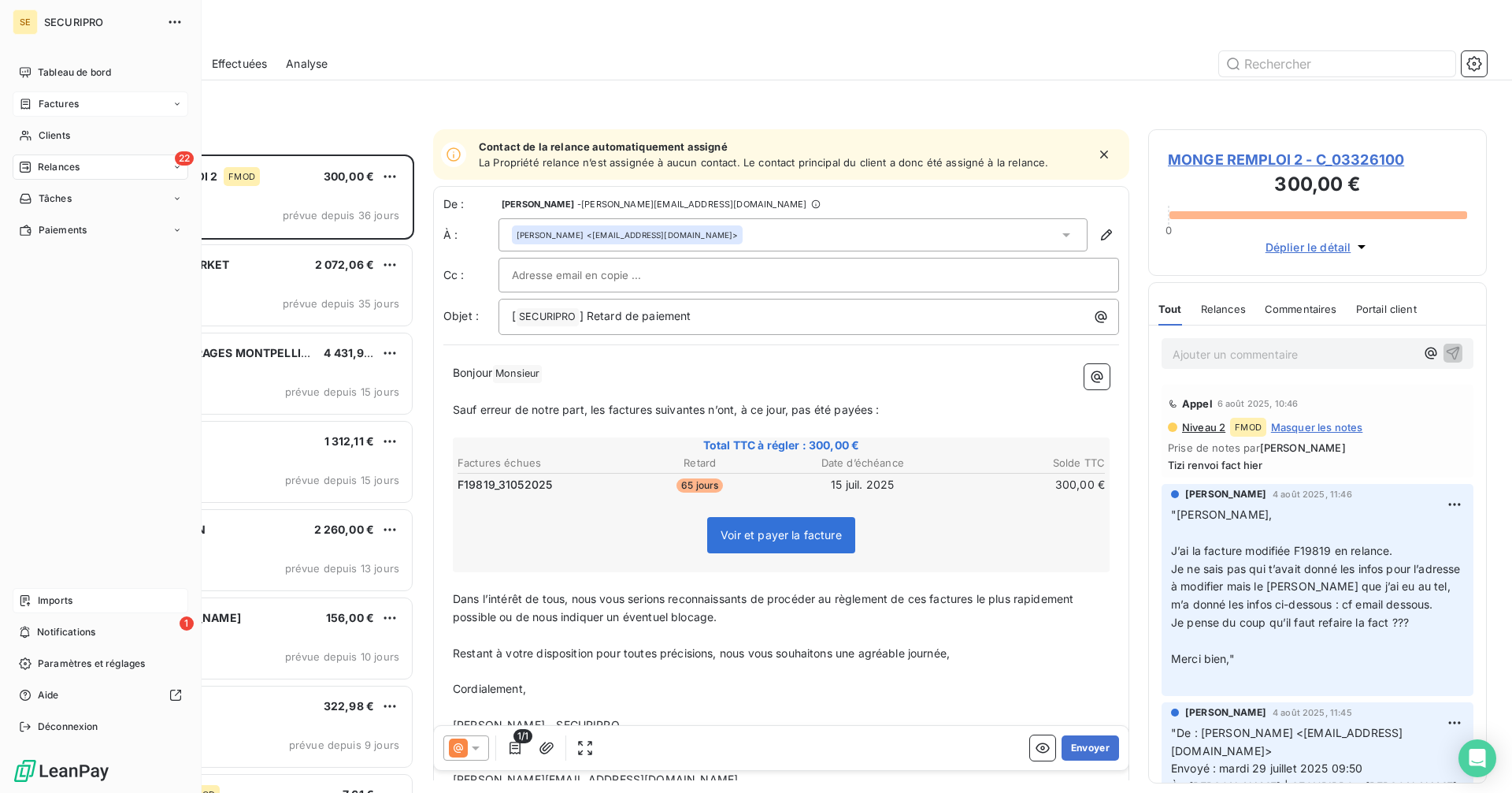
click at [35, 103] on div "Factures" at bounding box center [49, 103] width 60 height 14
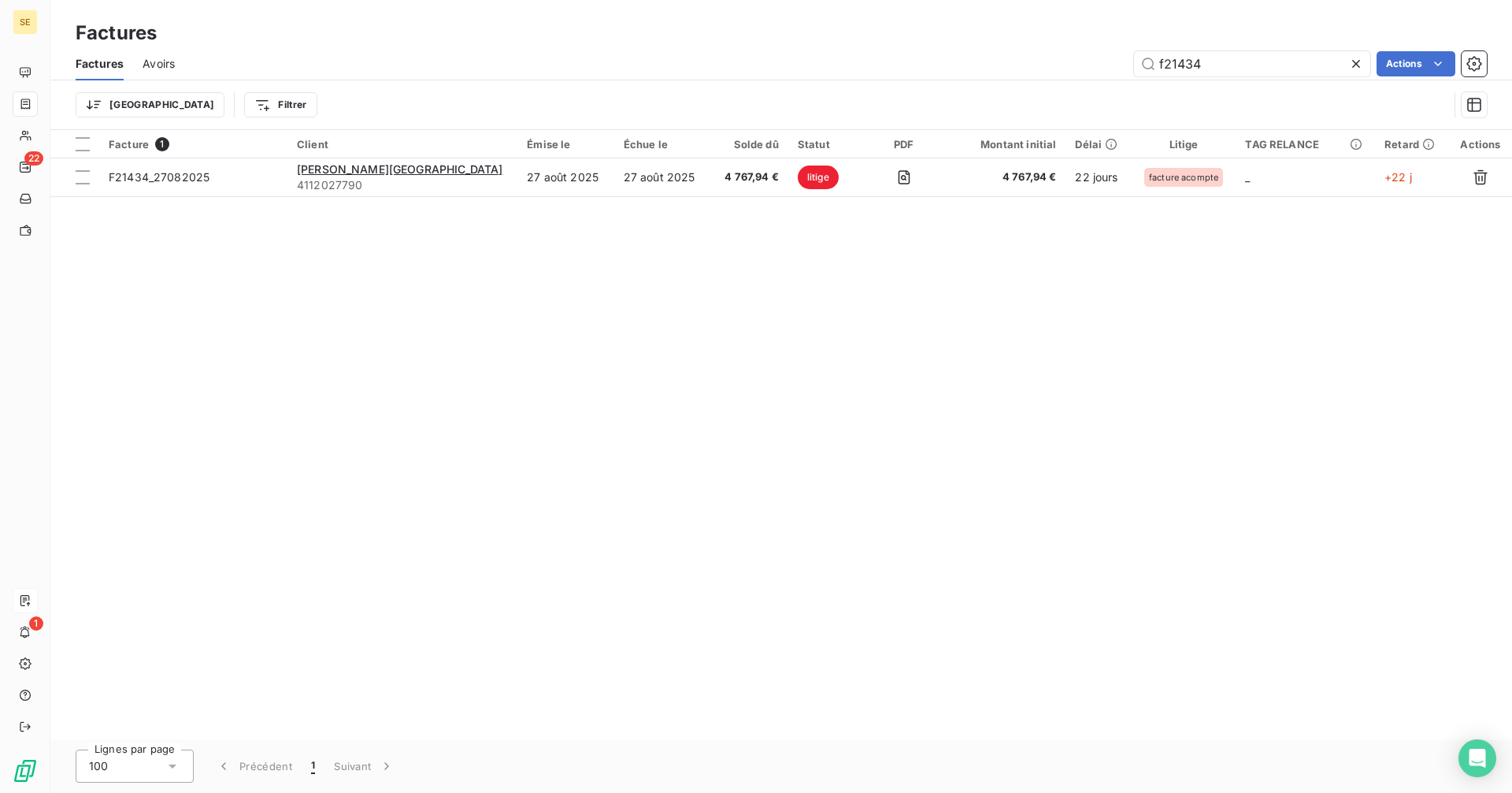
type input "f21434"
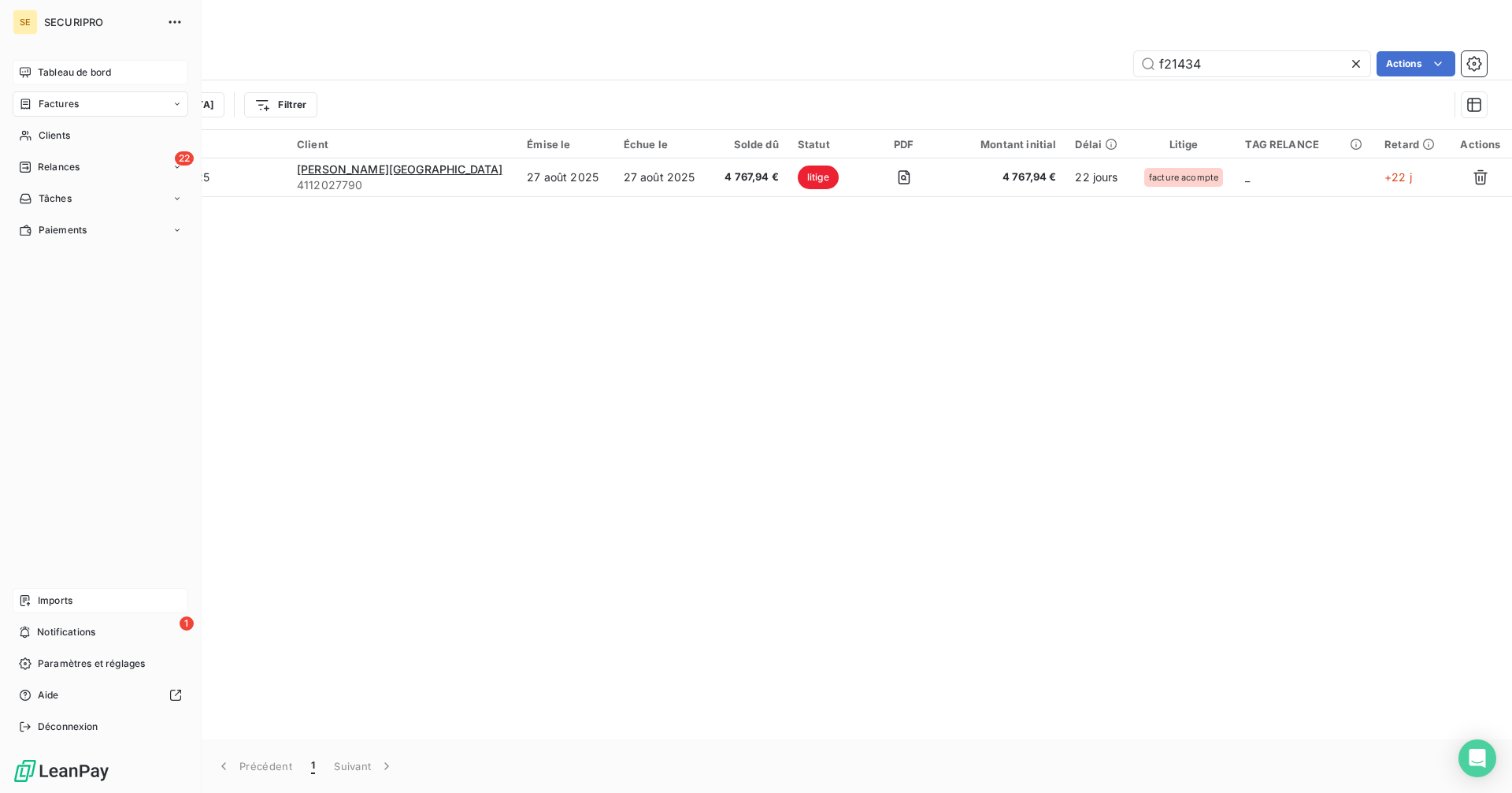
click at [30, 73] on icon at bounding box center [26, 73] width 13 height 13
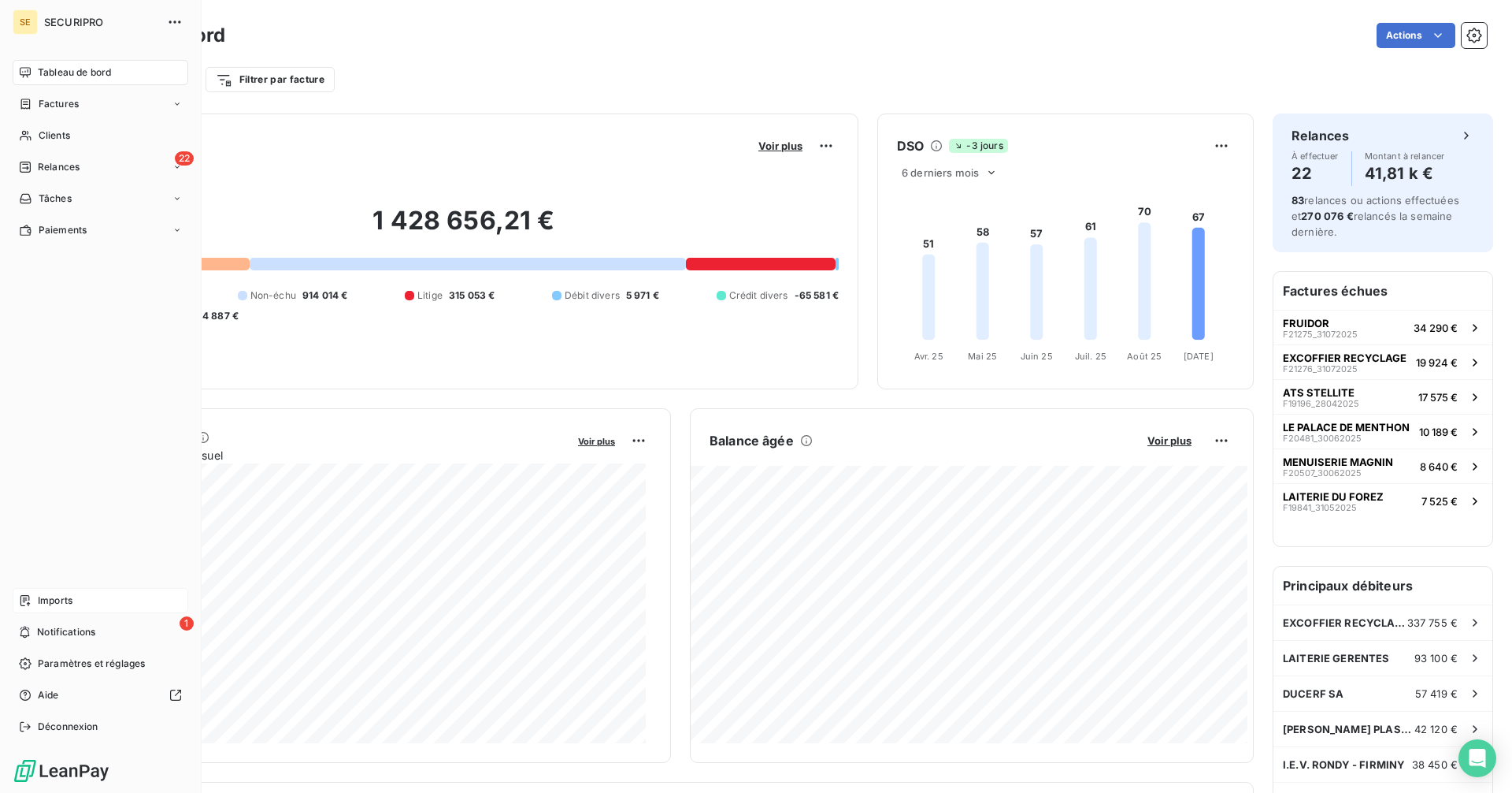
click at [48, 171] on span "Relances" at bounding box center [58, 166] width 41 height 14
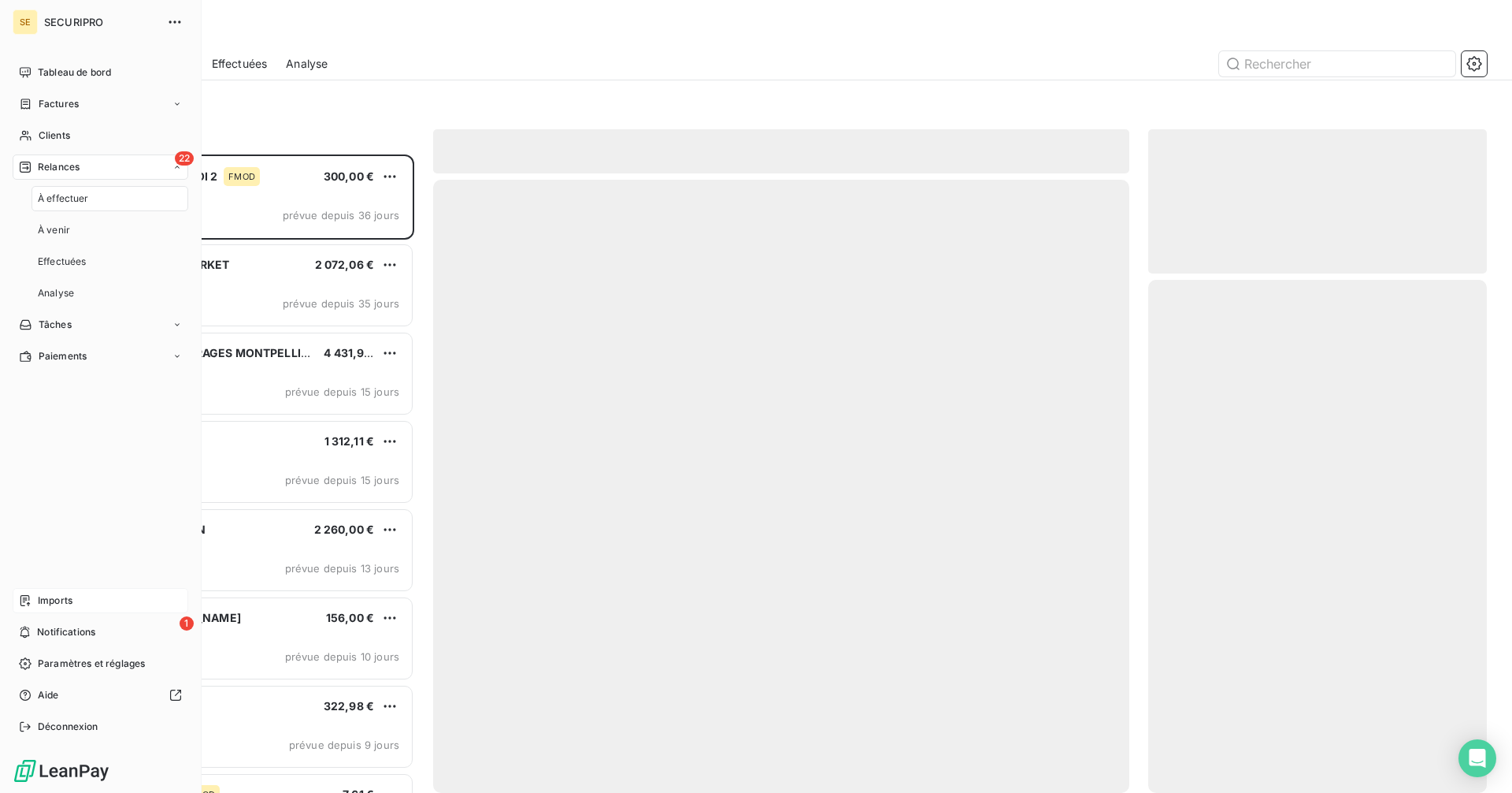
scroll to position [626, 327]
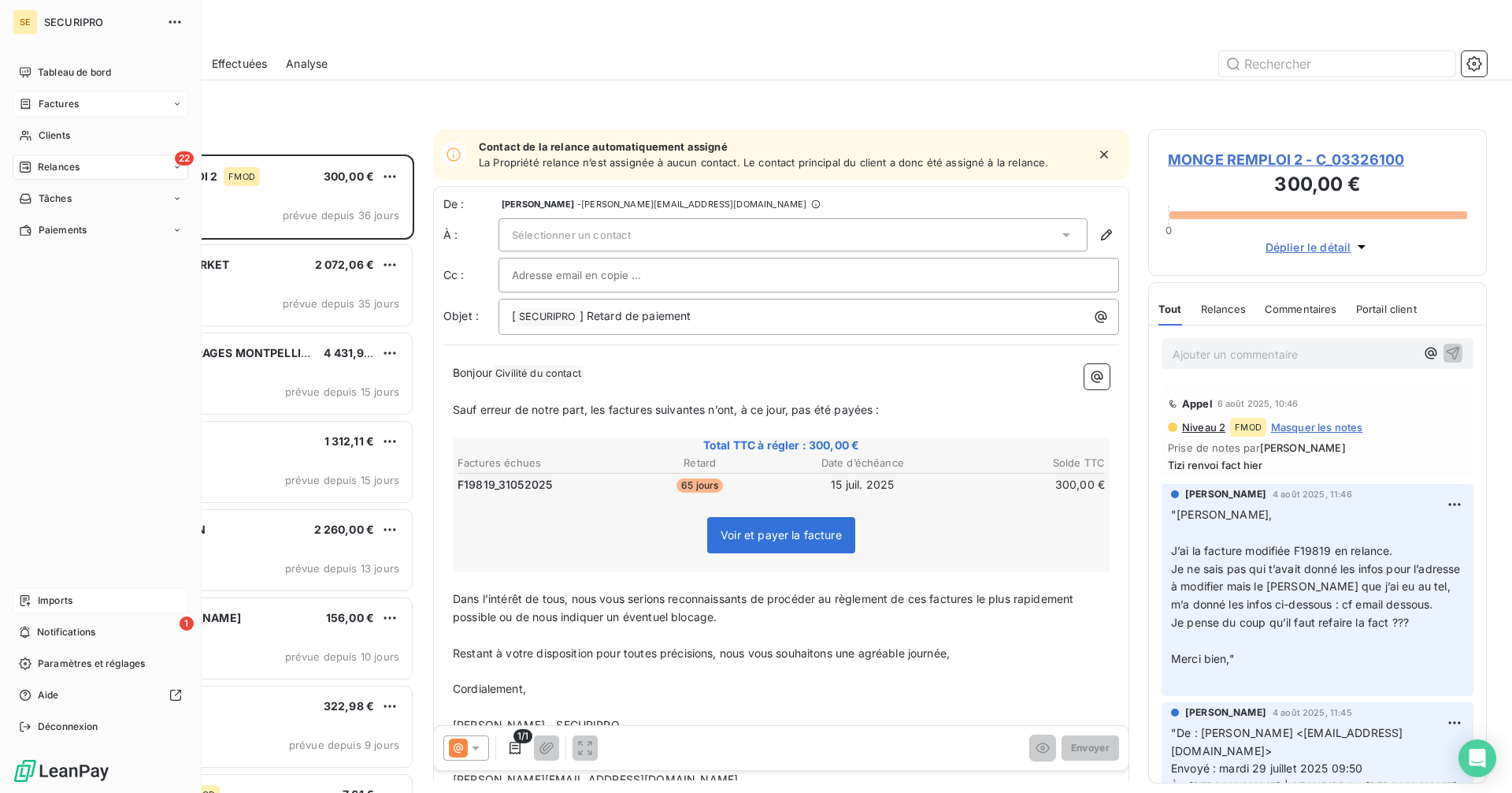
click at [30, 105] on icon at bounding box center [26, 104] width 14 height 13
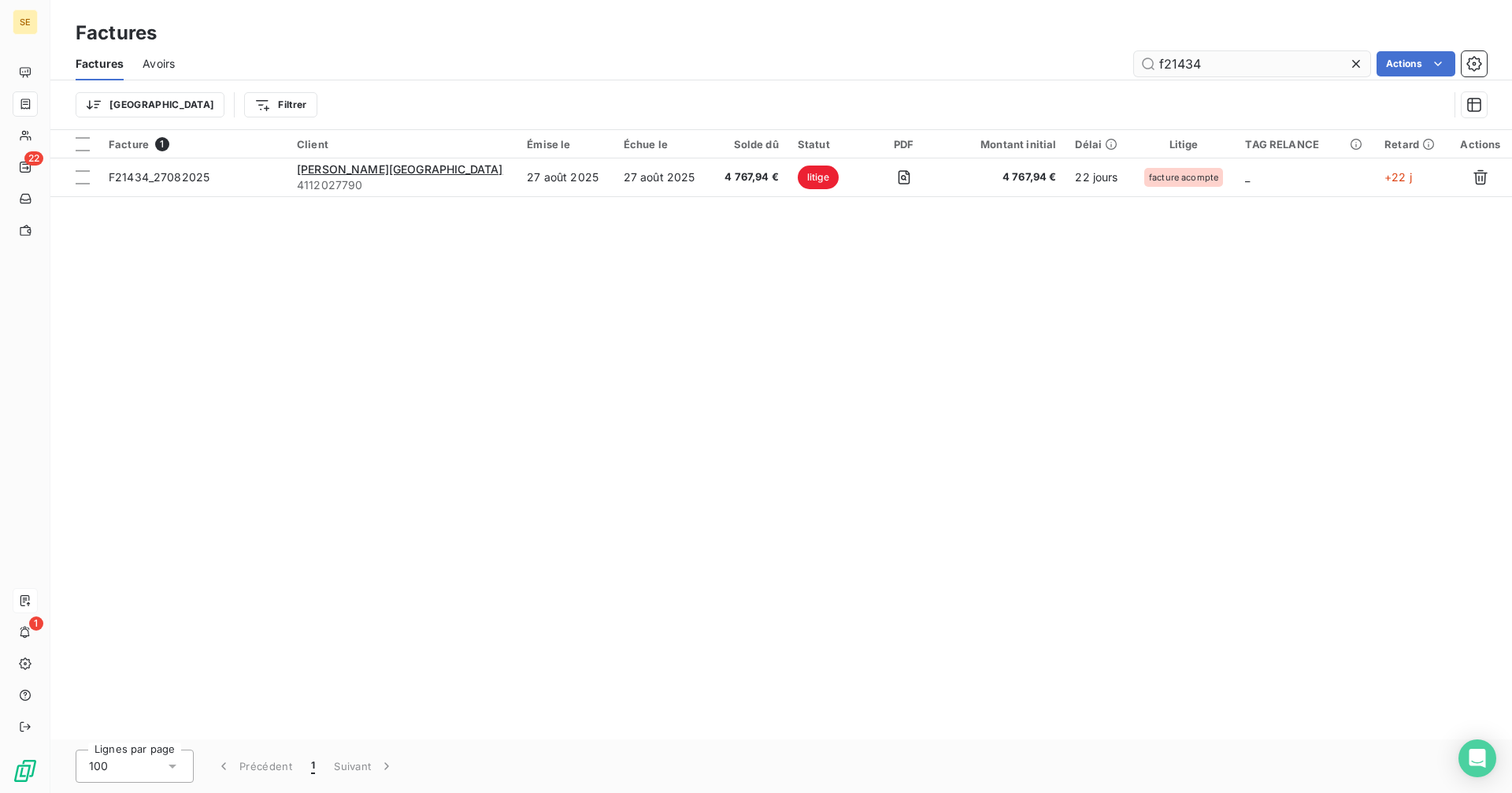
click at [1244, 70] on input "f21434" at bounding box center [1252, 64] width 236 height 25
click at [1220, 64] on input "f20879" at bounding box center [1252, 64] width 236 height 25
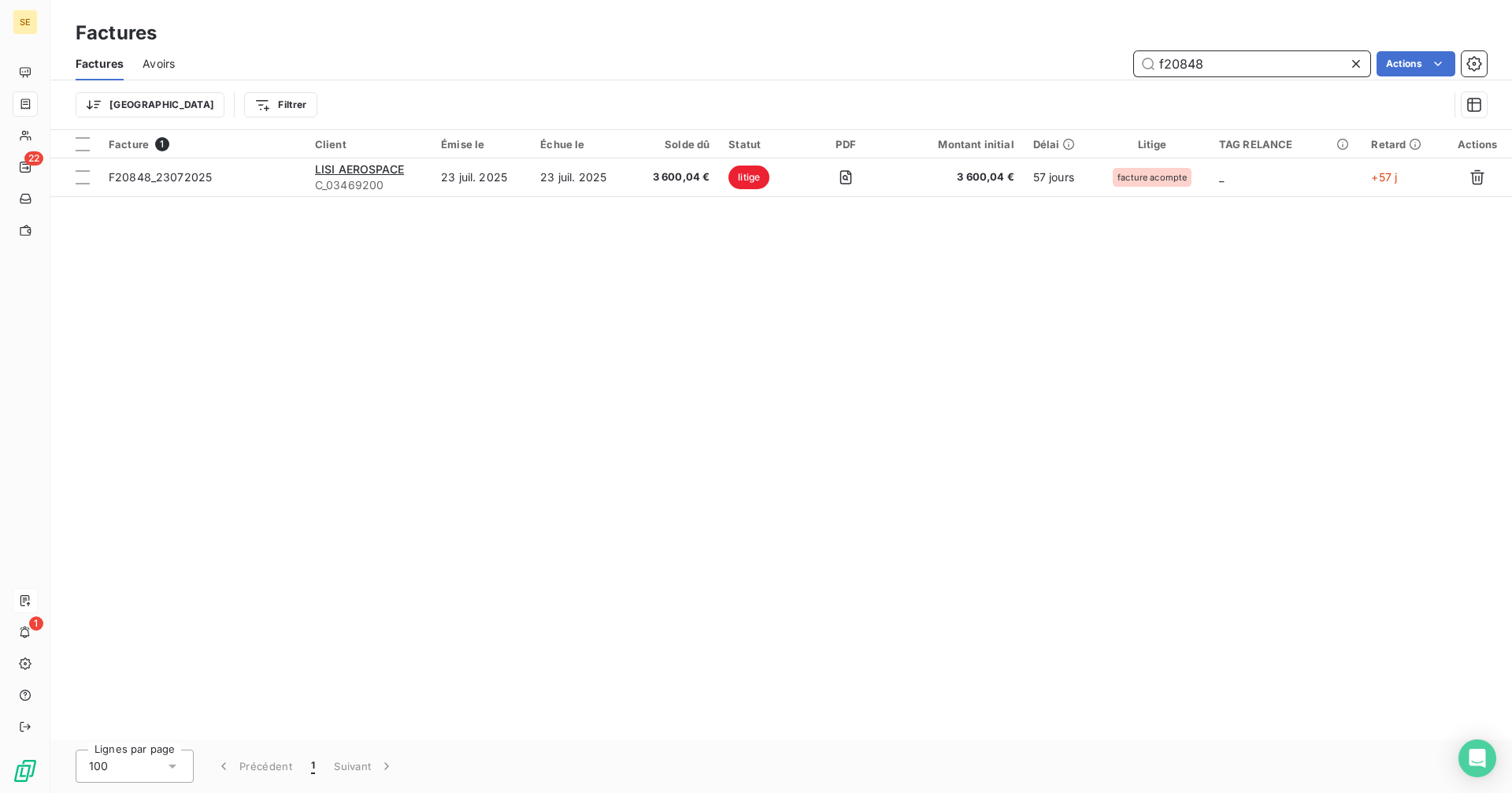
click at [1252, 69] on input "f20848" at bounding box center [1252, 64] width 236 height 25
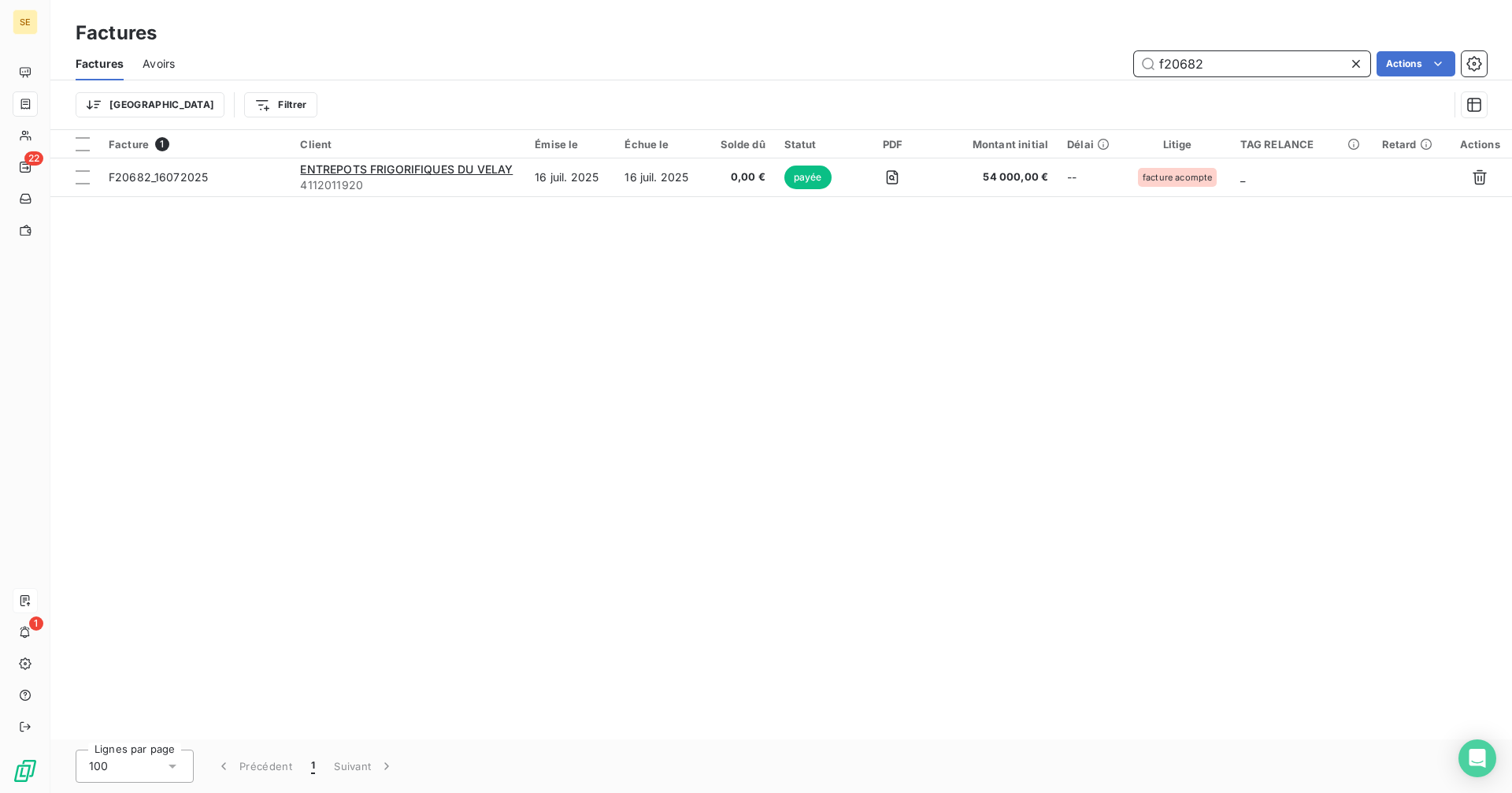
type input "f20682"
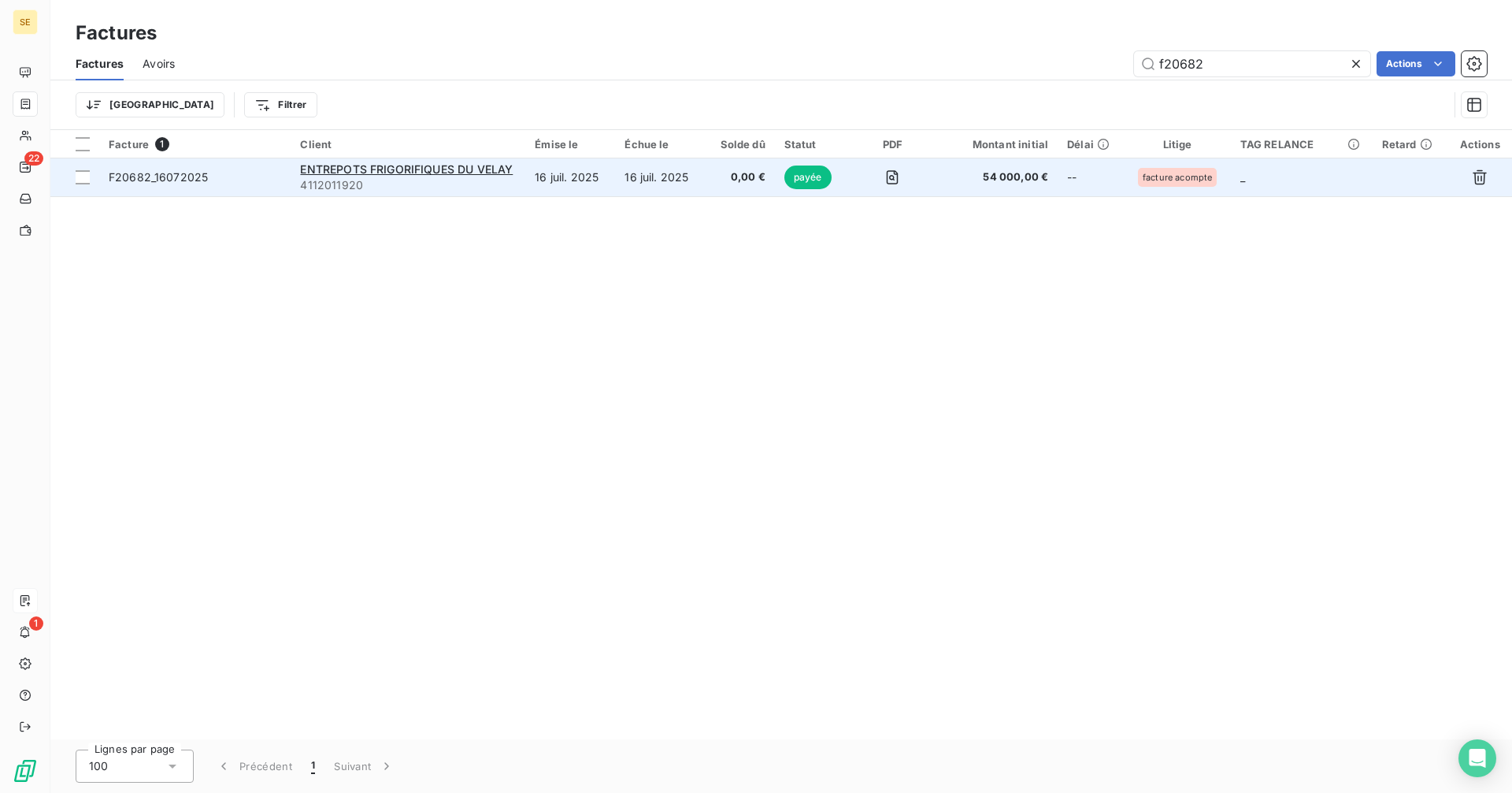
click at [156, 174] on span "F20682_16072025" at bounding box center [159, 177] width 100 height 14
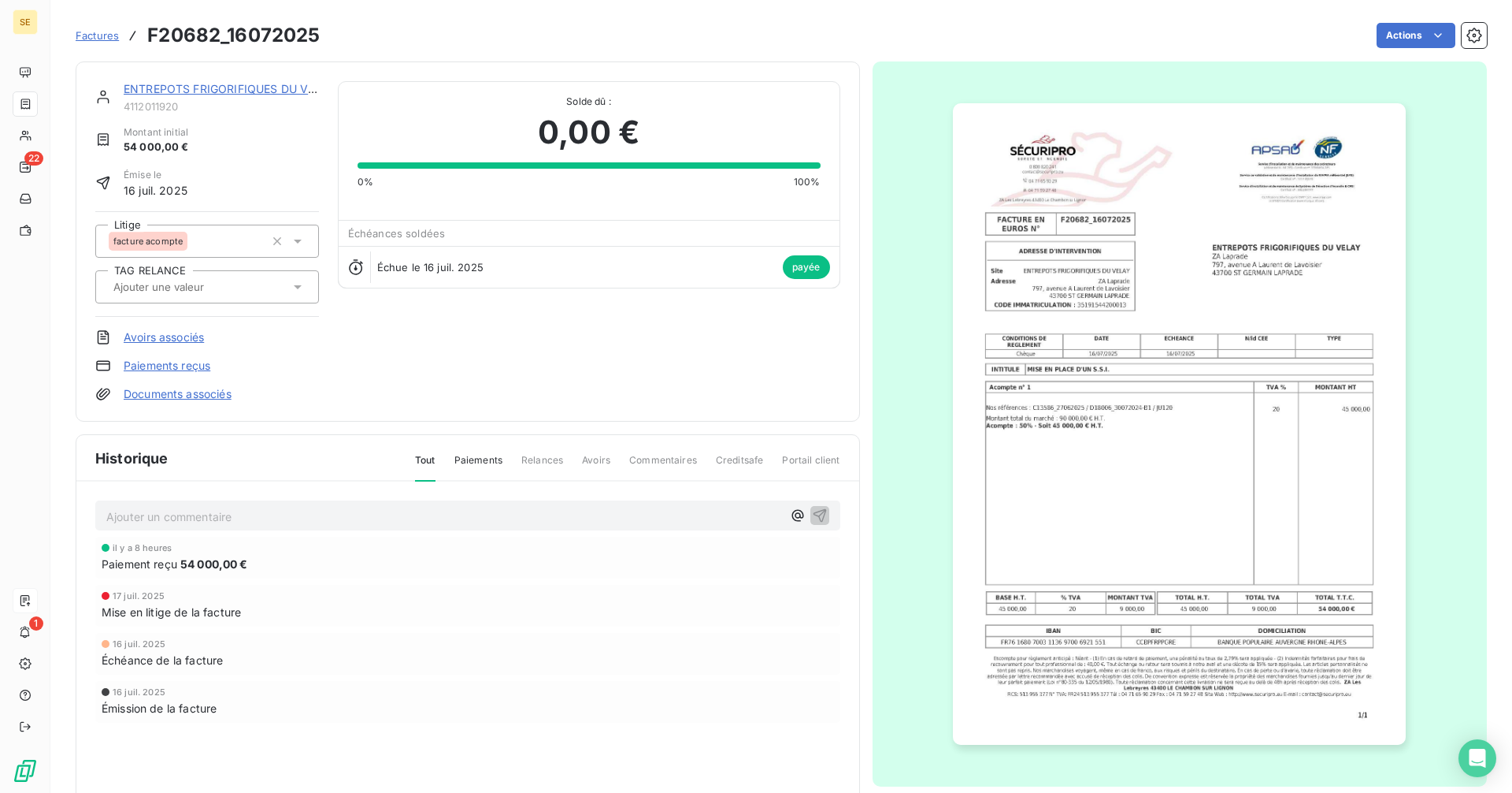
click at [95, 39] on span "Factures" at bounding box center [97, 36] width 43 height 13
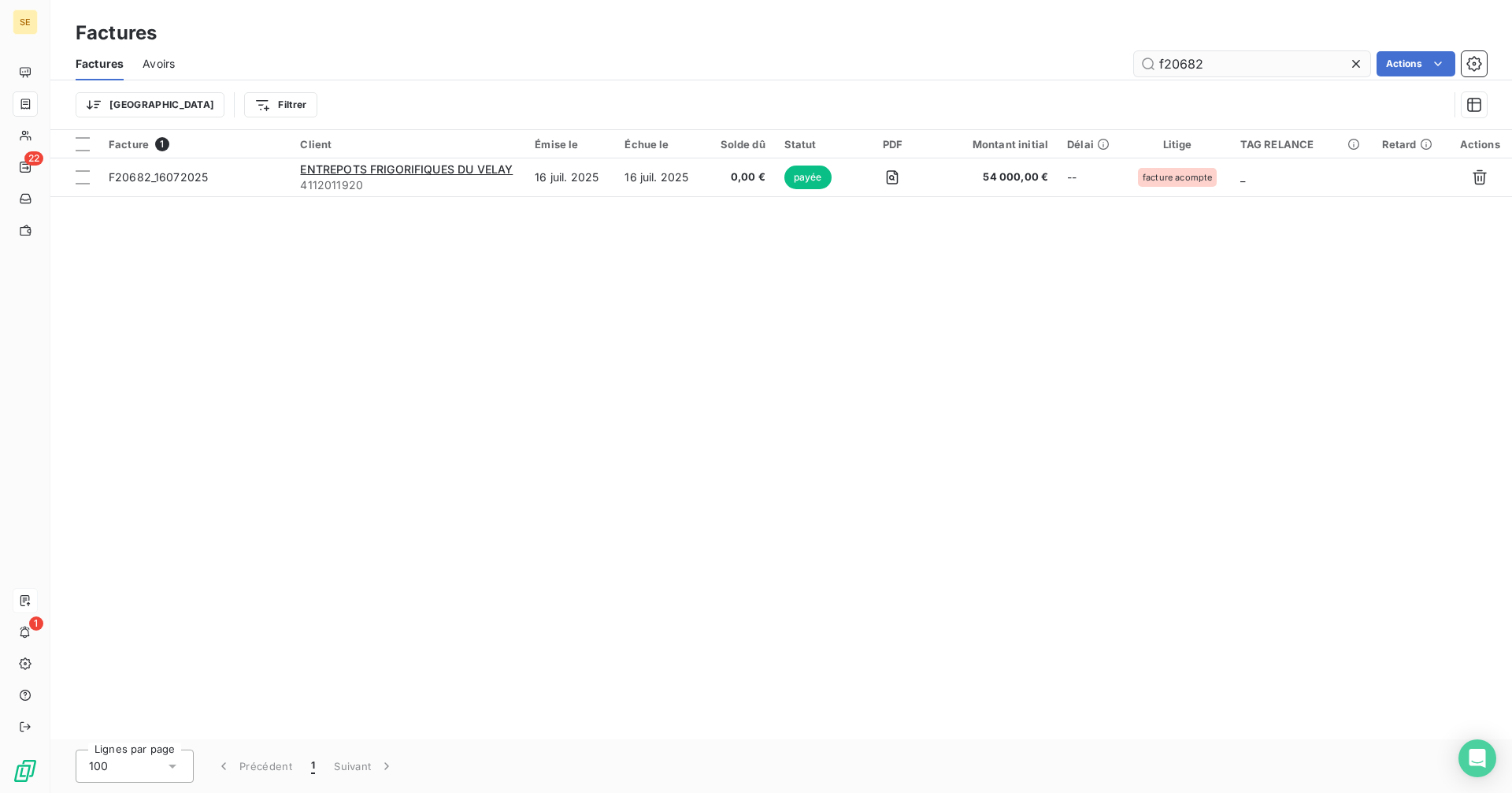
click at [1242, 59] on input "f20682" at bounding box center [1252, 64] width 236 height 25
click at [1230, 67] on input "f20421" at bounding box center [1252, 64] width 236 height 25
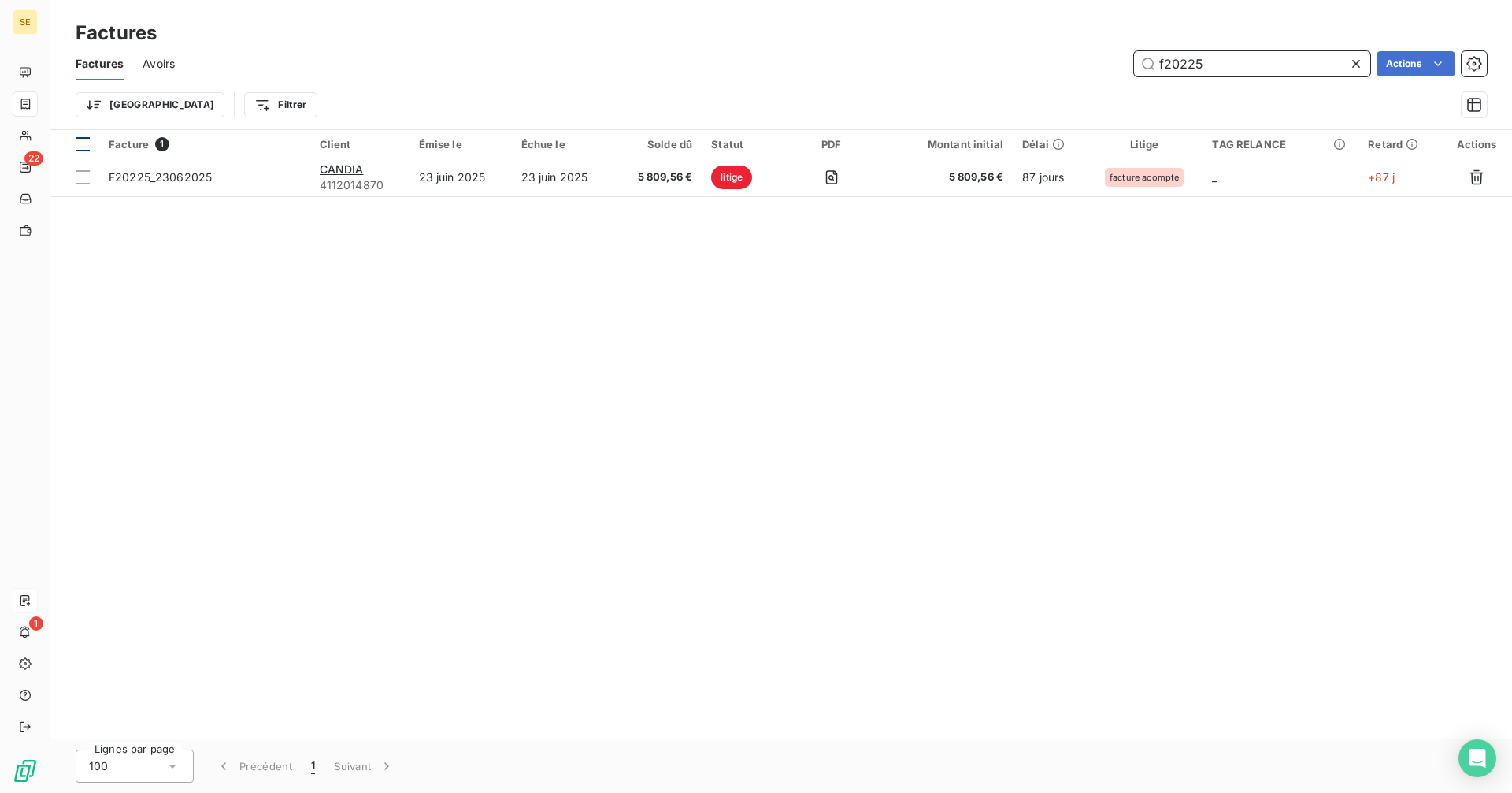
type input "f20225"
click at [1136, 420] on div "Facture 1 Client Émise le Échue le Solde dû Statut PDF Montant initial Délai Li…" at bounding box center [782, 434] width 1462 height 609
click at [1358, 64] on icon at bounding box center [1356, 64] width 16 height 16
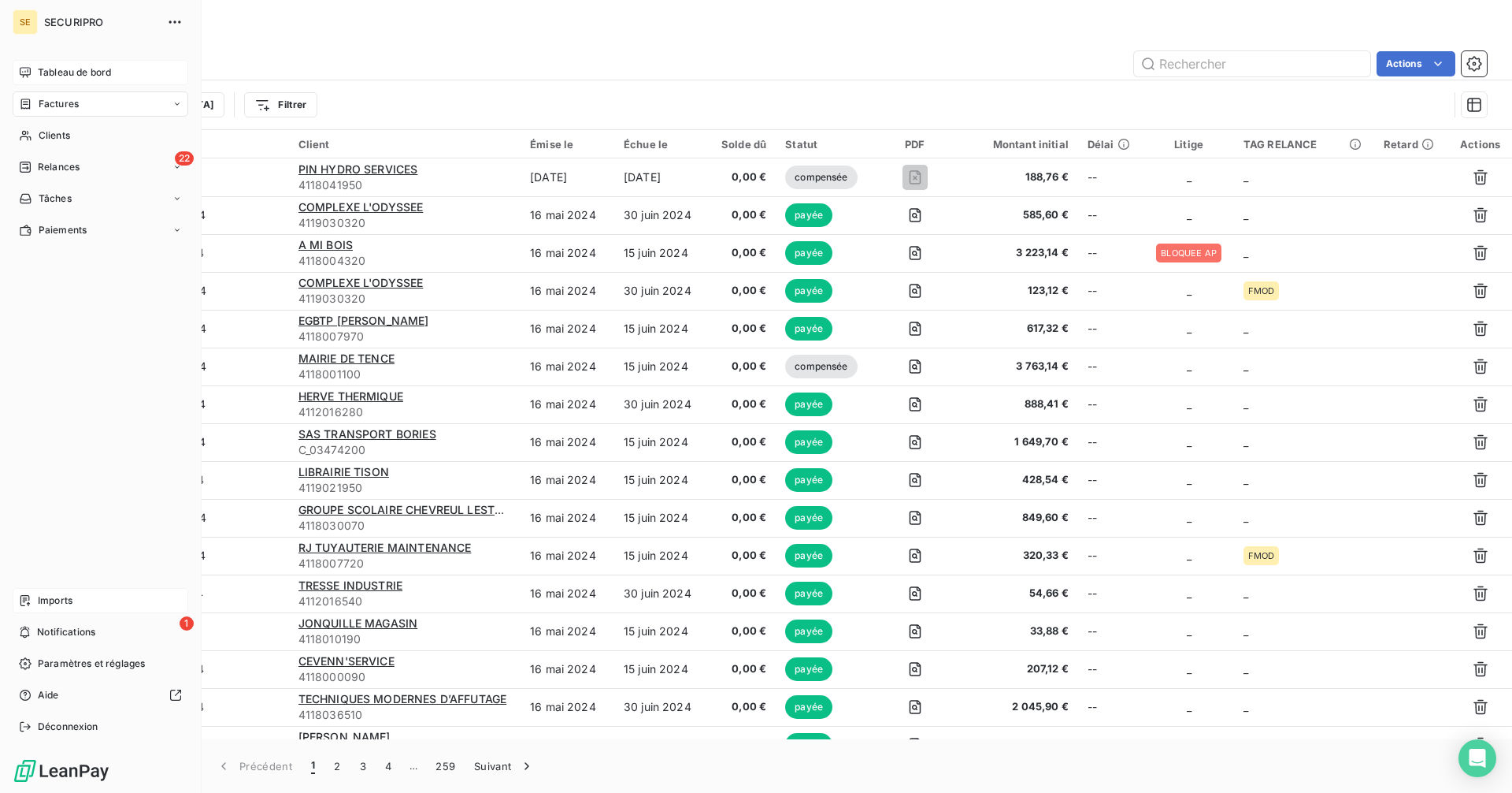
click at [25, 72] on icon at bounding box center [25, 72] width 11 height 10
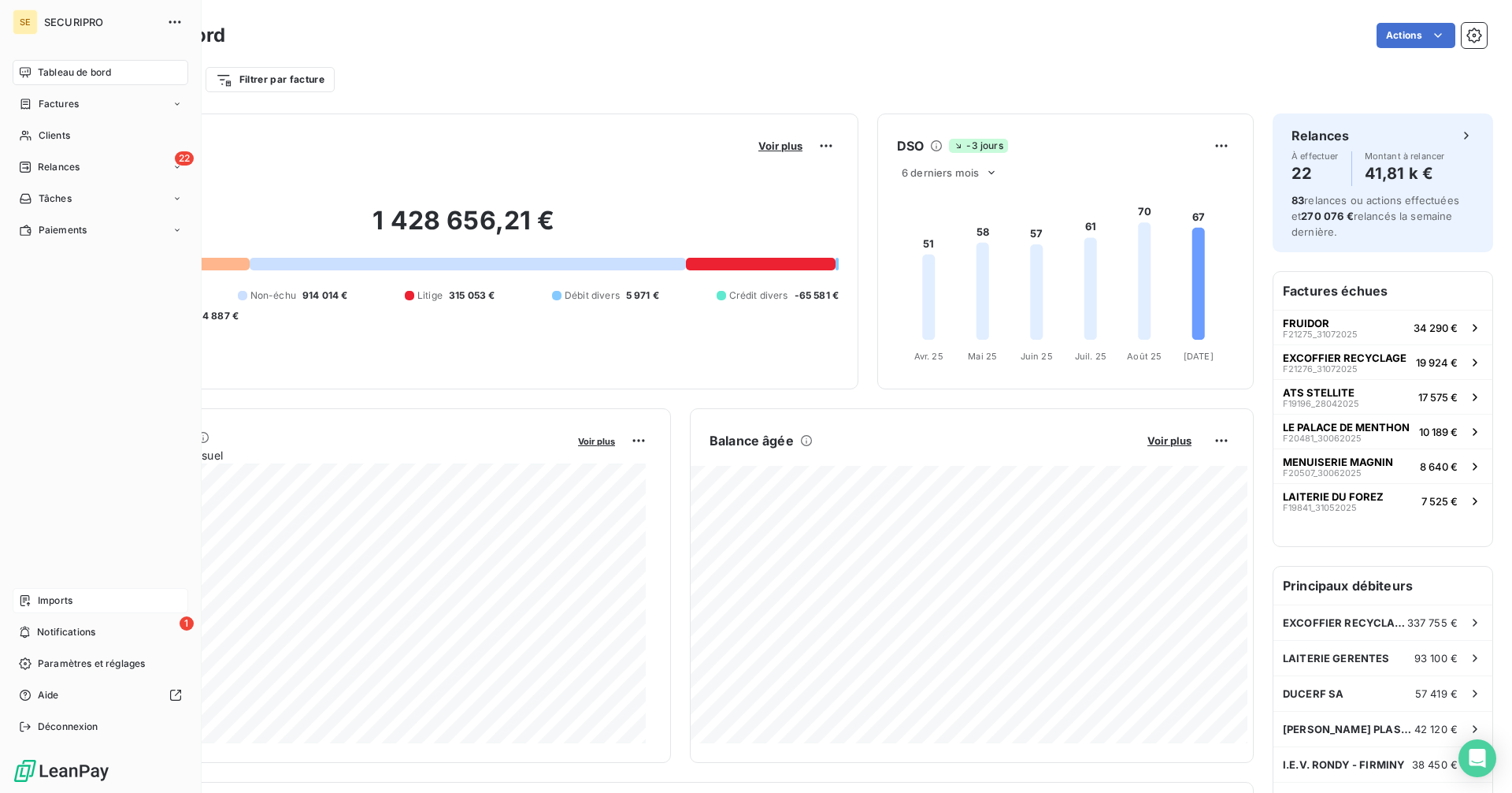
click at [41, 167] on span "Relances" at bounding box center [58, 166] width 41 height 14
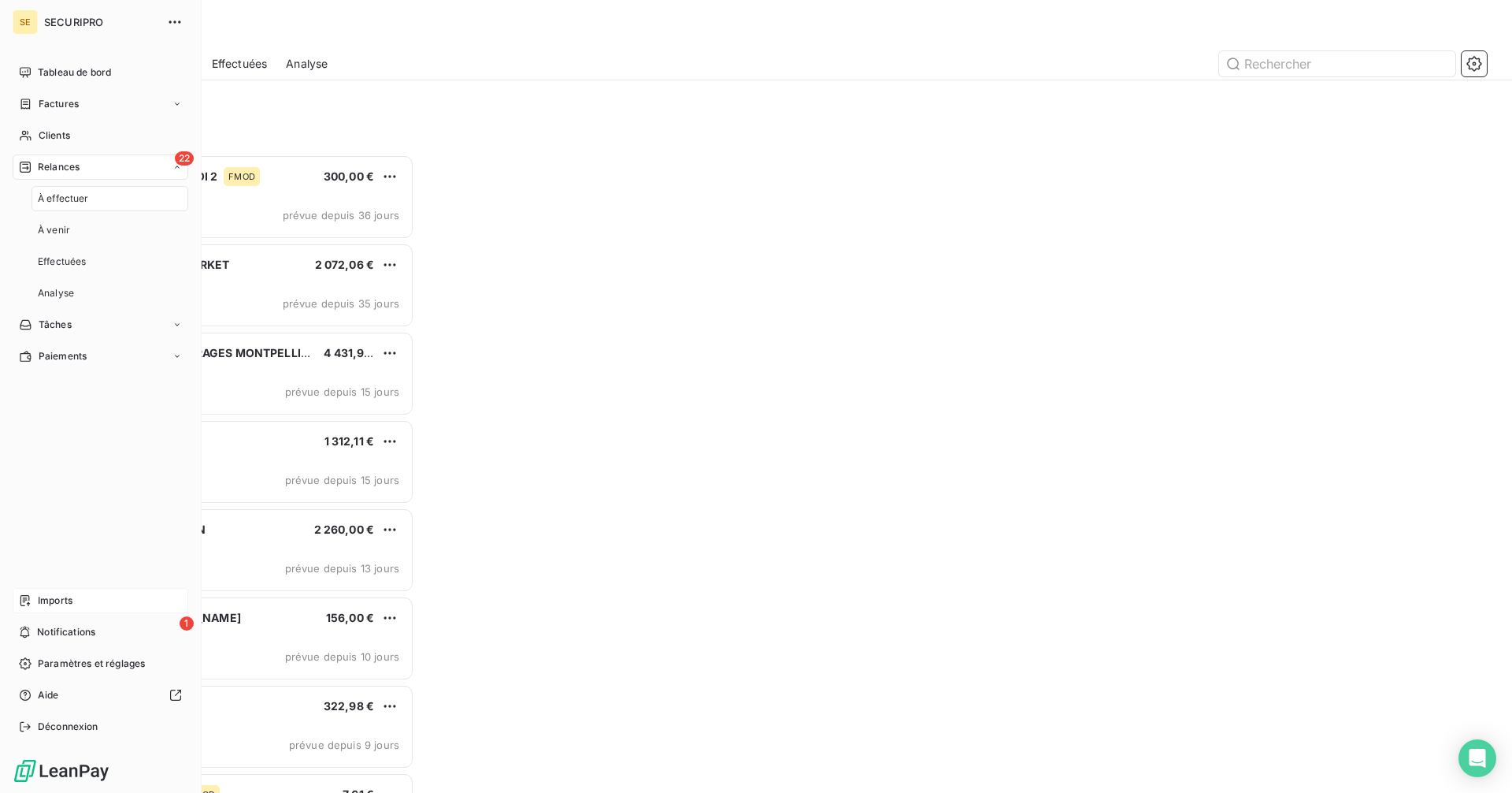
scroll to position [626, 327]
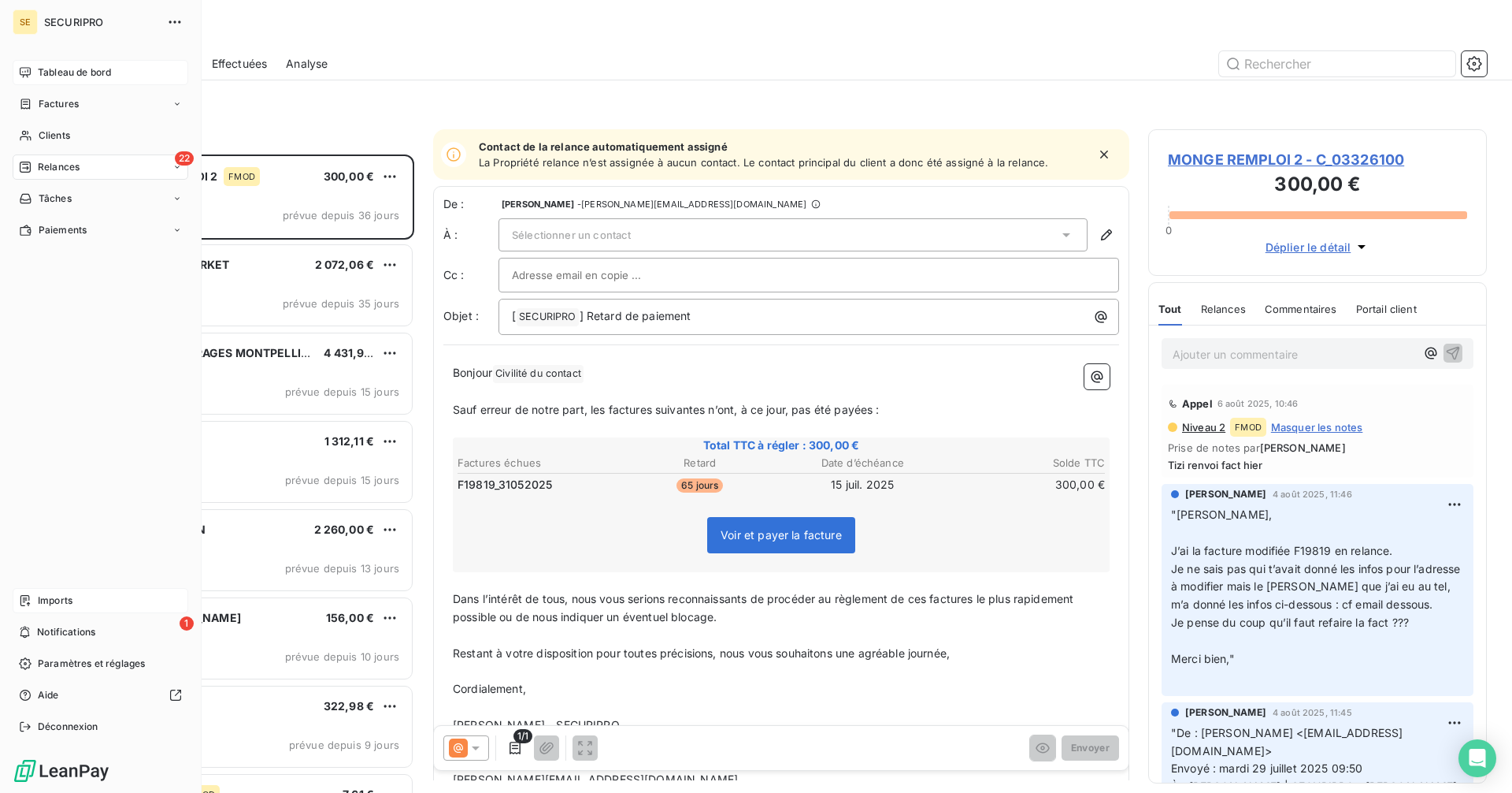
click at [27, 70] on icon at bounding box center [26, 73] width 13 height 13
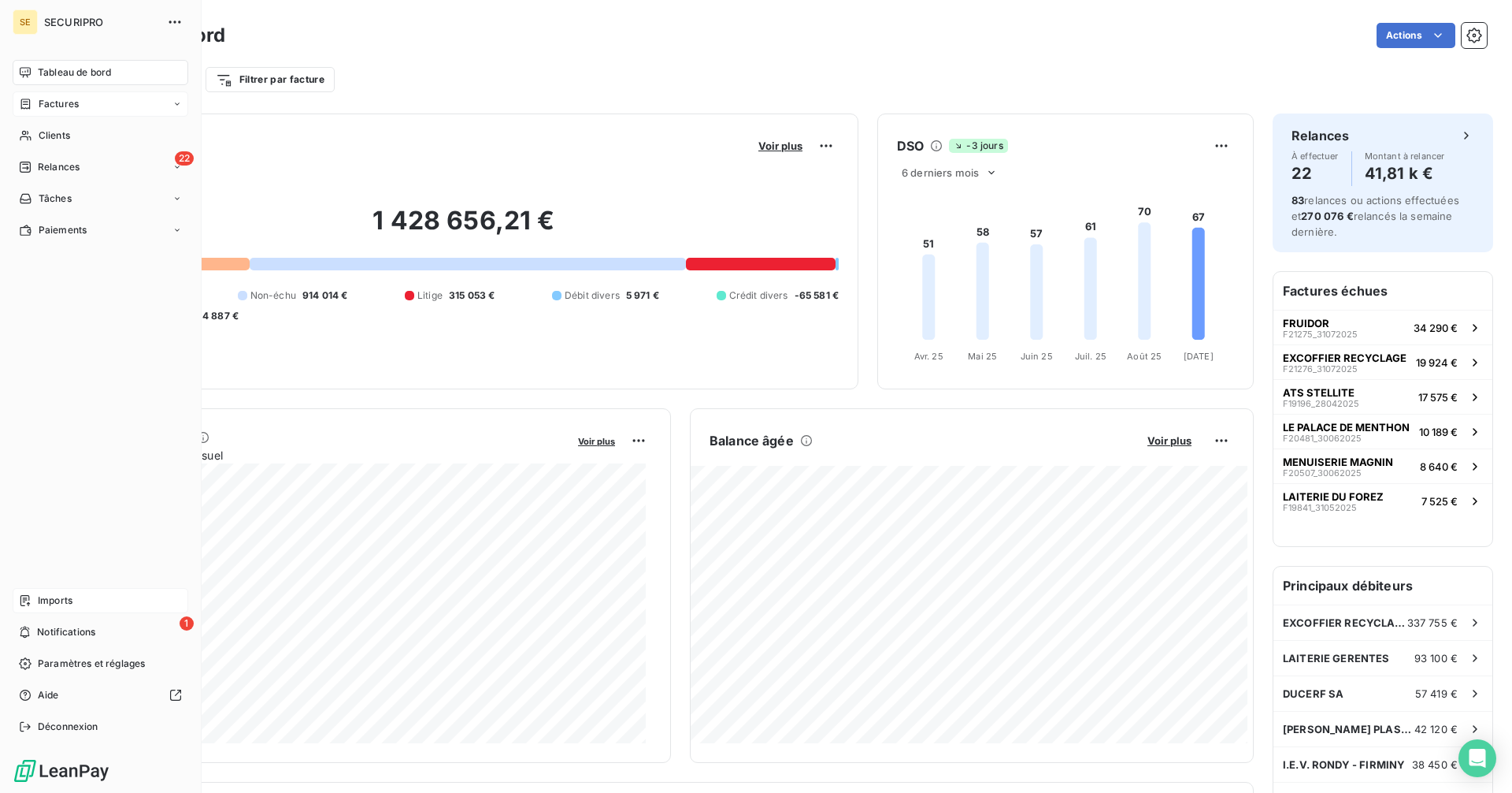
click at [39, 107] on span "Factures" at bounding box center [59, 103] width 41 height 14
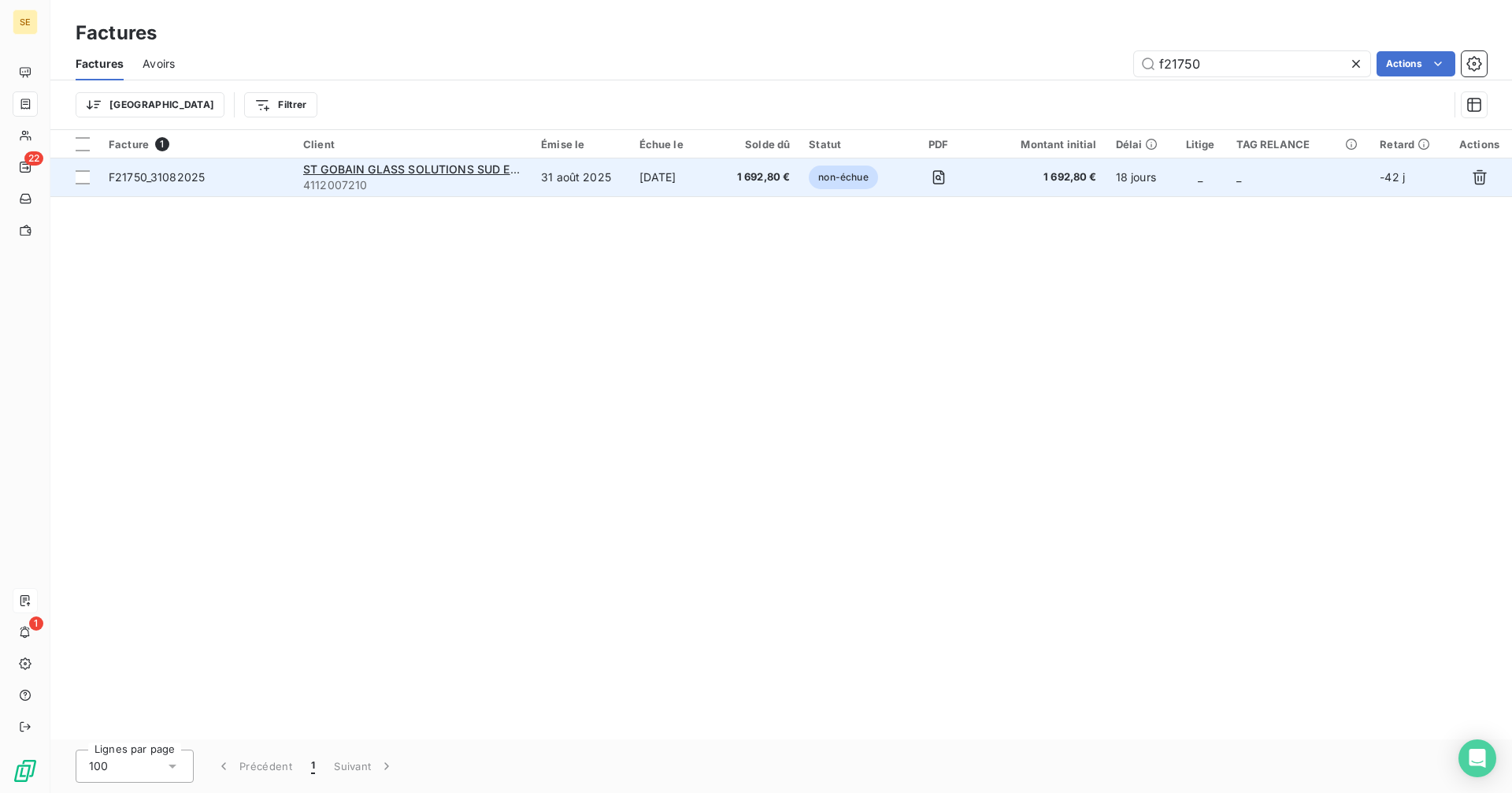
type input "f21750"
click at [713, 171] on td "[DATE]" at bounding box center [676, 177] width 90 height 38
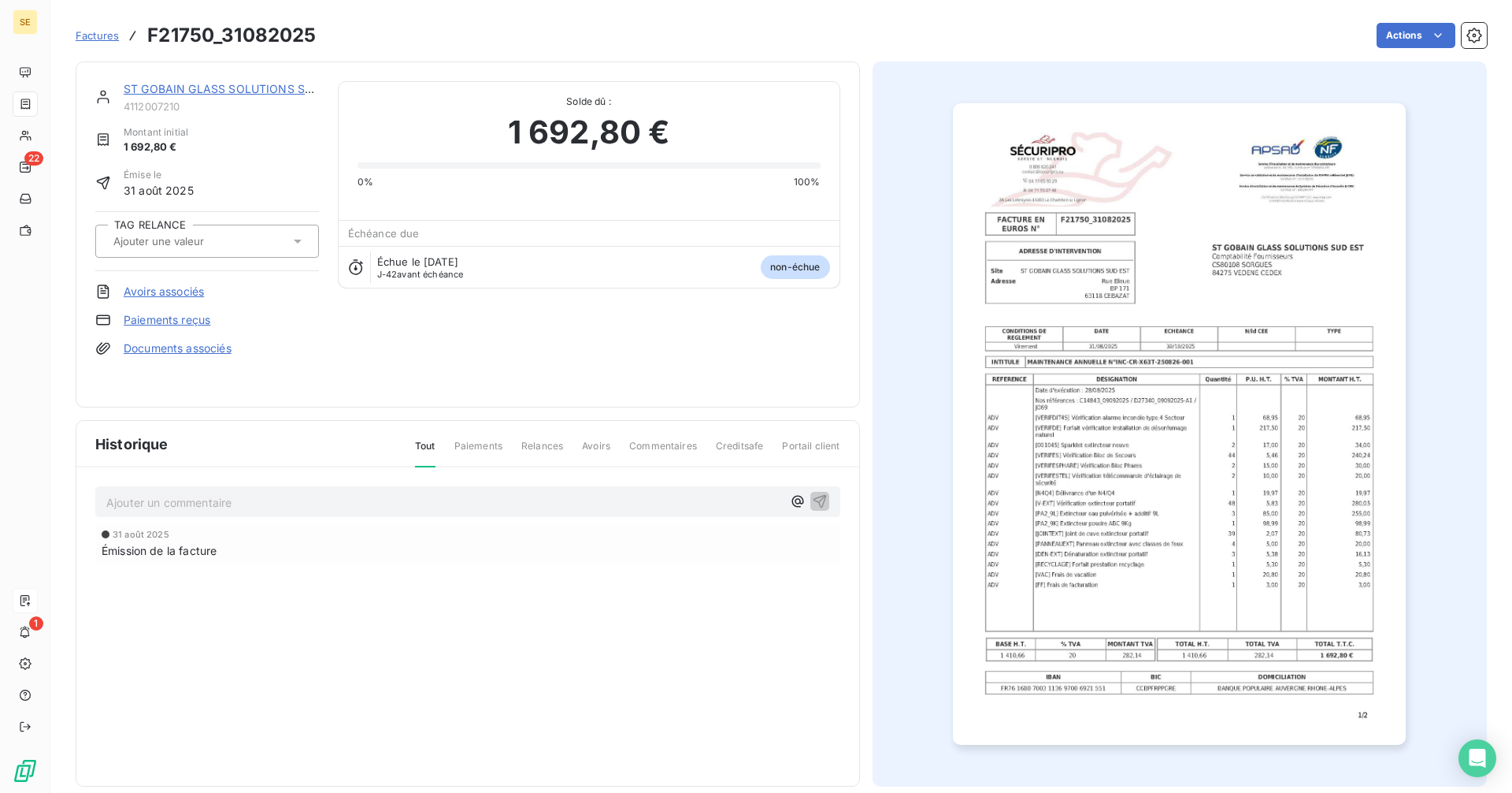
click at [227, 232] on div at bounding box center [199, 241] width 182 height 20
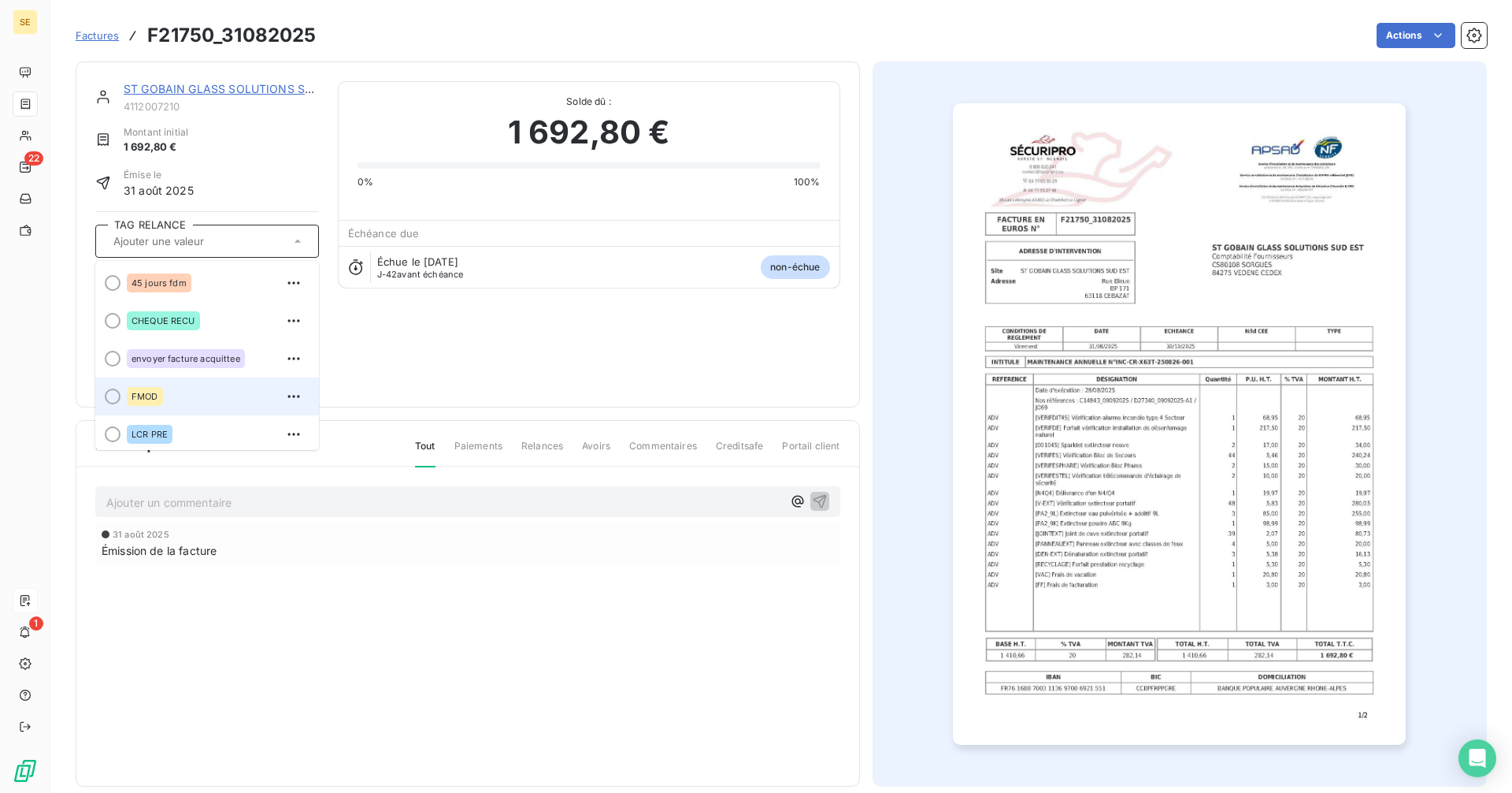
click at [142, 395] on span "FMOD" at bounding box center [145, 396] width 27 height 9
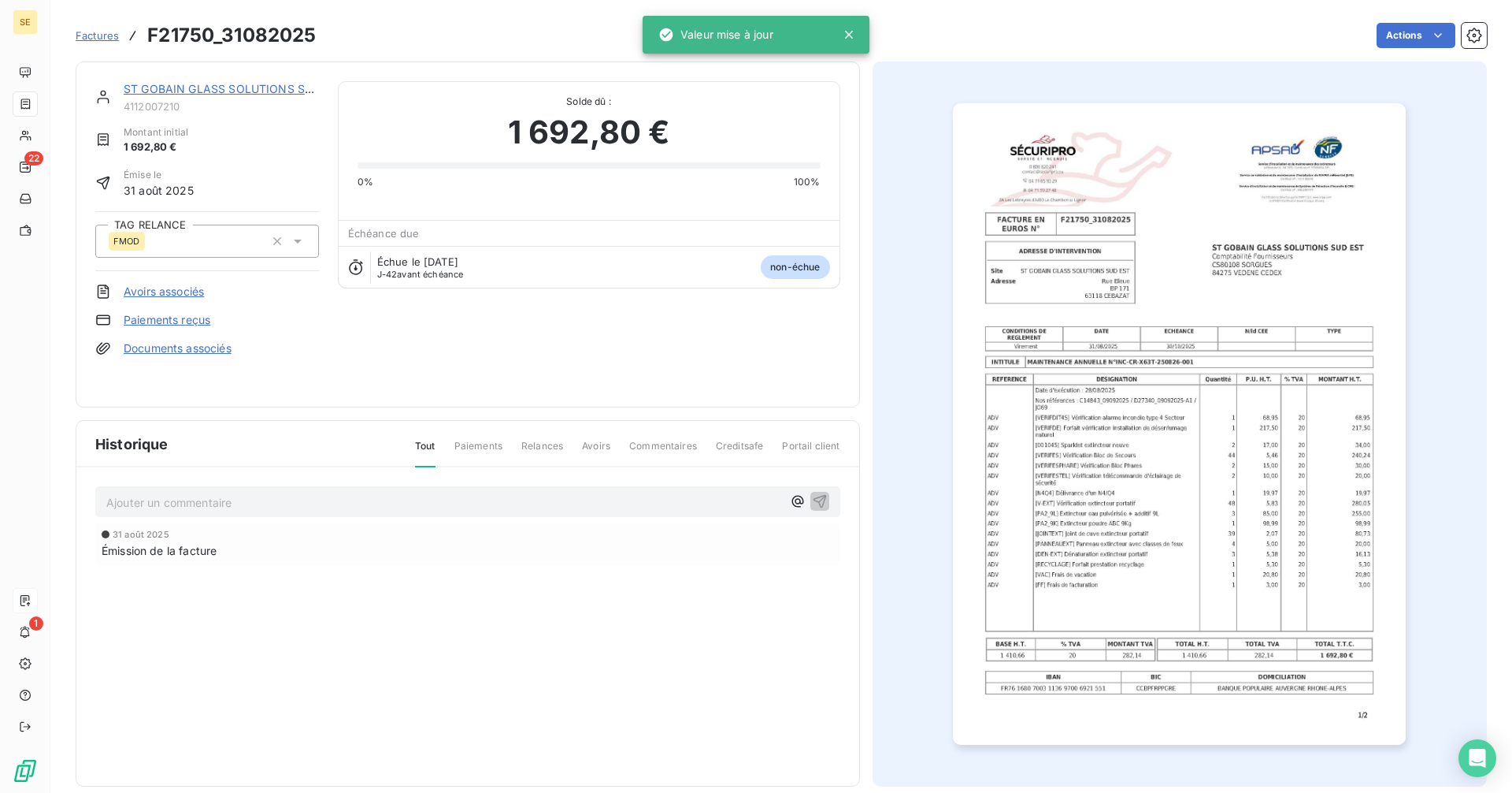
click at [203, 502] on p "Ajouter un commentaire ﻿" at bounding box center [443, 502] width 676 height 19
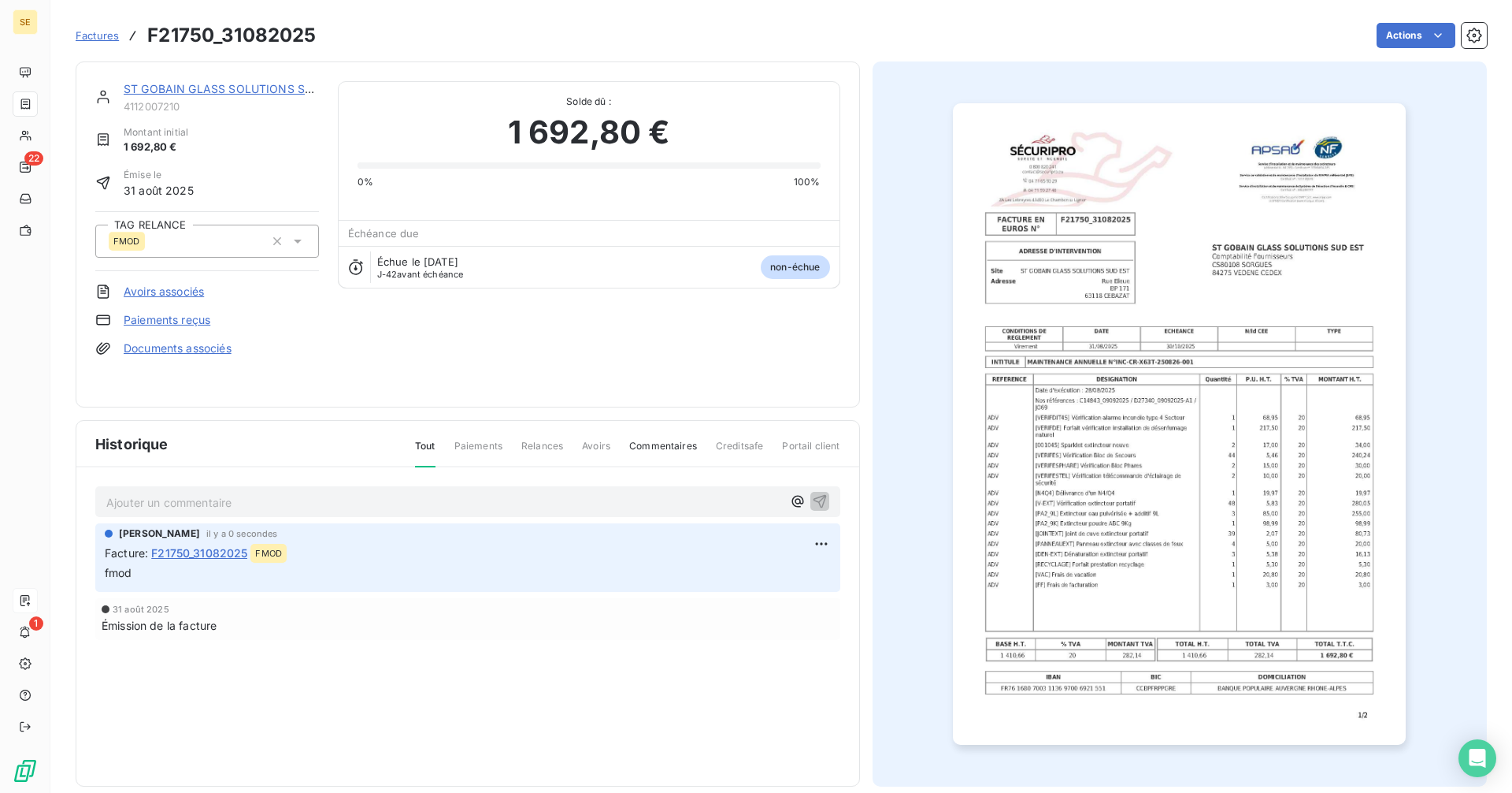
click at [100, 40] on span "Factures" at bounding box center [97, 36] width 43 height 13
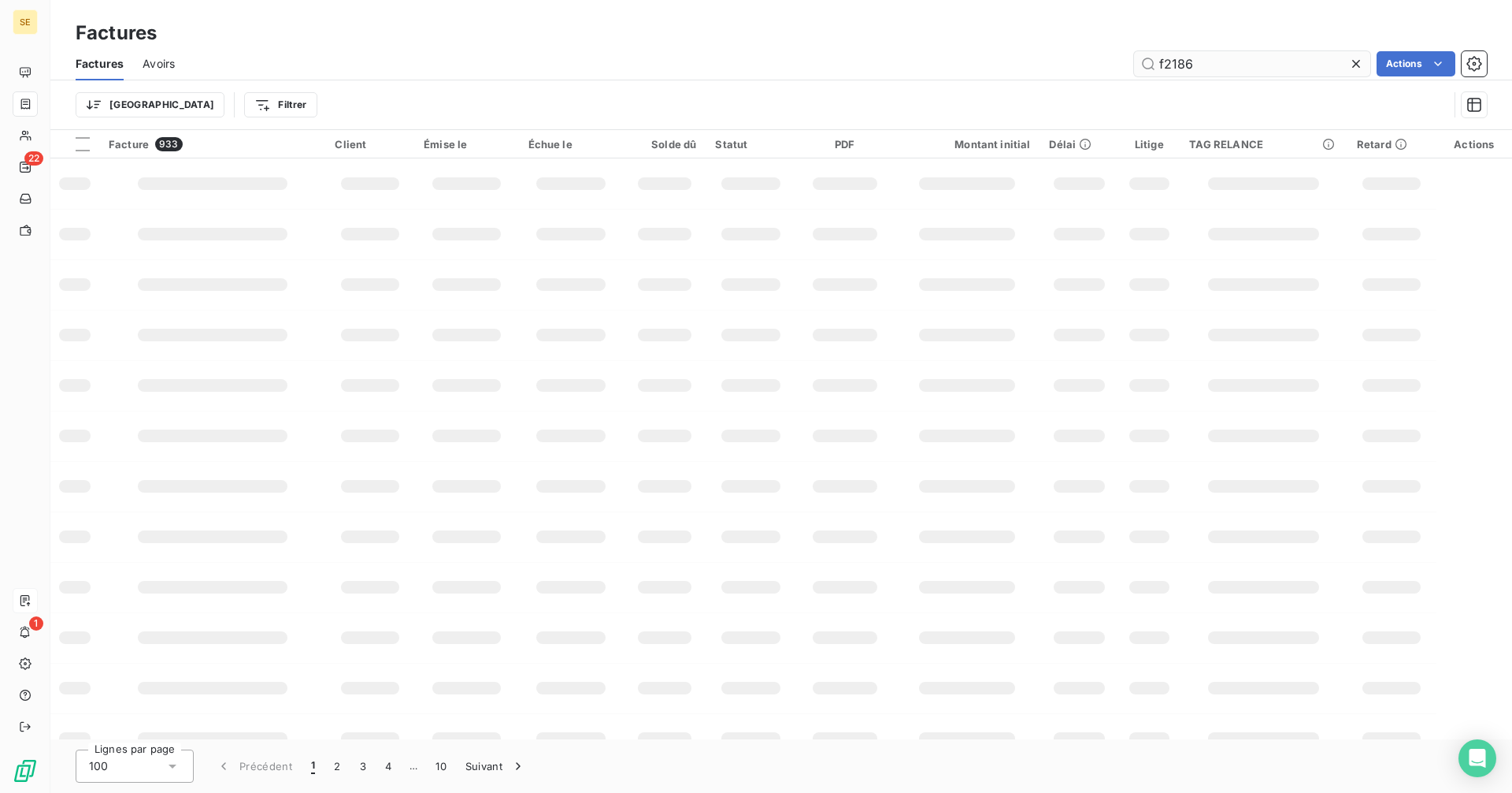
type input "f21869"
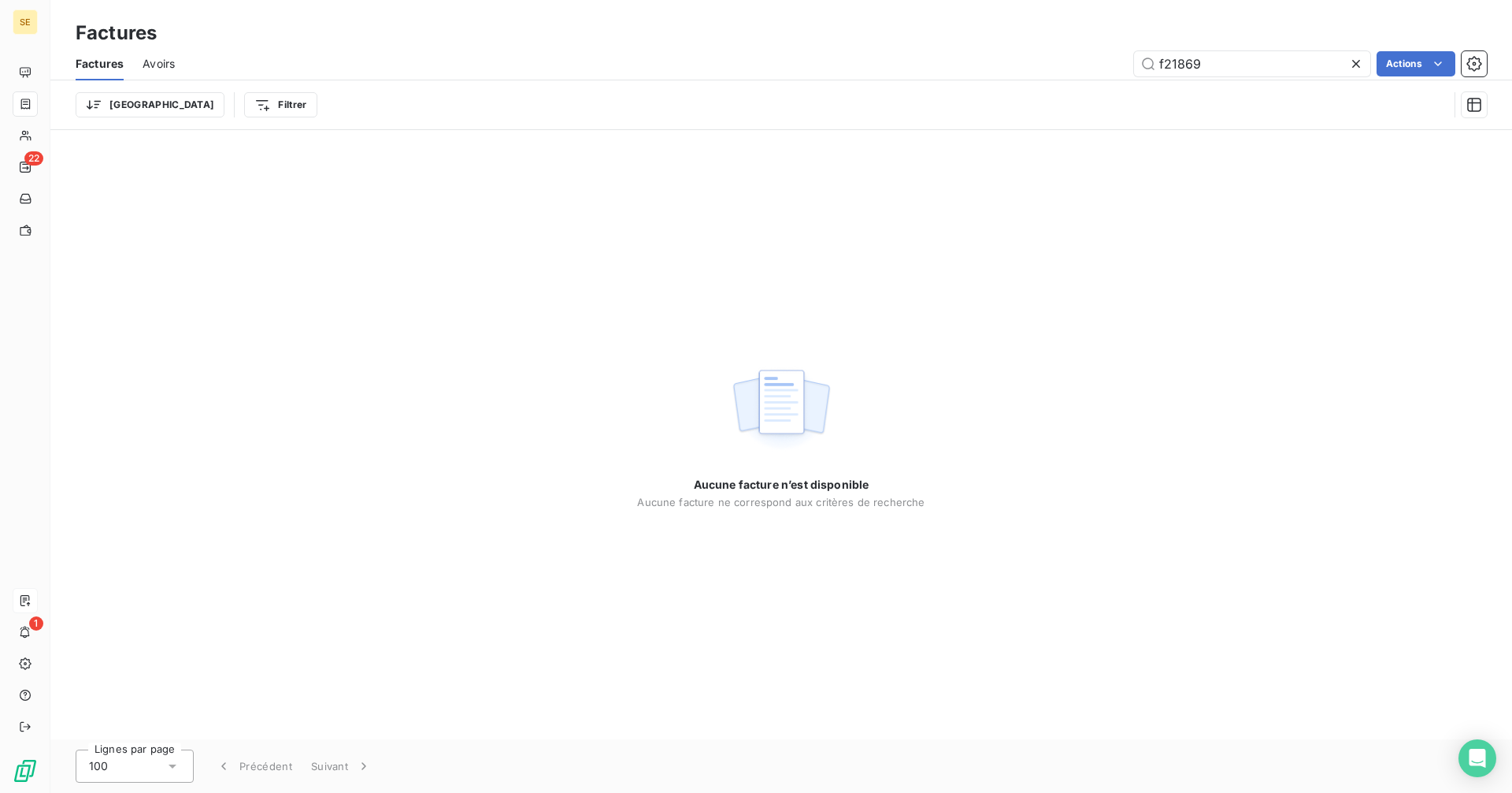
drag, startPoint x: 1193, startPoint y: 68, endPoint x: 1085, endPoint y: 68, distance: 108.0
click at [1085, 68] on div "f21869 Actions" at bounding box center [840, 64] width 1293 height 25
drag, startPoint x: 1078, startPoint y: 61, endPoint x: 1043, endPoint y: 53, distance: 35.9
click at [1042, 55] on div "f21869 Actions" at bounding box center [840, 64] width 1293 height 25
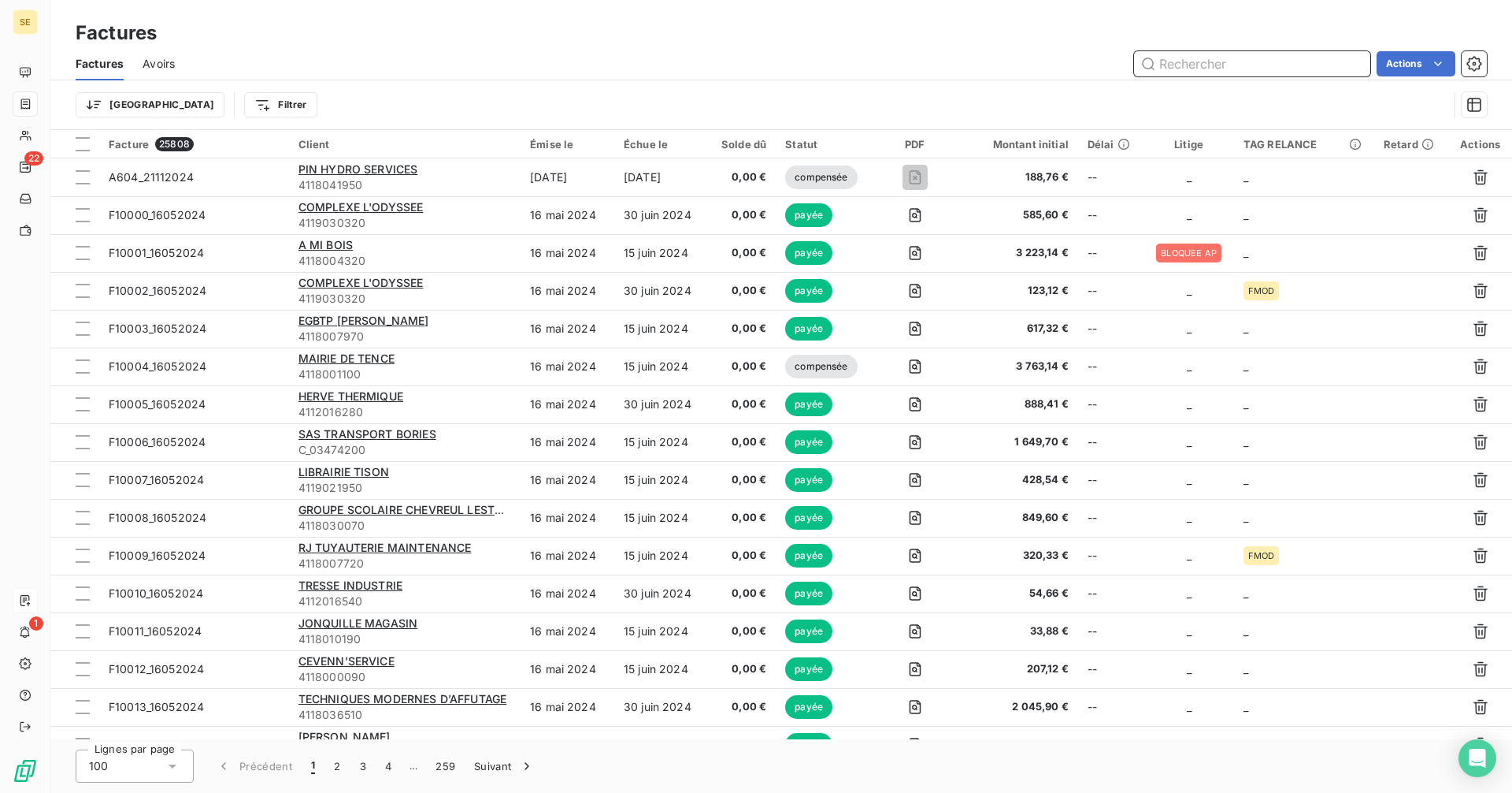
click at [1204, 57] on input "text" at bounding box center [1252, 64] width 236 height 25
click at [1202, 65] on input "text" at bounding box center [1252, 64] width 236 height 25
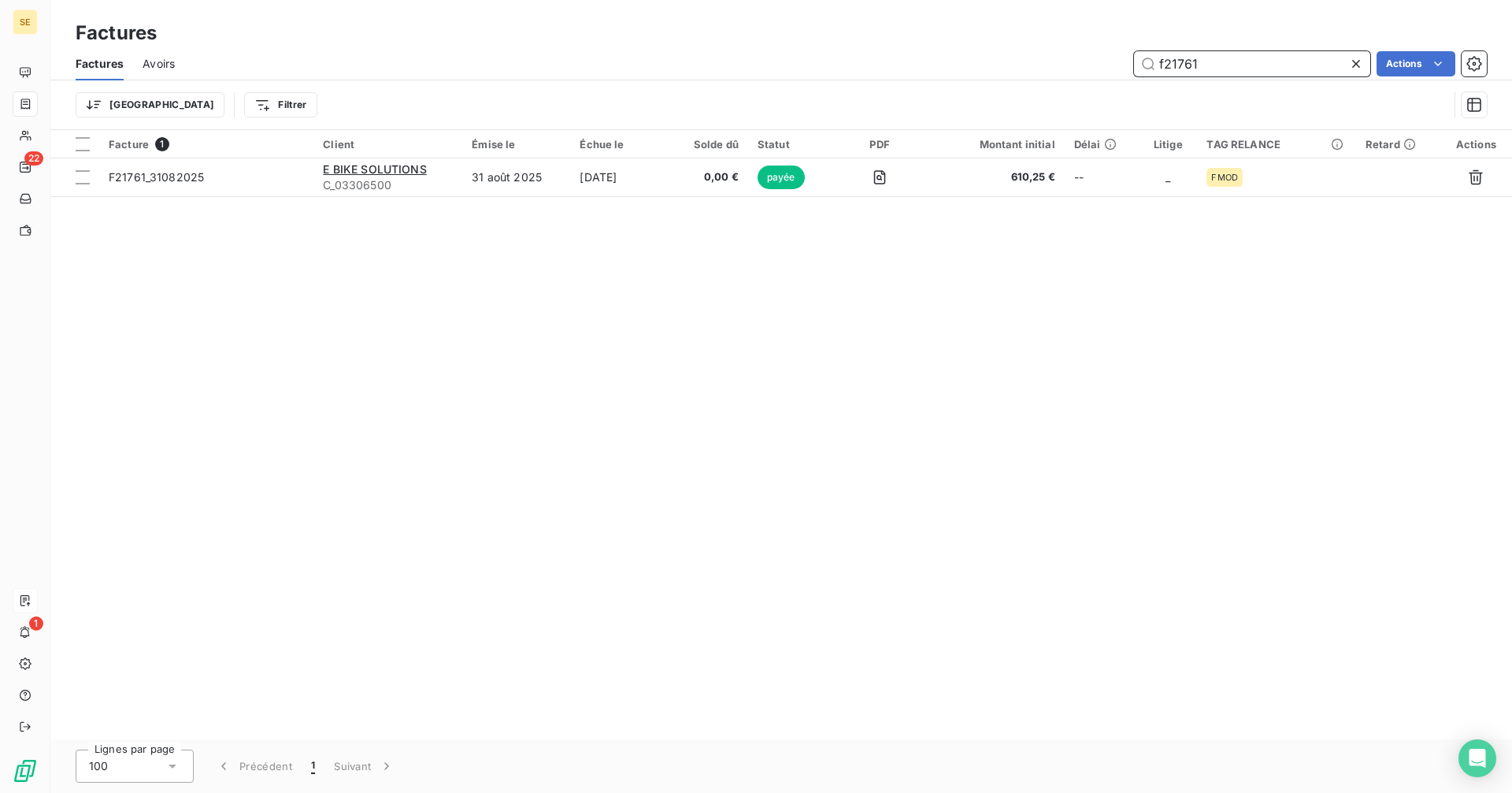
click at [1228, 69] on input "f21761" at bounding box center [1252, 64] width 236 height 25
type input "f21812"
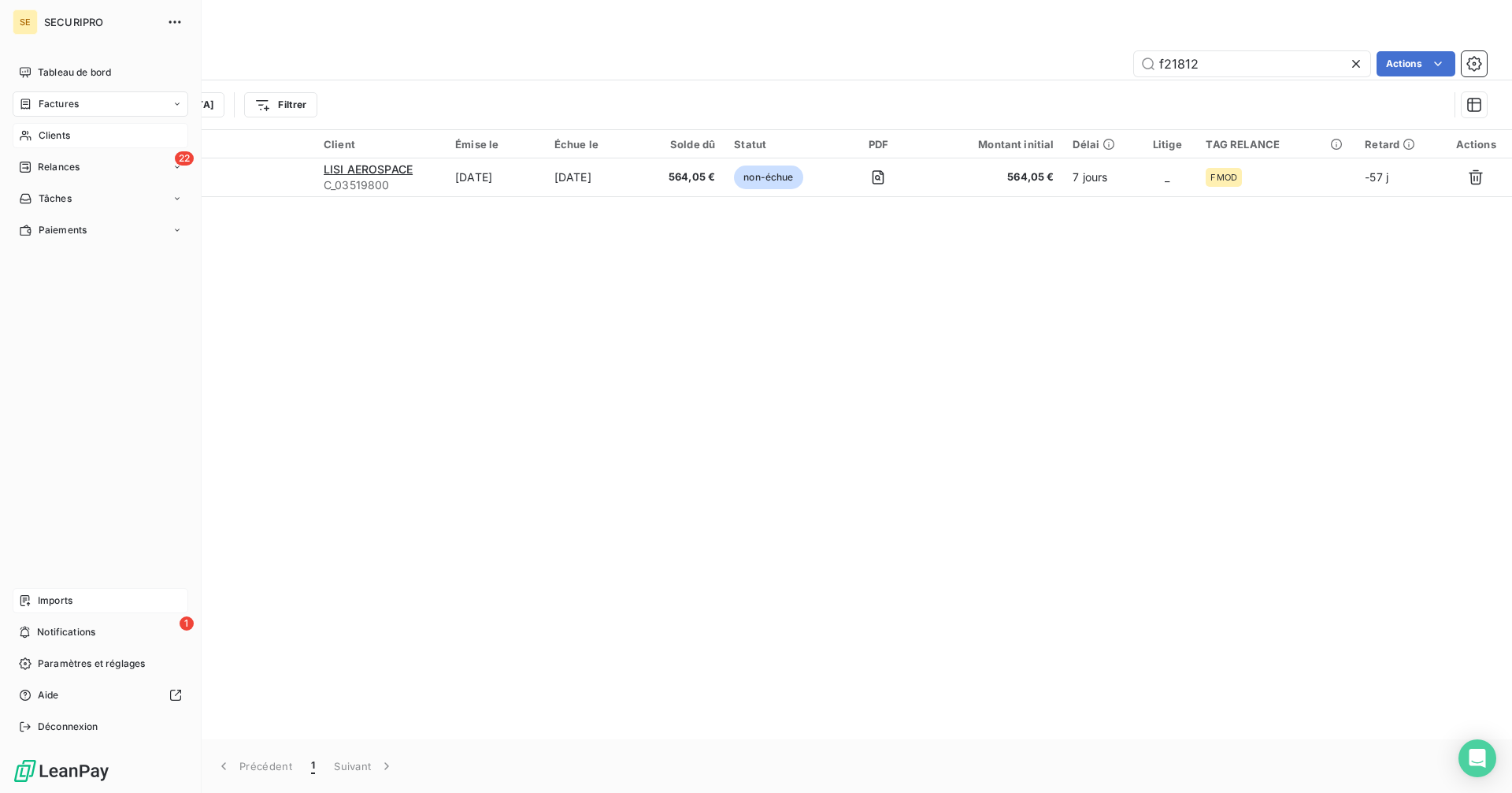
click at [67, 136] on span "Clients" at bounding box center [54, 135] width 31 height 14
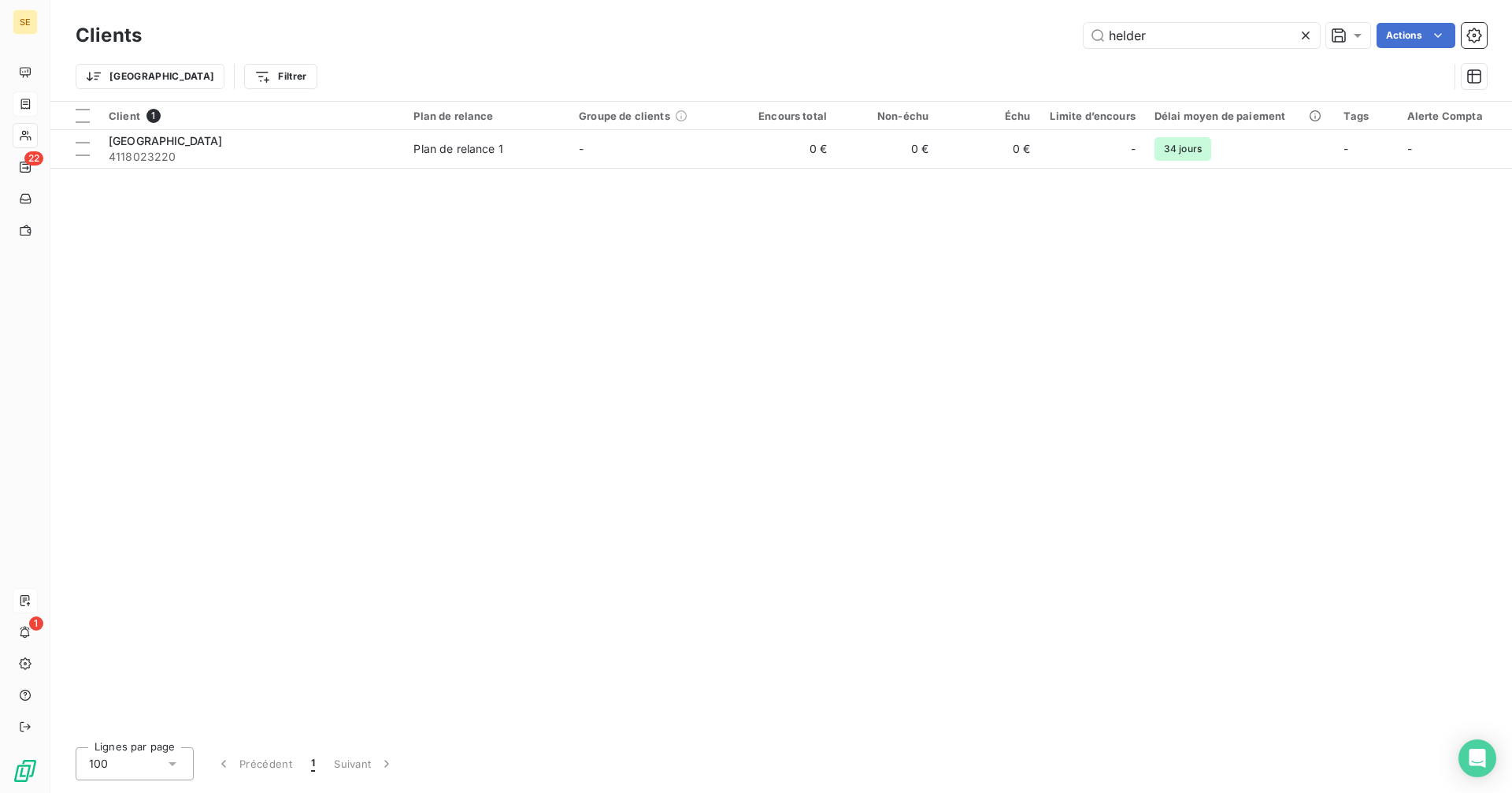
drag, startPoint x: 1172, startPoint y: 41, endPoint x: 986, endPoint y: 40, distance: 186.0
click at [986, 40] on div "helder Actions" at bounding box center [823, 35] width 1327 height 25
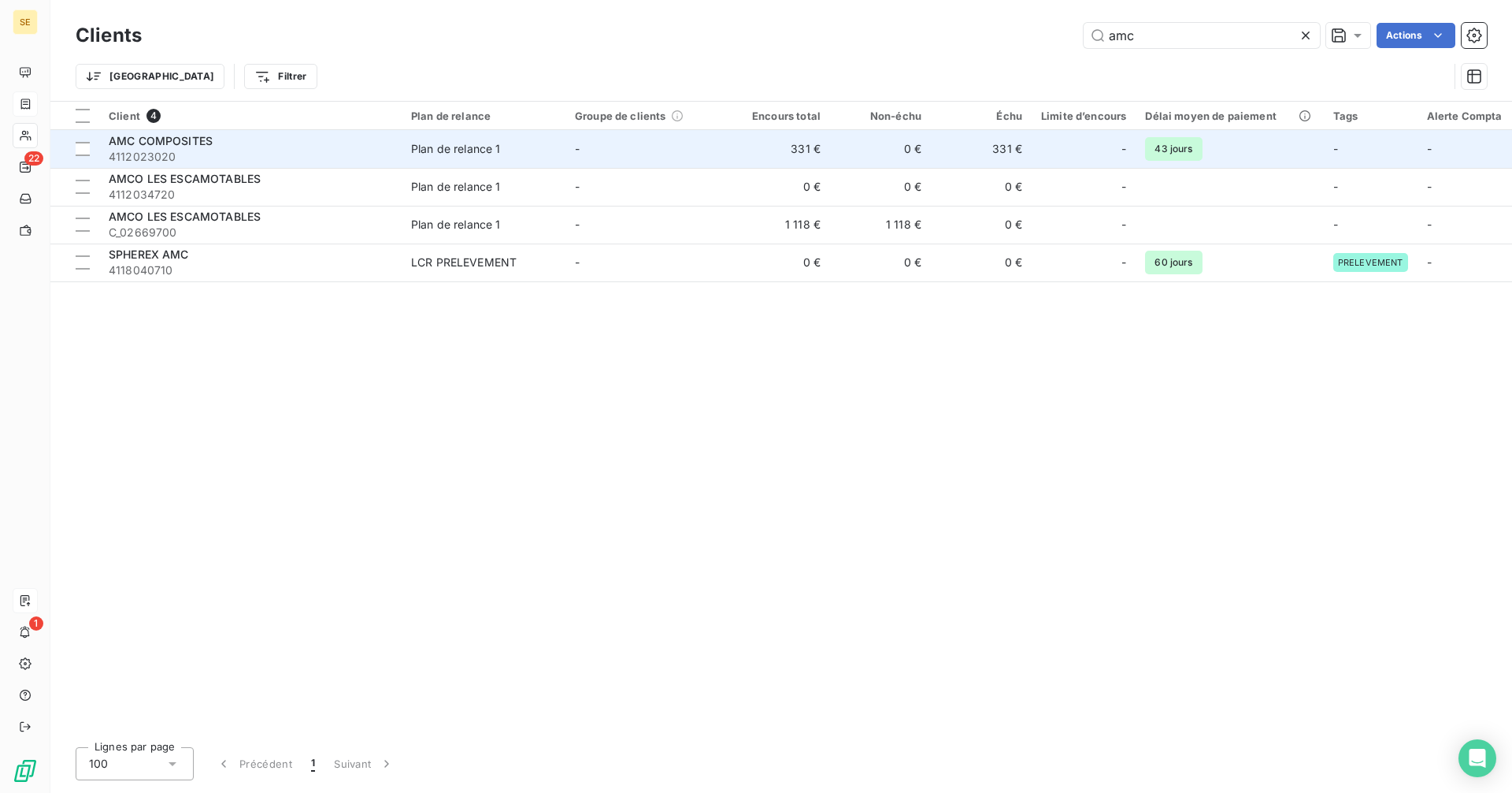
type input "amc"
click at [228, 150] on span "4112023020" at bounding box center [251, 156] width 284 height 16
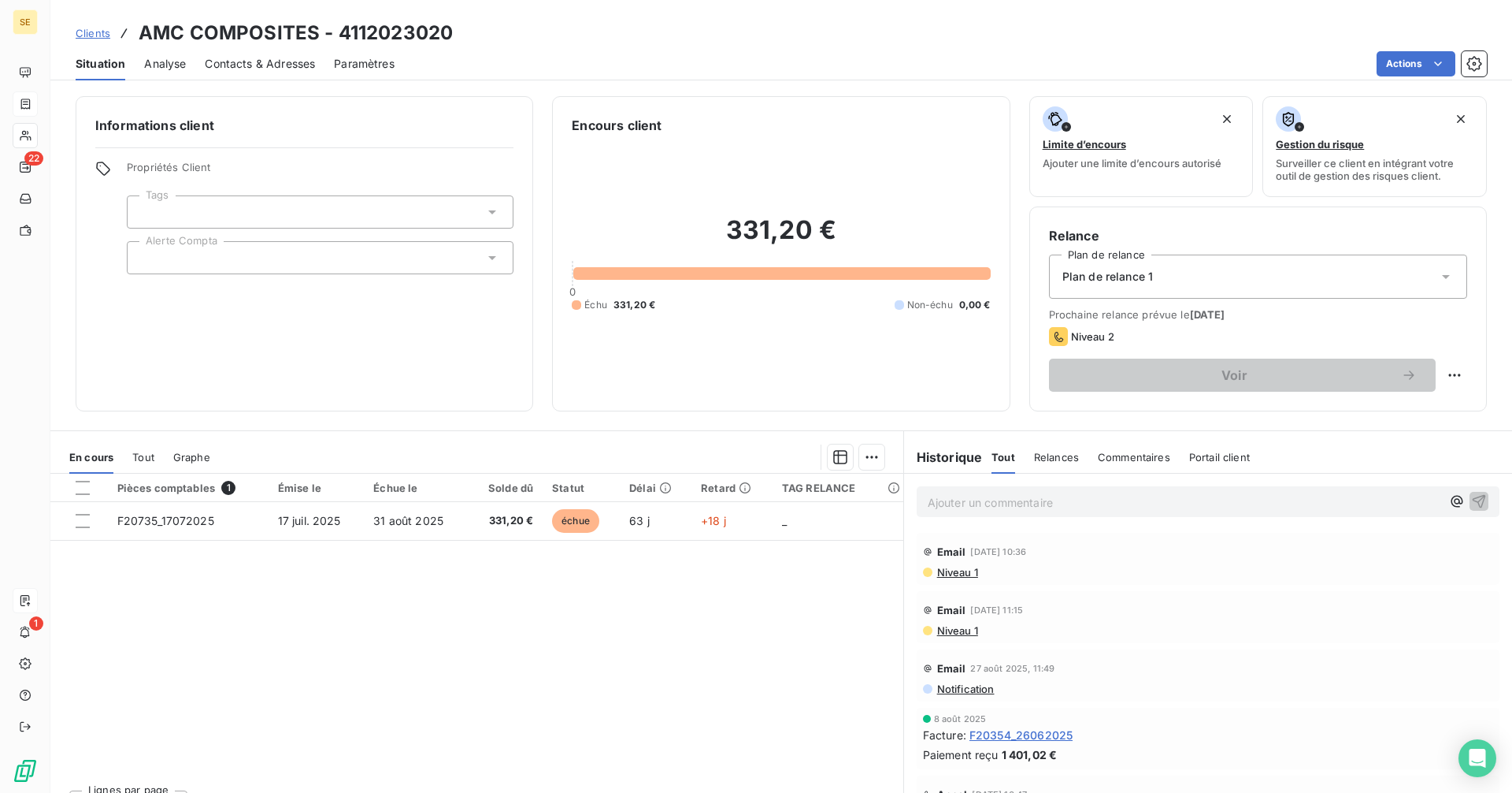
click at [986, 506] on p "Ajouter un commentaire ﻿" at bounding box center [1184, 502] width 514 height 19
click at [1052, 493] on p "me répond : "" at bounding box center [1184, 502] width 514 height 18
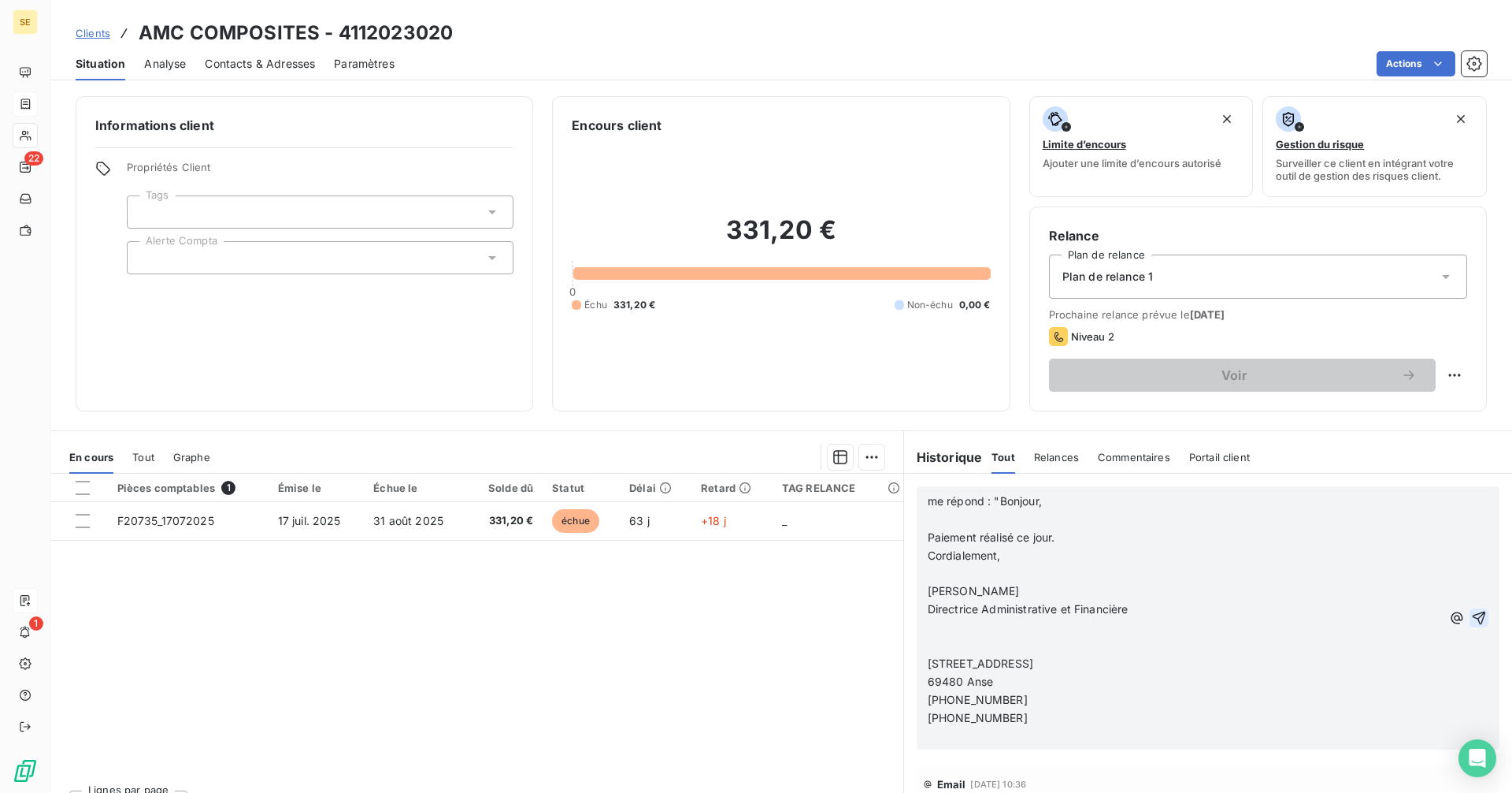
click at [1471, 616] on icon "button" at bounding box center [1479, 617] width 16 height 16
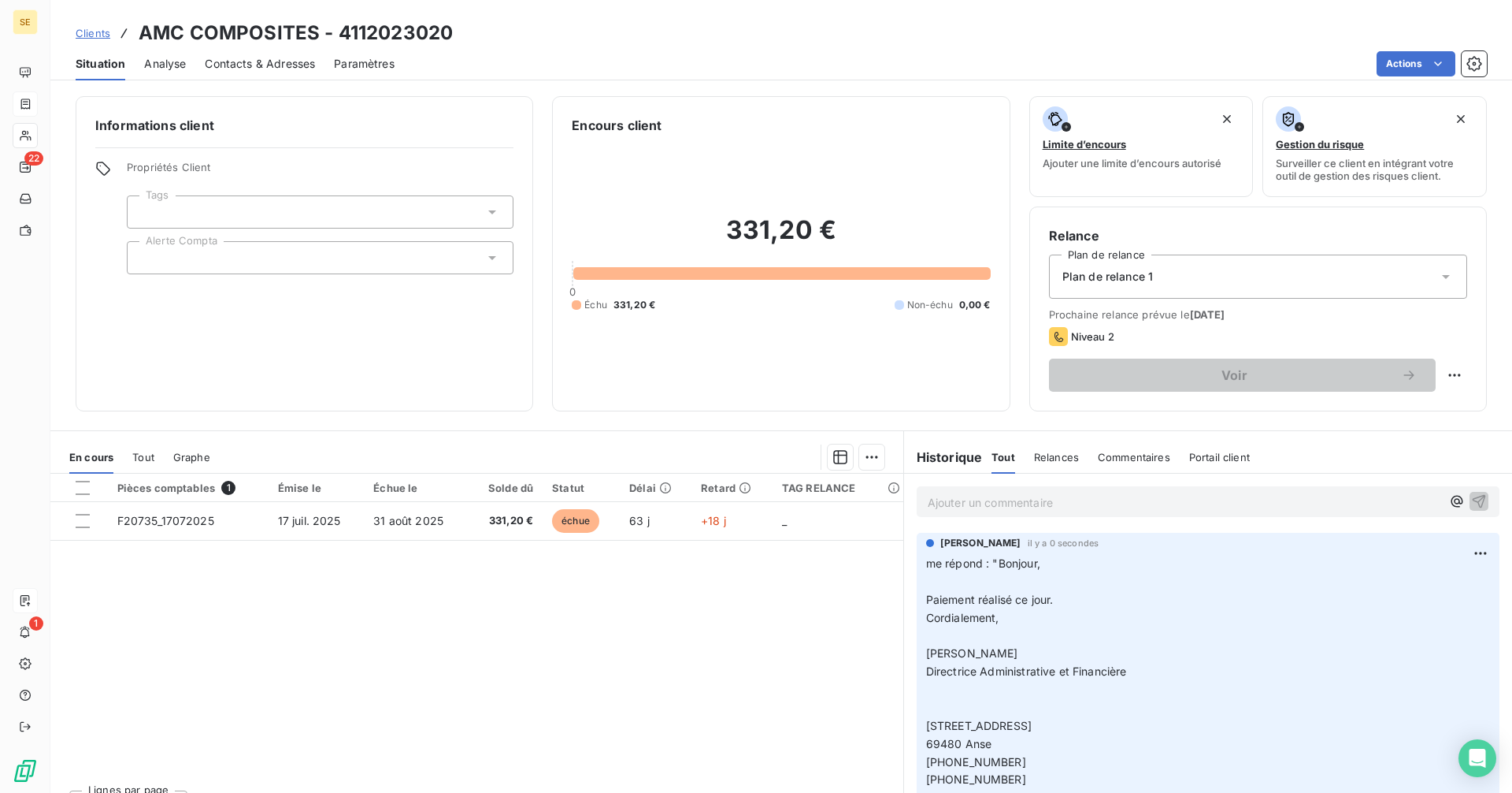
click at [106, 35] on span "Clients" at bounding box center [93, 33] width 35 height 13
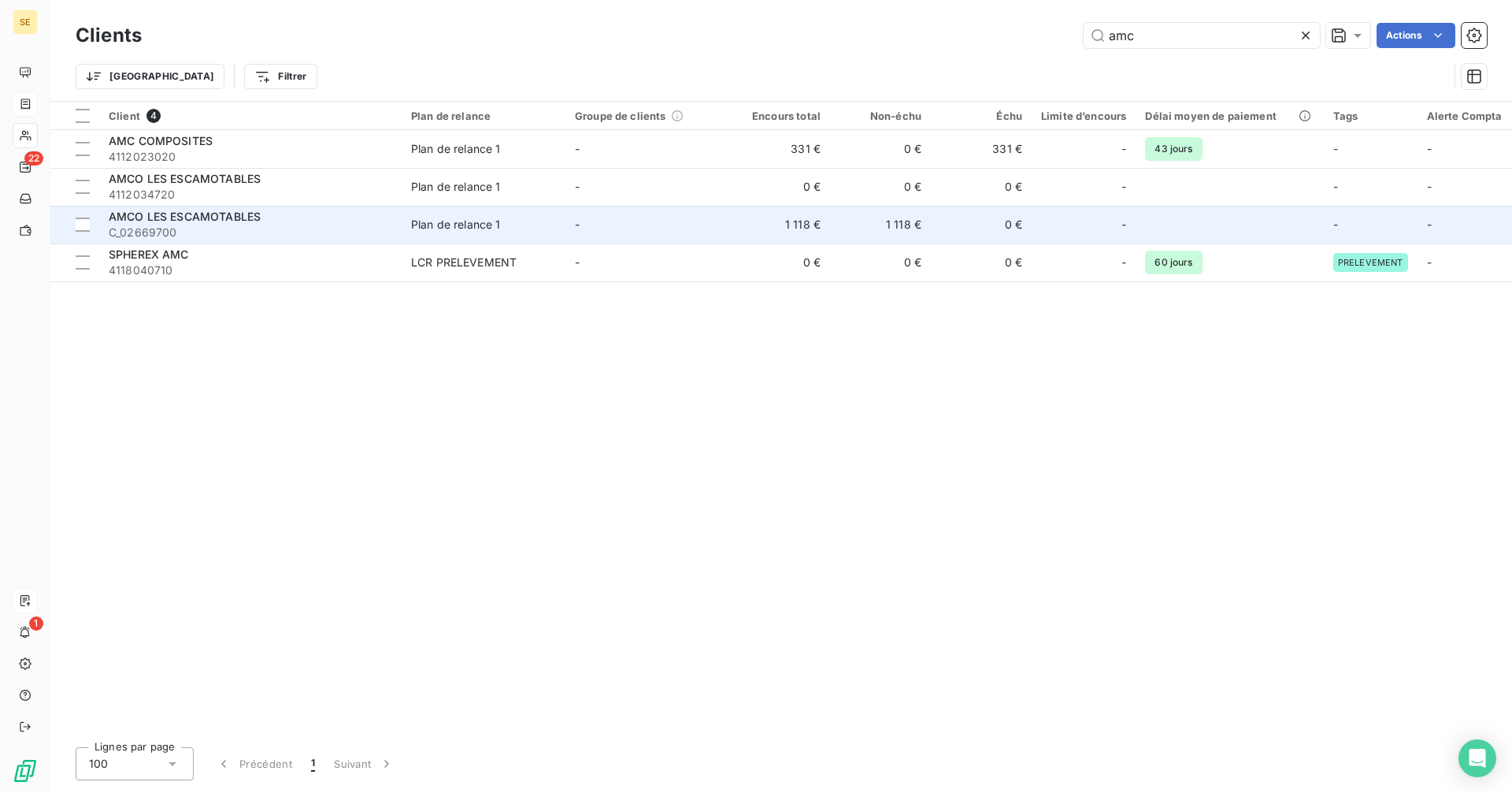
click at [847, 220] on td "1 118 €" at bounding box center [880, 224] width 100 height 38
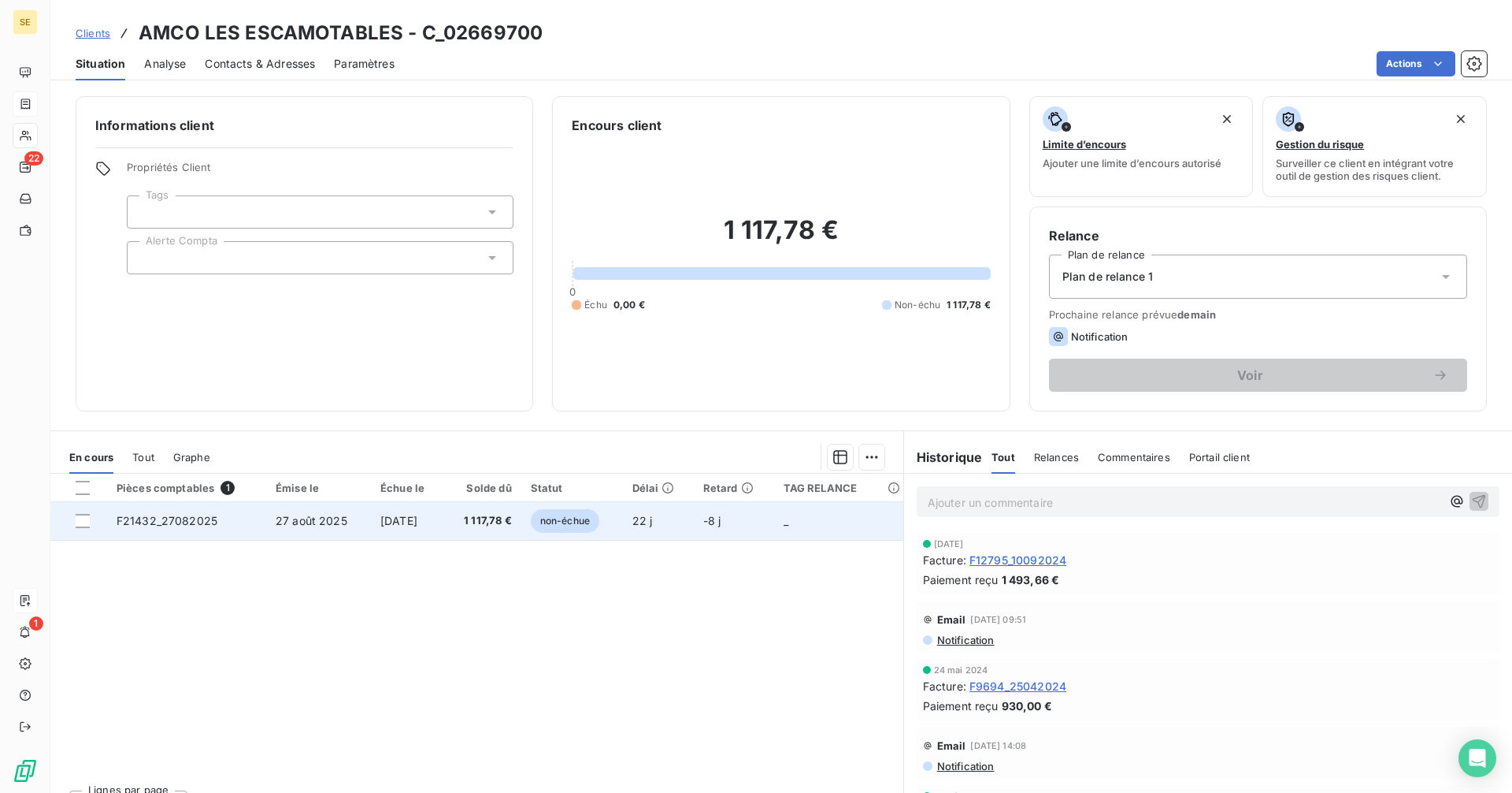
click at [444, 517] on td "[DATE]" at bounding box center [407, 520] width 73 height 38
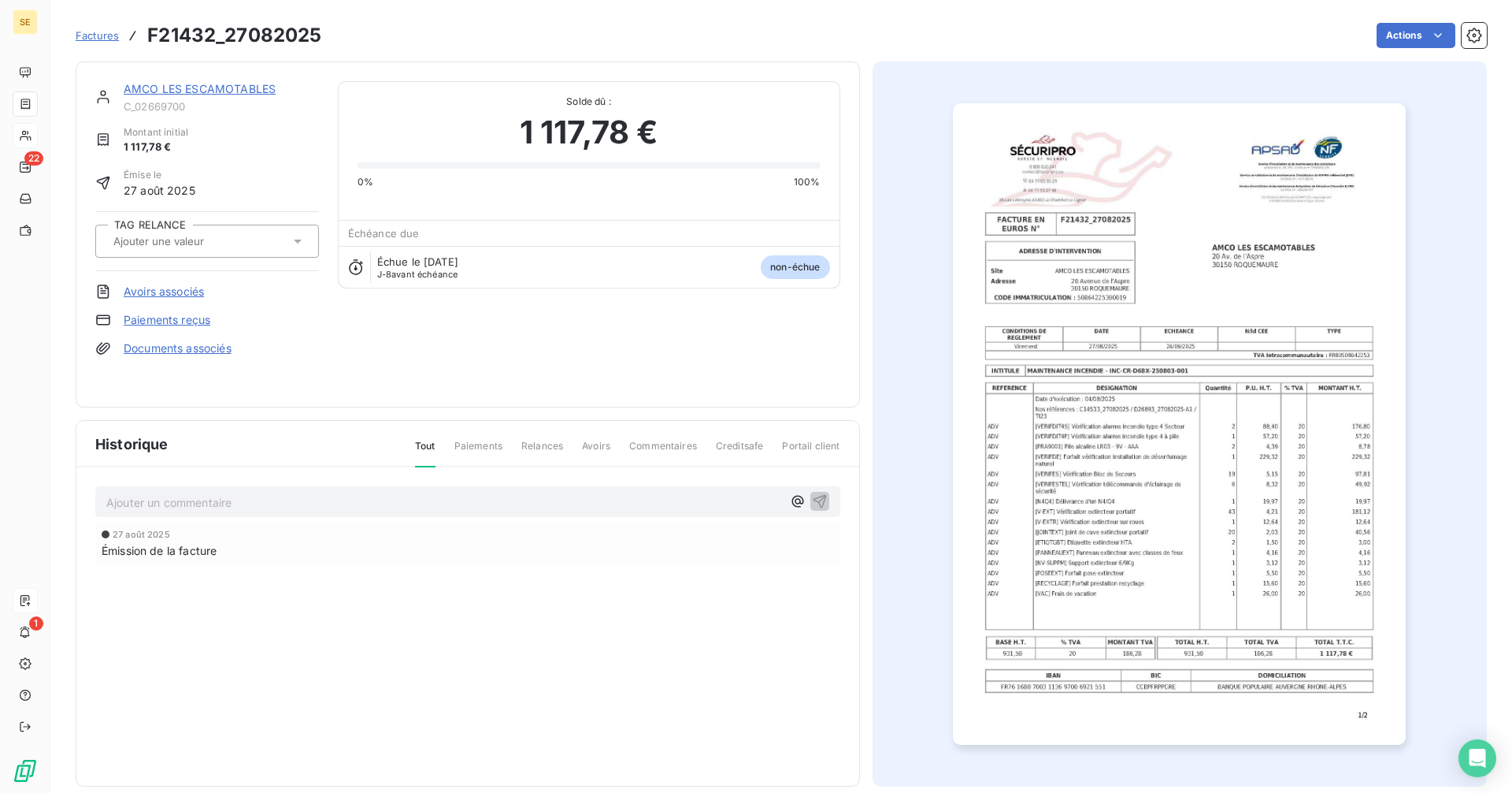
click at [208, 88] on link "AMCO LES ESCAMOTABLES" at bounding box center [199, 89] width 152 height 14
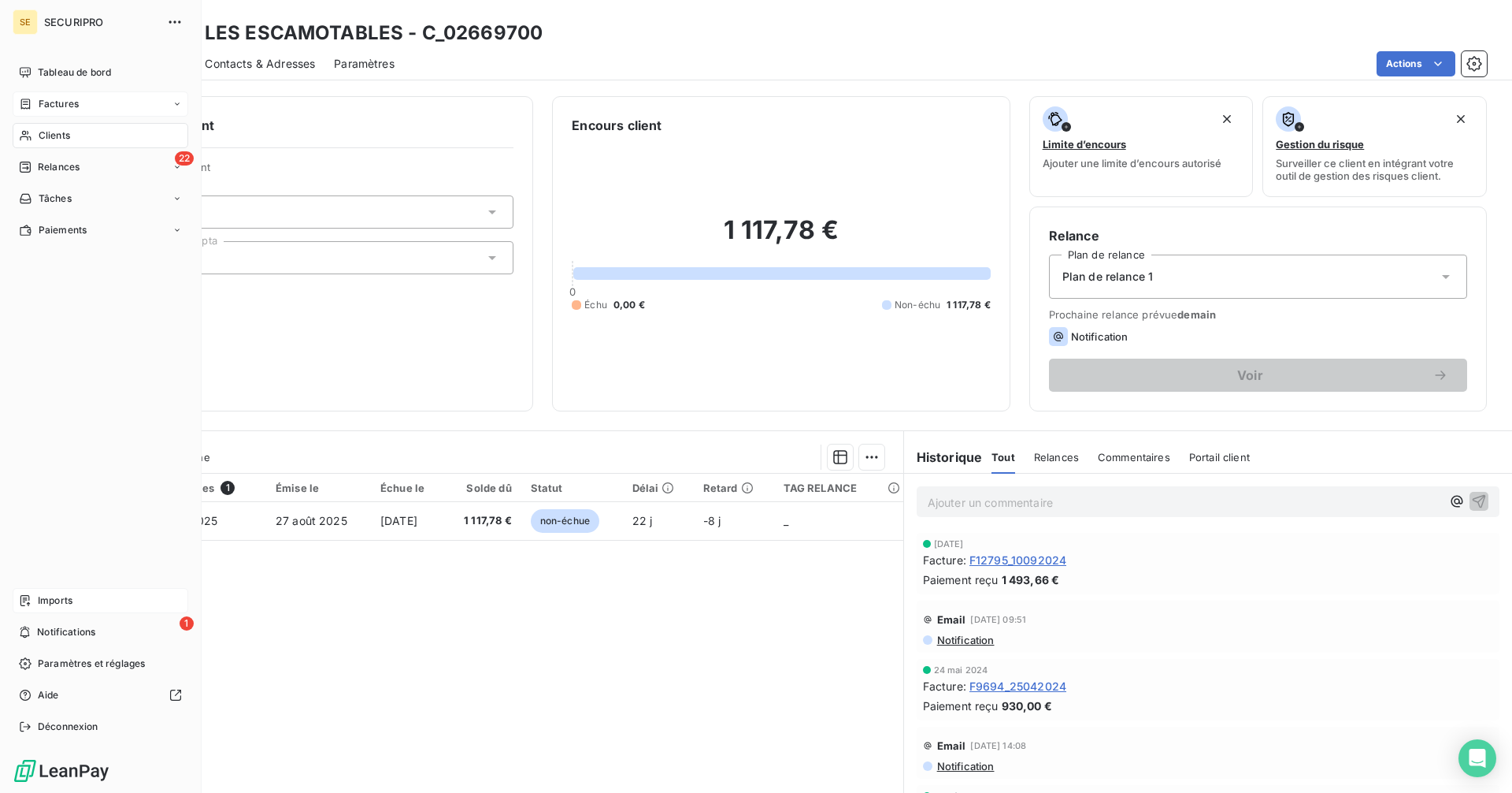
drag, startPoint x: 49, startPoint y: 99, endPoint x: 38, endPoint y: 105, distance: 12.5
click at [41, 103] on span "Factures" at bounding box center [59, 103] width 41 height 14
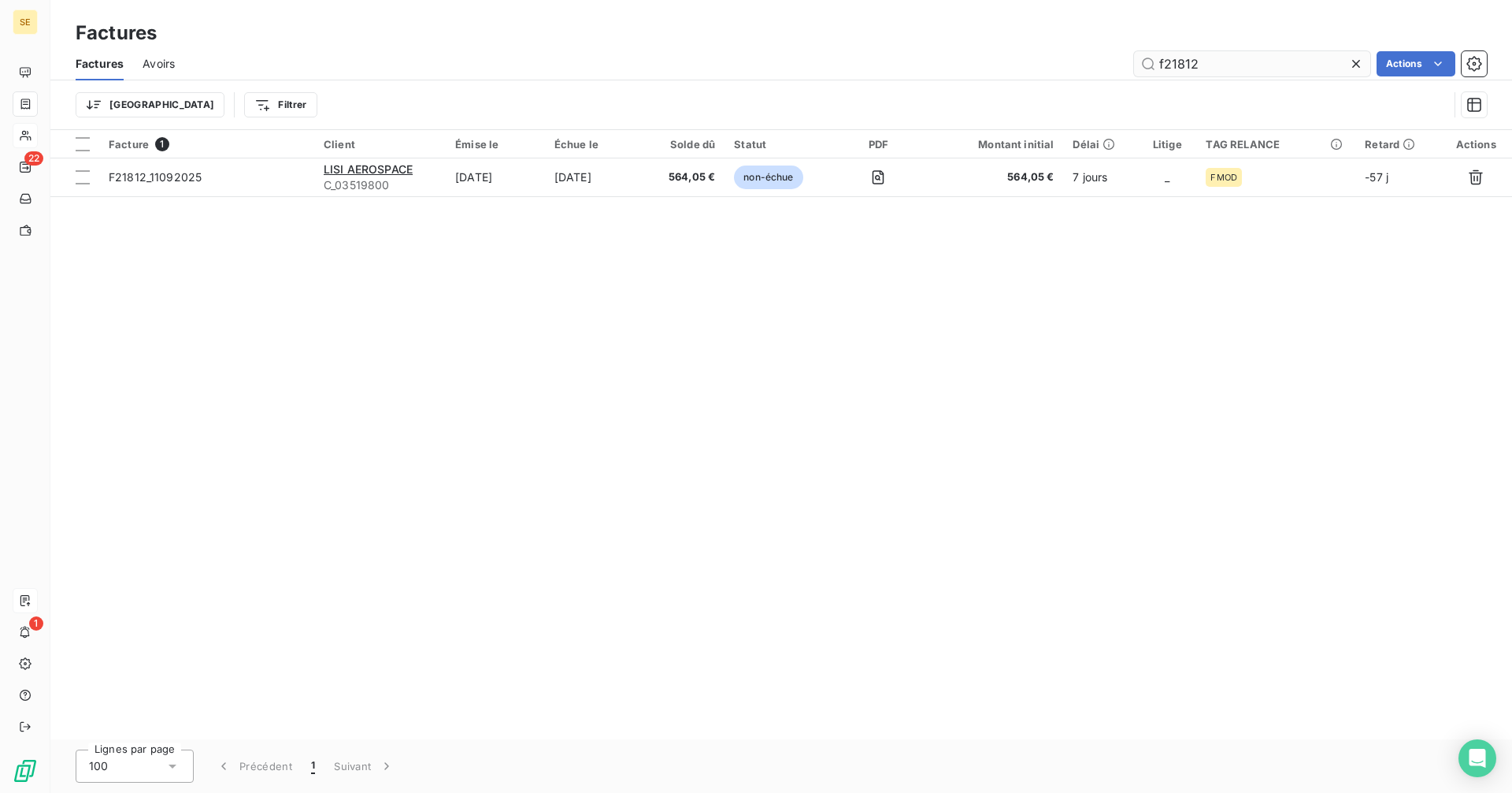
click at [1218, 64] on input "f21812" at bounding box center [1252, 64] width 236 height 25
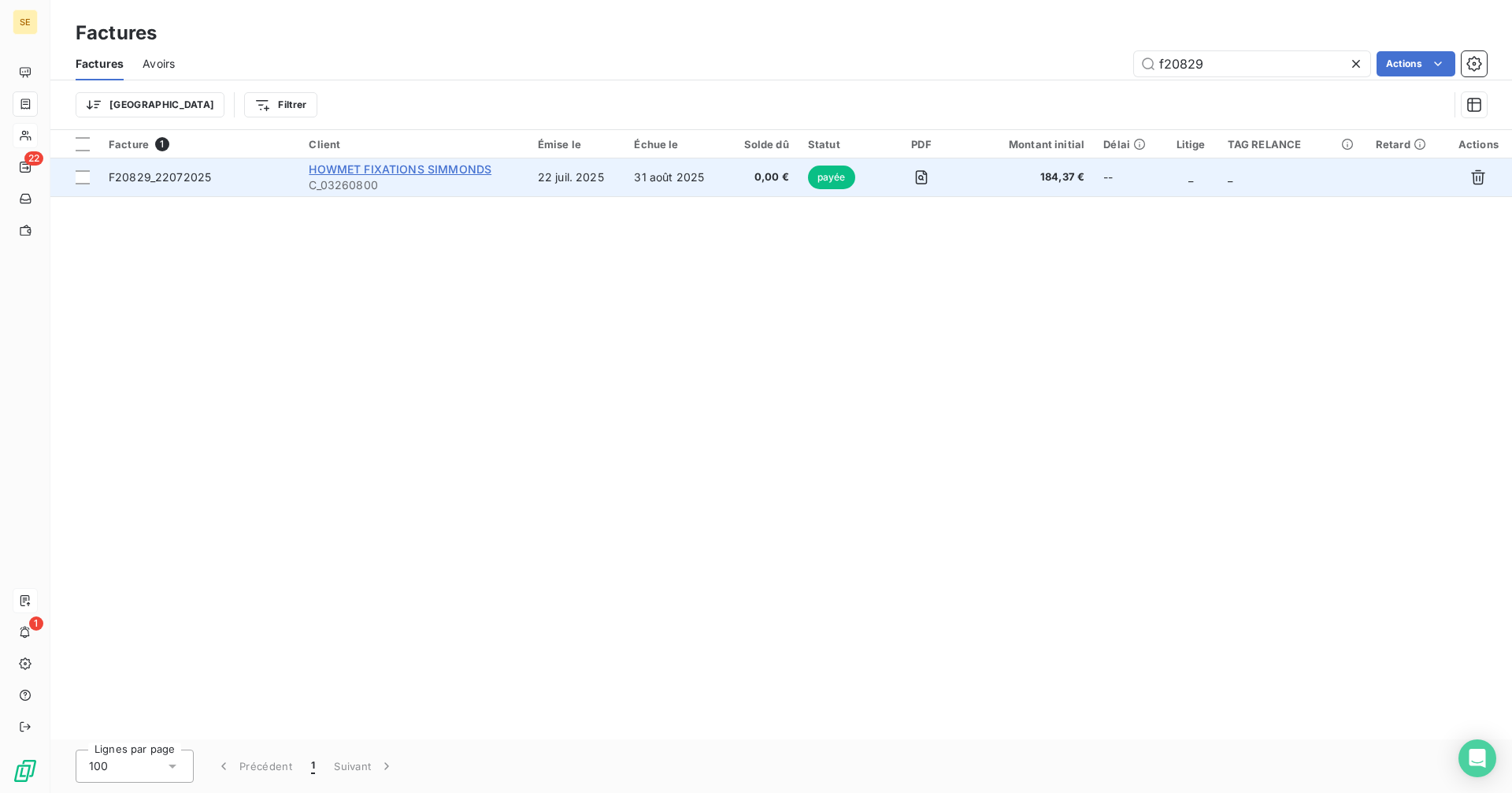
type input "f20829"
click at [406, 175] on span "HOWMET FIXATIONS SIMMONDS" at bounding box center [400, 169] width 183 height 14
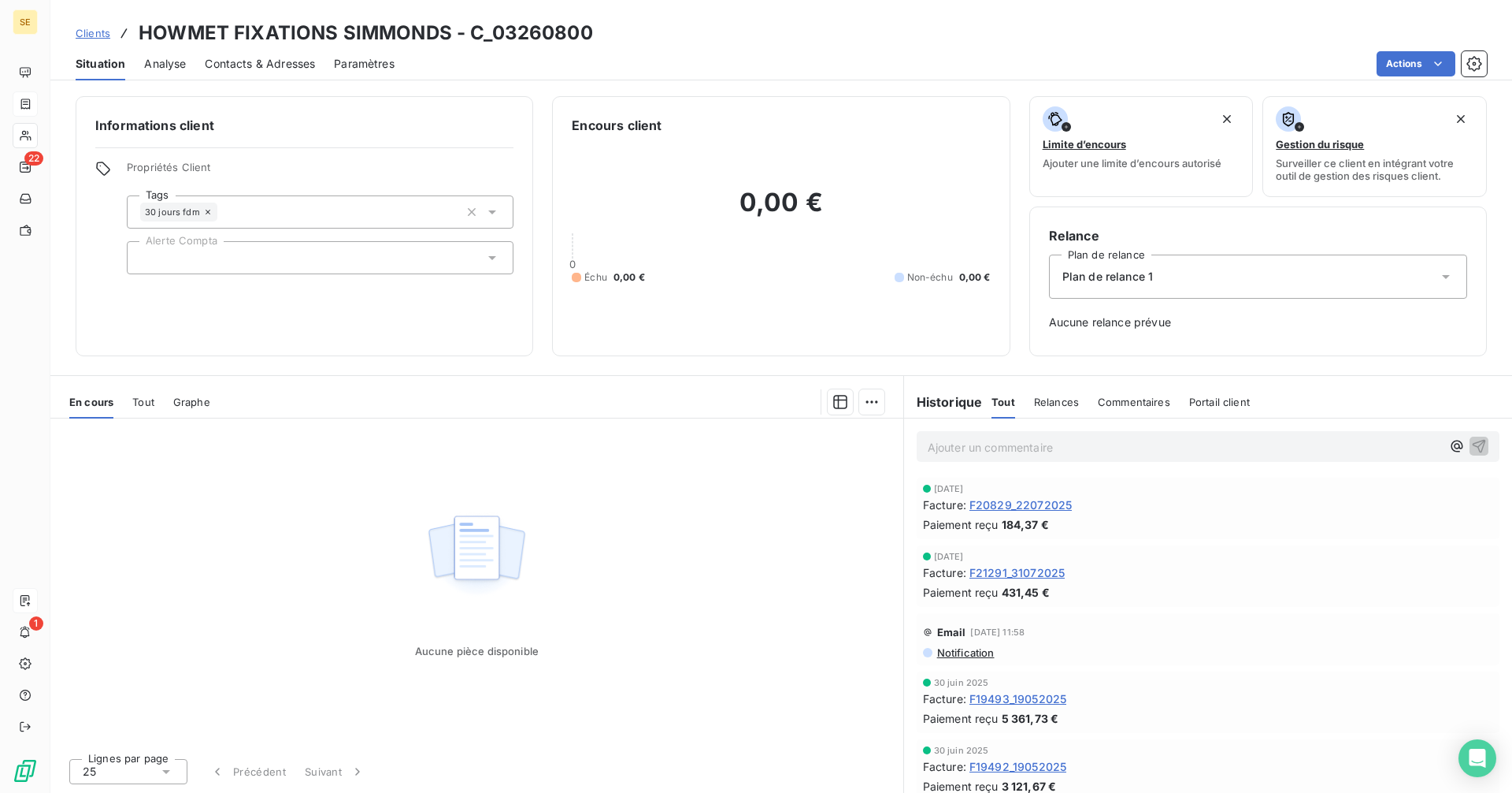
click at [143, 403] on span "Tout" at bounding box center [144, 402] width 22 height 13
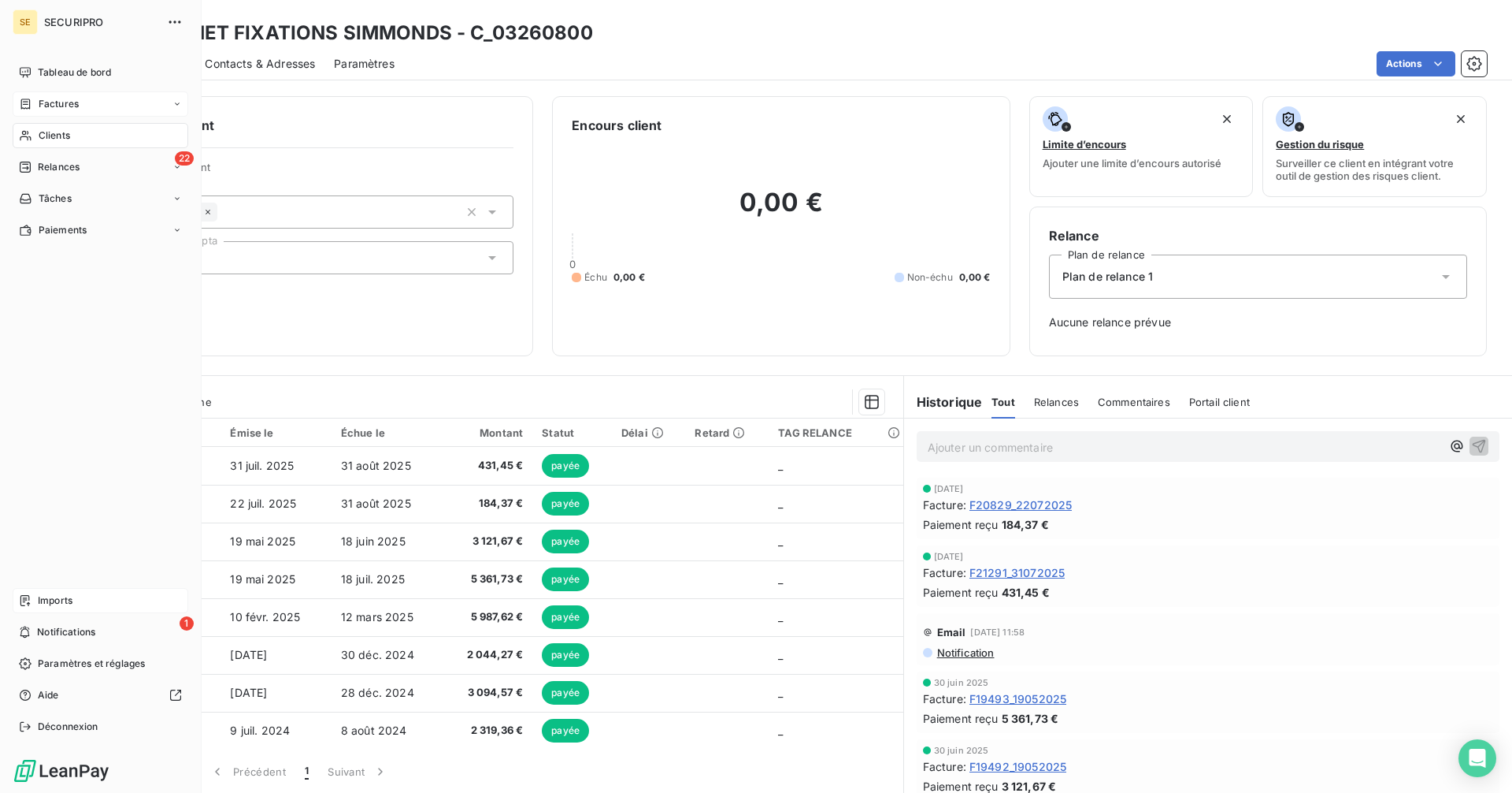
click at [35, 101] on div "Factures" at bounding box center [49, 103] width 60 height 14
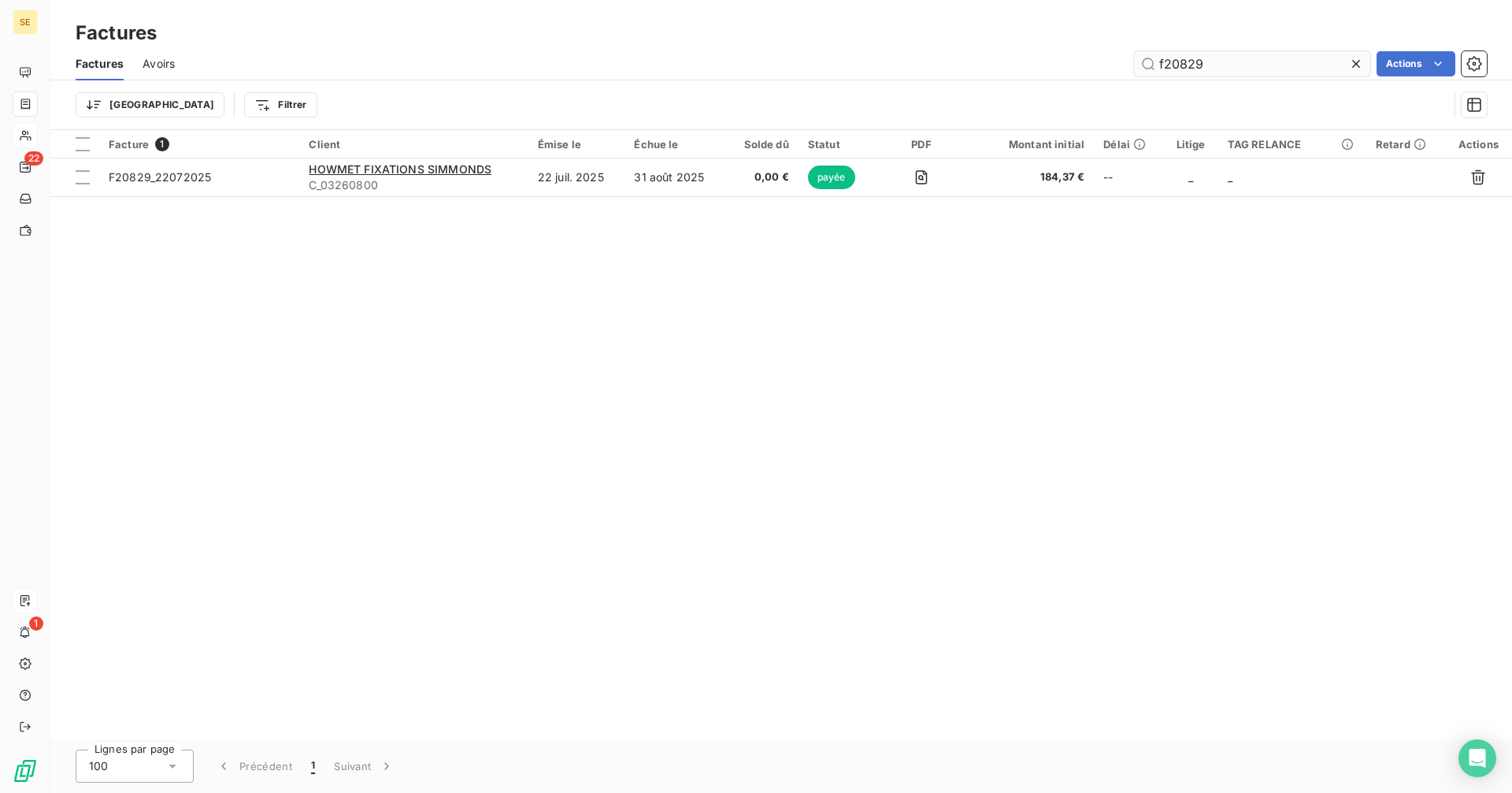
click at [1227, 59] on input "f20829" at bounding box center [1252, 64] width 236 height 25
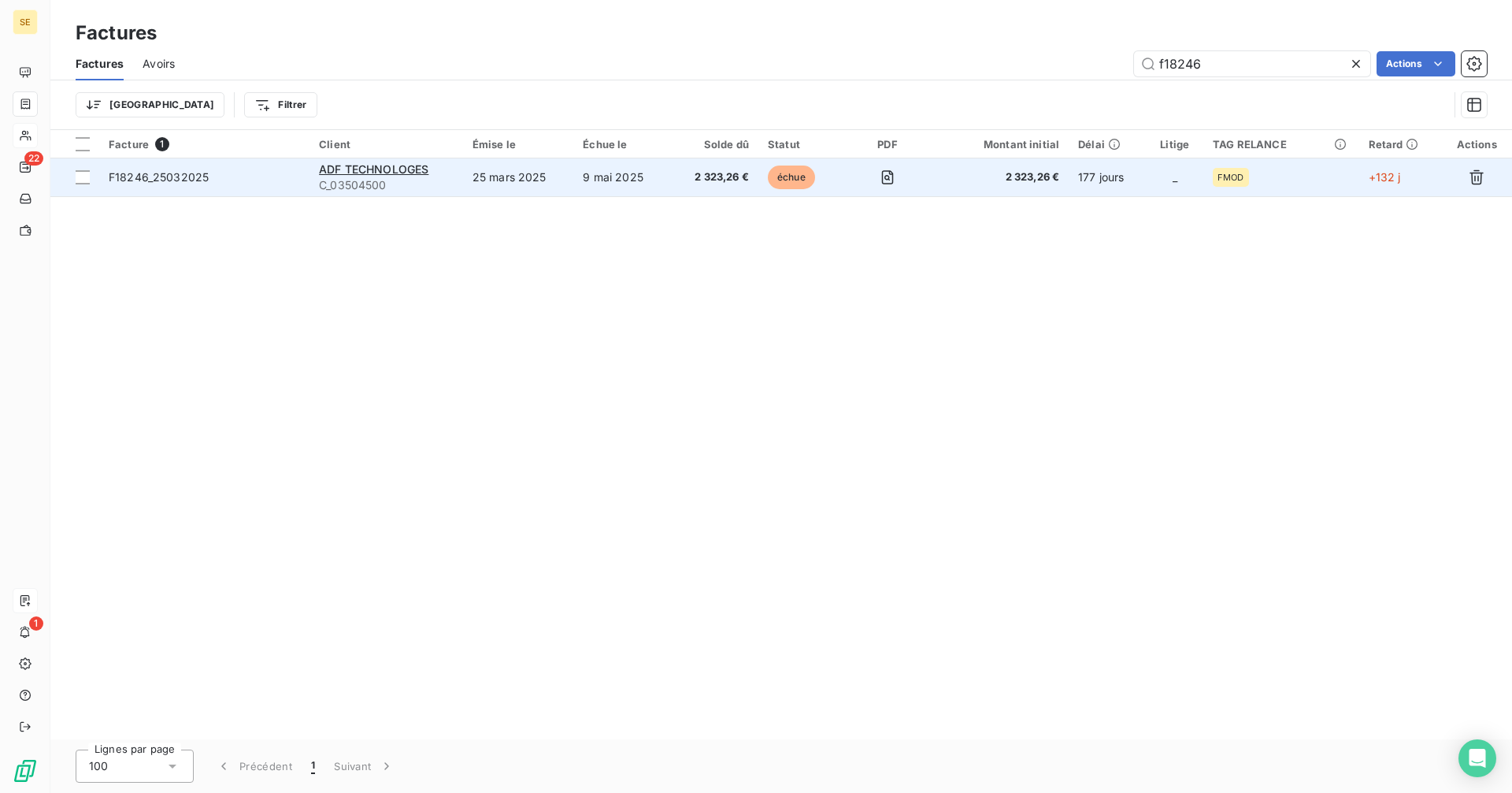
type input "f18246"
click at [614, 187] on td "9 mai 2025" at bounding box center [622, 177] width 98 height 38
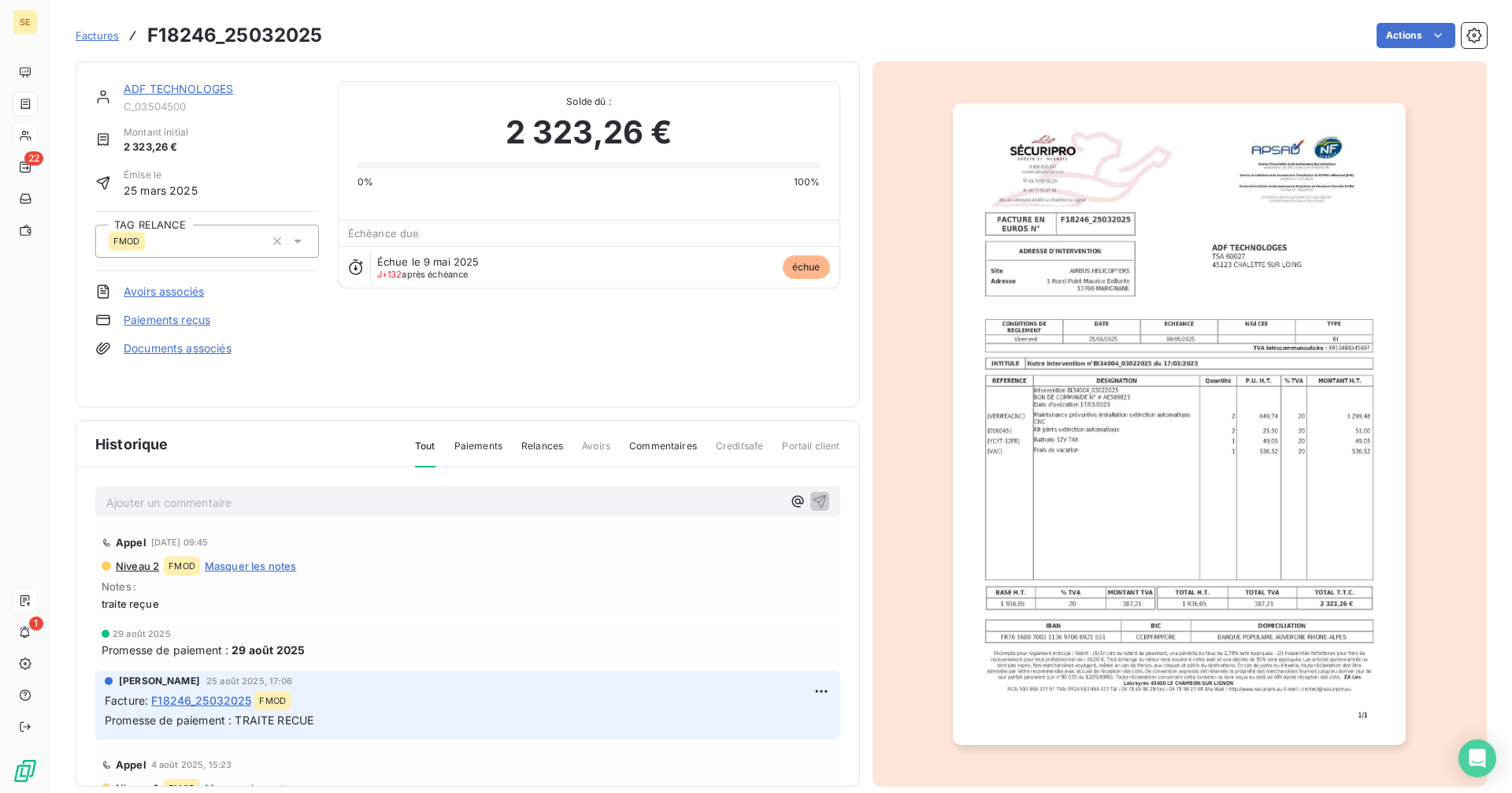
click at [219, 90] on link "ADF TECHNOLOGES" at bounding box center [178, 89] width 110 height 14
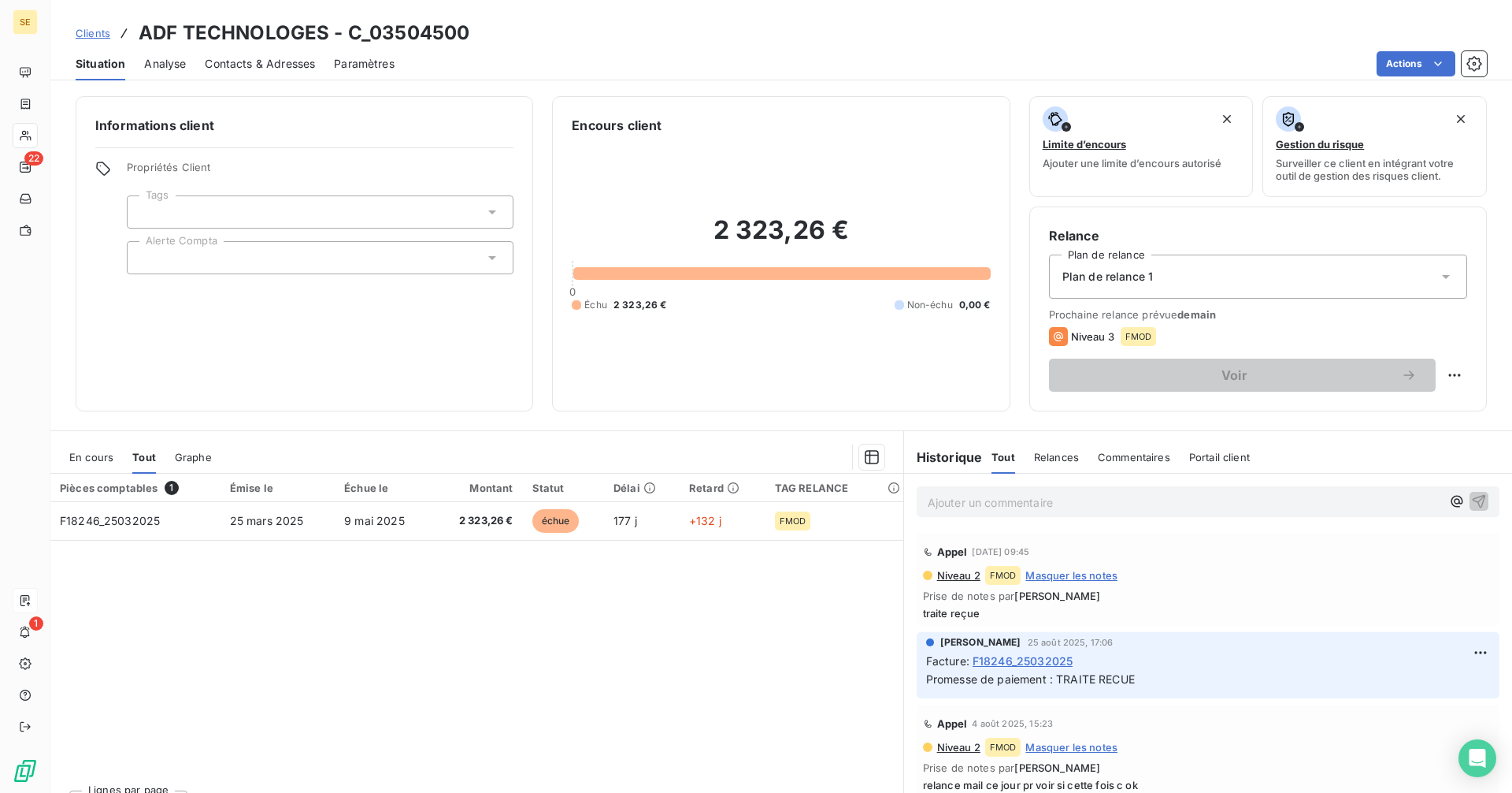
click at [1013, 501] on p "Ajouter un commentaire ﻿" at bounding box center [1184, 502] width 514 height 19
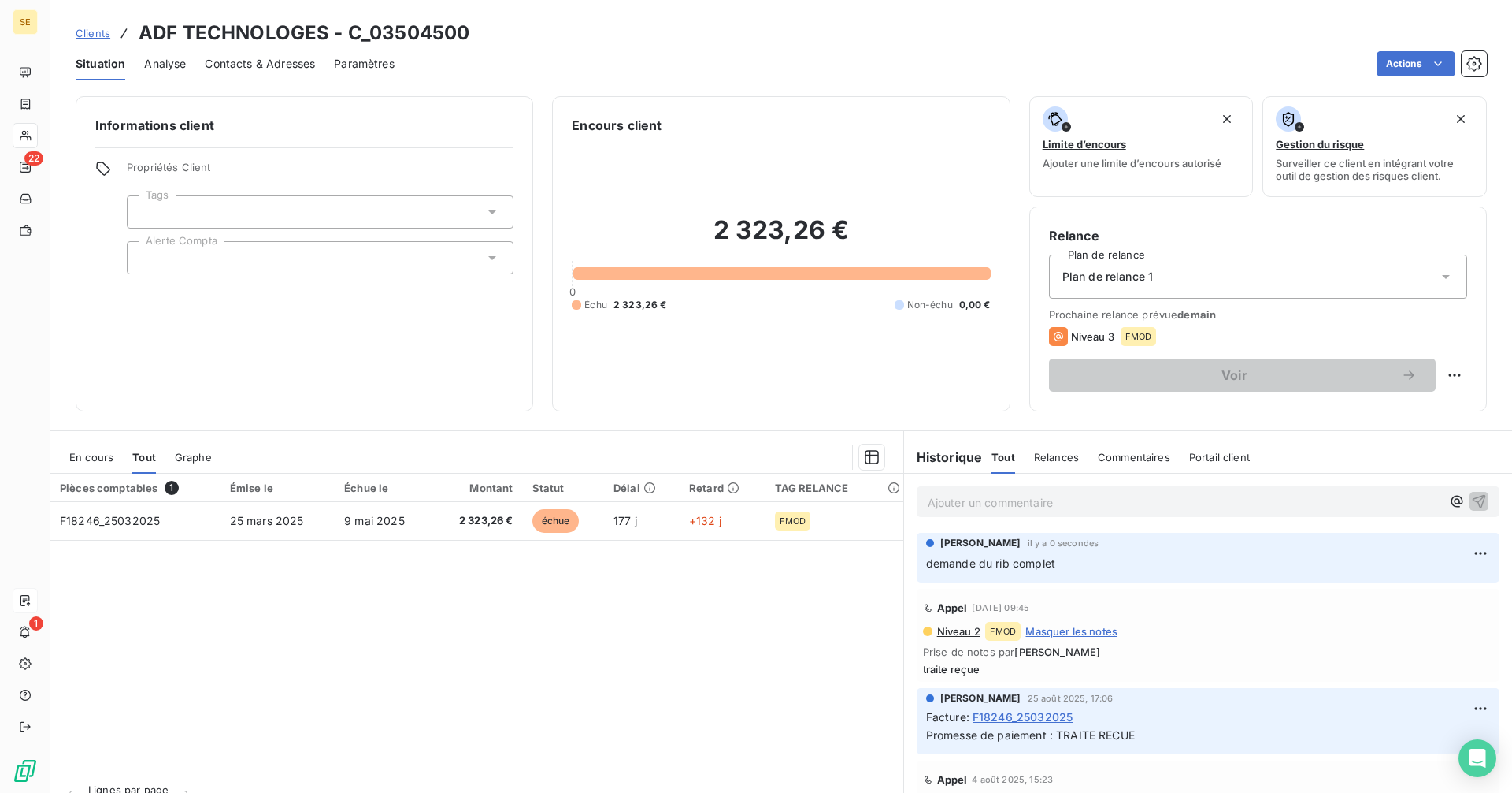
click at [1029, 496] on p "Ajouter un commentaire ﻿" at bounding box center [1184, 502] width 514 height 19
click at [1014, 502] on p "Ajouter un commentaire ﻿" at bounding box center [1184, 502] width 514 height 19
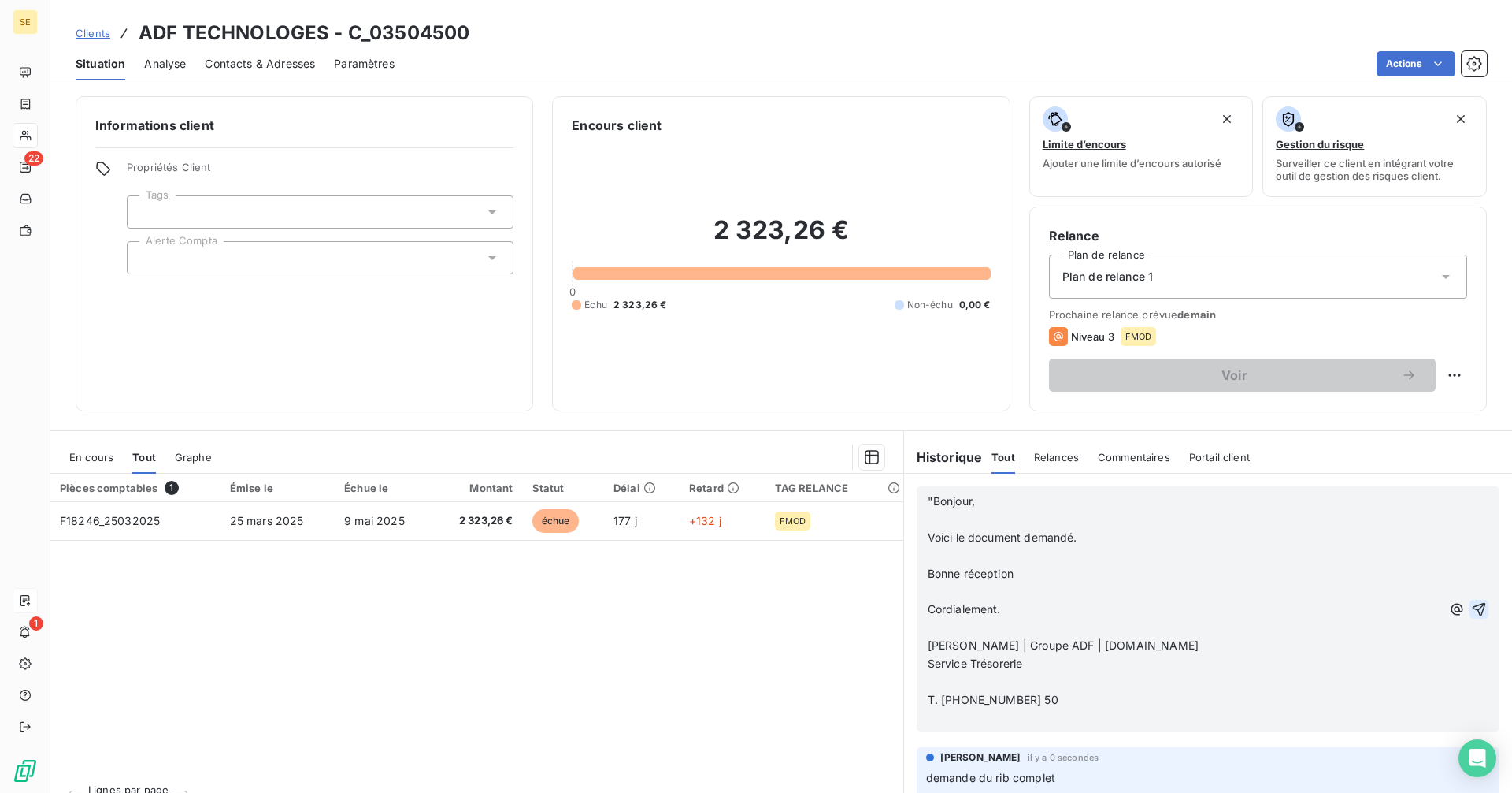
click at [1473, 604] on icon "button" at bounding box center [1480, 609] width 14 height 14
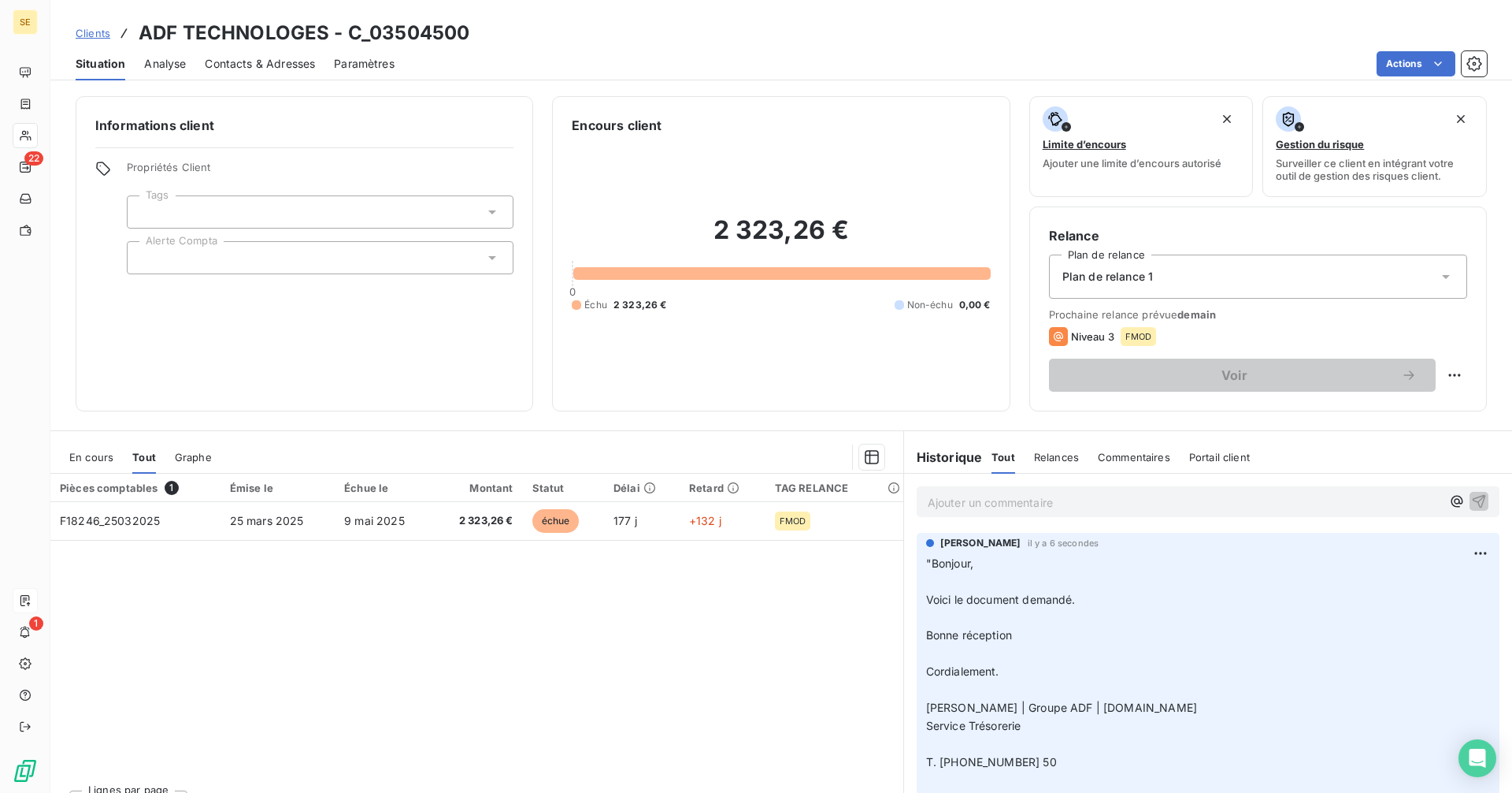
click at [1036, 506] on p "Ajouter un commentaire ﻿" at bounding box center [1184, 502] width 514 height 19
click at [1471, 495] on icon "button" at bounding box center [1479, 500] width 16 height 16
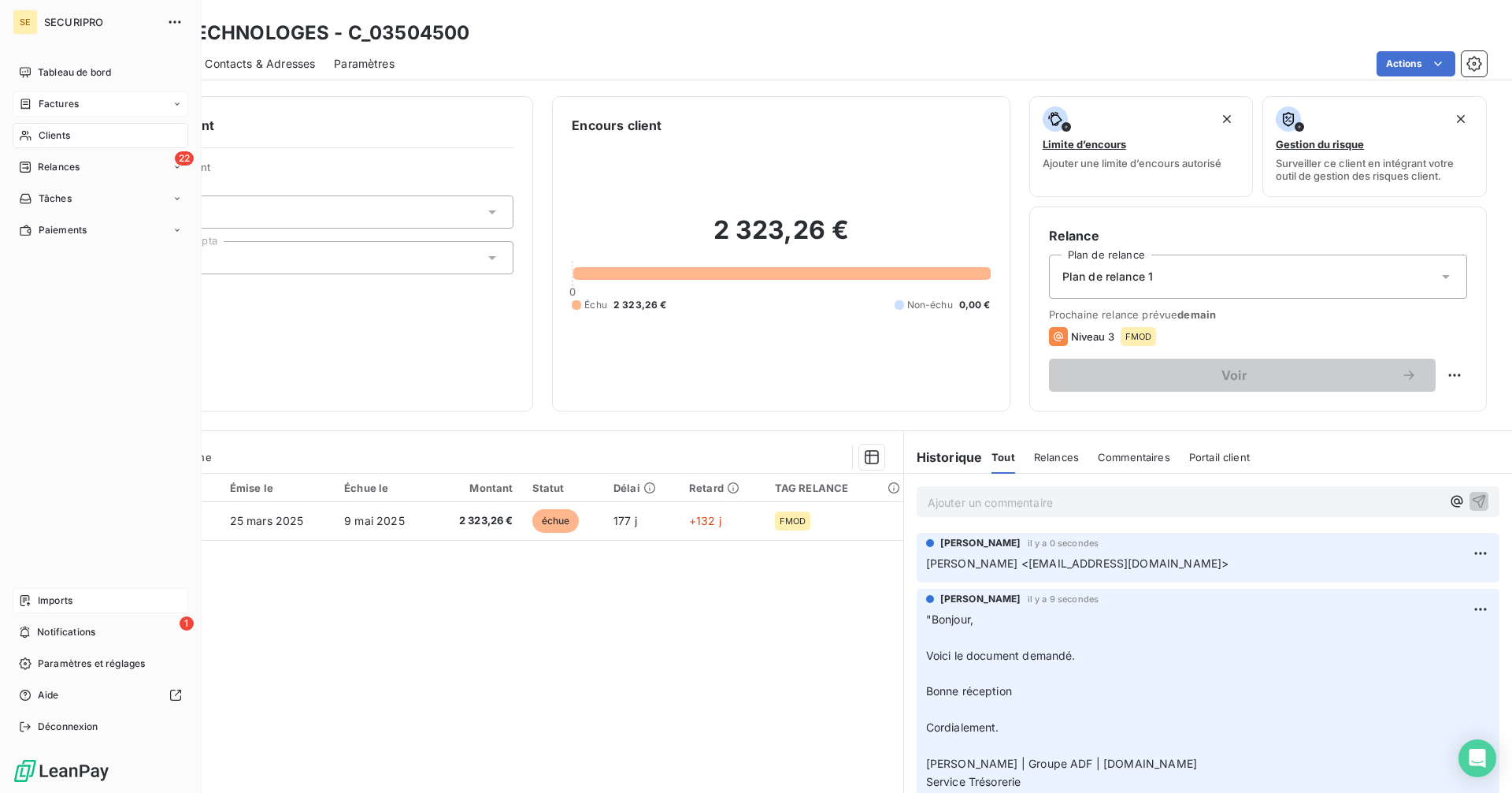
click at [39, 105] on span "Factures" at bounding box center [59, 103] width 41 height 14
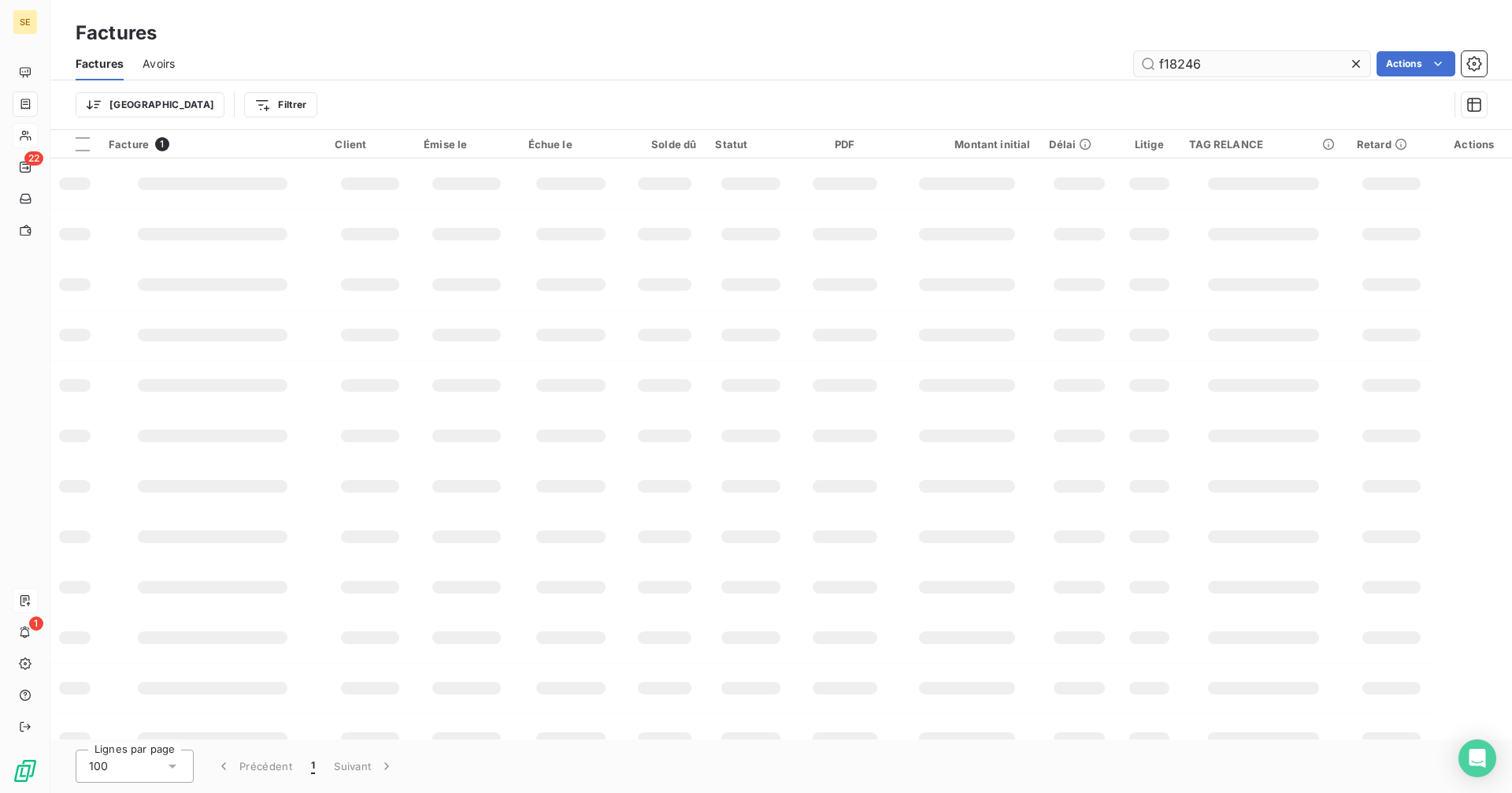
click at [1212, 67] on input "f18246" at bounding box center [1252, 64] width 236 height 25
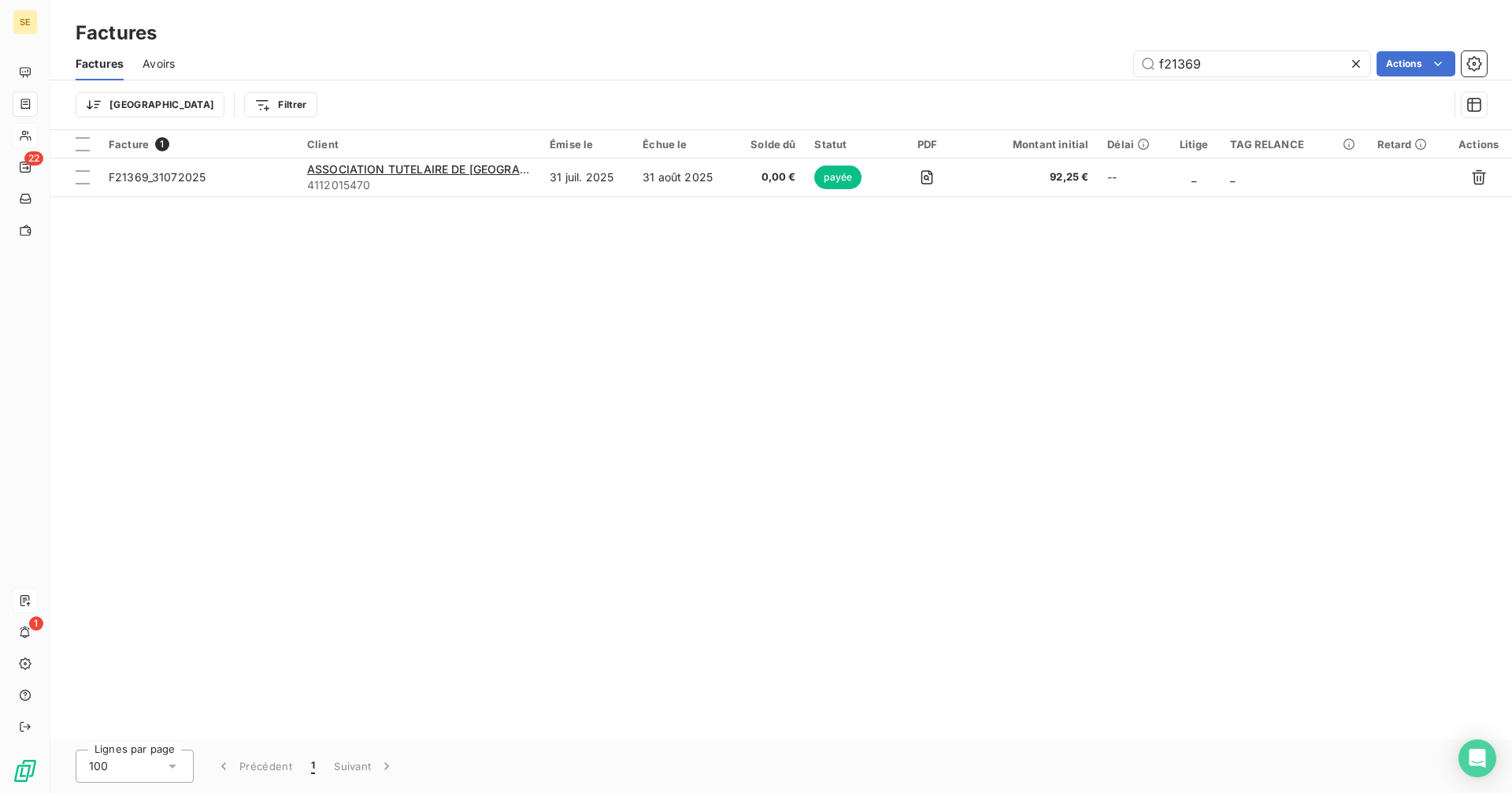
type input "f21369"
click at [1221, 63] on input "f21369" at bounding box center [1252, 64] width 236 height 25
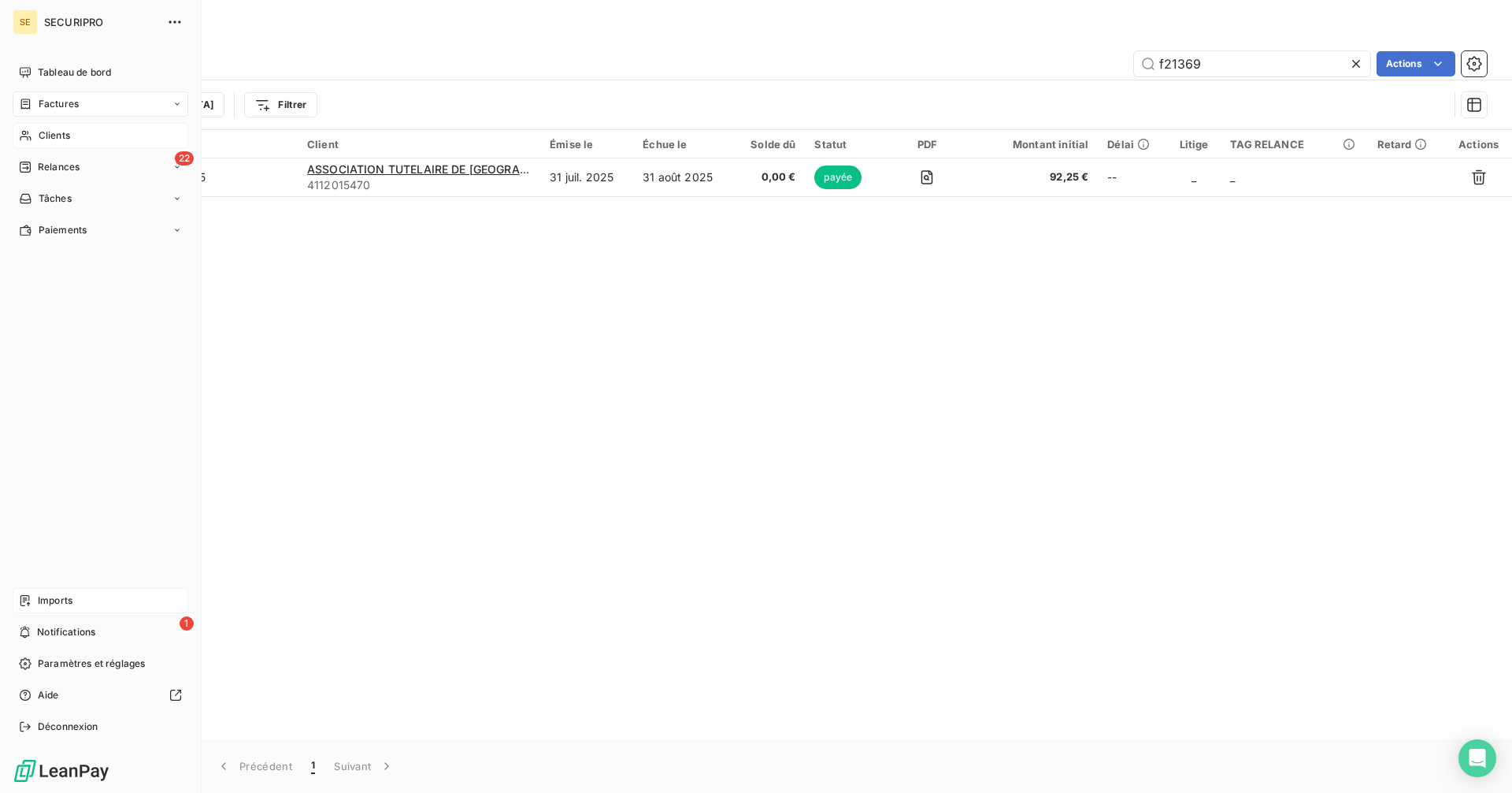
click at [39, 133] on span "Clients" at bounding box center [54, 135] width 31 height 14
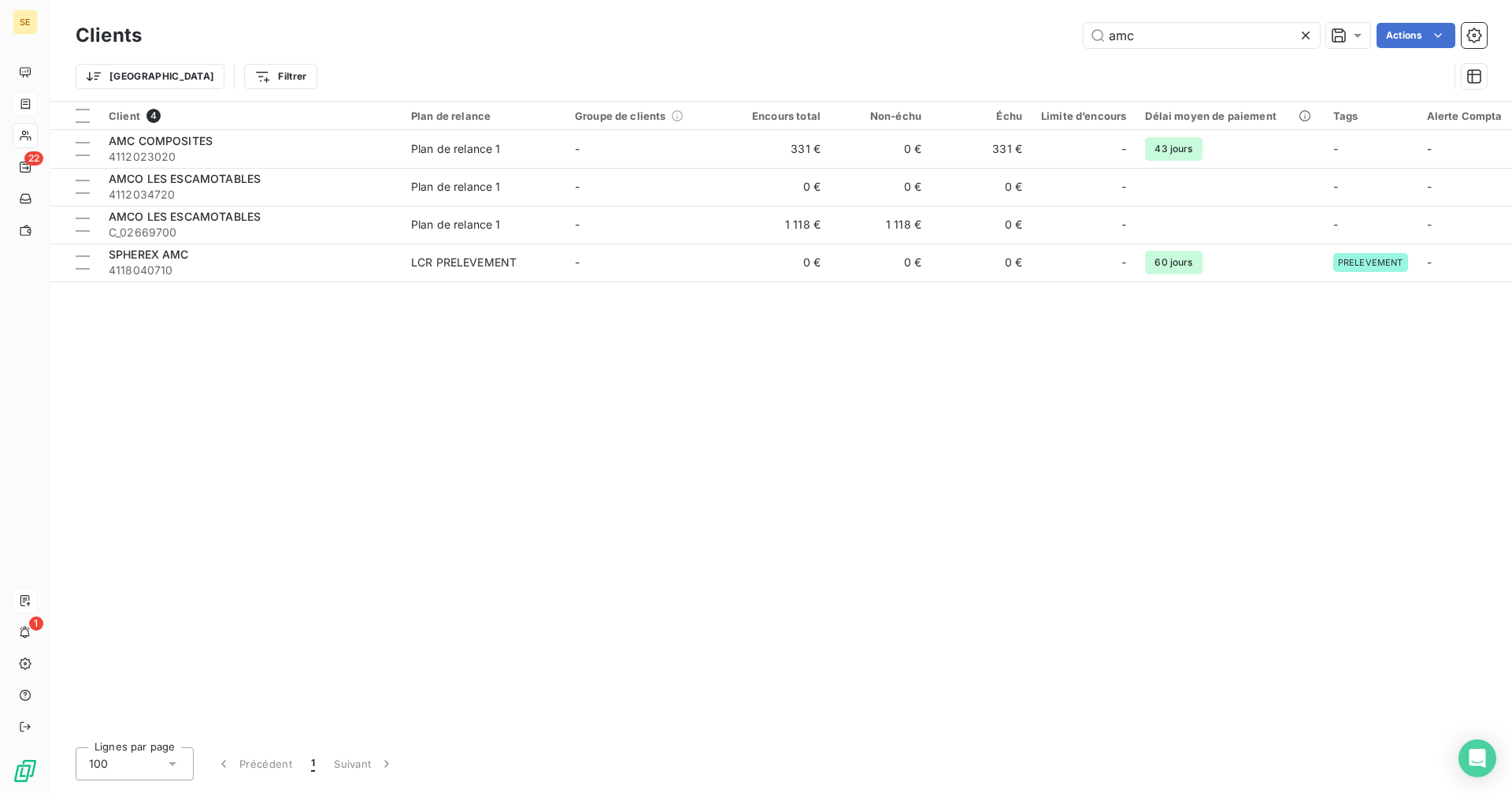
drag, startPoint x: 1185, startPoint y: 35, endPoint x: 1060, endPoint y: 44, distance: 125.3
click at [1060, 44] on div "amc Actions" at bounding box center [823, 35] width 1327 height 25
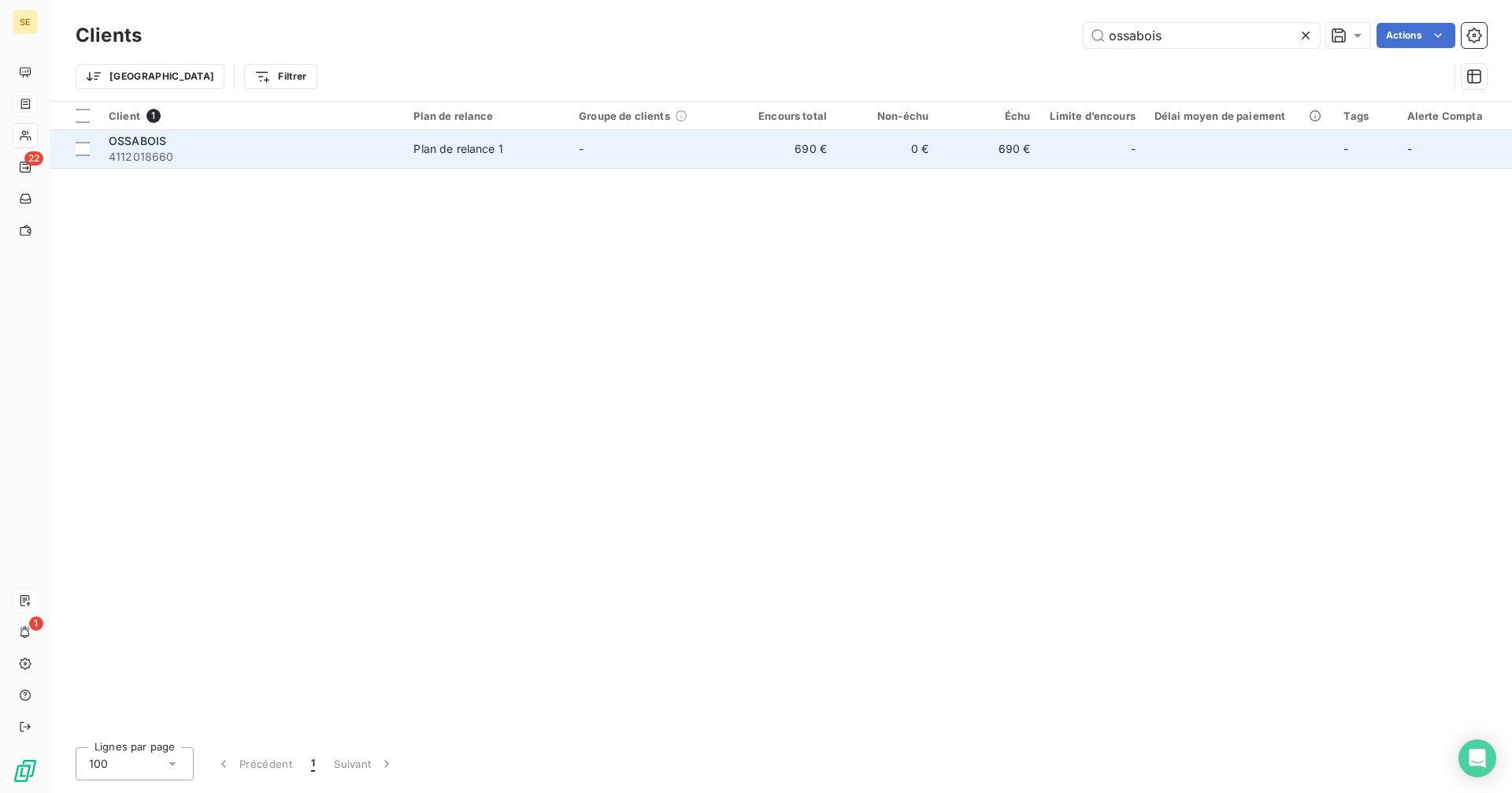
type input "ossabois"
click at [472, 153] on div "Plan de relance 1" at bounding box center [458, 148] width 89 height 16
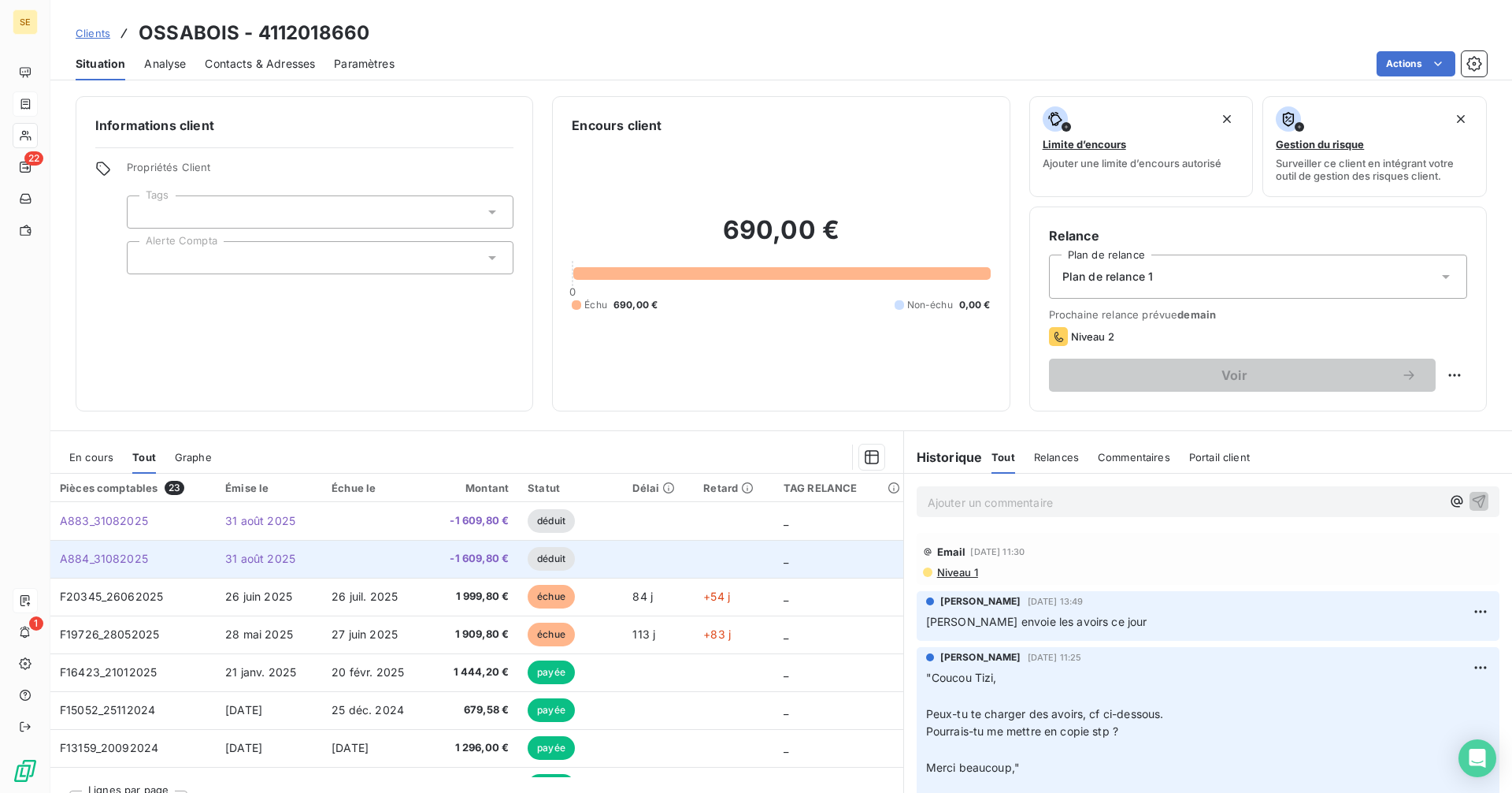
click at [490, 550] on td "-1 609,80 €" at bounding box center [473, 558] width 89 height 38
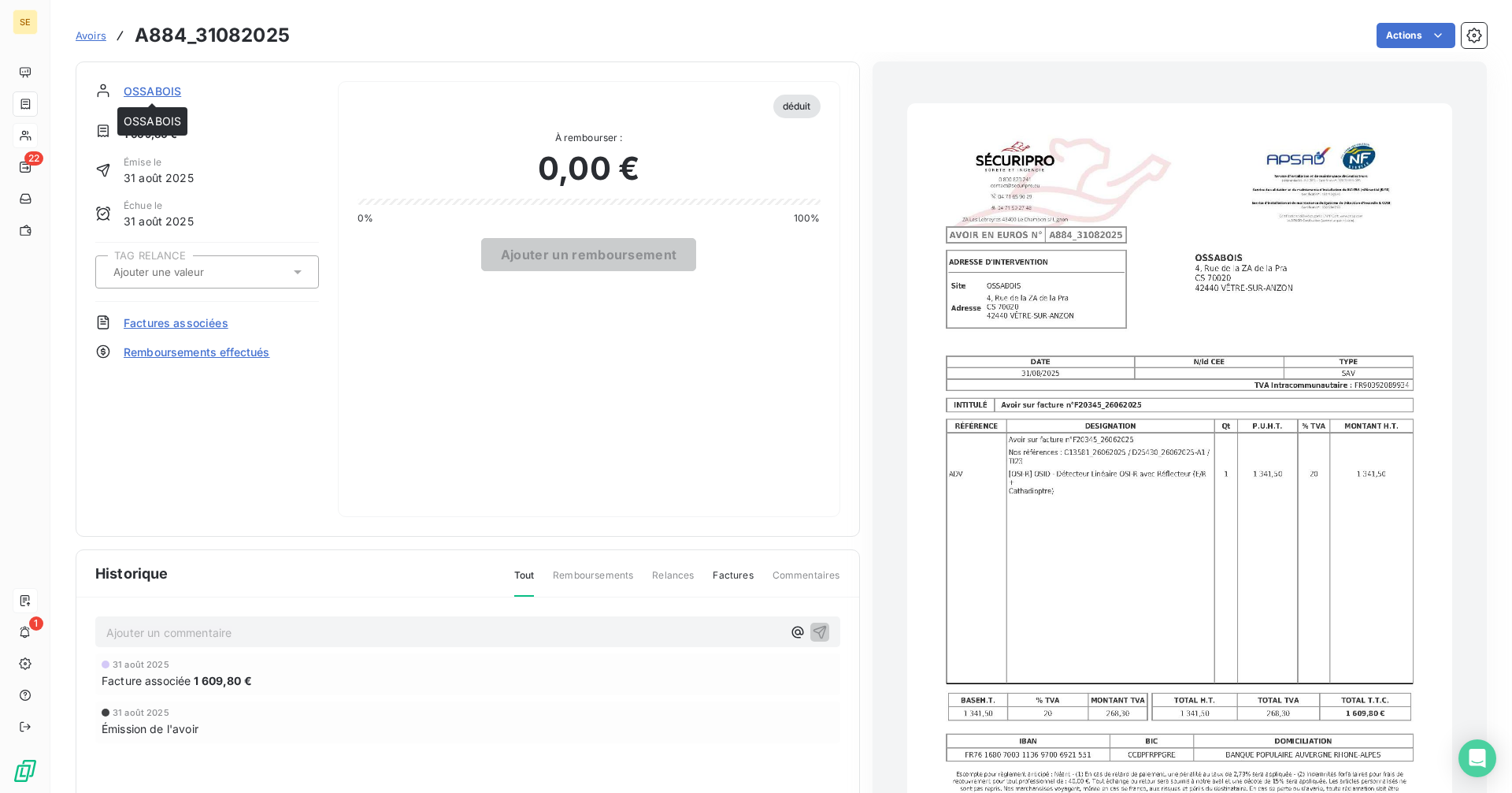
click at [159, 90] on span "OSSABOIS" at bounding box center [152, 91] width 57 height 17
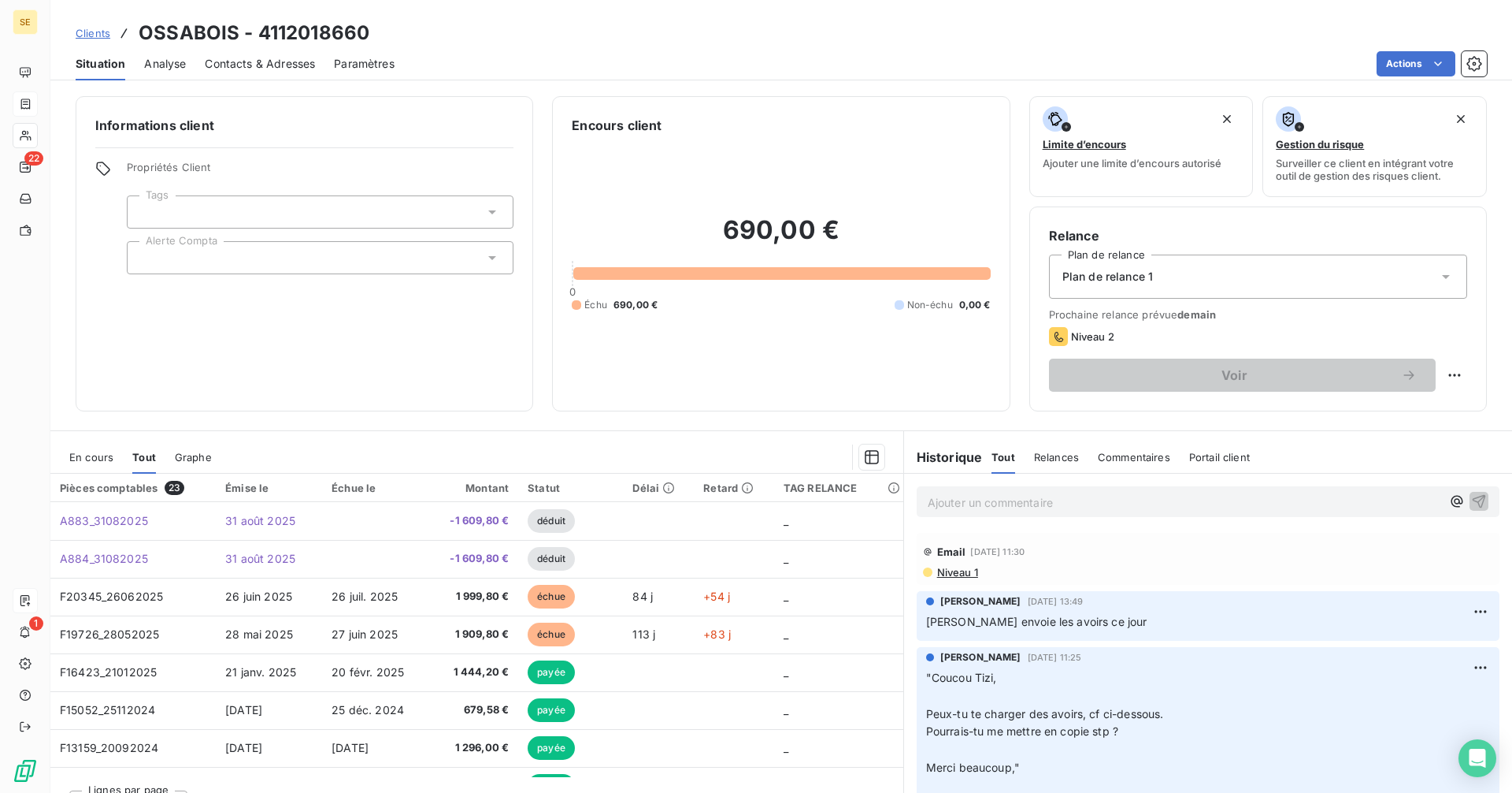
click at [1001, 496] on p "Ajouter un commentaire ﻿" at bounding box center [1184, 502] width 514 height 19
click at [100, 457] on span "En cours" at bounding box center [91, 457] width 44 height 13
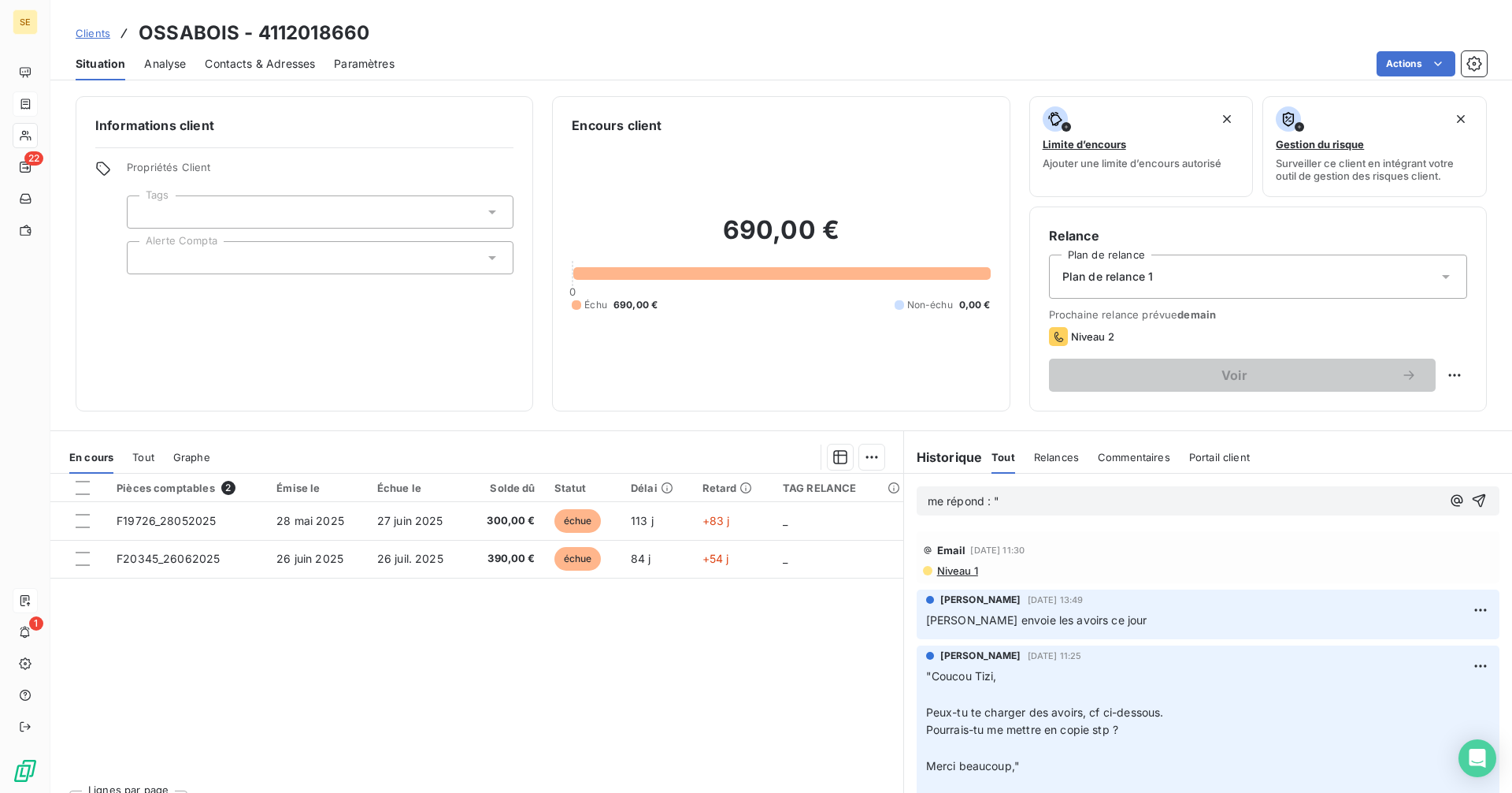
click at [1042, 498] on p "me répond : "" at bounding box center [1184, 502] width 514 height 18
click at [1026, 501] on p "me répond : "" at bounding box center [1184, 502] width 514 height 18
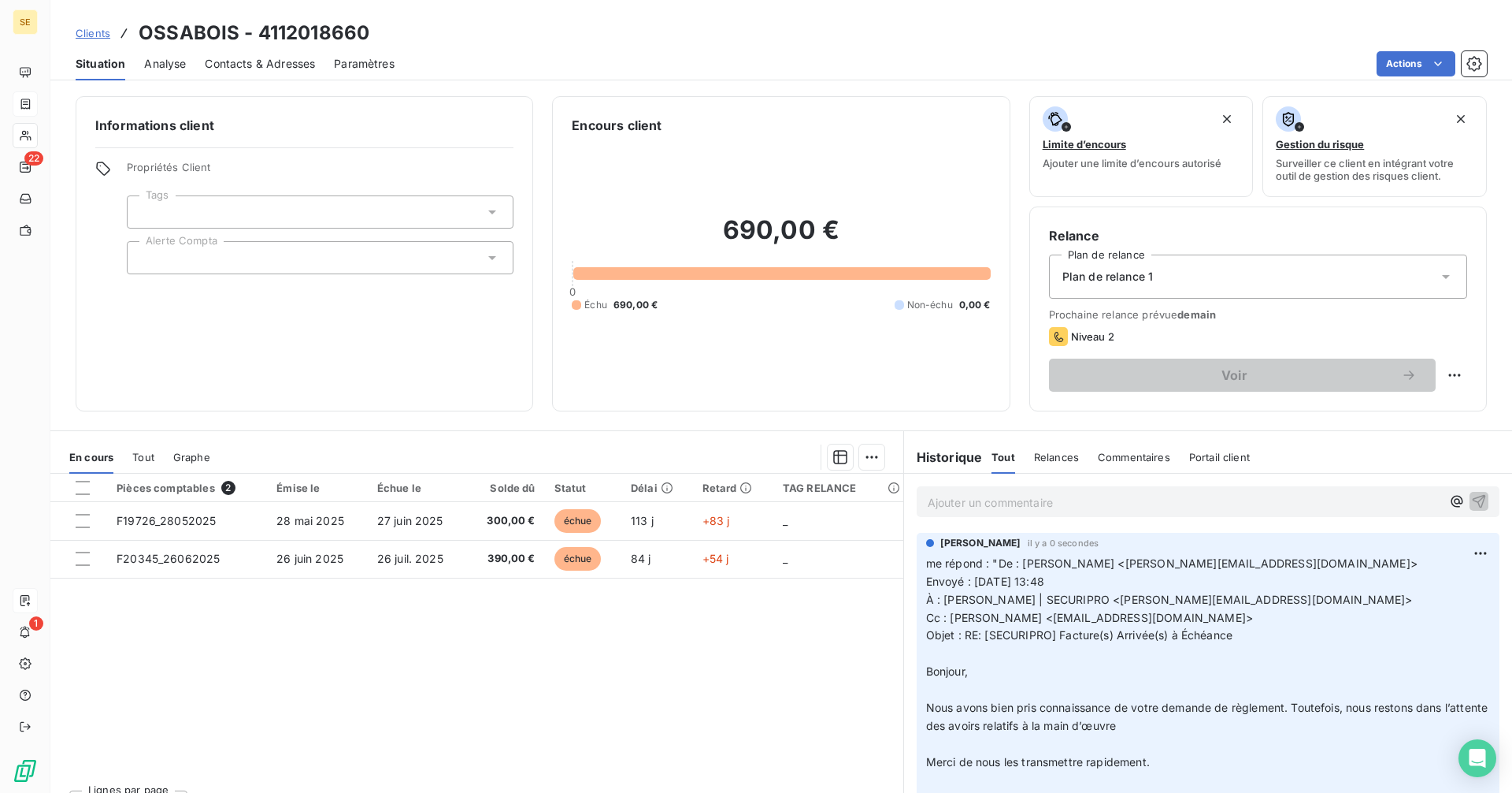
click at [961, 493] on p "Ajouter un commentaire ﻿" at bounding box center [1184, 502] width 514 height 19
click at [960, 495] on p "Ajouter un commentaire ﻿" at bounding box center [1184, 502] width 514 height 19
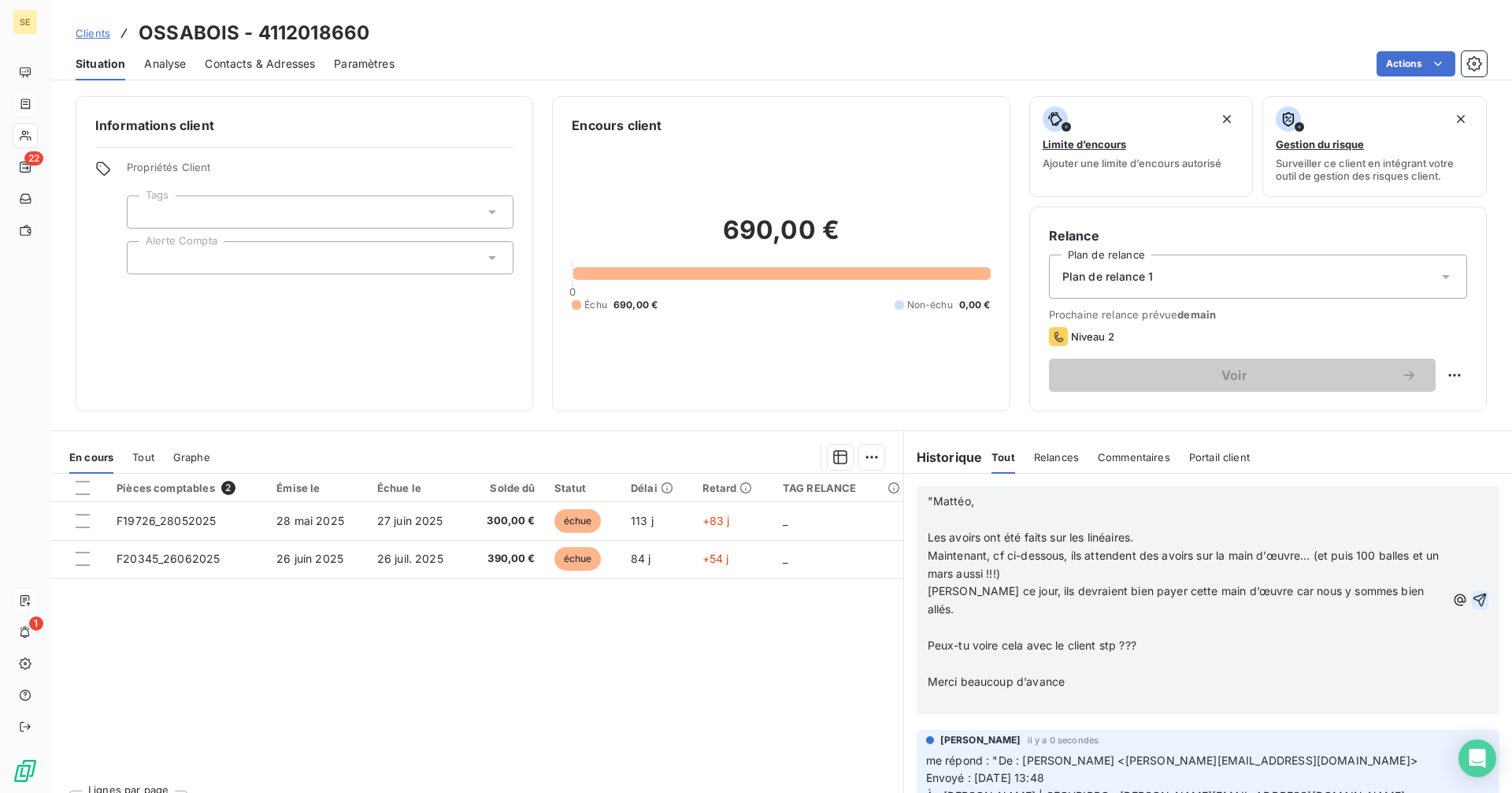
click at [1472, 592] on icon "button" at bounding box center [1480, 599] width 16 height 16
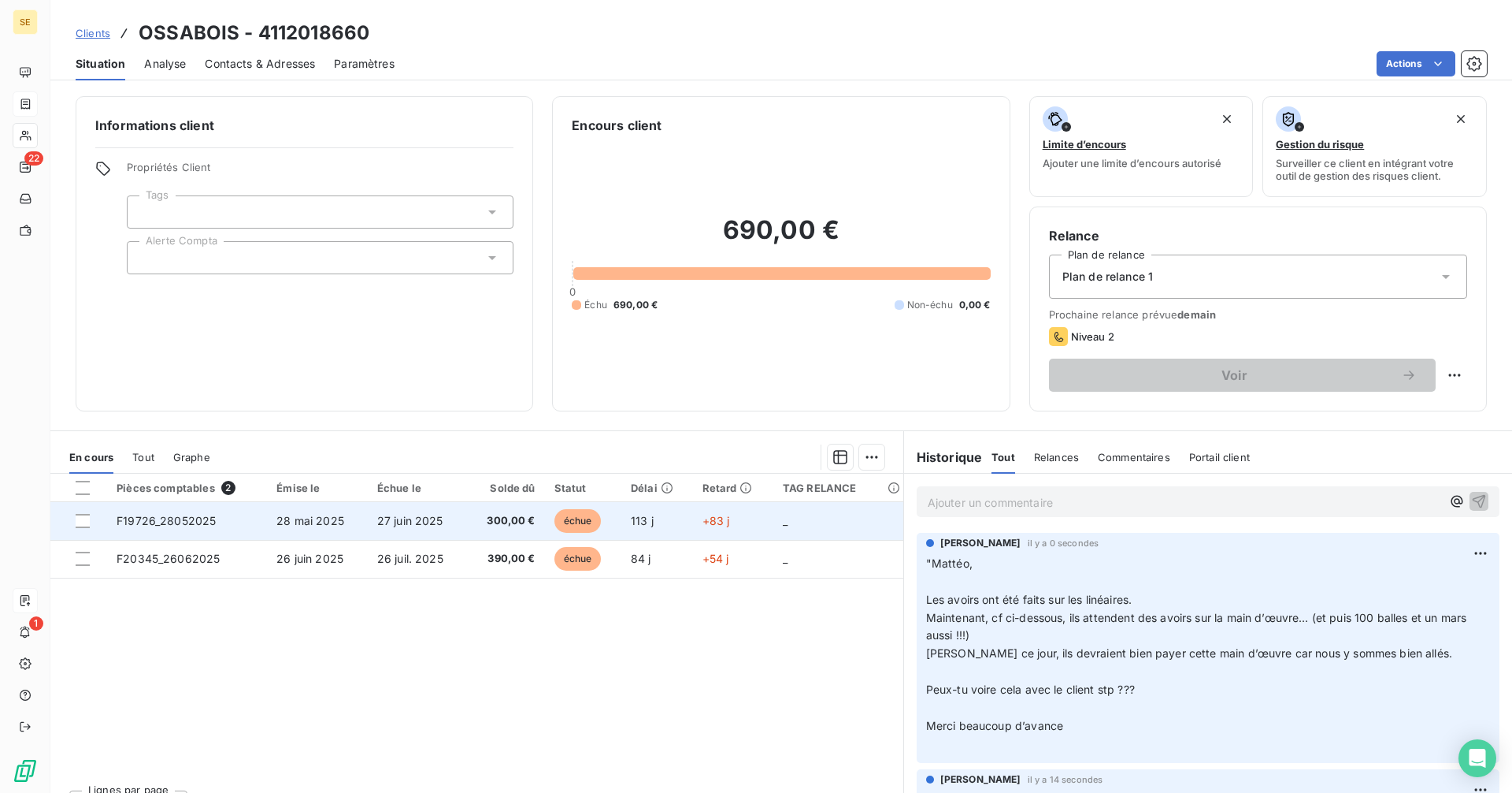
click at [359, 532] on td "28 mai 2025" at bounding box center [317, 520] width 100 height 38
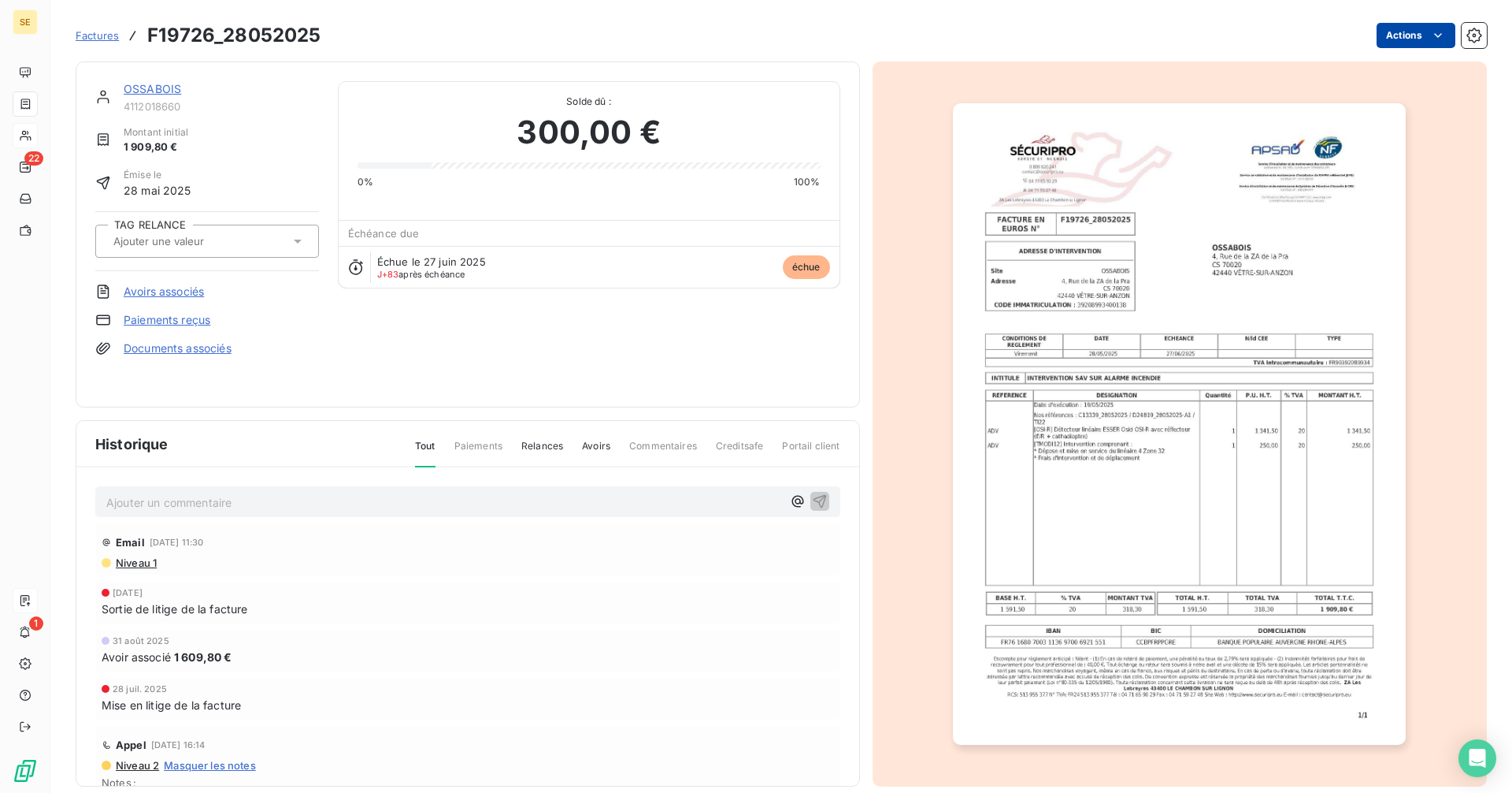
click at [1383, 42] on html "SE 22 1 Factures F19726_28052025 Actions OSSABOIS 4112018660 Montant initial 1 …" at bounding box center [756, 396] width 1512 height 793
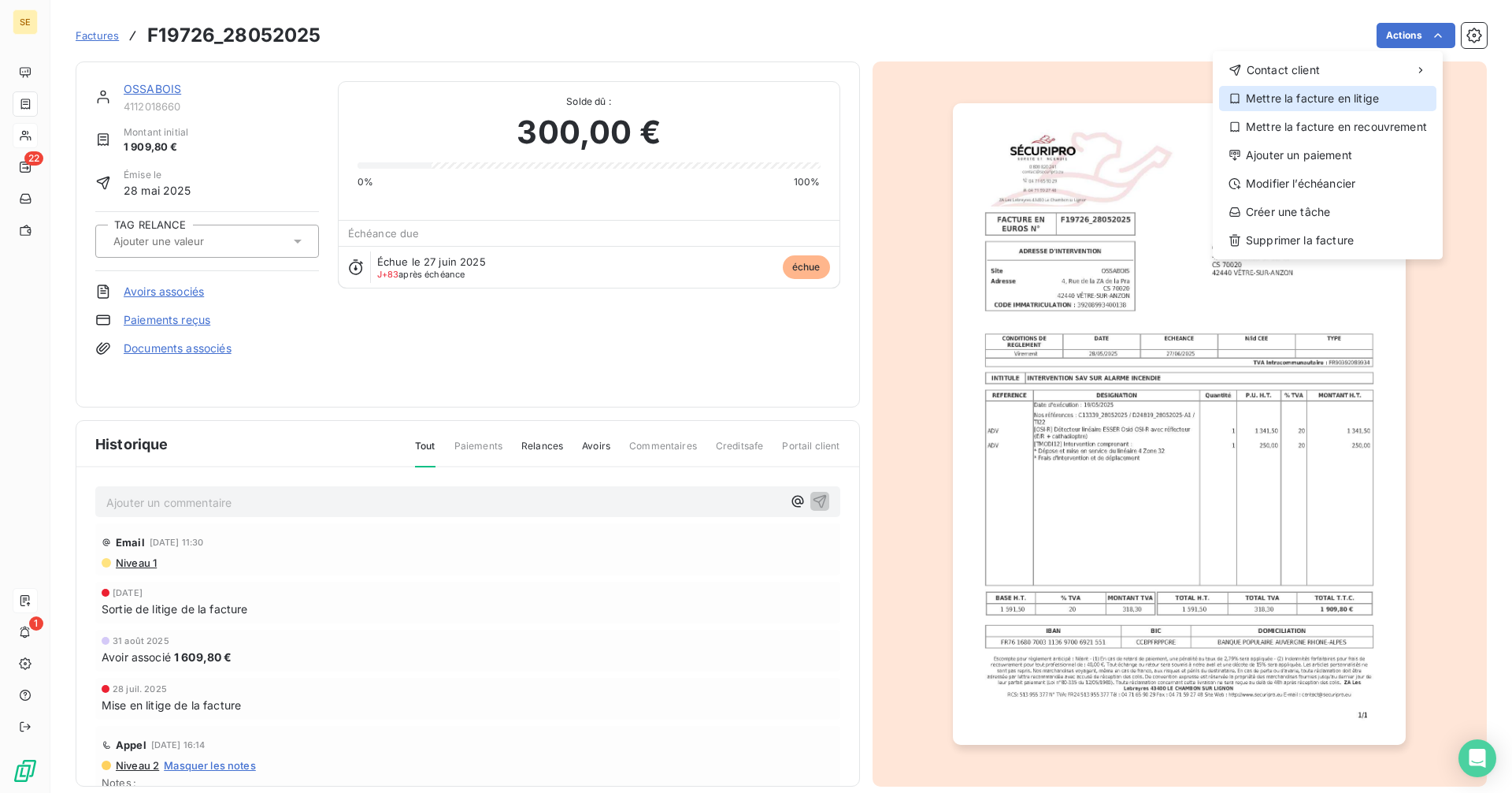
click at [1347, 102] on div "Mettre la facture en litige" at bounding box center [1329, 98] width 218 height 25
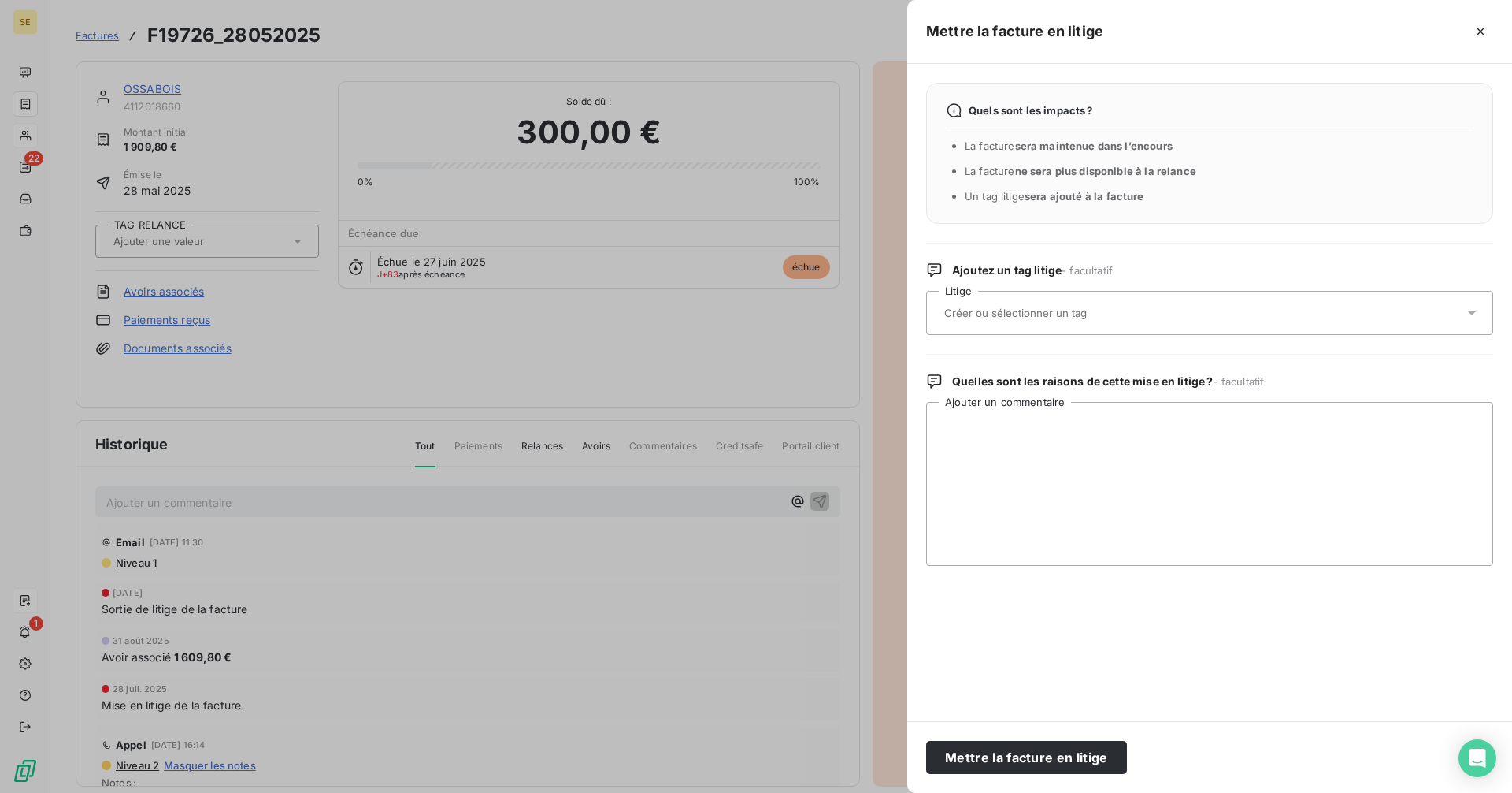
click at [1116, 314] on input "text" at bounding box center [1057, 313] width 230 height 14
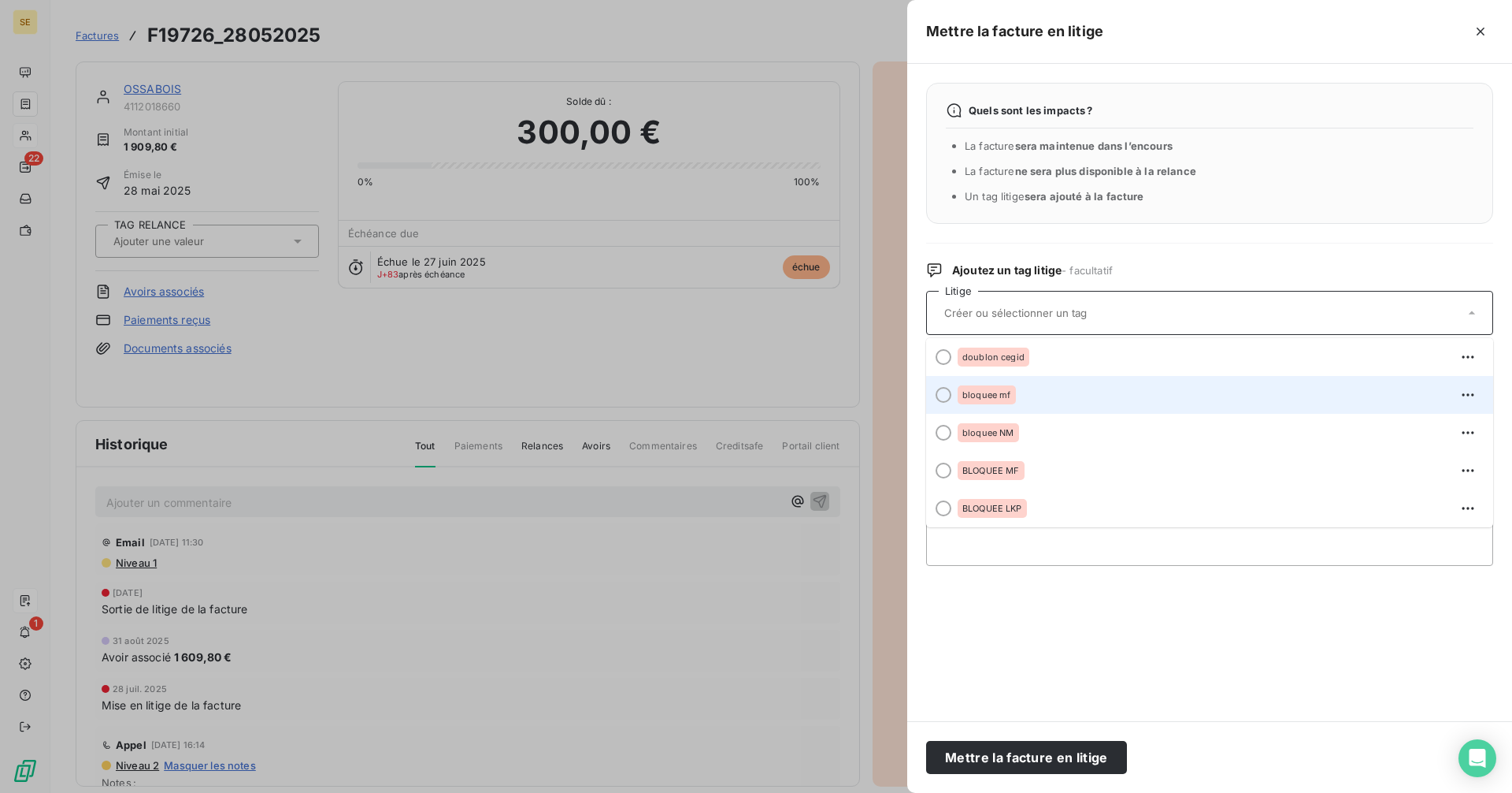
scroll to position [422, 0]
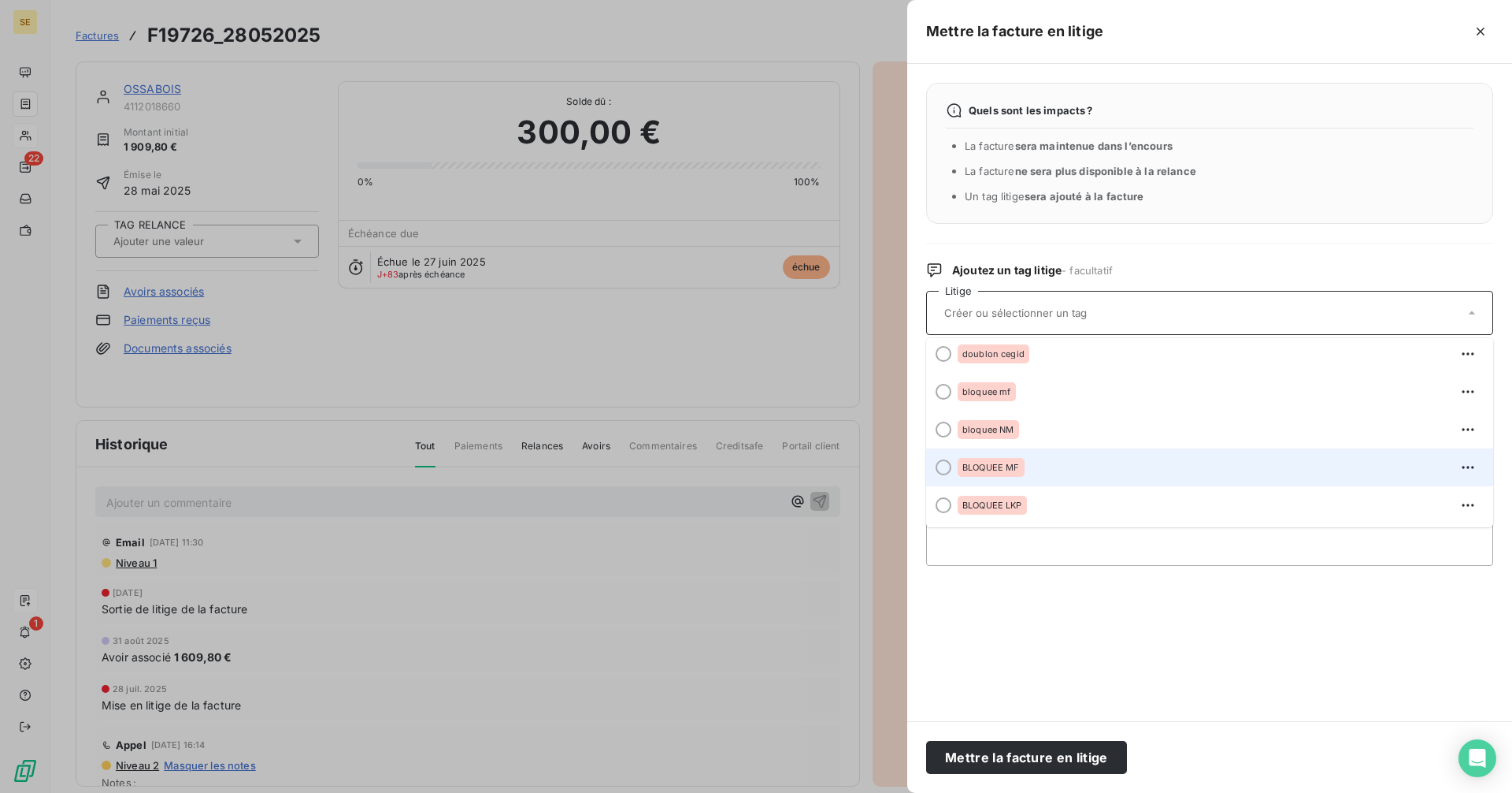
click at [1036, 472] on div "BLOQUEE MF" at bounding box center [1219, 467] width 523 height 25
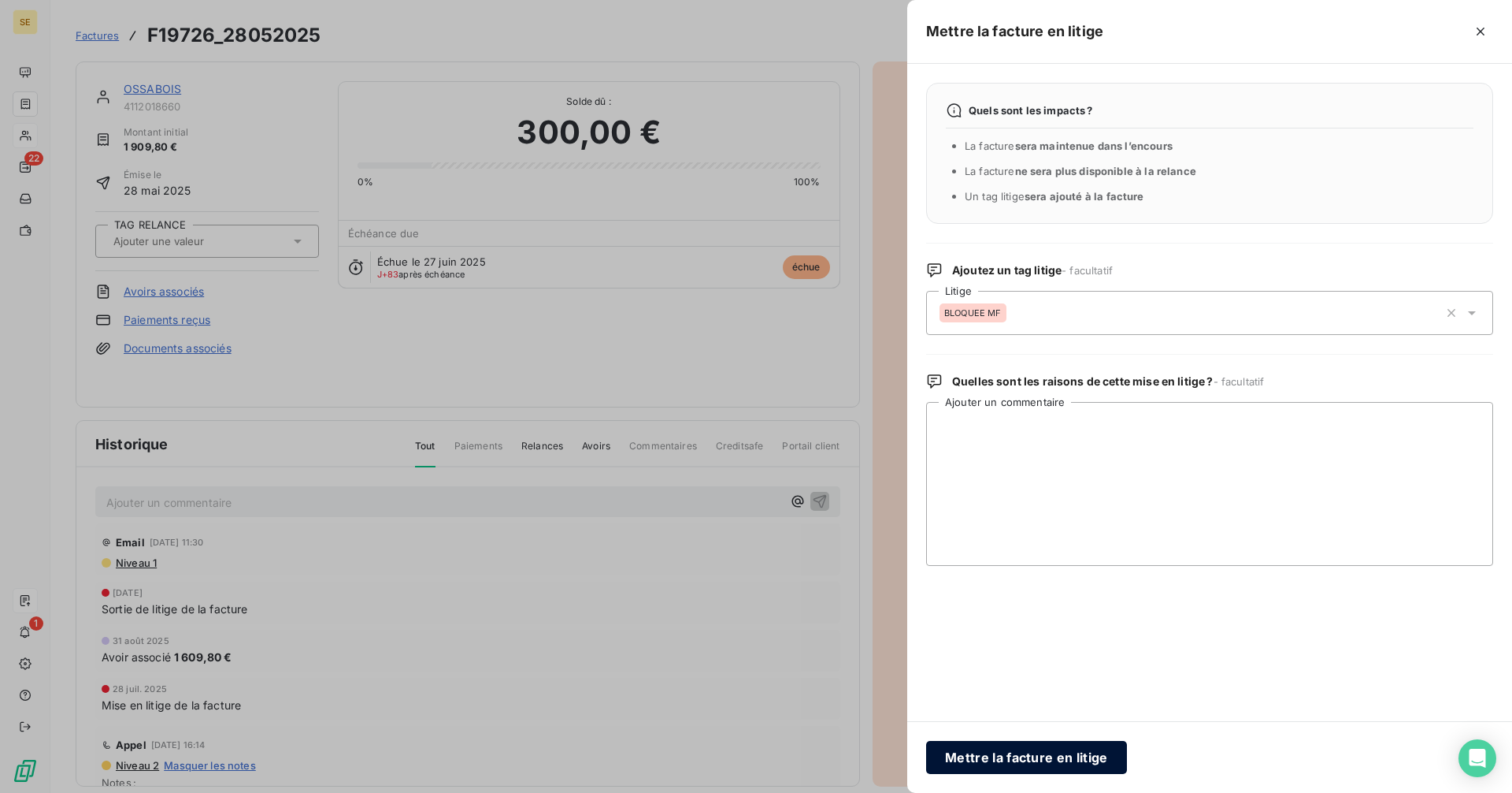
click at [1068, 757] on button "Mettre la facture en litige" at bounding box center [1027, 757] width 201 height 33
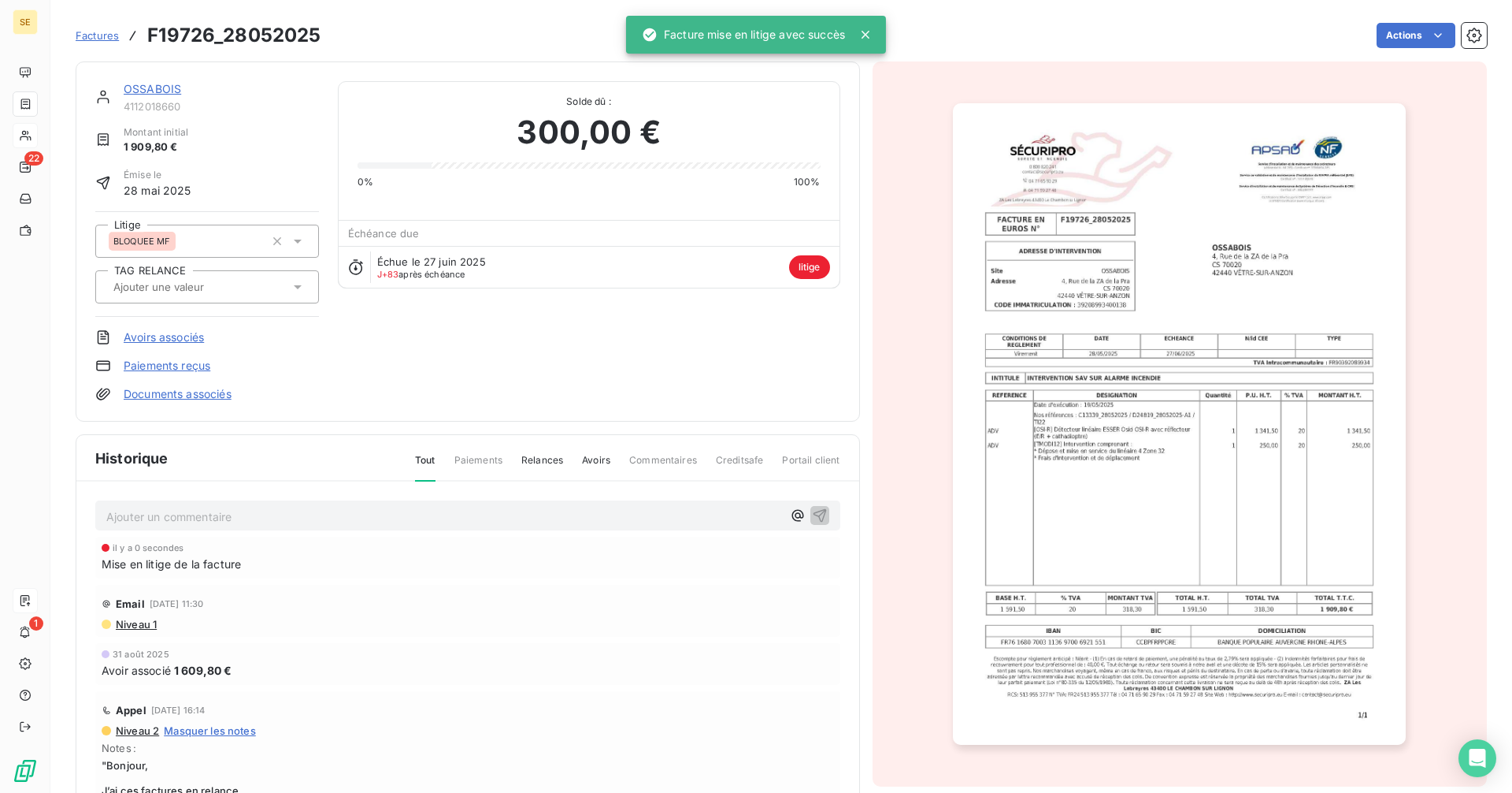
click at [155, 89] on link "OSSABOIS" at bounding box center [152, 89] width 57 height 14
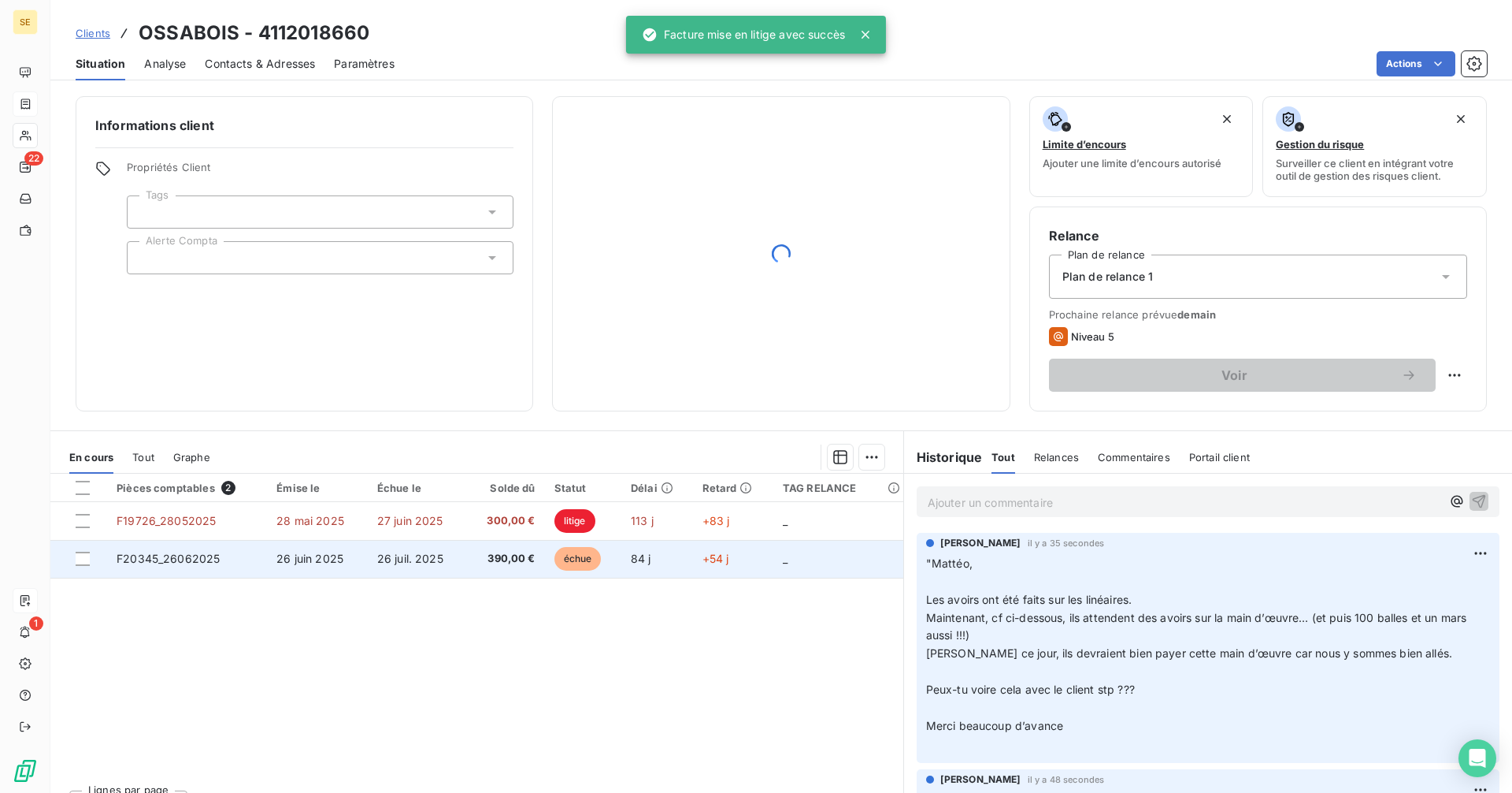
click at [427, 560] on span "26 juil. 2025" at bounding box center [410, 558] width 66 height 14
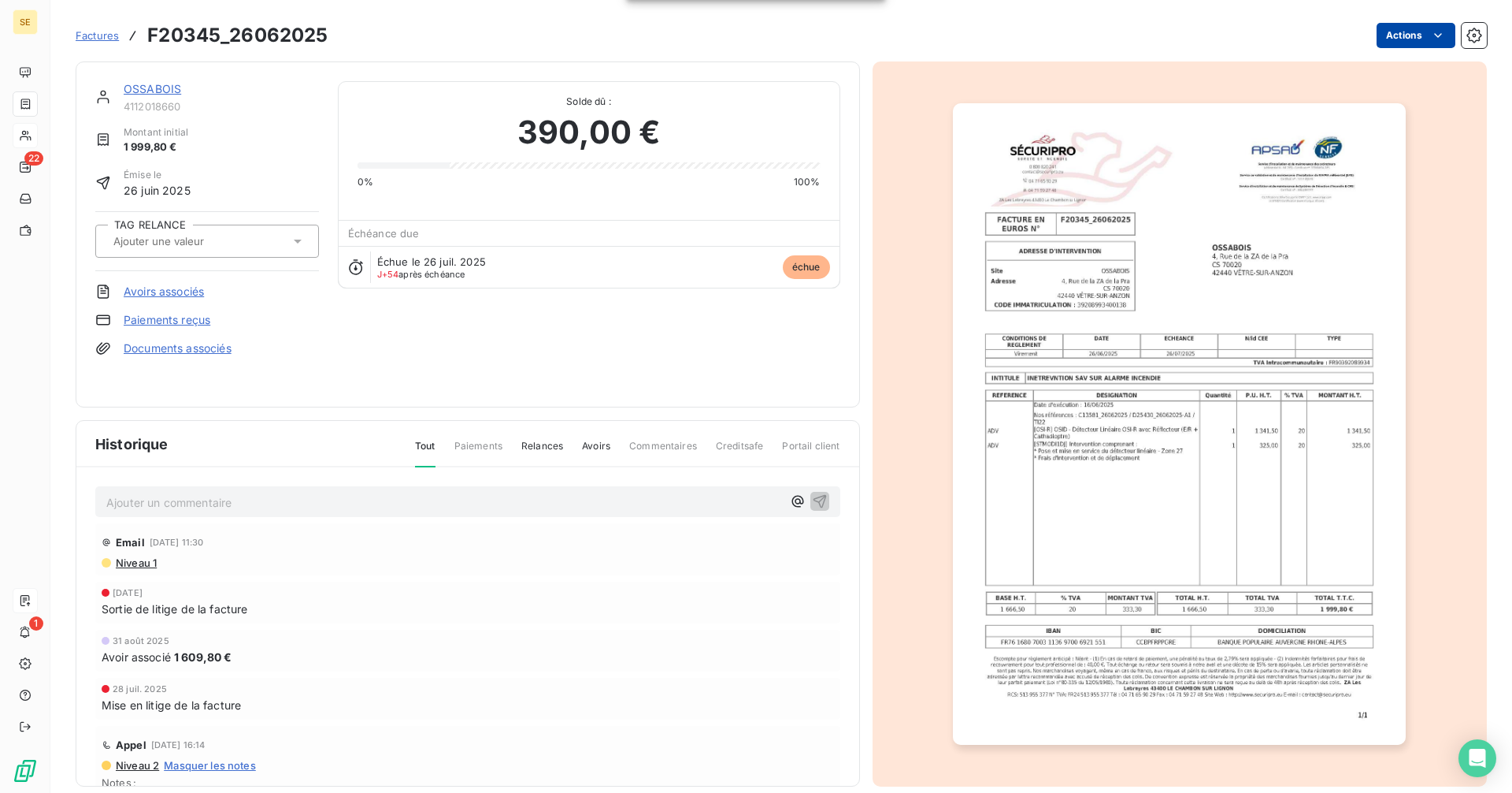
click at [1404, 41] on html "SE 22 1 Factures F20345_26062025 Actions OSSABOIS 4112018660 Montant initial 1 …" at bounding box center [756, 396] width 1512 height 793
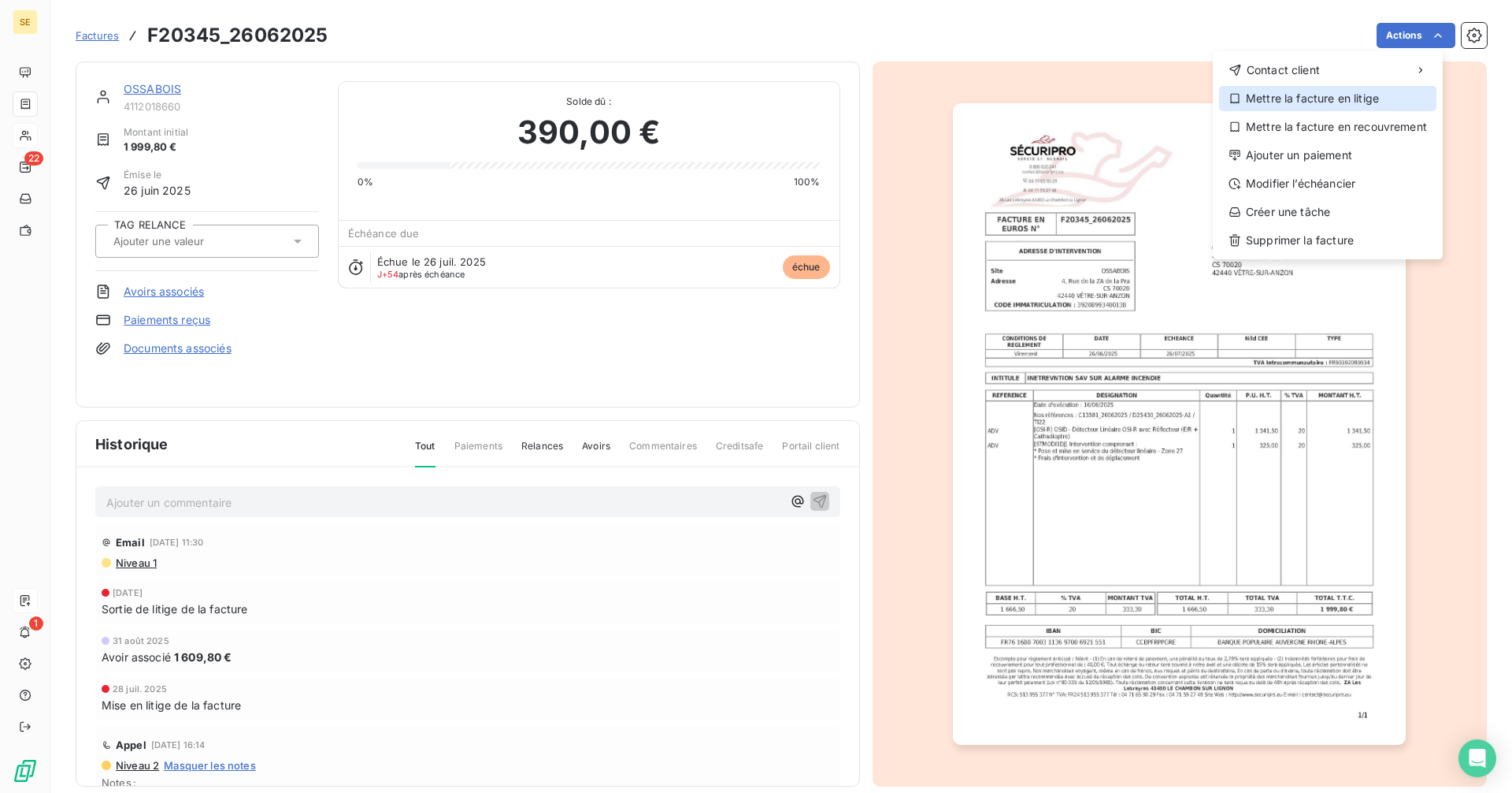
click at [1288, 106] on div "Mettre la facture en litige" at bounding box center [1329, 98] width 218 height 25
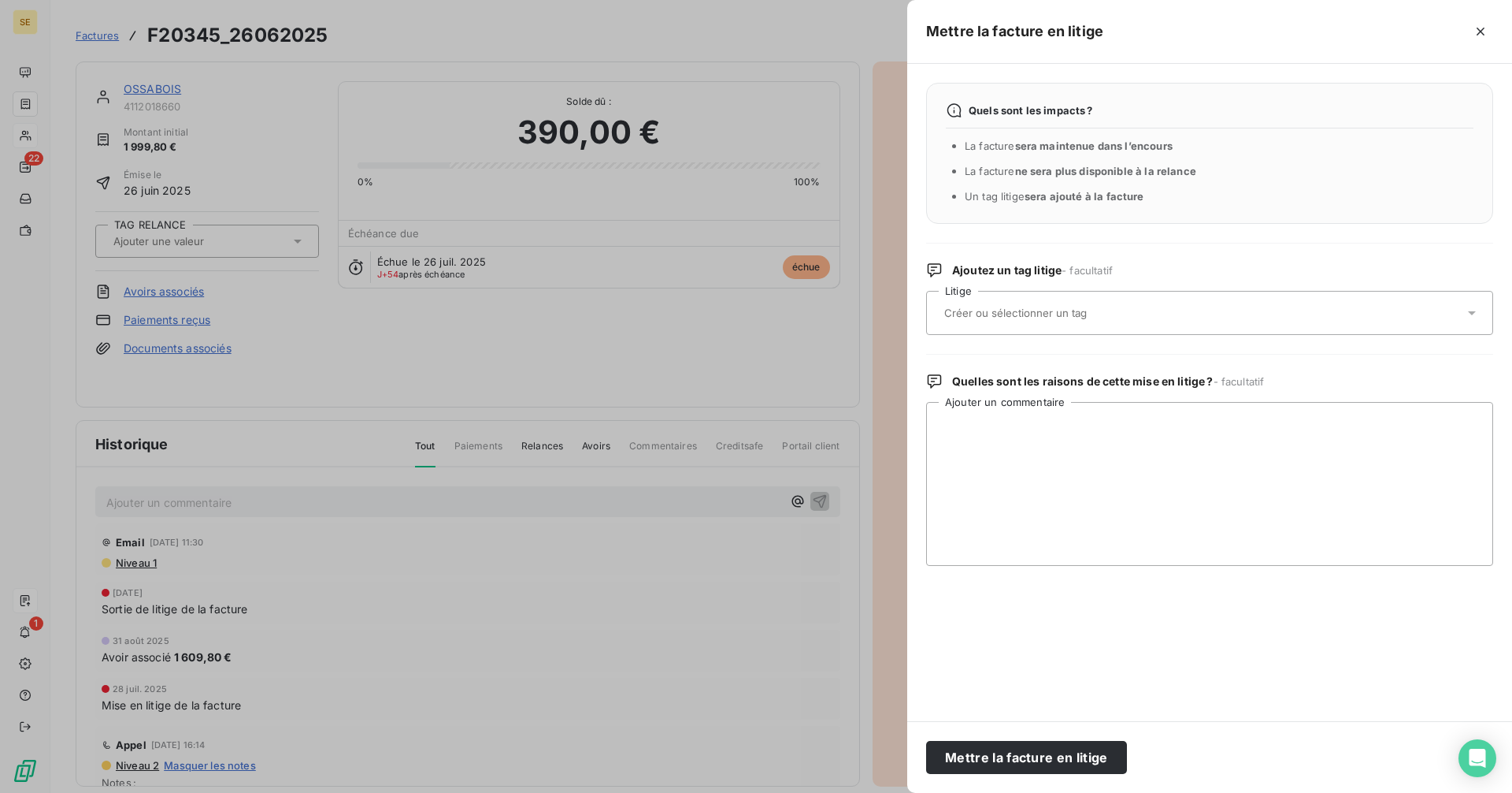
click at [980, 309] on input "text" at bounding box center [1057, 313] width 230 height 14
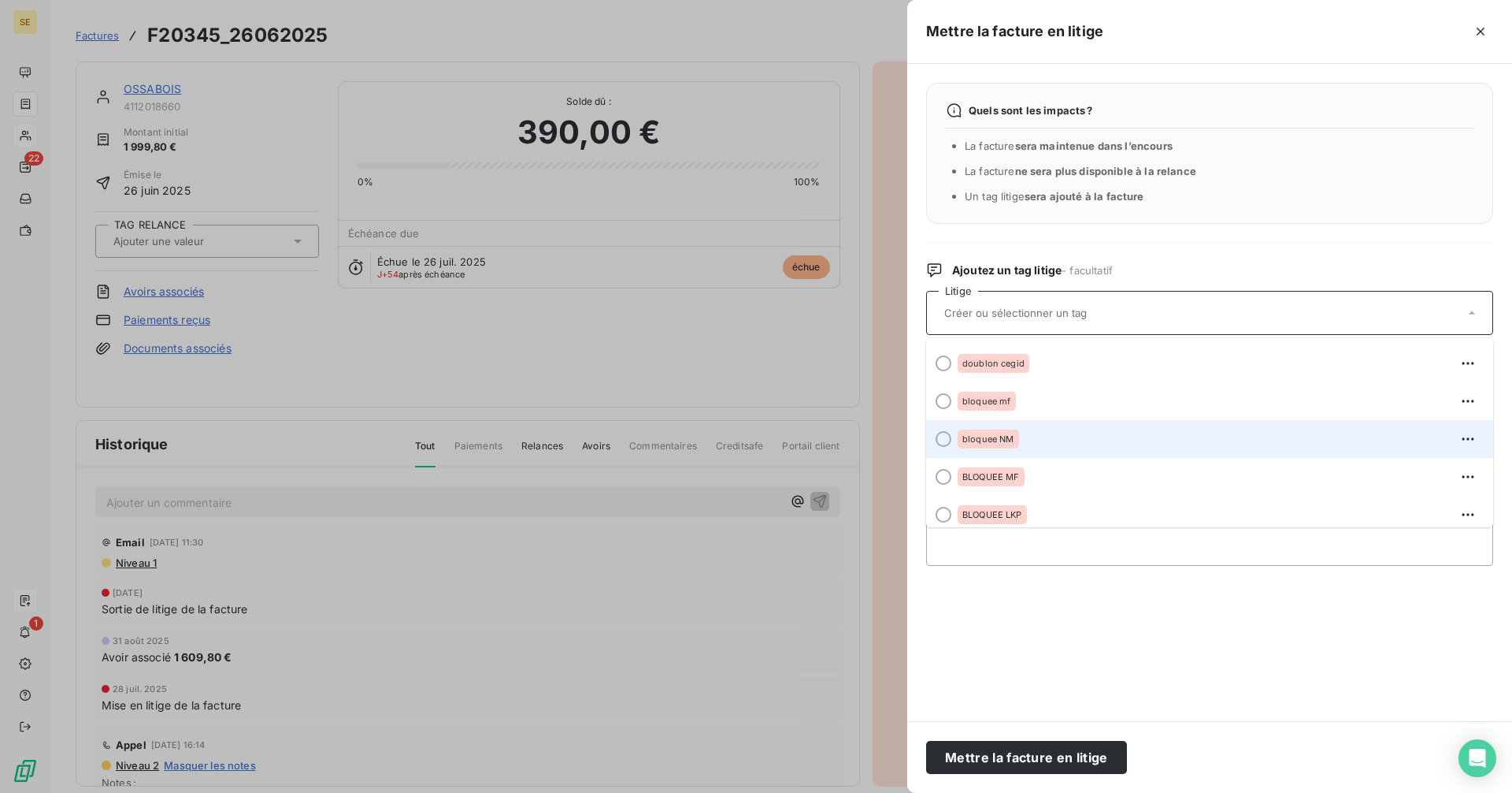
scroll to position [422, 0]
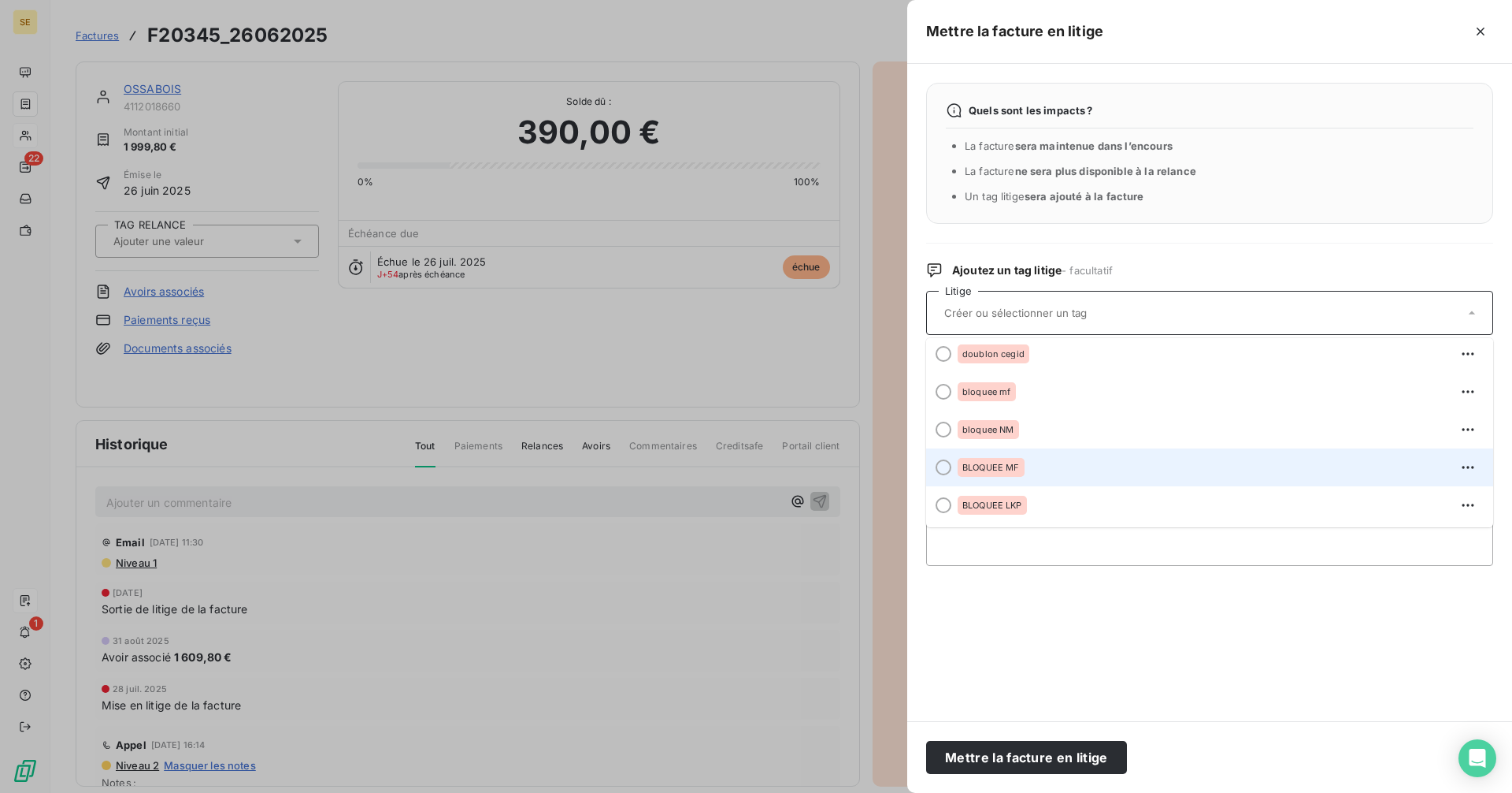
click at [1022, 472] on div "BLOQUEE MF" at bounding box center [991, 467] width 67 height 19
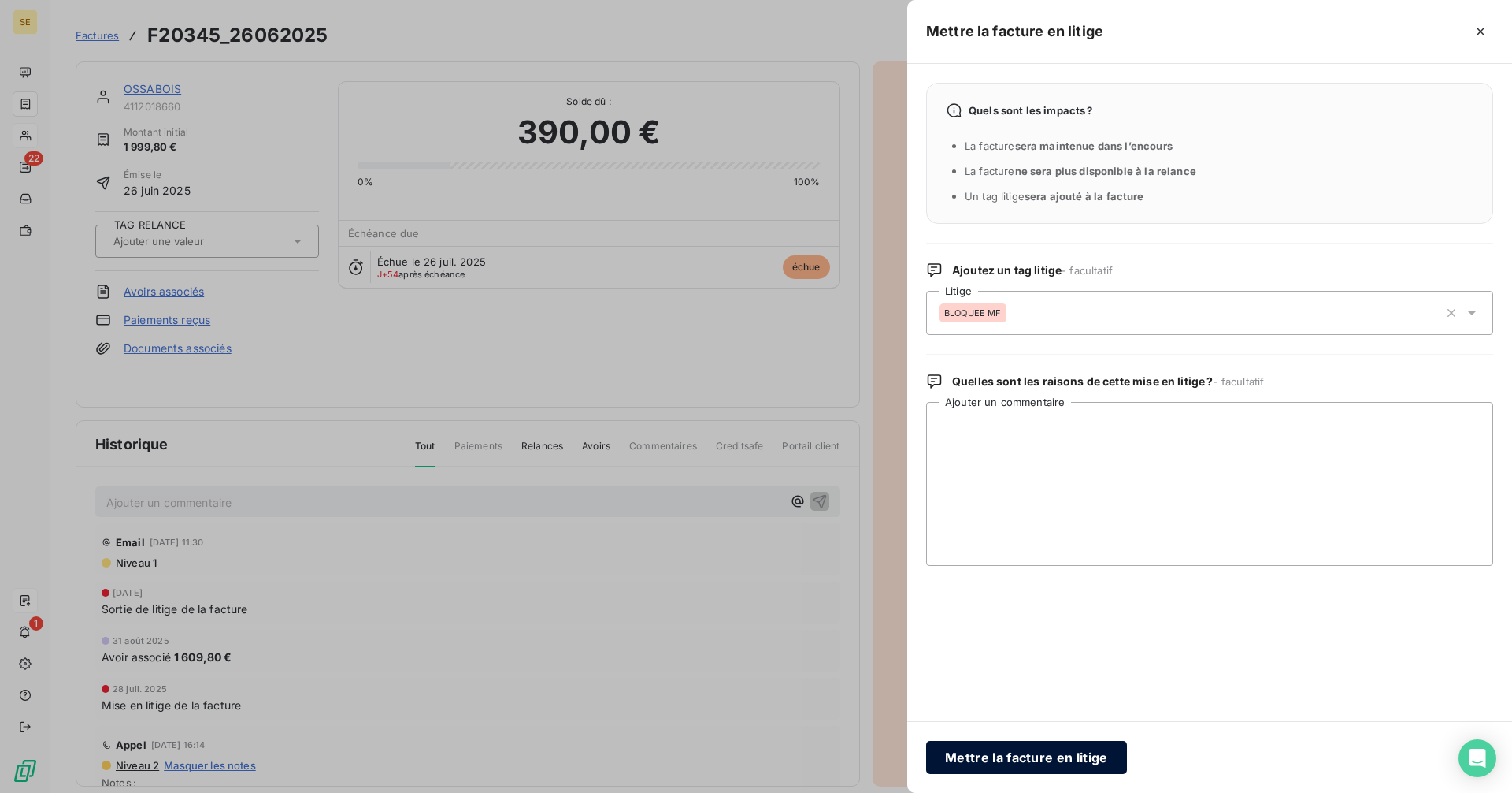
click at [1022, 761] on button "Mettre la facture en litige" at bounding box center [1027, 757] width 201 height 33
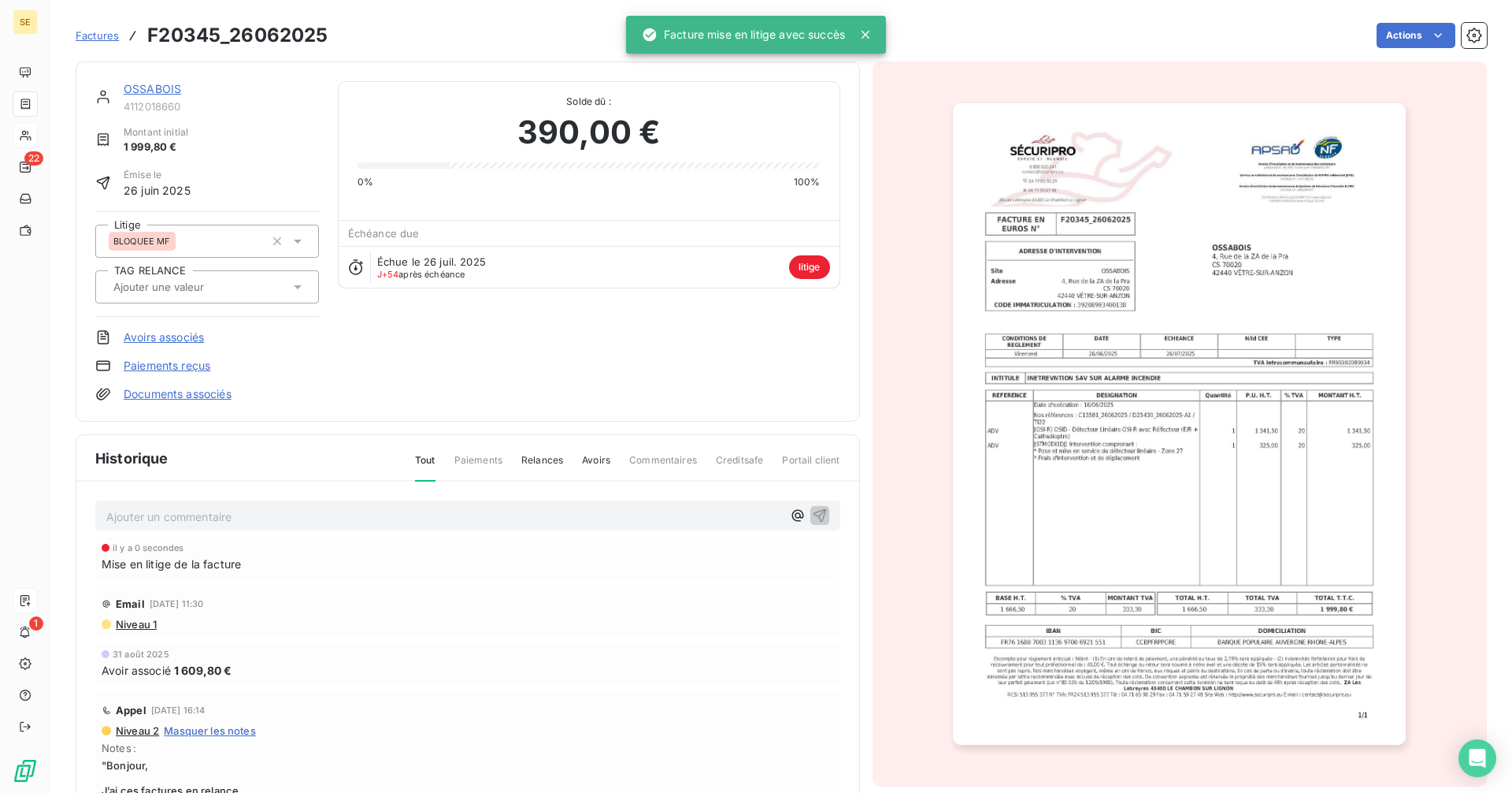
click at [169, 89] on link "OSSABOIS" at bounding box center [152, 89] width 57 height 14
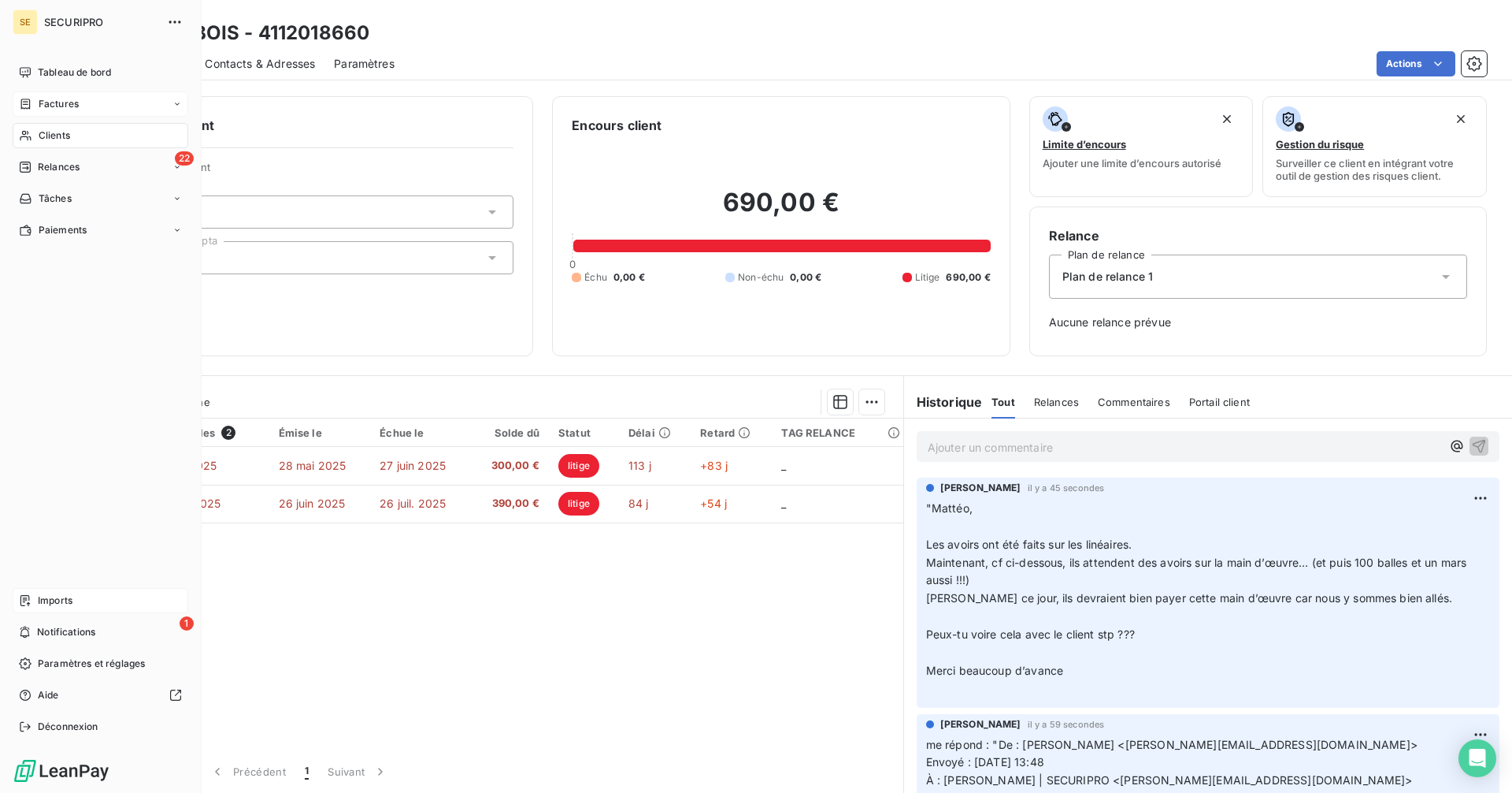
click at [32, 112] on div "Factures" at bounding box center [100, 103] width 176 height 25
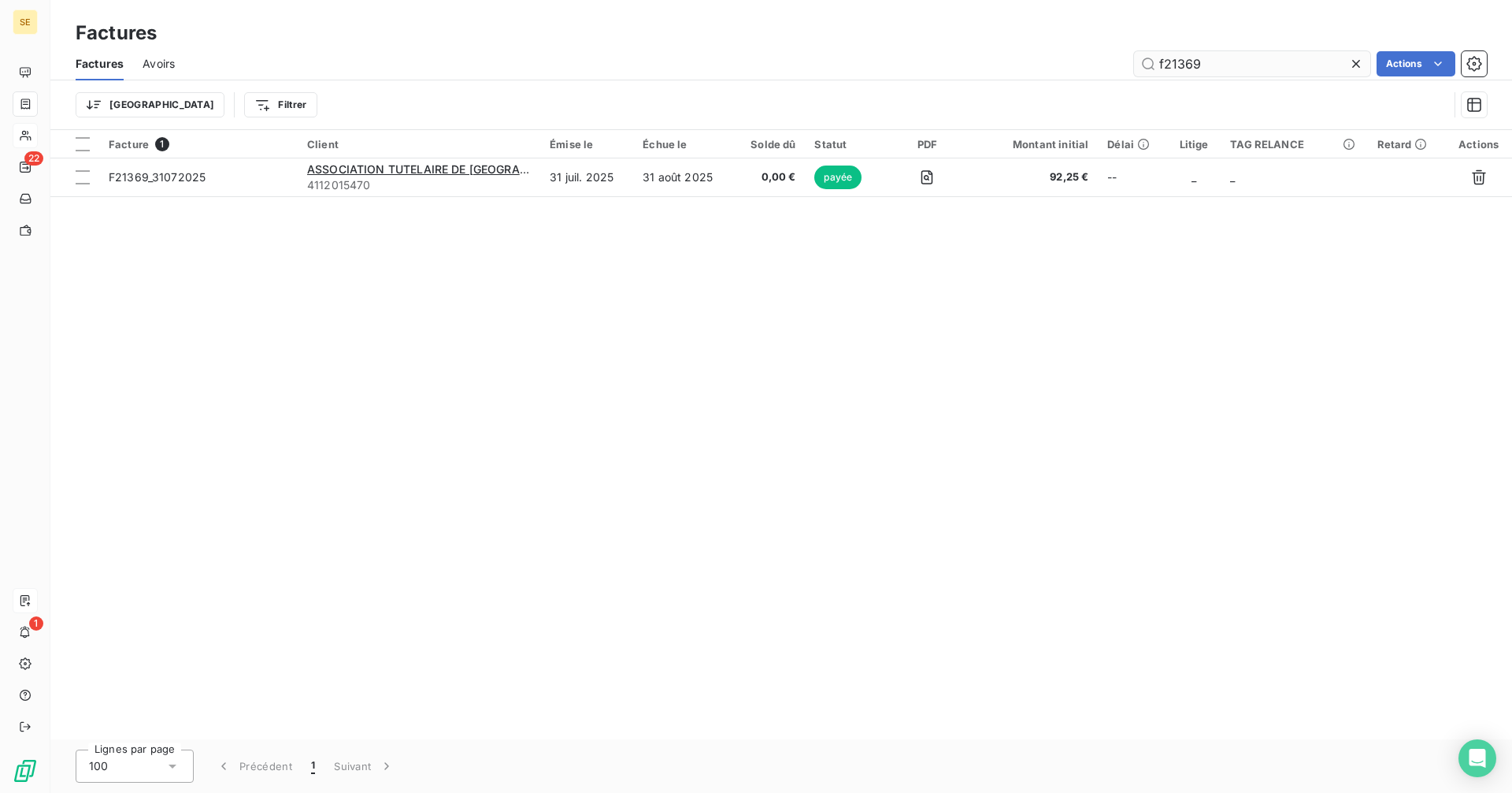
click at [1206, 66] on input "f21369" at bounding box center [1252, 64] width 236 height 25
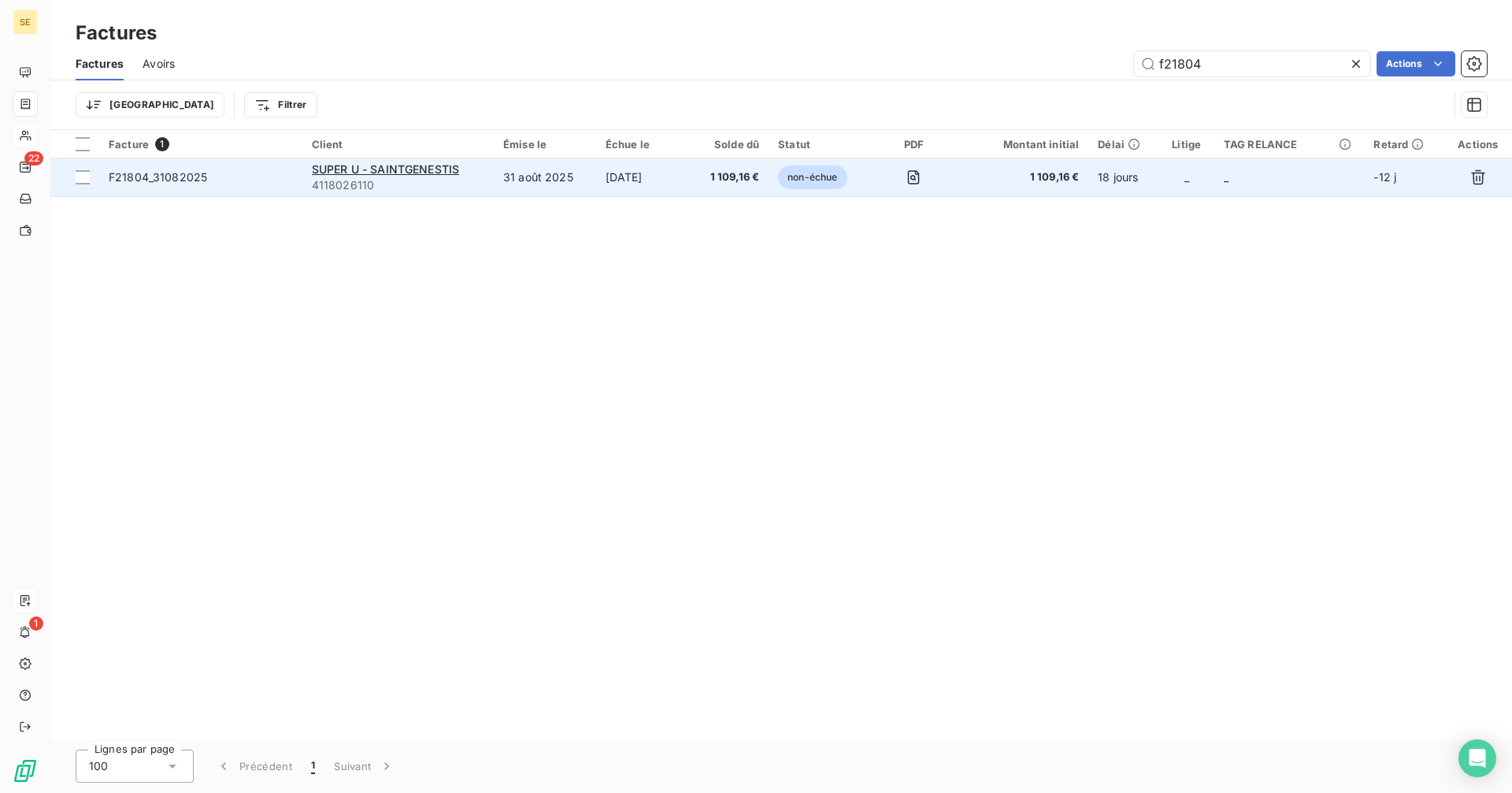
type input "f21804"
click at [501, 173] on td "31 août 2025" at bounding box center [545, 177] width 102 height 38
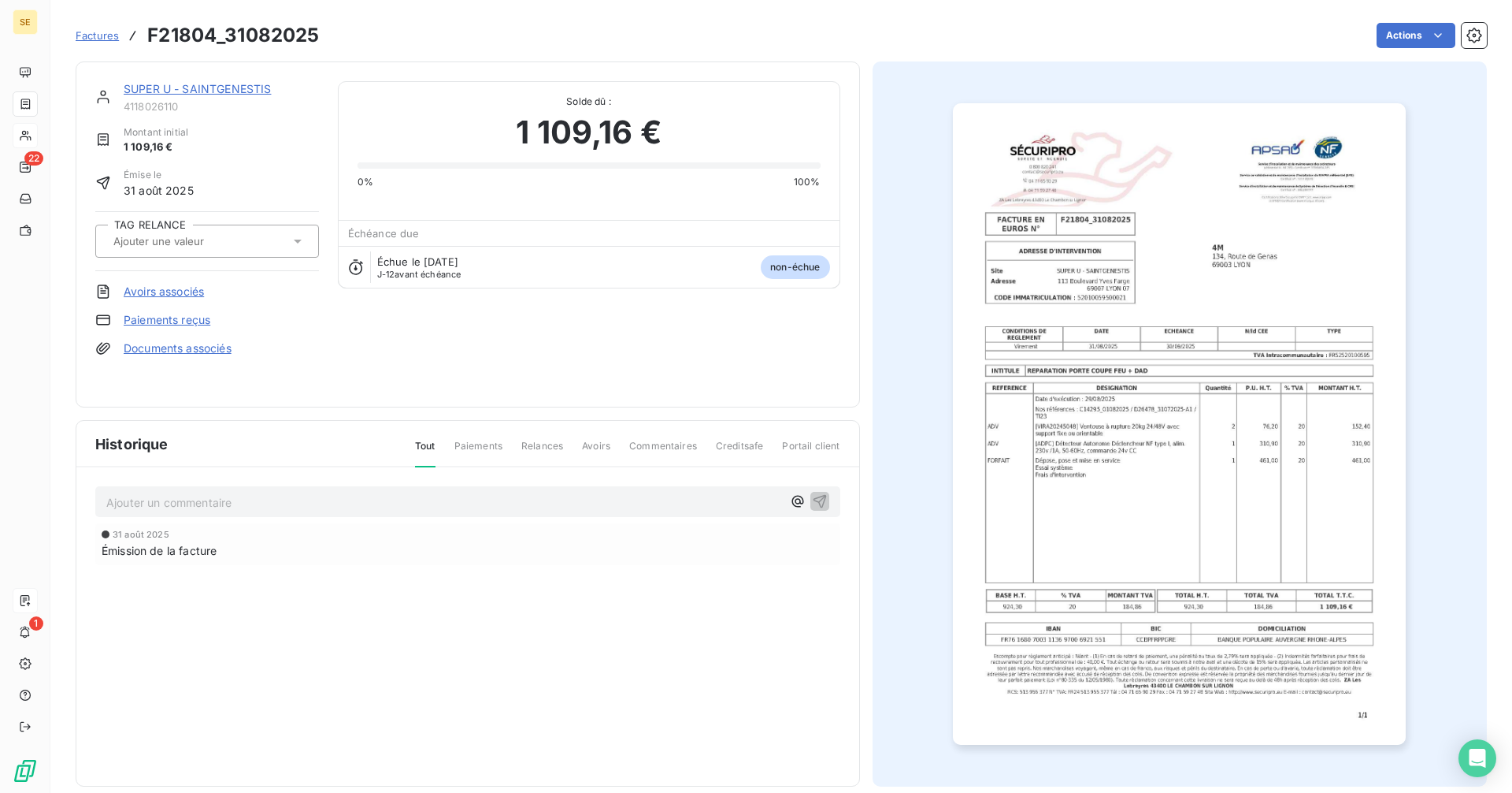
click at [214, 91] on link "SUPER U - SAINTGENESTIS" at bounding box center [197, 89] width 148 height 14
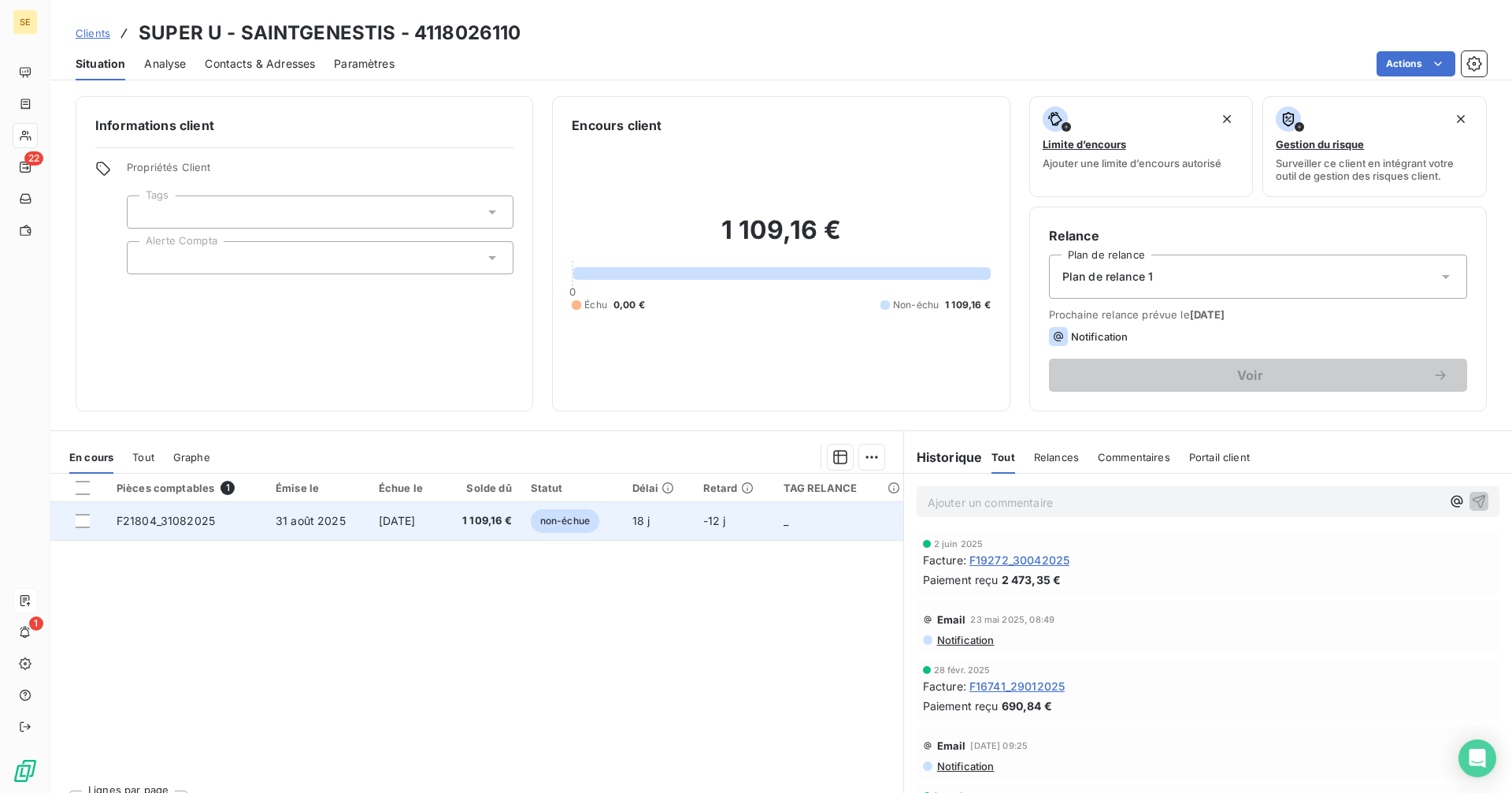
click at [310, 519] on span "31 août 2025" at bounding box center [311, 520] width 70 height 14
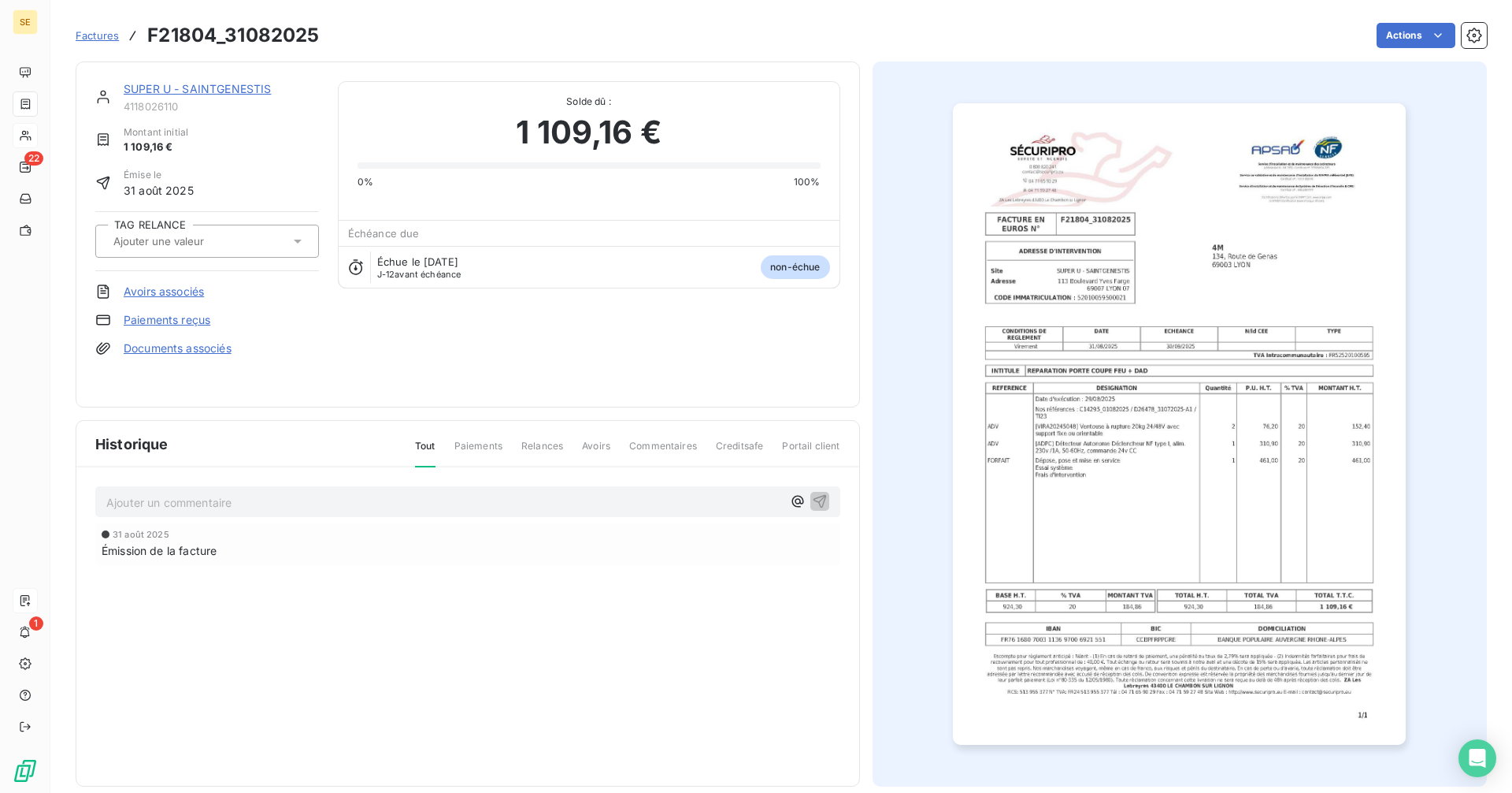
click at [202, 242] on input "text" at bounding box center [191, 241] width 159 height 14
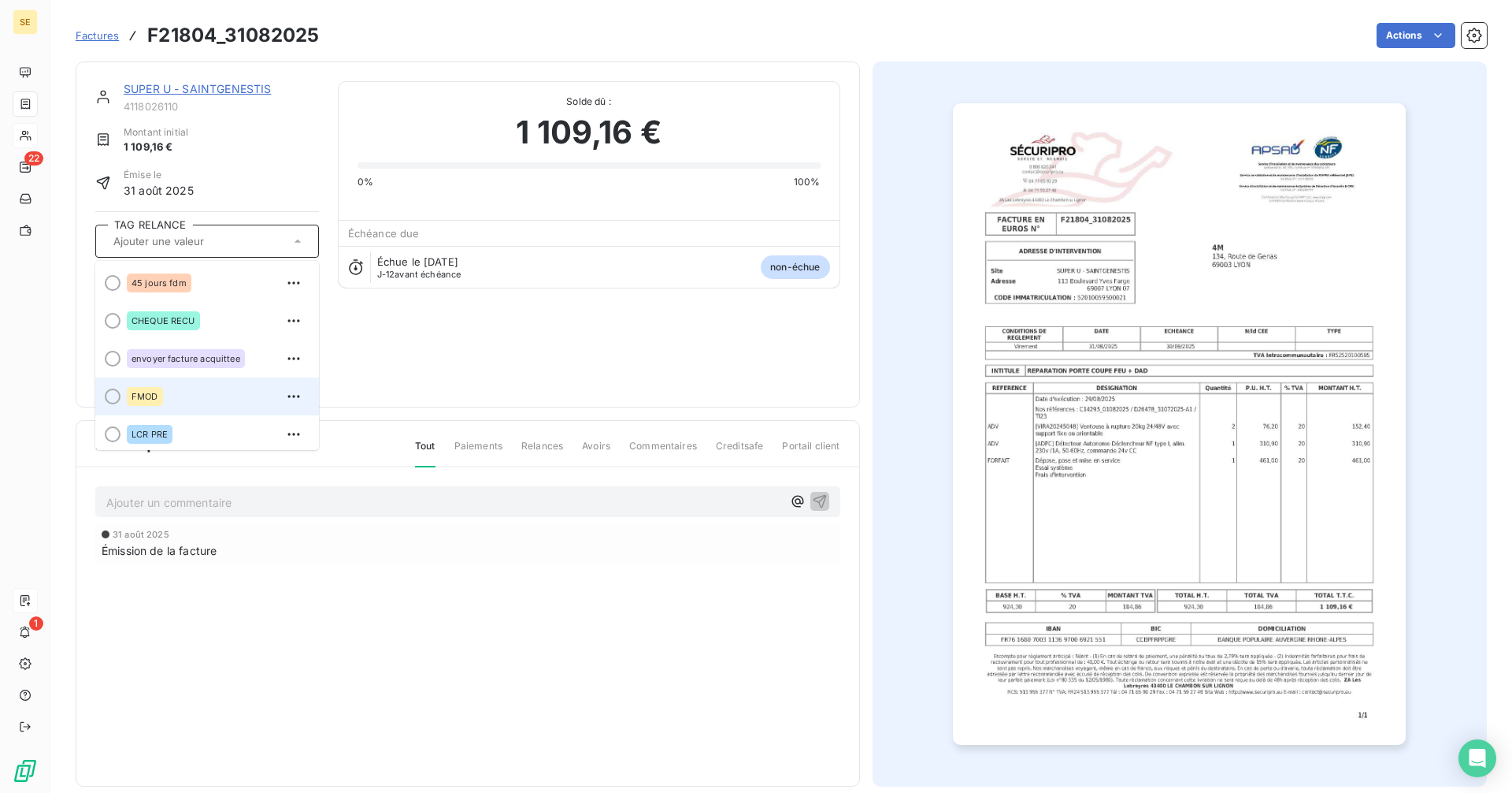
click at [155, 399] on span "FMOD" at bounding box center [145, 396] width 27 height 9
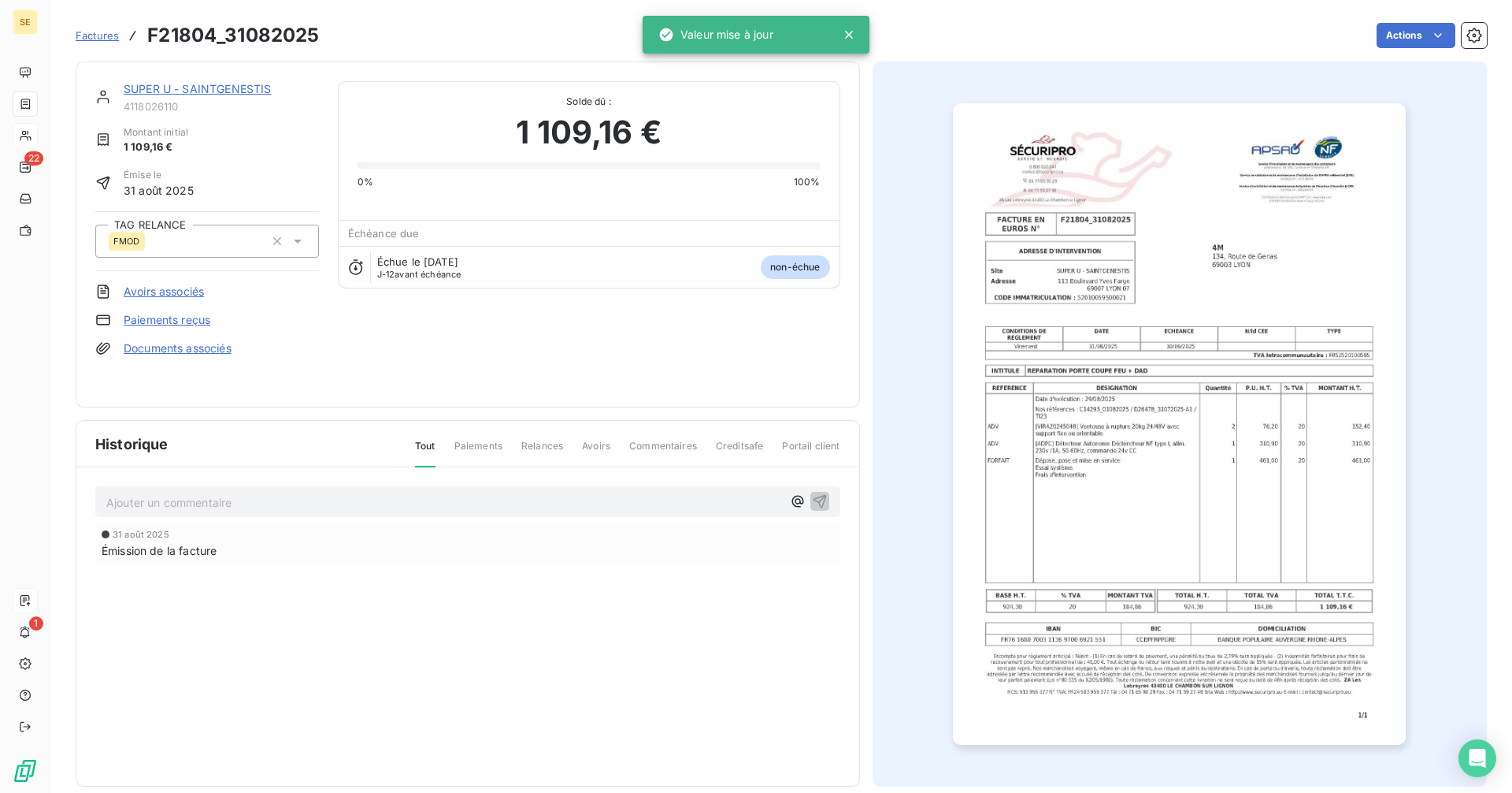
click at [207, 506] on p "Ajouter un commentaire ﻿" at bounding box center [443, 502] width 676 height 19
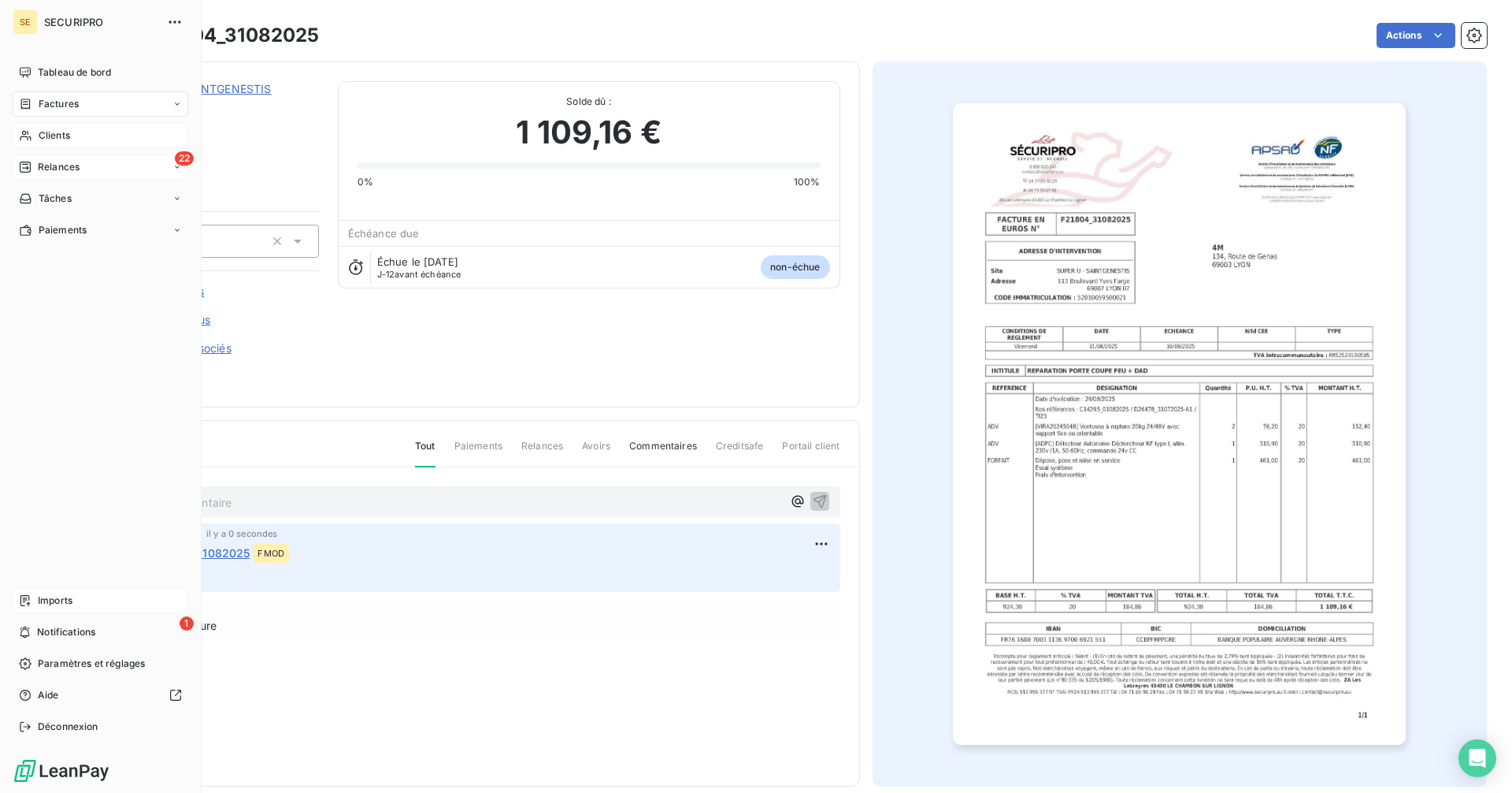
click at [52, 174] on div "22 Relances" at bounding box center [100, 166] width 176 height 25
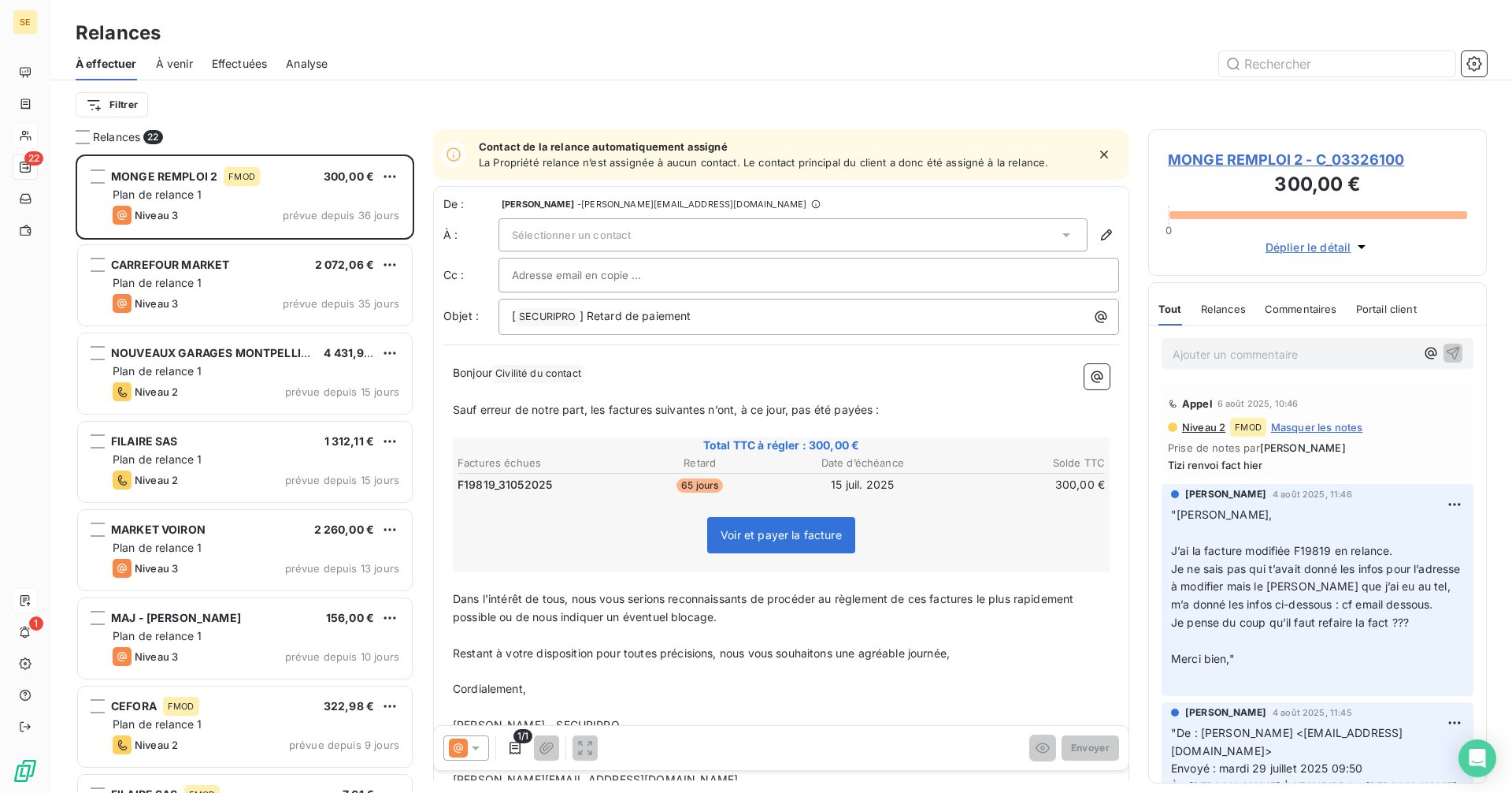
scroll to position [626, 327]
